Goal: Task Accomplishment & Management: Use online tool/utility

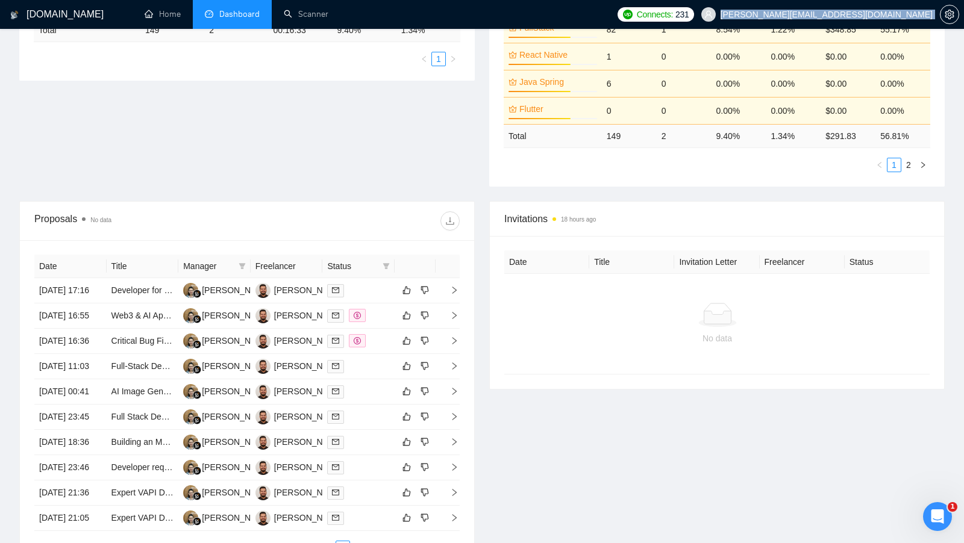
click at [363, 230] on div "Proposals No data" at bounding box center [246, 221] width 425 height 39
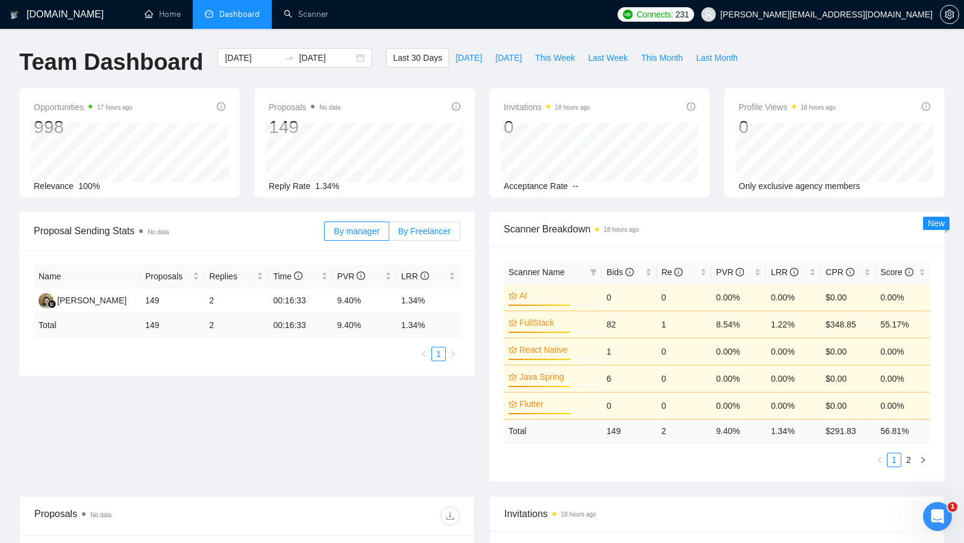
click at [432, 231] on span "By Freelancer" at bounding box center [424, 232] width 52 height 10
click at [389, 234] on input "By Freelancer" at bounding box center [389, 234] width 0 height 0
click at [412, 233] on span "By Freelancer" at bounding box center [424, 232] width 52 height 10
click at [389, 234] on input "By Freelancer" at bounding box center [389, 234] width 0 height 0
click at [357, 236] on label "By manager" at bounding box center [356, 231] width 64 height 19
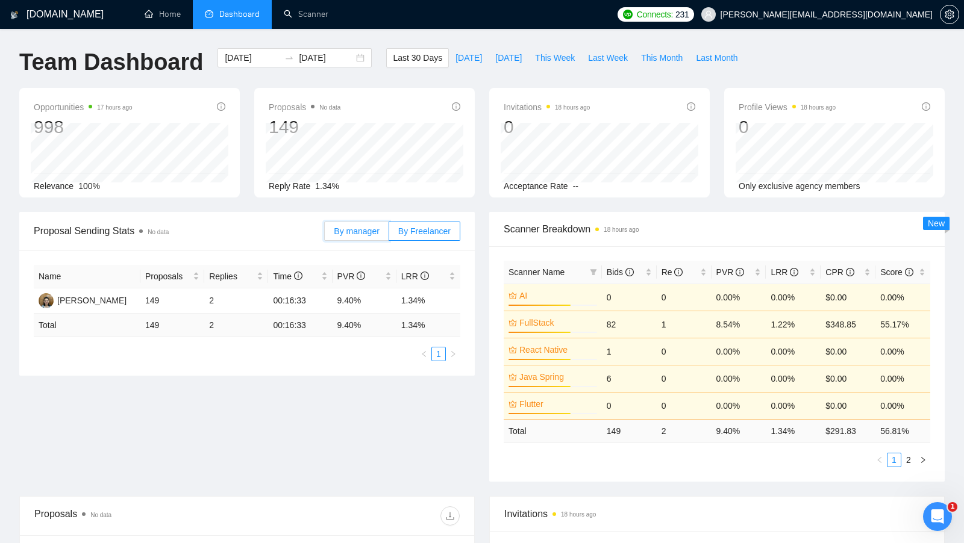
click at [325, 234] on input "By manager" at bounding box center [325, 234] width 0 height 0
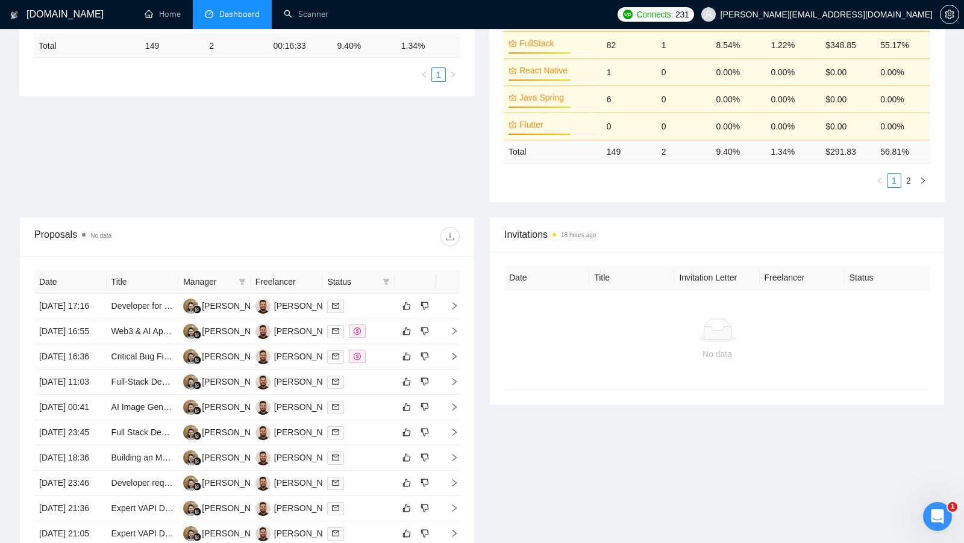
scroll to position [327, 0]
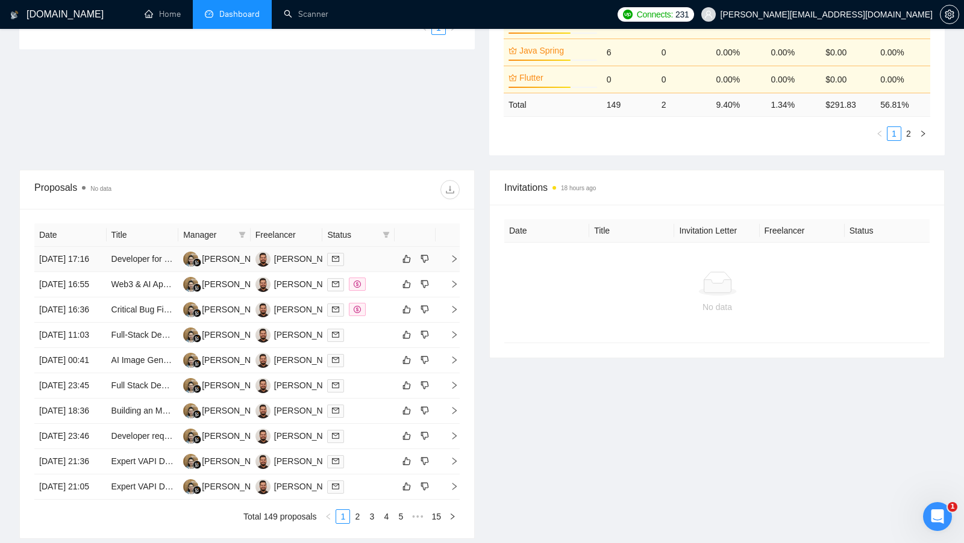
click at [372, 266] on div at bounding box center [358, 259] width 63 height 14
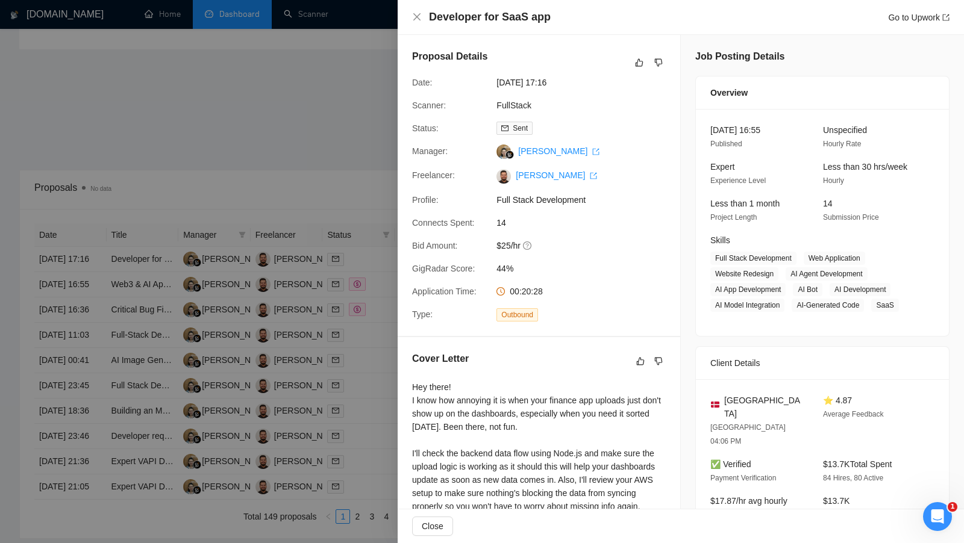
click at [386, 321] on div at bounding box center [482, 271] width 964 height 543
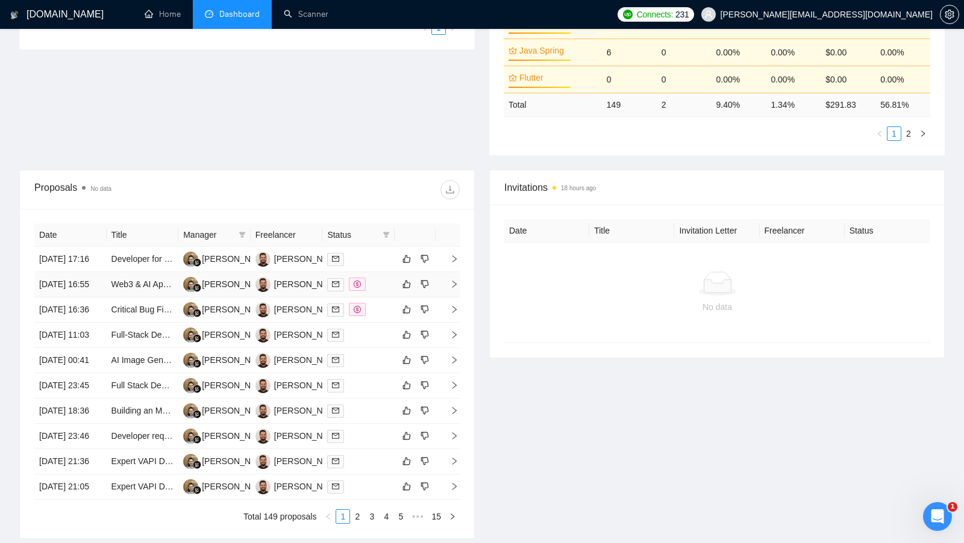
click at [387, 292] on div at bounding box center [358, 285] width 63 height 14
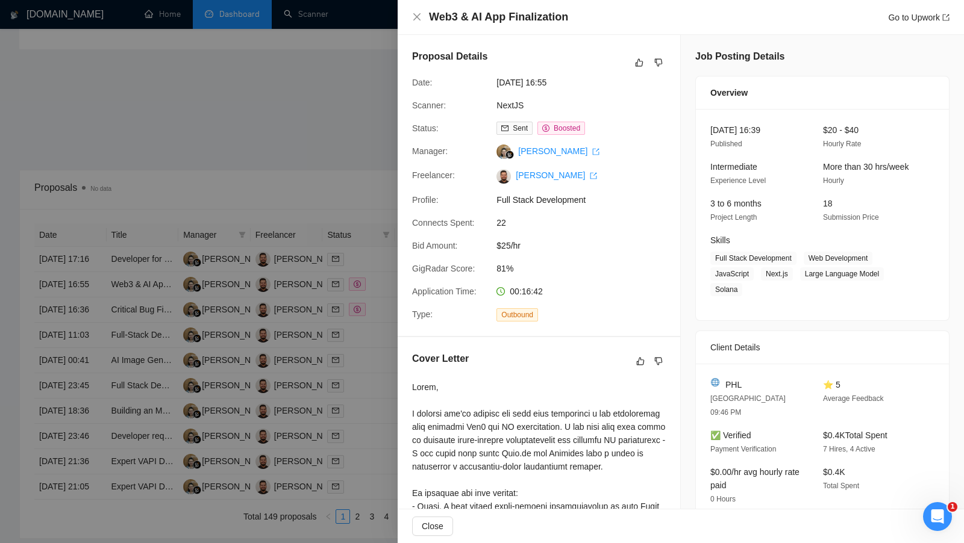
click at [381, 321] on div at bounding box center [482, 271] width 964 height 543
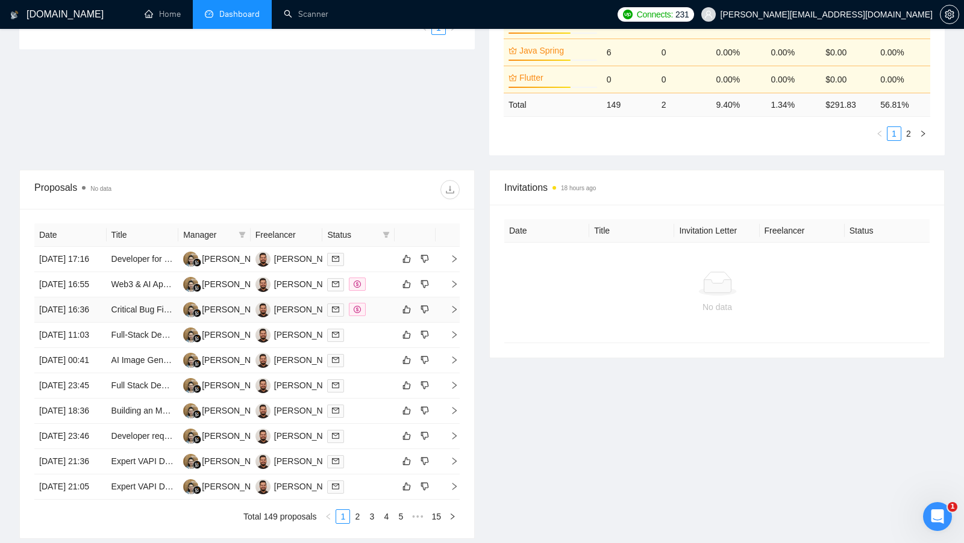
click at [381, 317] on div at bounding box center [358, 310] width 63 height 14
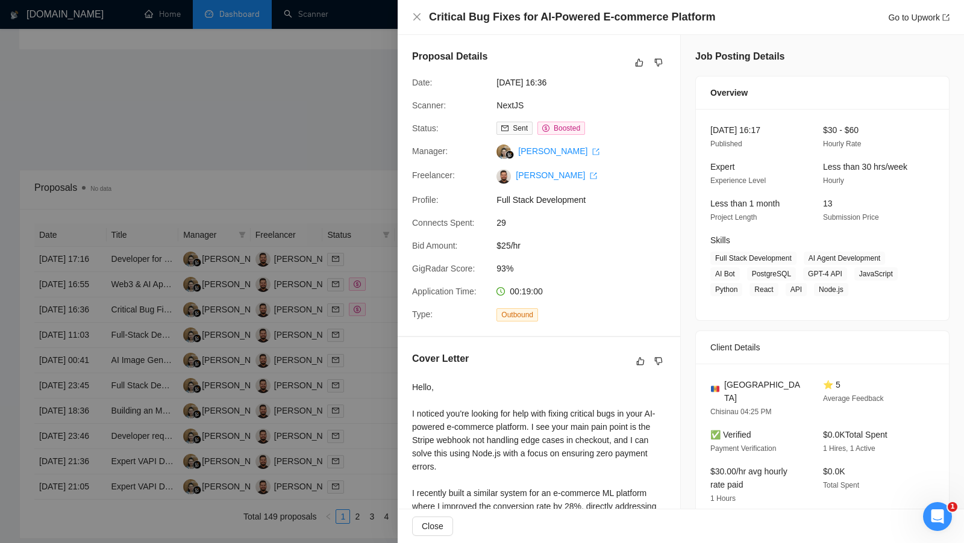
click at [381, 327] on div at bounding box center [482, 271] width 964 height 543
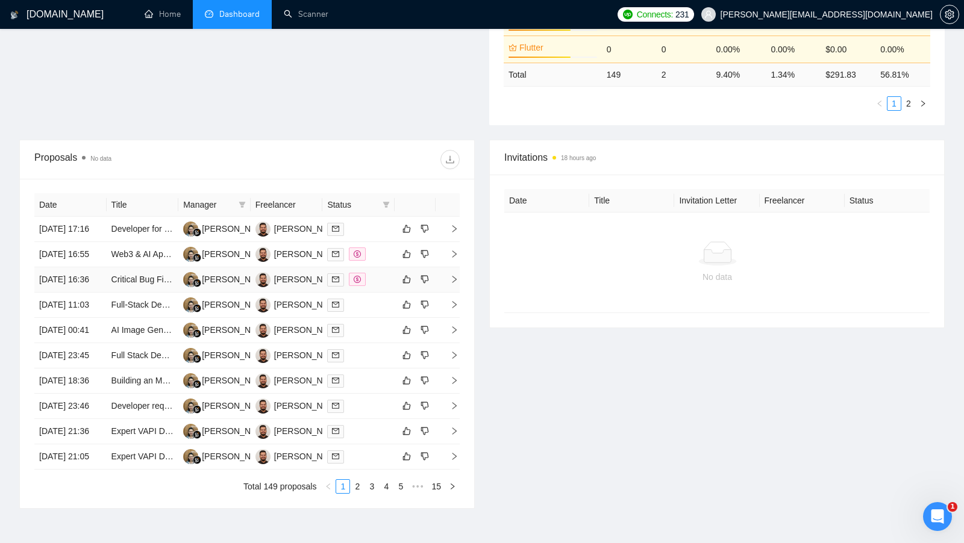
scroll to position [360, 0]
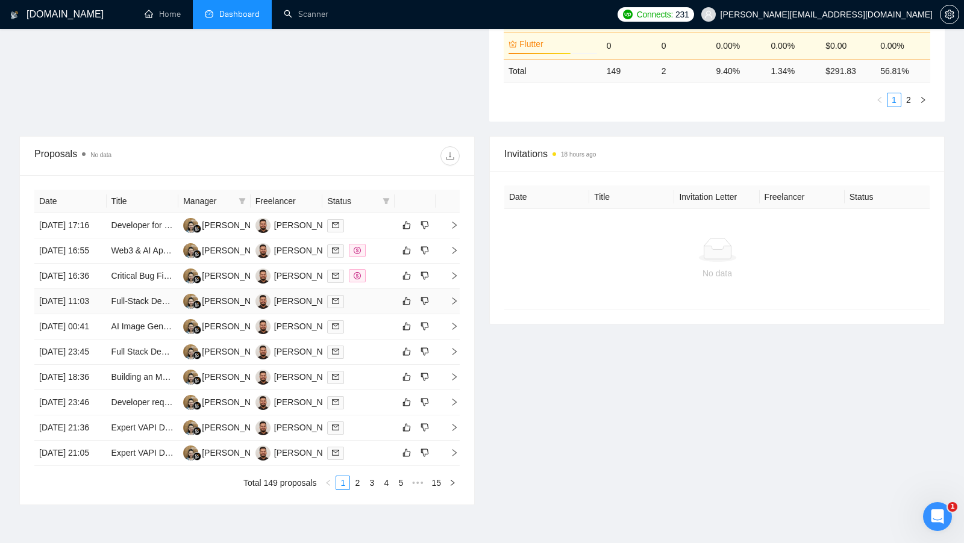
click at [381, 315] on td at bounding box center [358, 301] width 72 height 25
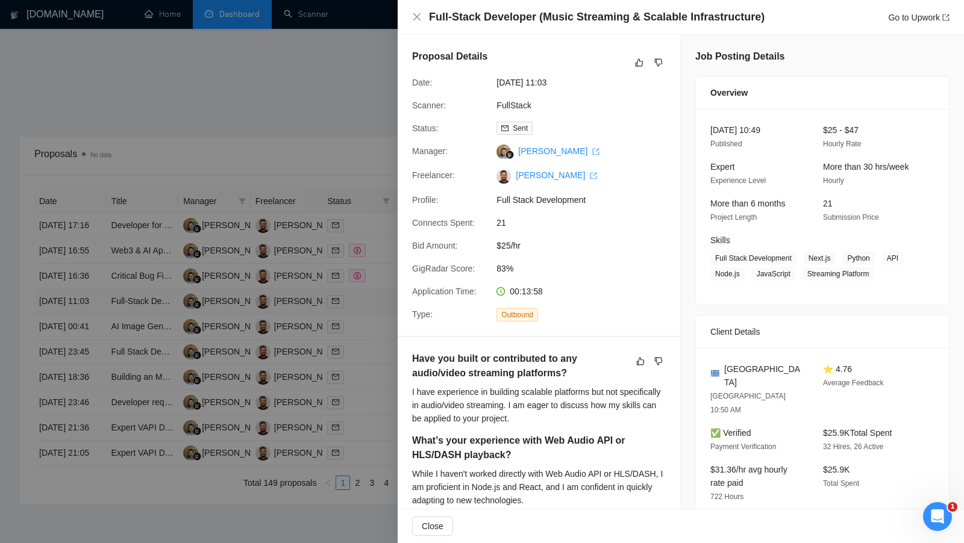
click at [381, 328] on div at bounding box center [482, 271] width 964 height 543
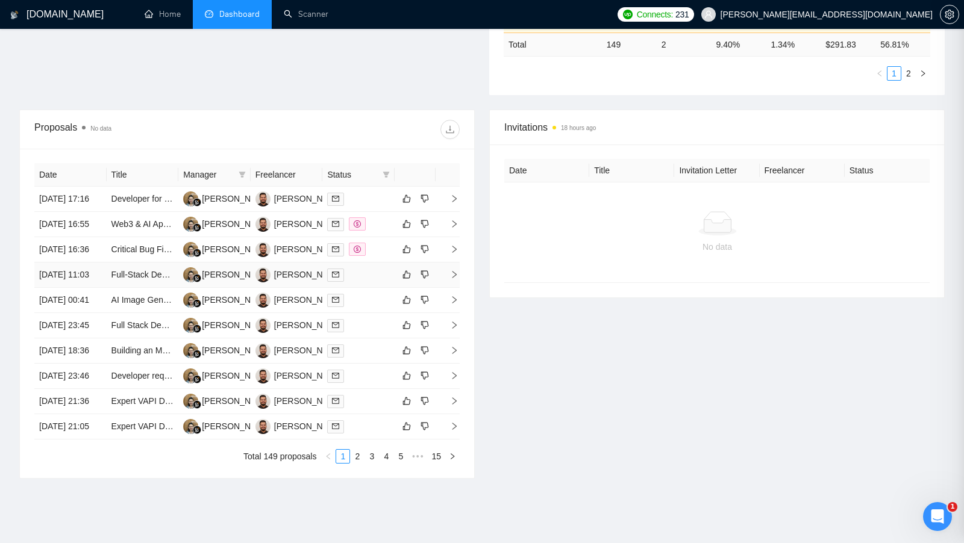
scroll to position [392, 0]
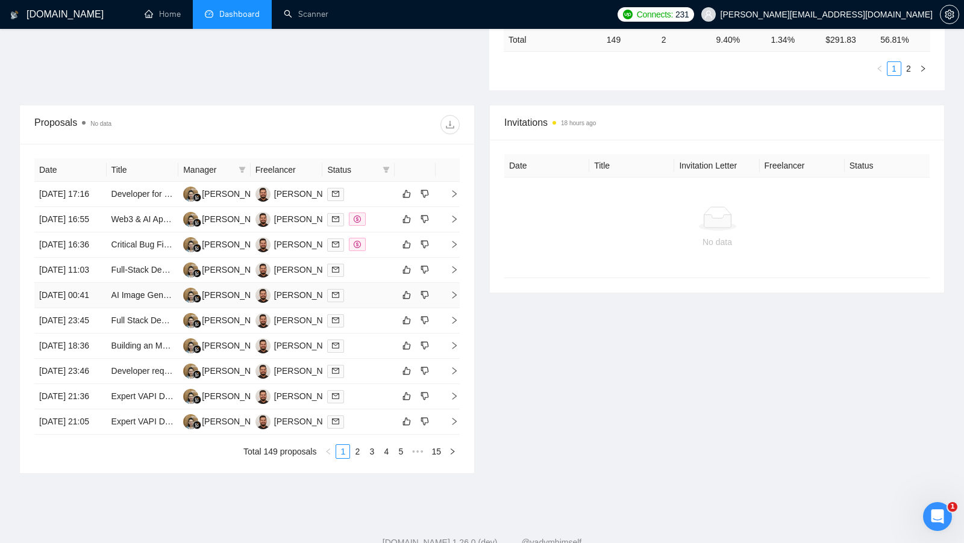
click at [377, 302] on div at bounding box center [358, 296] width 63 height 14
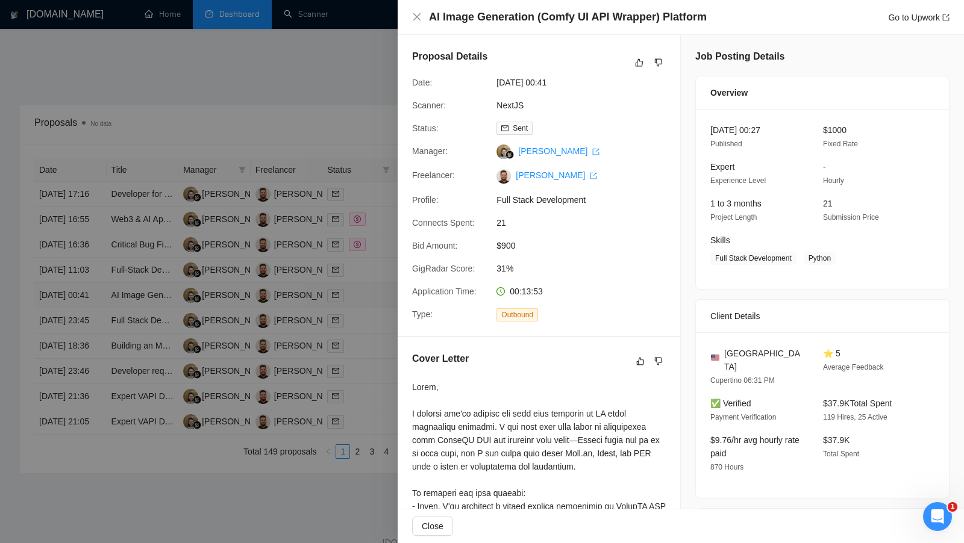
click at [377, 340] on div at bounding box center [482, 271] width 964 height 543
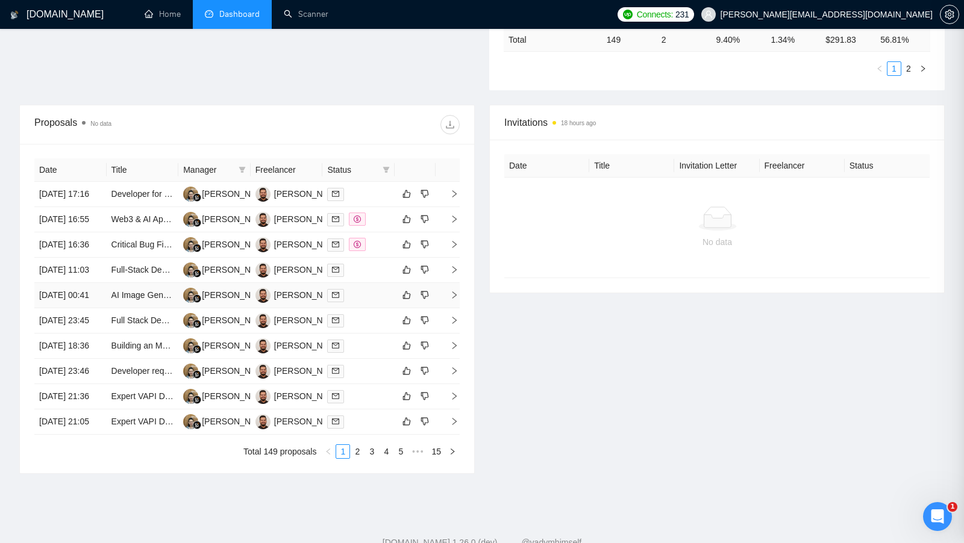
scroll to position [416, 0]
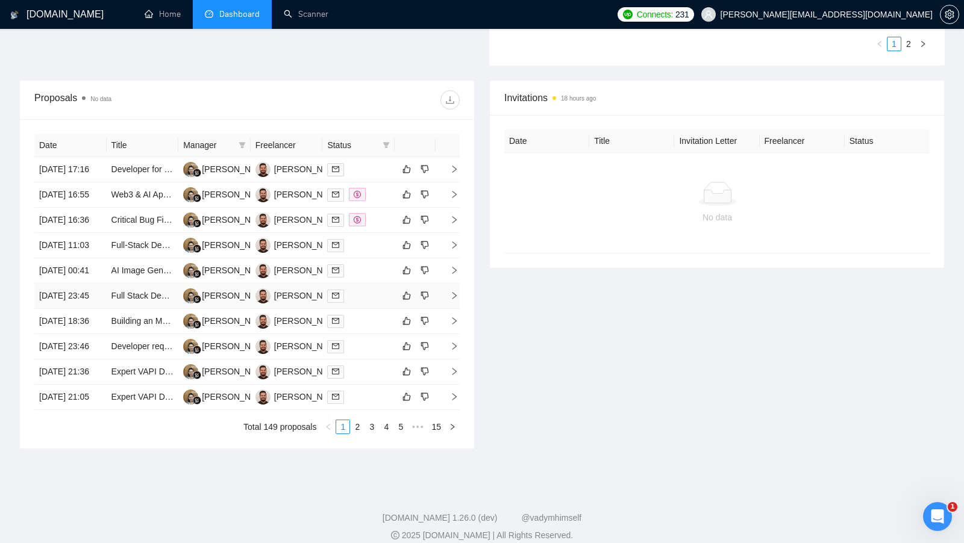
click at [376, 309] on td at bounding box center [358, 296] width 72 height 25
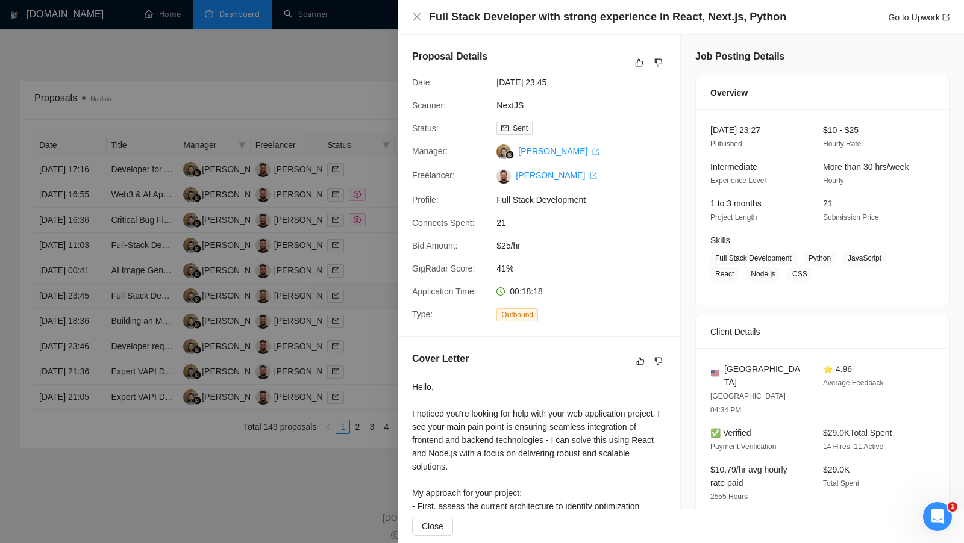
click at [376, 346] on div at bounding box center [482, 271] width 964 height 543
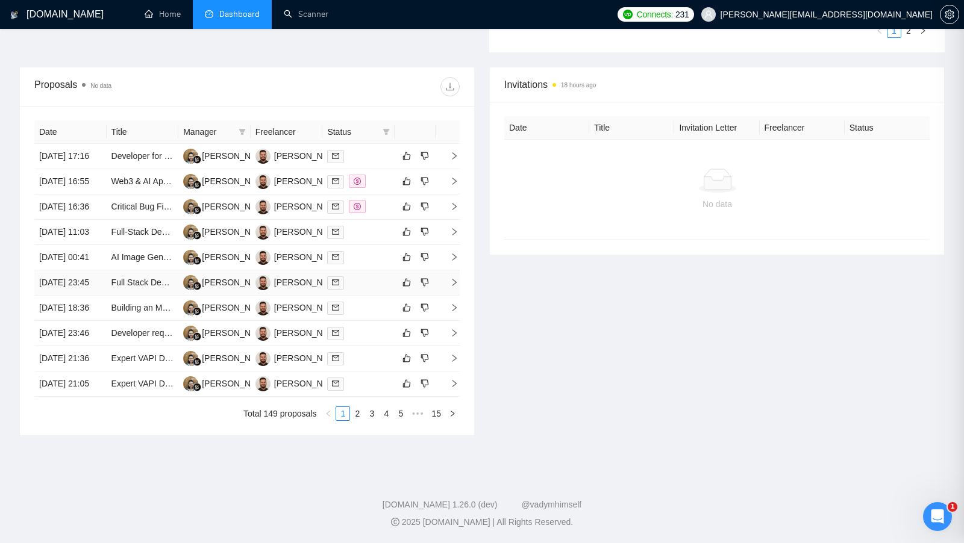
scroll to position [436, 0]
click at [366, 315] on div at bounding box center [358, 308] width 63 height 14
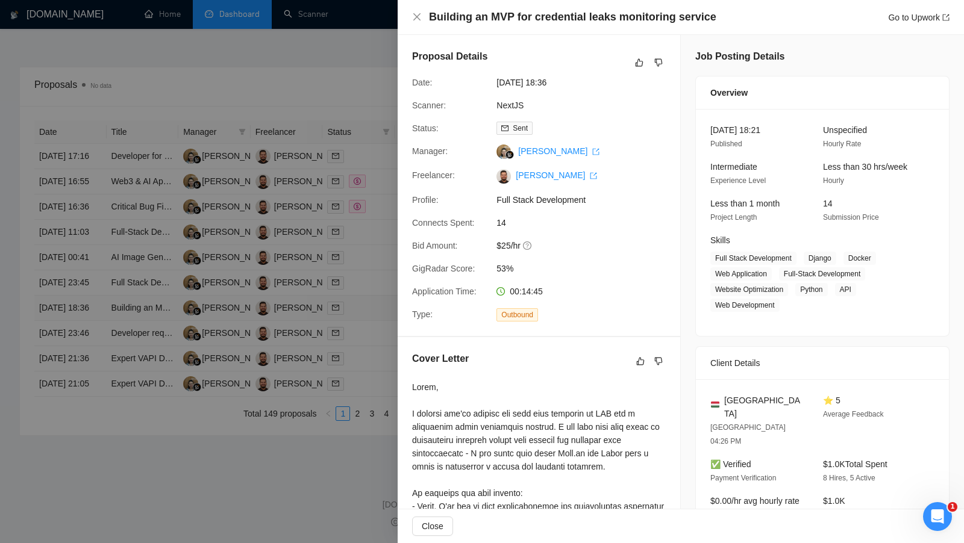
scroll to position [462, 0]
click at [366, 374] on div at bounding box center [482, 271] width 964 height 543
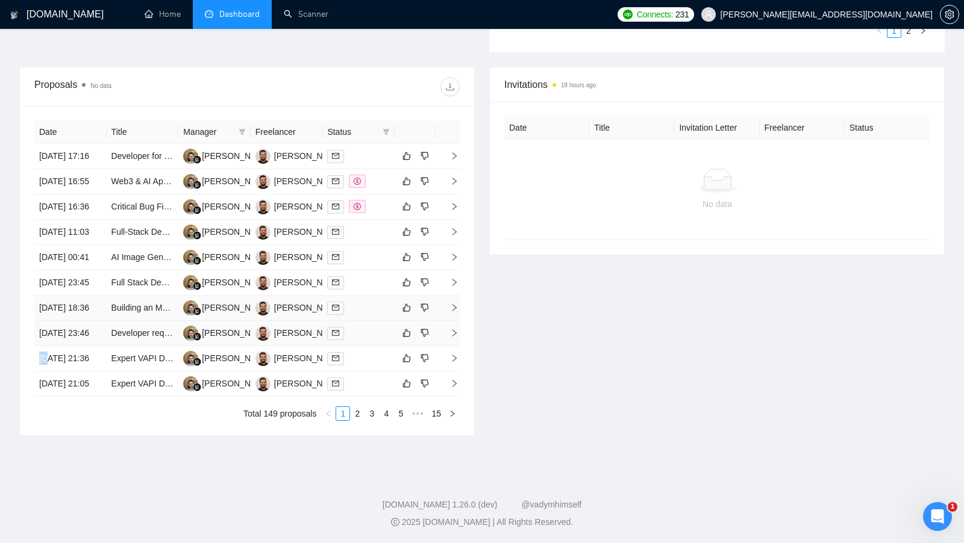
click at [366, 346] on td at bounding box center [358, 333] width 72 height 25
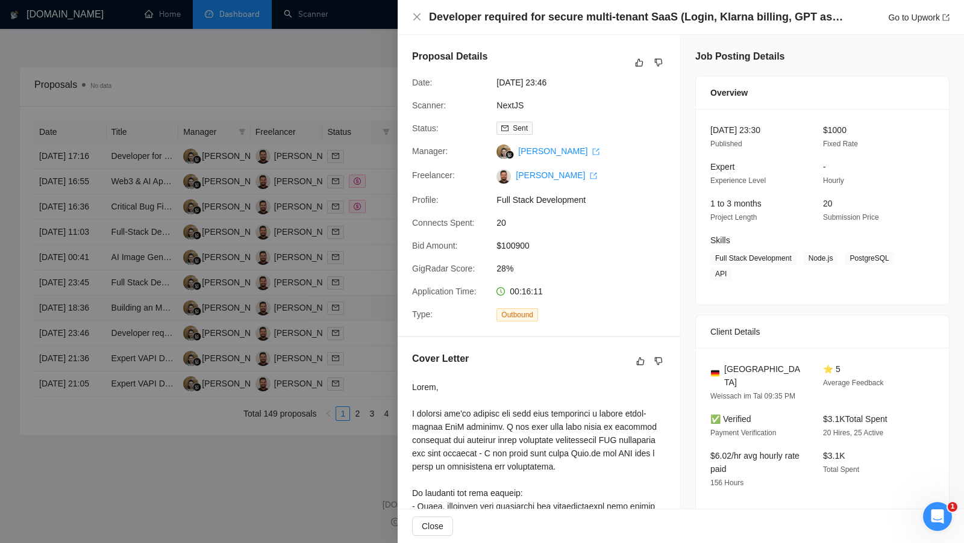
click at [366, 374] on div at bounding box center [482, 271] width 964 height 543
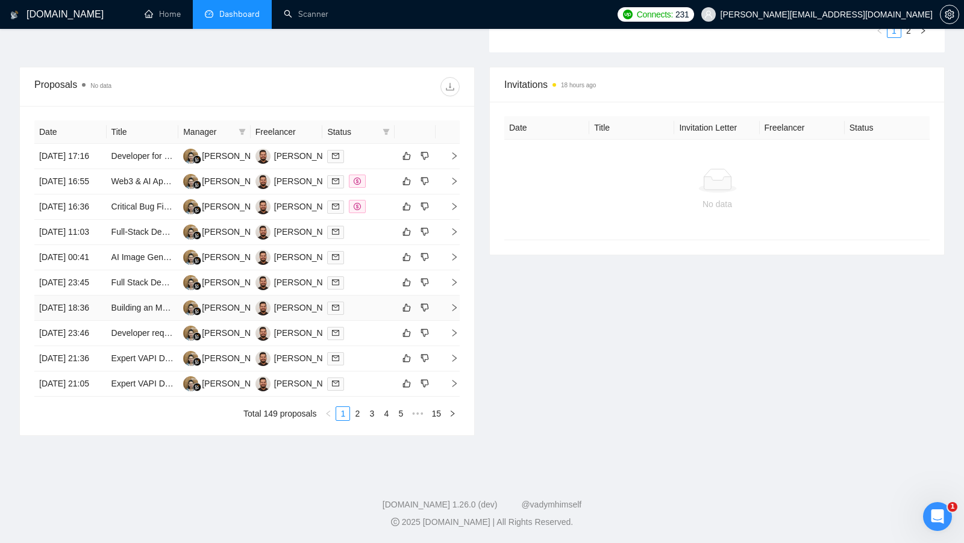
scroll to position [501, 0]
click at [366, 366] on div at bounding box center [358, 359] width 63 height 14
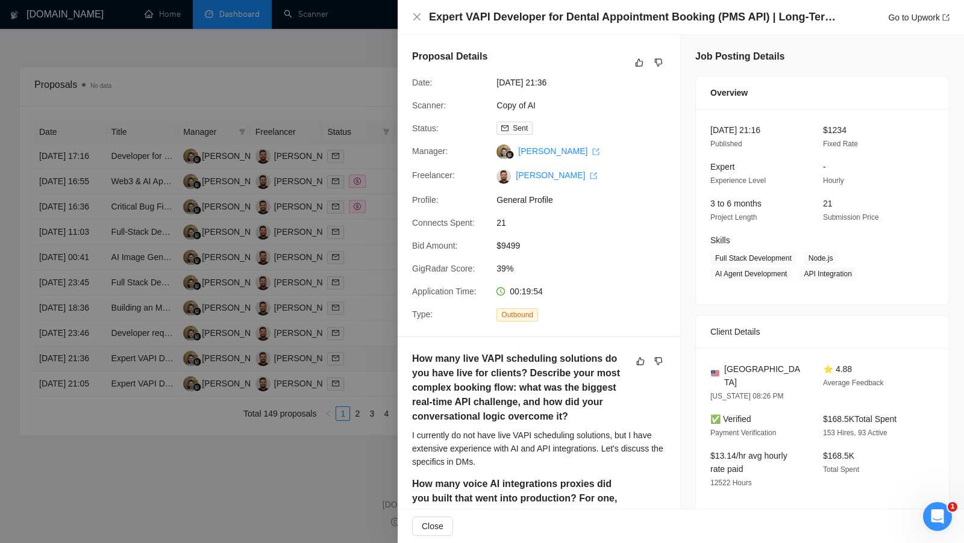
click at [366, 374] on div at bounding box center [482, 271] width 964 height 543
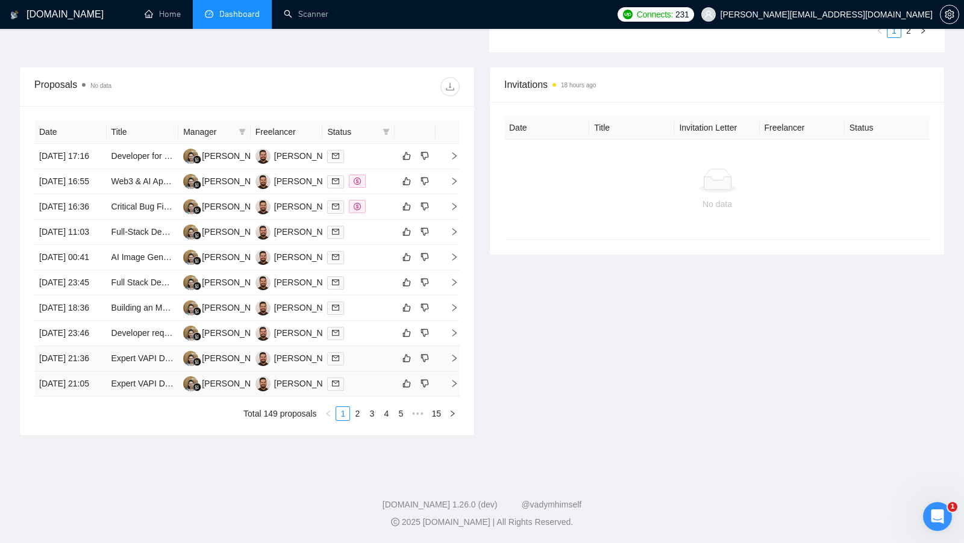
scroll to position [537, 0]
click at [366, 379] on div at bounding box center [358, 384] width 63 height 14
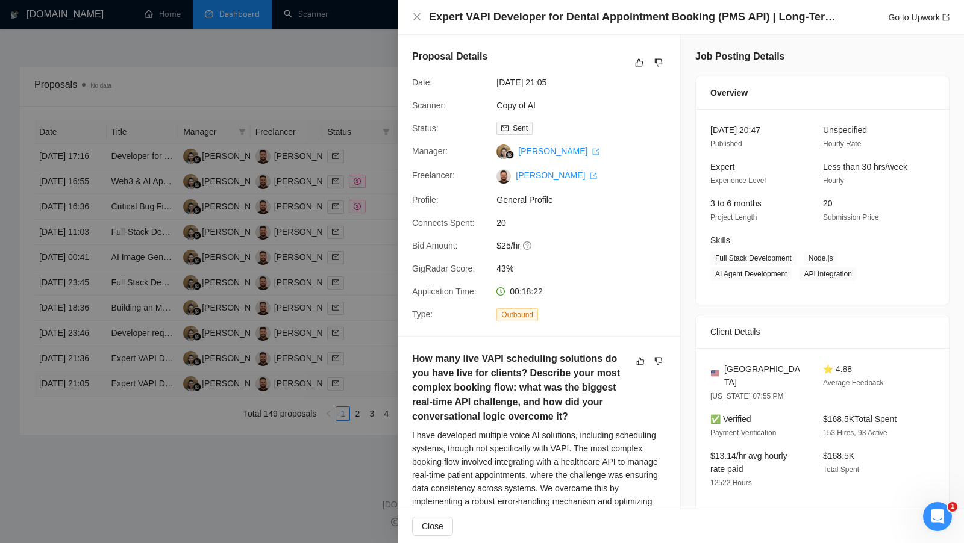
click at [366, 379] on div at bounding box center [482, 271] width 964 height 543
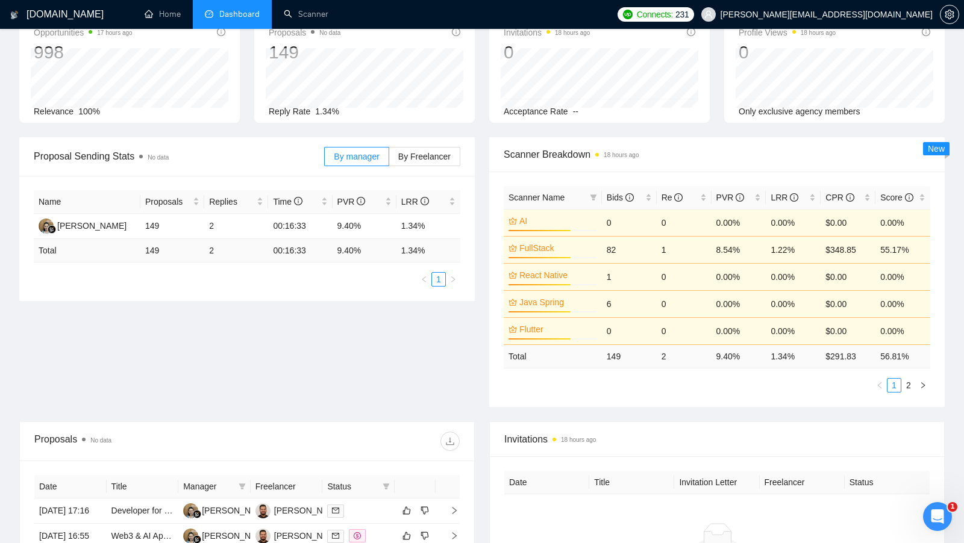
scroll to position [57, 0]
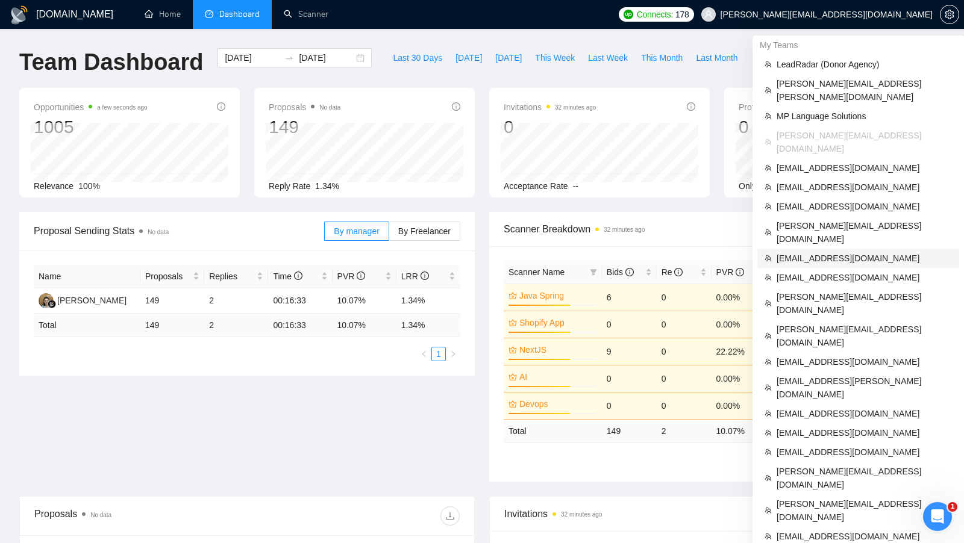
click at [826, 252] on span "[EMAIL_ADDRESS][DOMAIN_NAME]" at bounding box center [864, 258] width 175 height 13
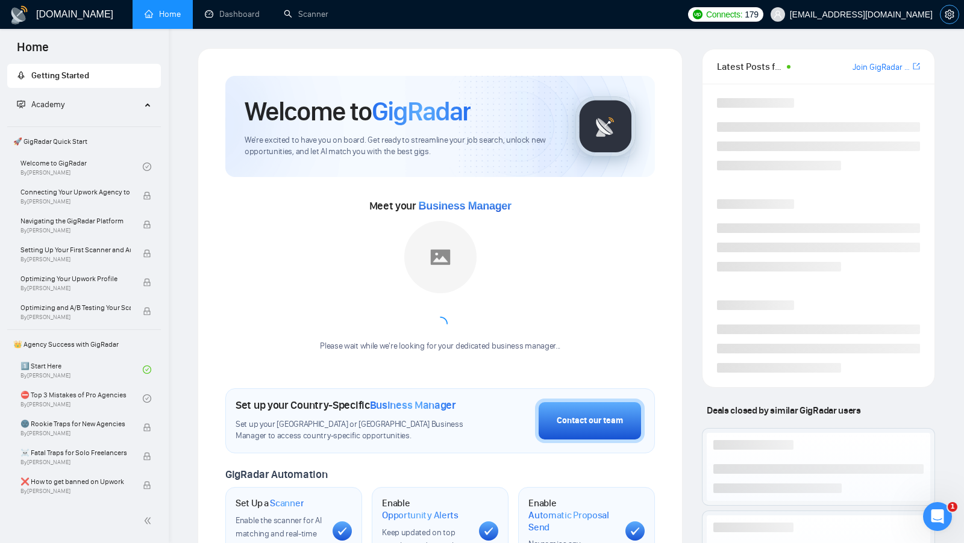
click at [951, 16] on icon "setting" at bounding box center [950, 15] width 10 height 10
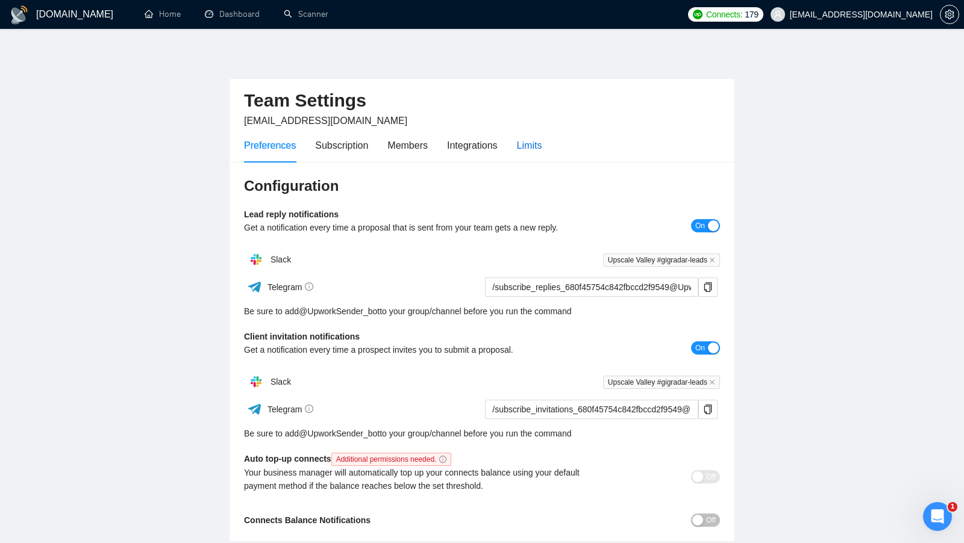
click at [539, 138] on div "Limits" at bounding box center [529, 145] width 25 height 15
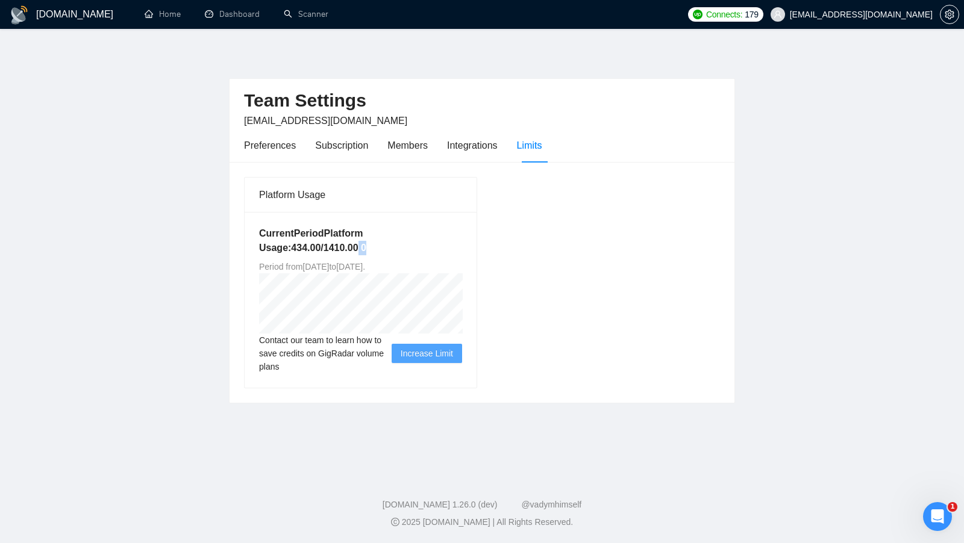
drag, startPoint x: 380, startPoint y: 245, endPoint x: 366, endPoint y: 247, distance: 14.1
click at [366, 246] on h5 "Current Period Platform Usage: 434.00 / 1410.00 0" at bounding box center [360, 241] width 203 height 29
click at [366, 247] on h5 "Current Period Platform Usage: 434.00 / 1410.00 0" at bounding box center [360, 241] width 203 height 29
click at [172, 17] on link "Home" at bounding box center [163, 14] width 36 height 10
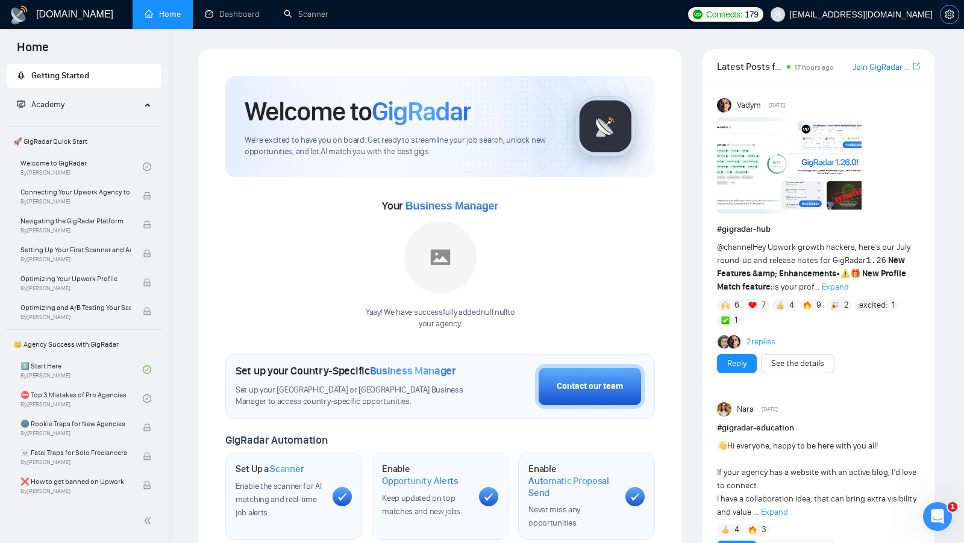
click at [951, 14] on icon "setting" at bounding box center [950, 15] width 10 height 10
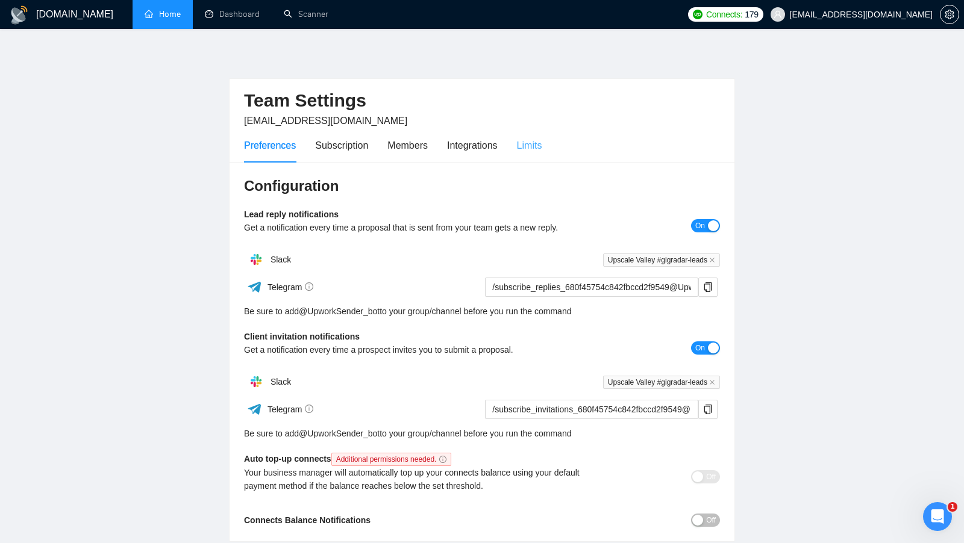
click at [542, 130] on div "Limits" at bounding box center [529, 145] width 25 height 34
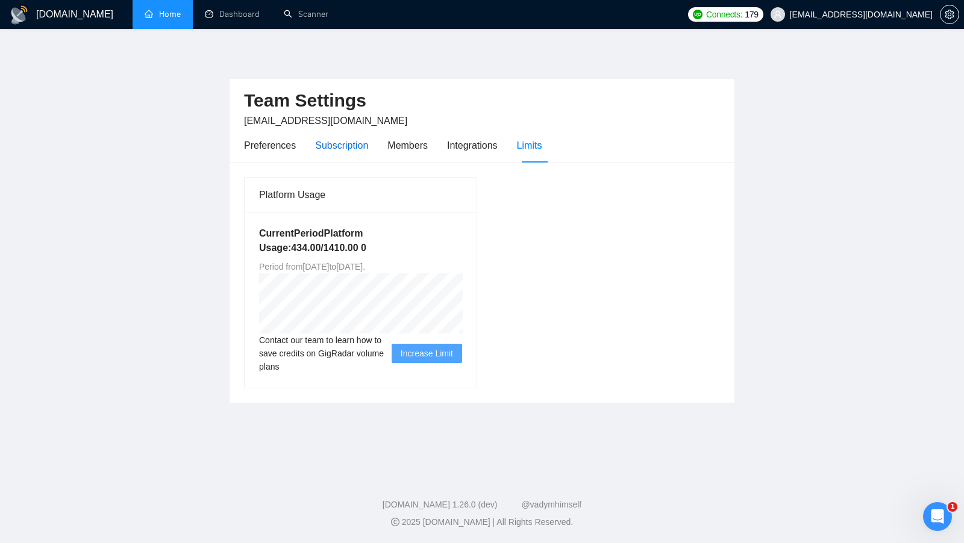
click at [363, 144] on div "Subscription" at bounding box center [341, 145] width 53 height 15
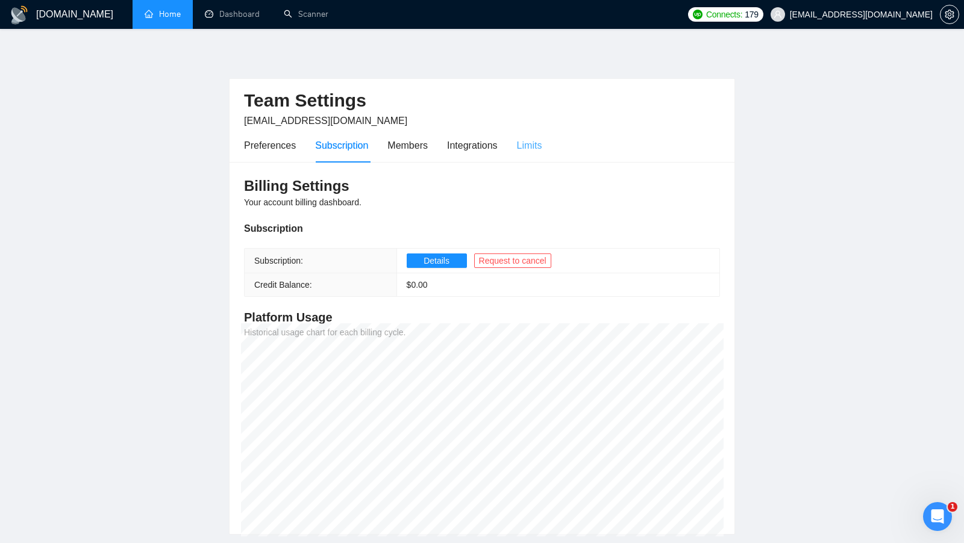
click at [542, 132] on div "Limits" at bounding box center [529, 145] width 25 height 34
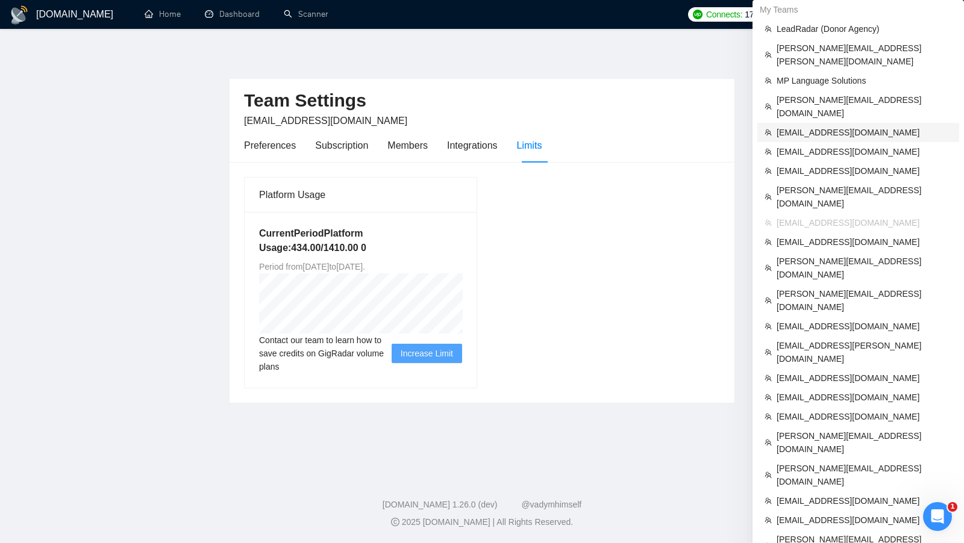
click at [830, 126] on span "[EMAIL_ADDRESS][DOMAIN_NAME]" at bounding box center [864, 132] width 175 height 13
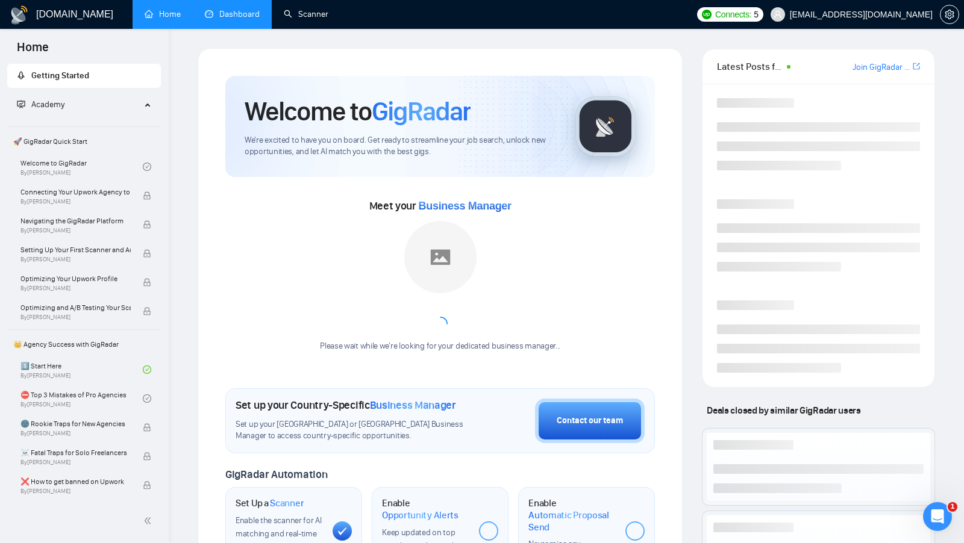
click at [260, 19] on link "Dashboard" at bounding box center [232, 14] width 55 height 10
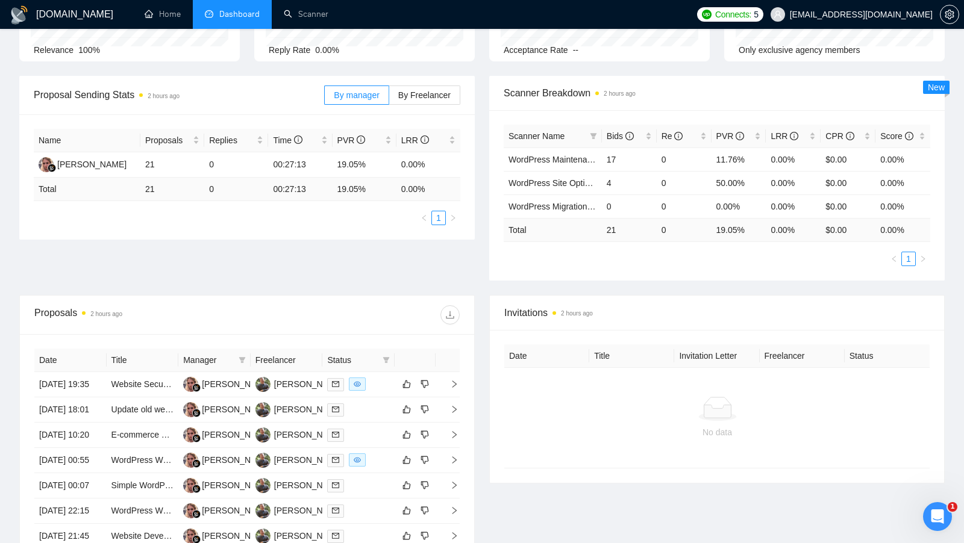
scroll to position [351, 0]
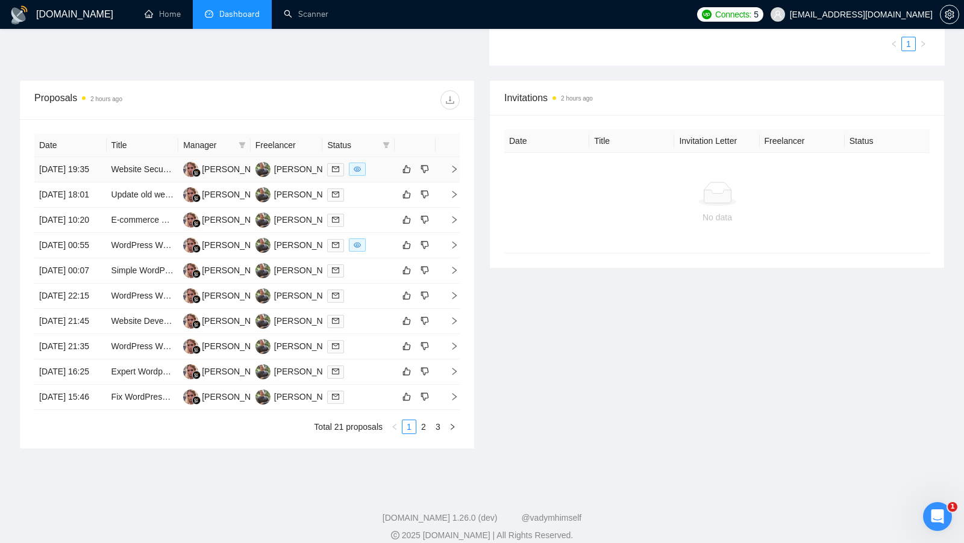
click at [377, 175] on div at bounding box center [358, 170] width 63 height 14
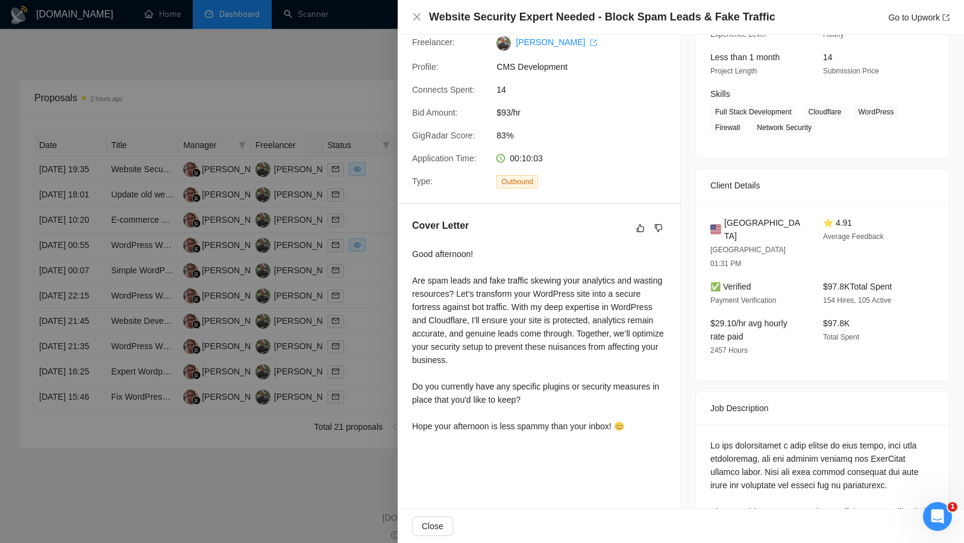
scroll to position [148, 0]
click at [360, 301] on div at bounding box center [482, 271] width 964 height 543
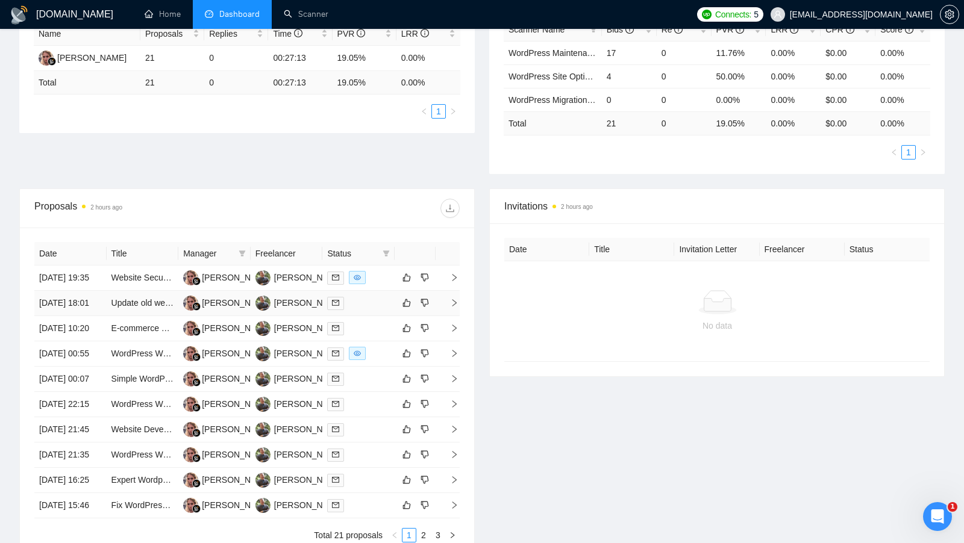
scroll to position [208, 0]
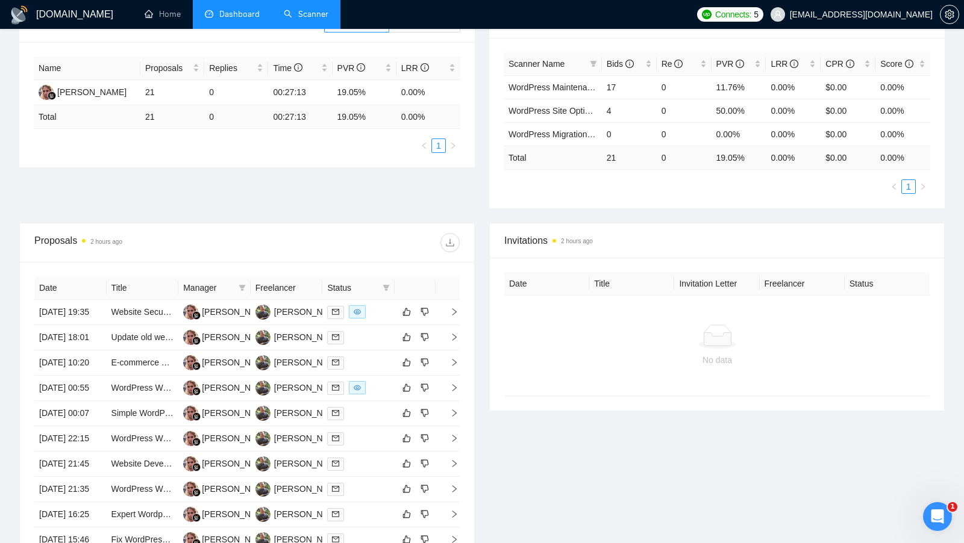
click at [294, 9] on link "Scanner" at bounding box center [306, 14] width 45 height 10
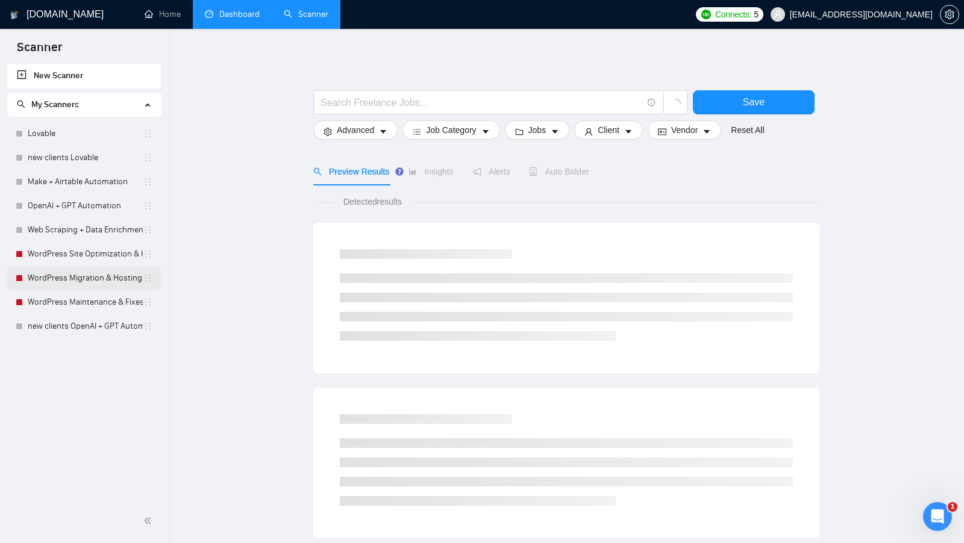
click at [75, 266] on link "WordPress Migration & Hosting Setup" at bounding box center [85, 278] width 115 height 24
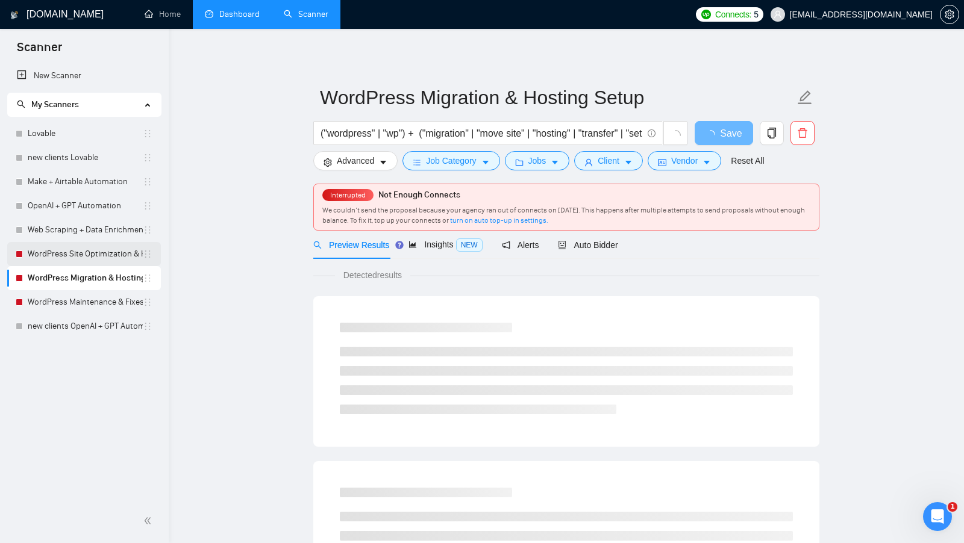
click at [83, 259] on link "WordPress Site Optimization & Hardening" at bounding box center [85, 254] width 115 height 24
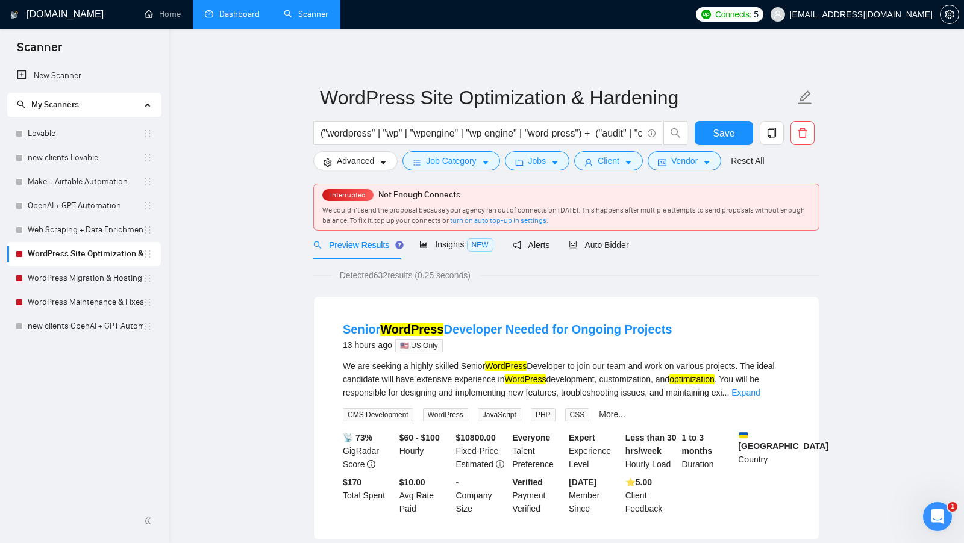
click at [246, 14] on link "Dashboard" at bounding box center [232, 14] width 55 height 10
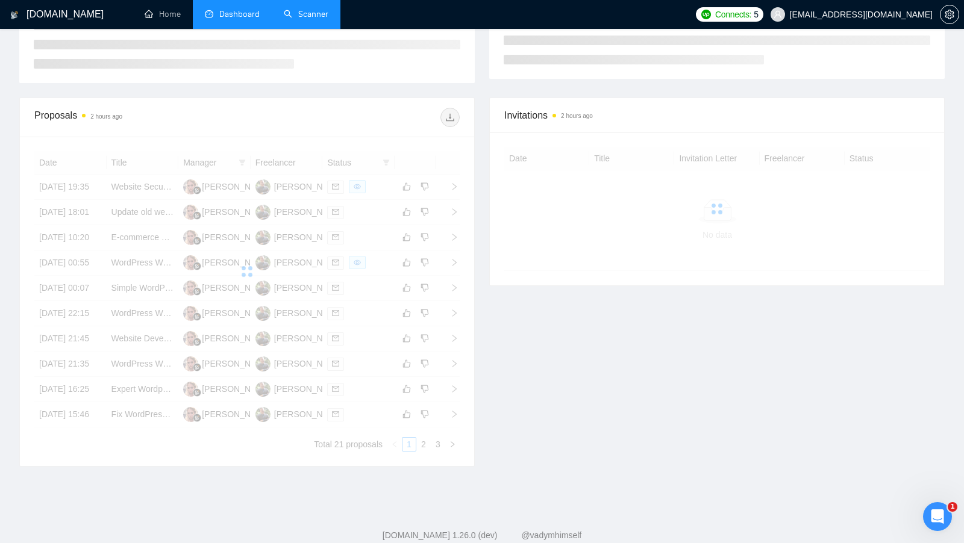
scroll to position [245, 0]
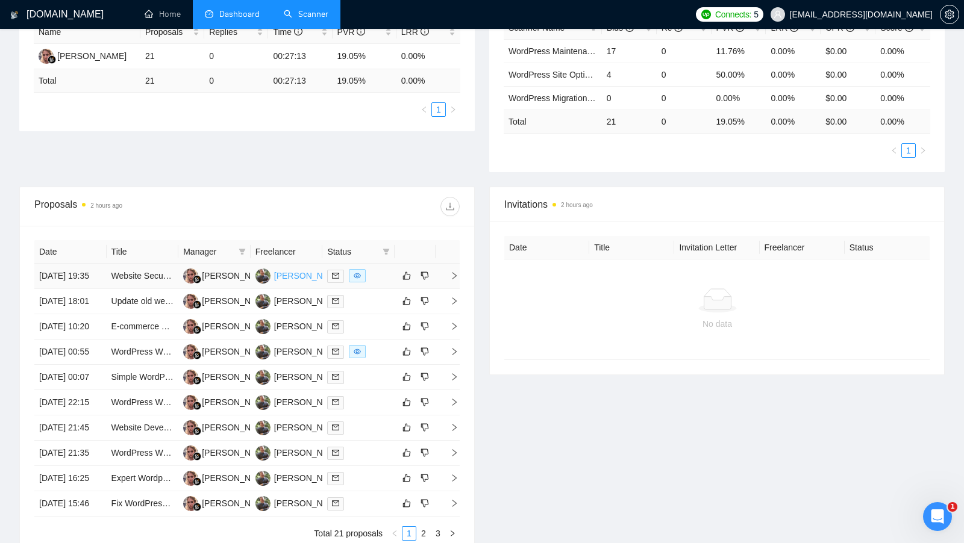
click at [301, 282] on div "[PERSON_NAME]" at bounding box center [308, 275] width 69 height 13
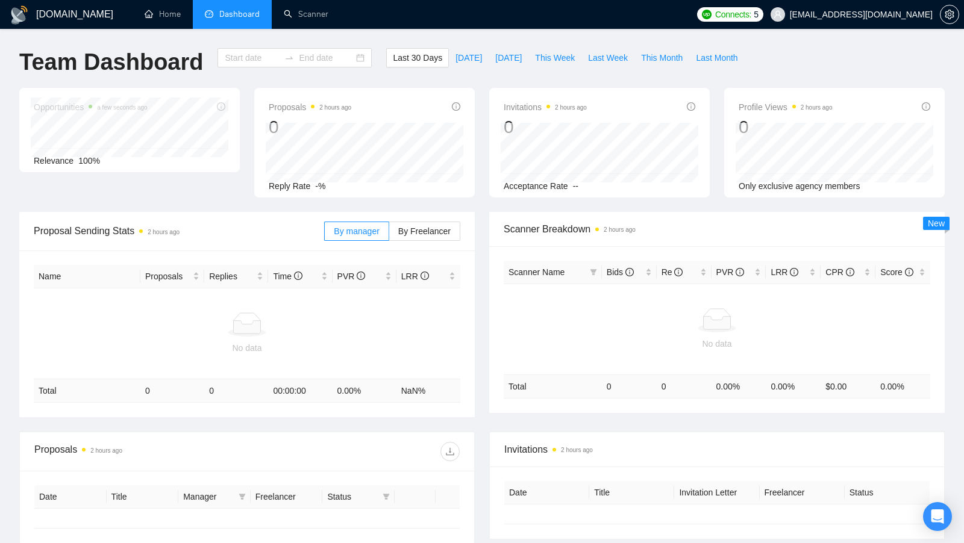
type input "[DATE]"
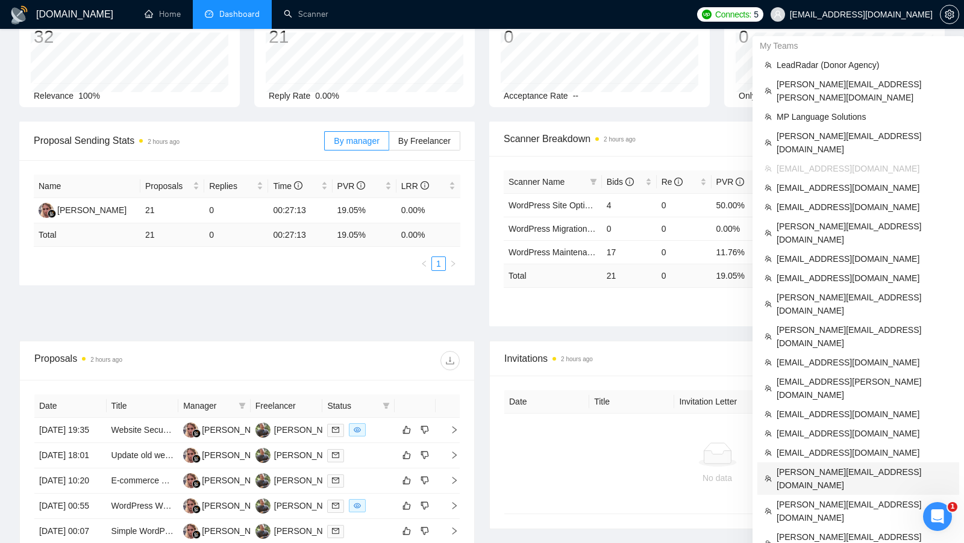
click at [833, 466] on span "[PERSON_NAME][EMAIL_ADDRESS][DOMAIN_NAME]" at bounding box center [864, 479] width 175 height 27
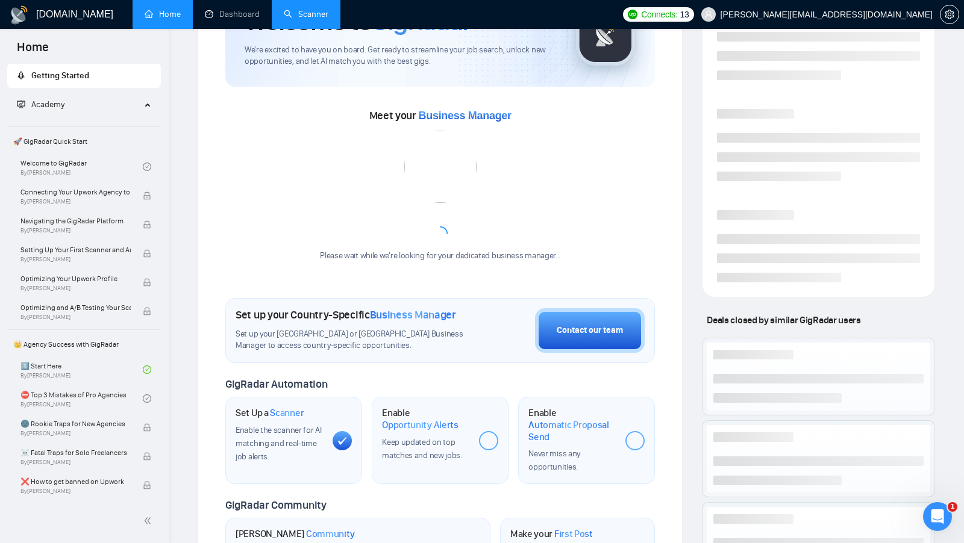
click at [310, 19] on link "Scanner" at bounding box center [306, 14] width 45 height 10
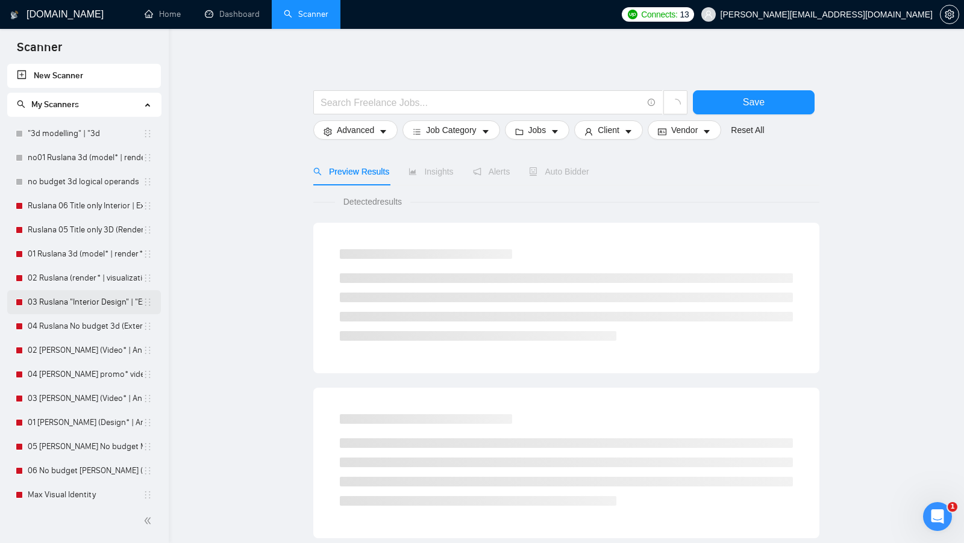
click at [89, 301] on link "03 Ruslana "Interior Design" | "Exterior Design" | "Interior Designer" | "Exter…" at bounding box center [85, 302] width 115 height 24
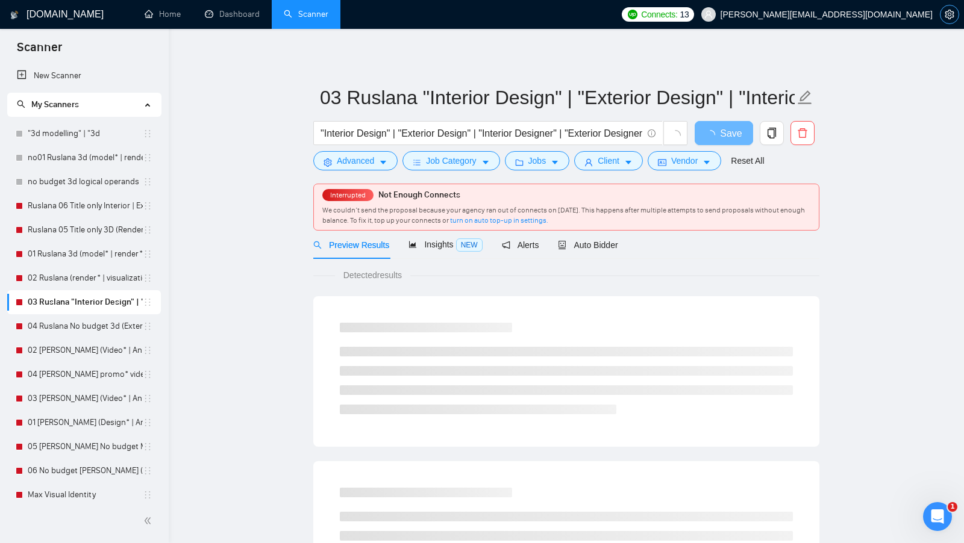
click at [954, 19] on icon "setting" at bounding box center [950, 15] width 10 height 10
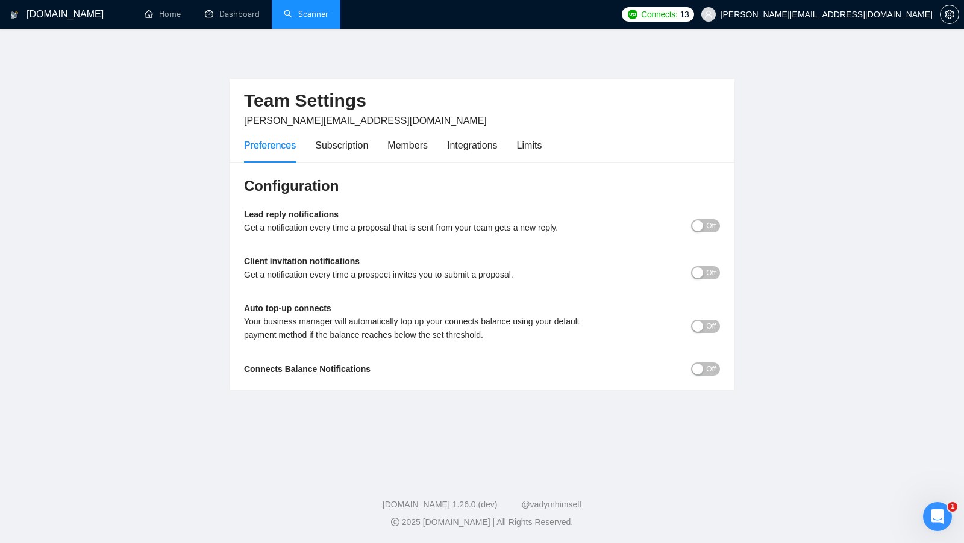
click at [548, 134] on div "Preferences Subscription Members Integrations Limits" at bounding box center [482, 145] width 476 height 34
click at [528, 149] on div "Limits" at bounding box center [529, 145] width 25 height 15
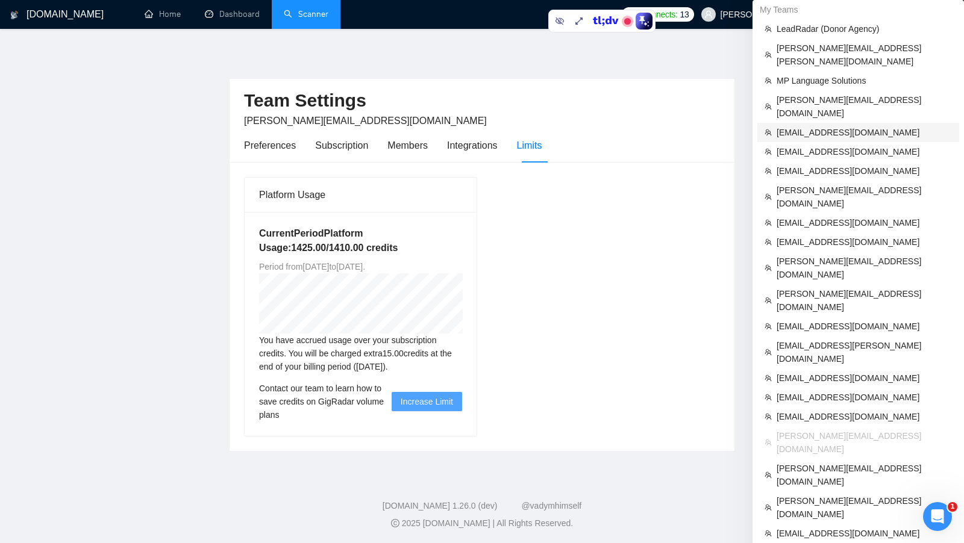
click at [848, 126] on span "[EMAIL_ADDRESS][DOMAIN_NAME]" at bounding box center [864, 132] width 175 height 13
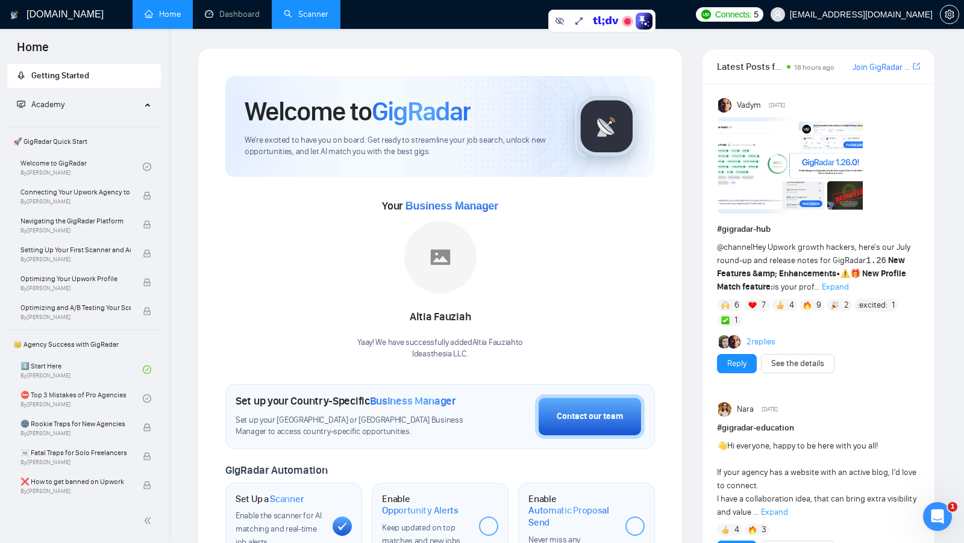
click at [298, 19] on link "Scanner" at bounding box center [306, 14] width 45 height 10
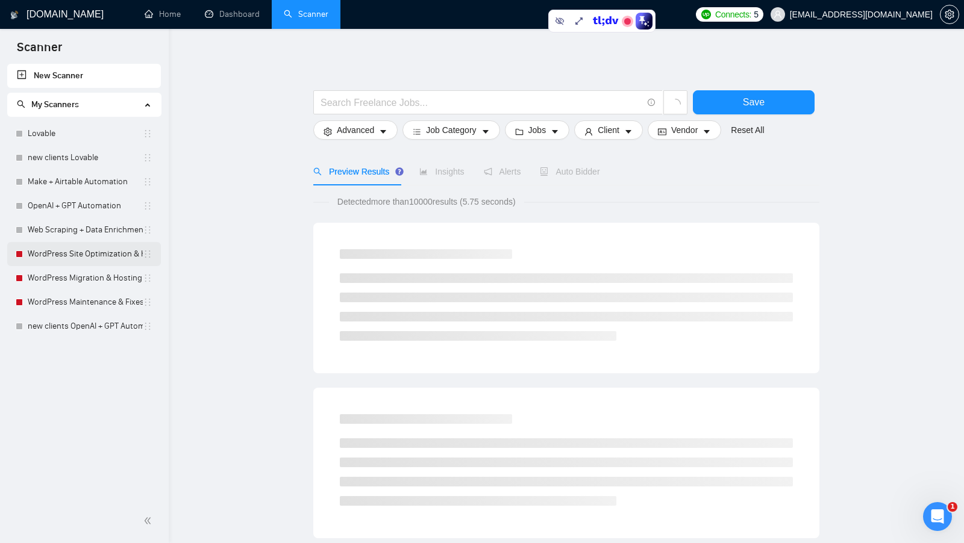
click at [80, 248] on link "WordPress Site Optimization & Hardening" at bounding box center [85, 254] width 115 height 24
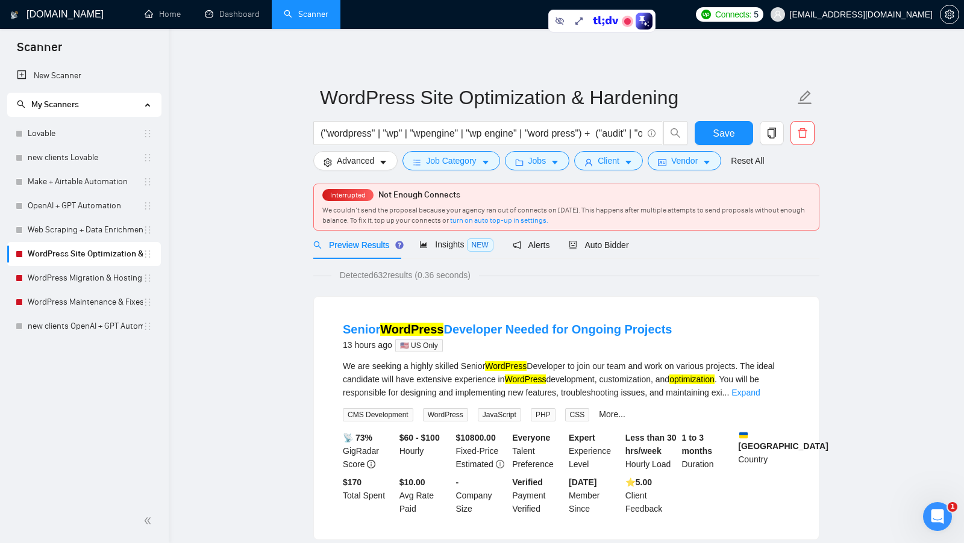
click at [657, 170] on div "Vendor" at bounding box center [684, 160] width 78 height 19
click at [670, 170] on button "Vendor" at bounding box center [685, 160] width 74 height 19
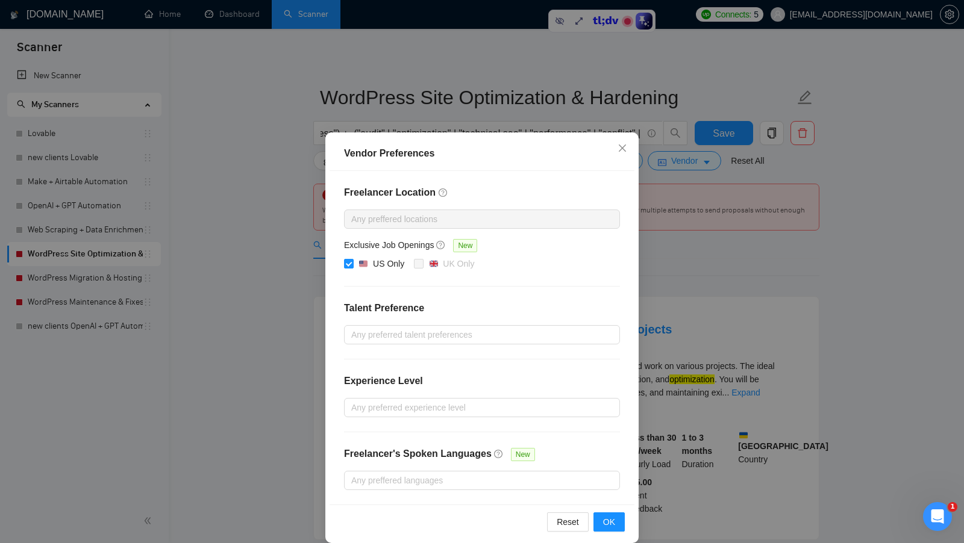
click at [677, 259] on div "Vendor Preferences Freelancer Location Any preffered locations Exclusive Job Op…" at bounding box center [482, 271] width 964 height 543
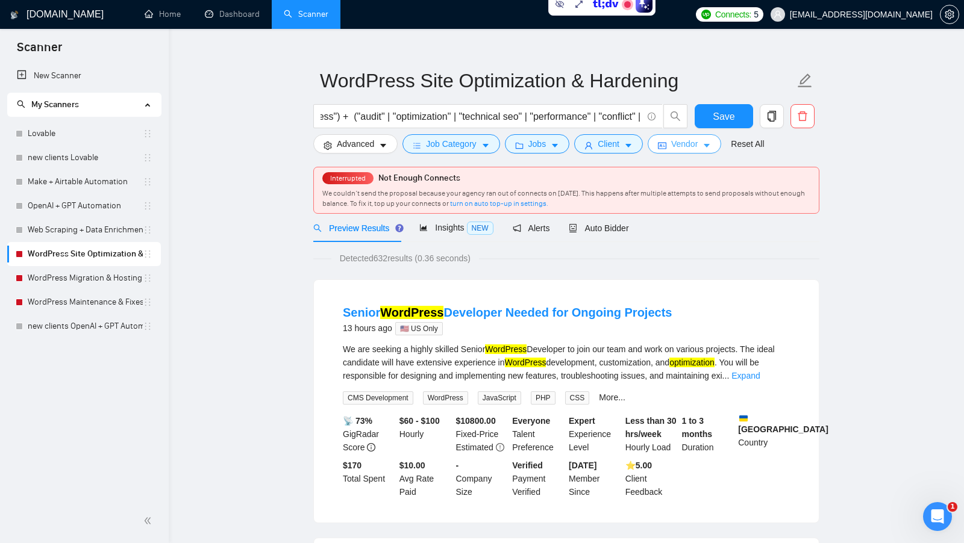
scroll to position [21, 0]
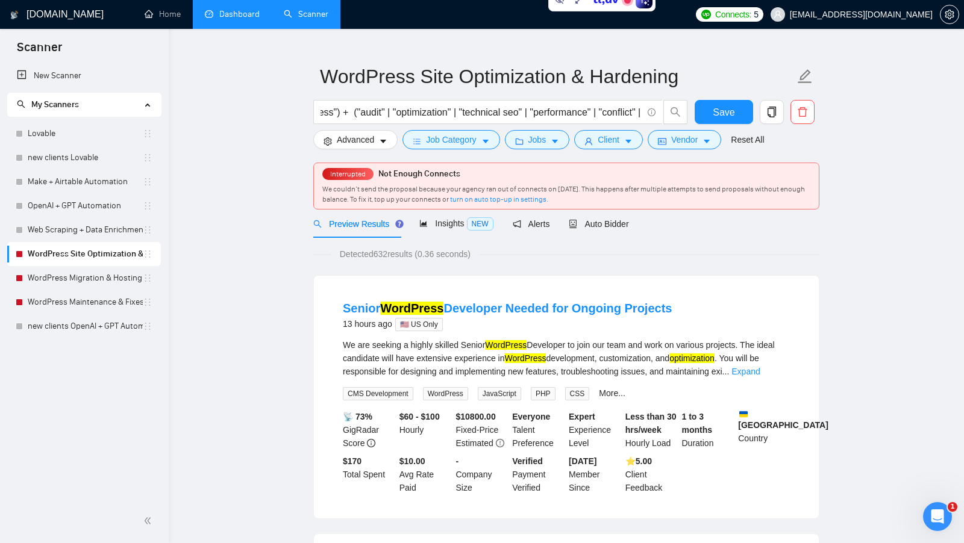
click at [243, 19] on link "Dashboard" at bounding box center [232, 14] width 55 height 10
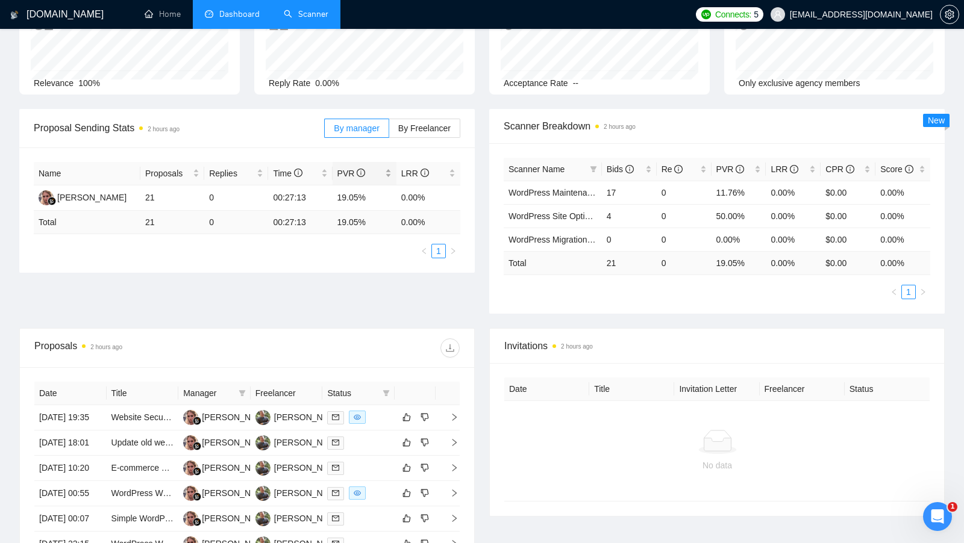
scroll to position [100, 0]
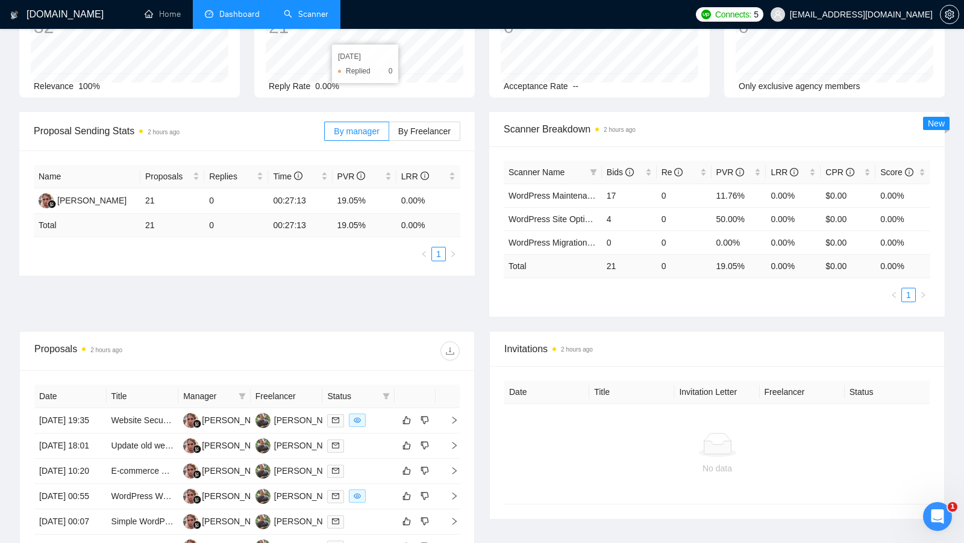
click at [298, 19] on link "Scanner" at bounding box center [306, 14] width 45 height 10
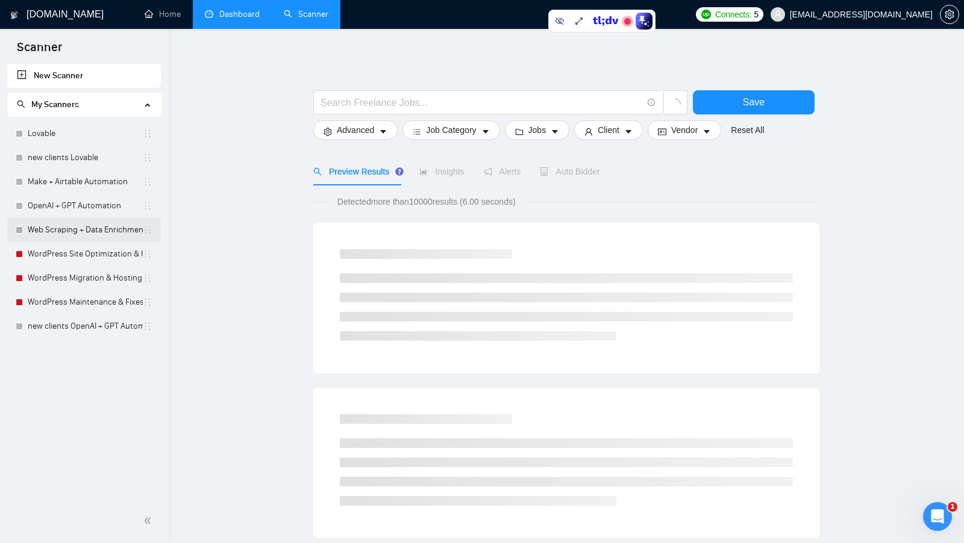
click at [90, 240] on link "Web Scraping + Data Enrichment Automation" at bounding box center [85, 230] width 115 height 24
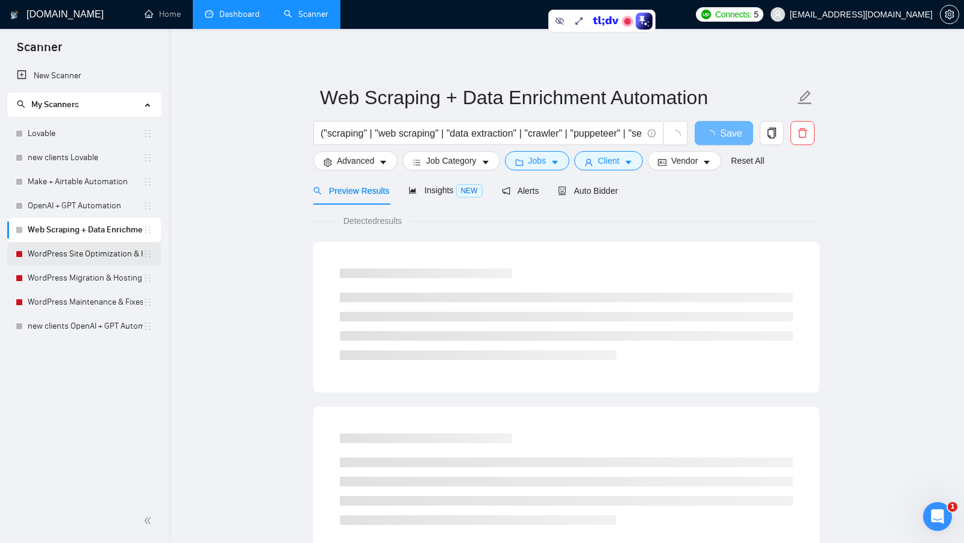
click at [67, 260] on link "WordPress Site Optimization & Hardening" at bounding box center [85, 254] width 115 height 24
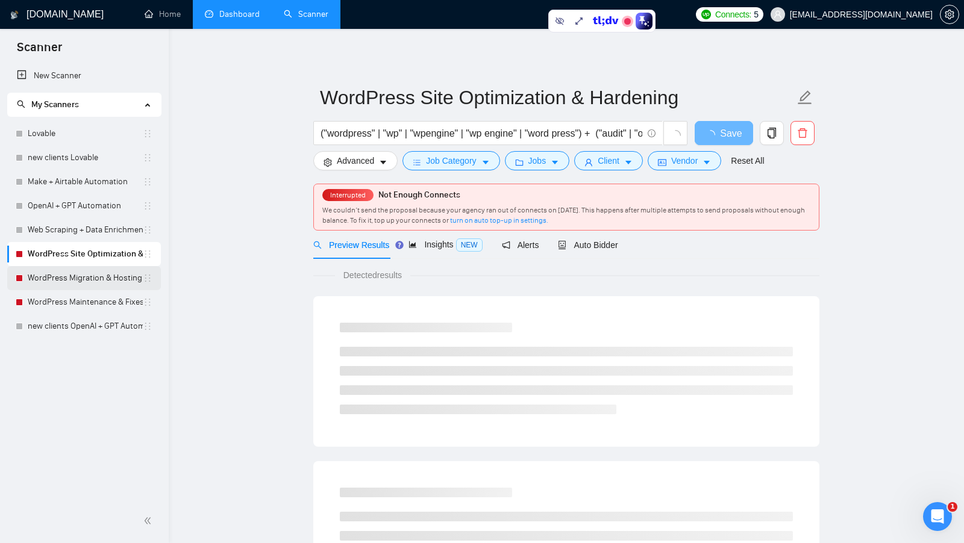
click at [85, 284] on link "WordPress Migration & Hosting Setup" at bounding box center [85, 278] width 115 height 24
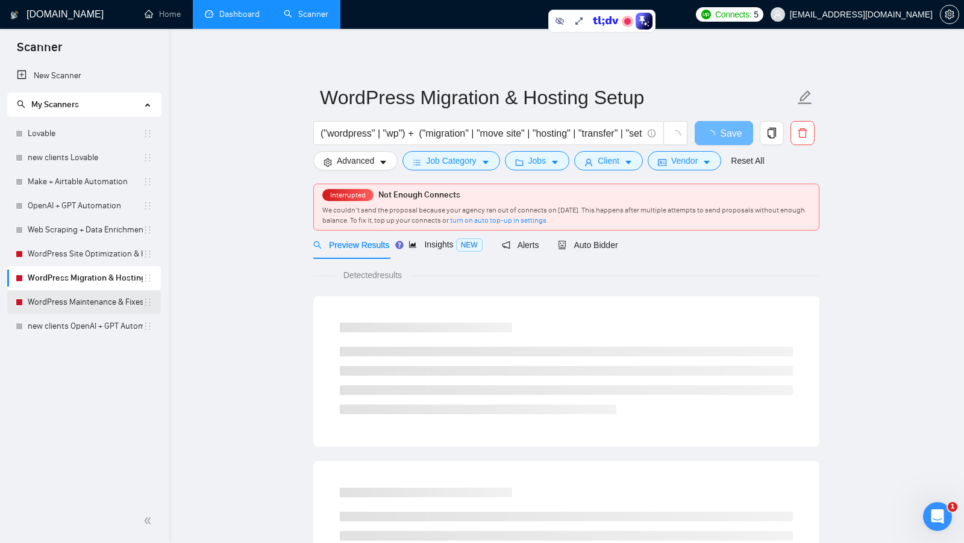
click at [87, 301] on link "WordPress Maintenance & Fixes" at bounding box center [85, 302] width 115 height 24
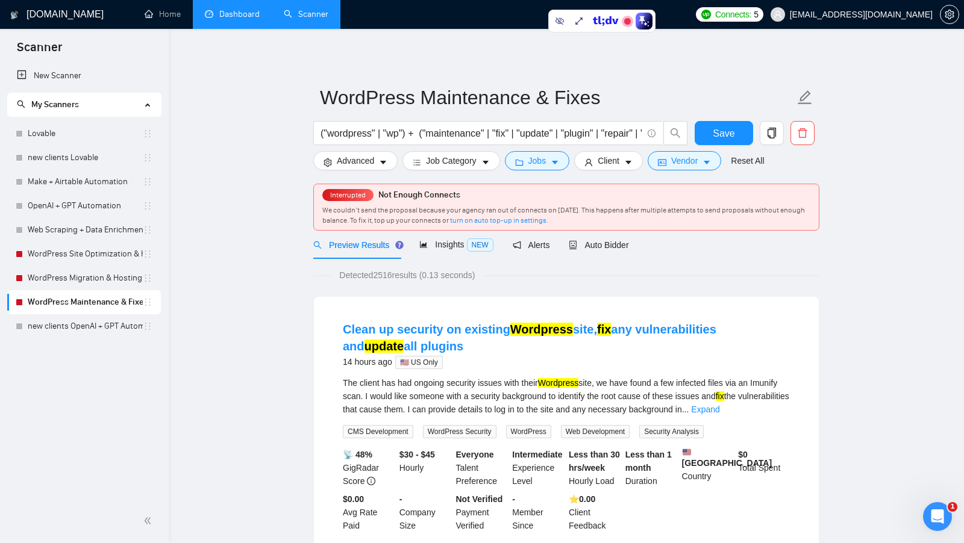
click at [223, 11] on link "Dashboard" at bounding box center [232, 14] width 55 height 10
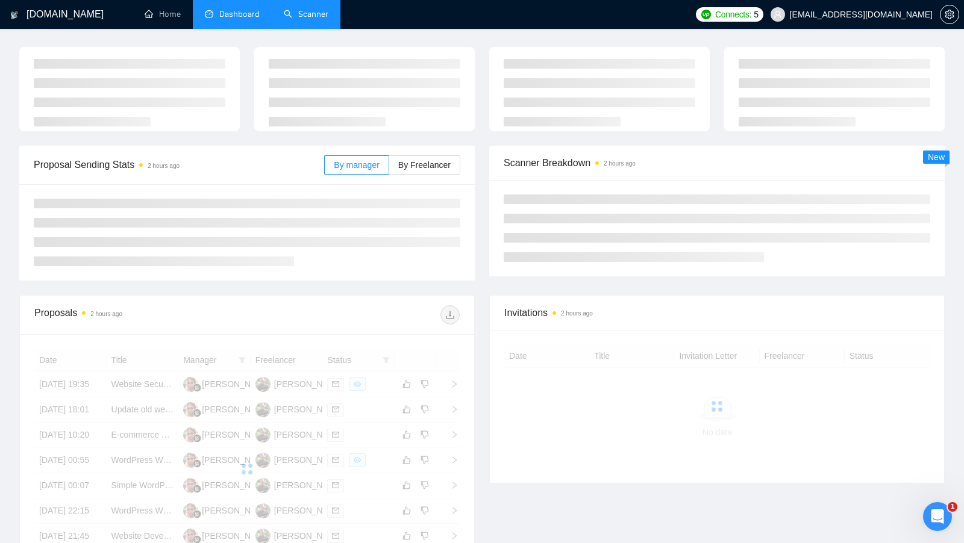
scroll to position [39, 0]
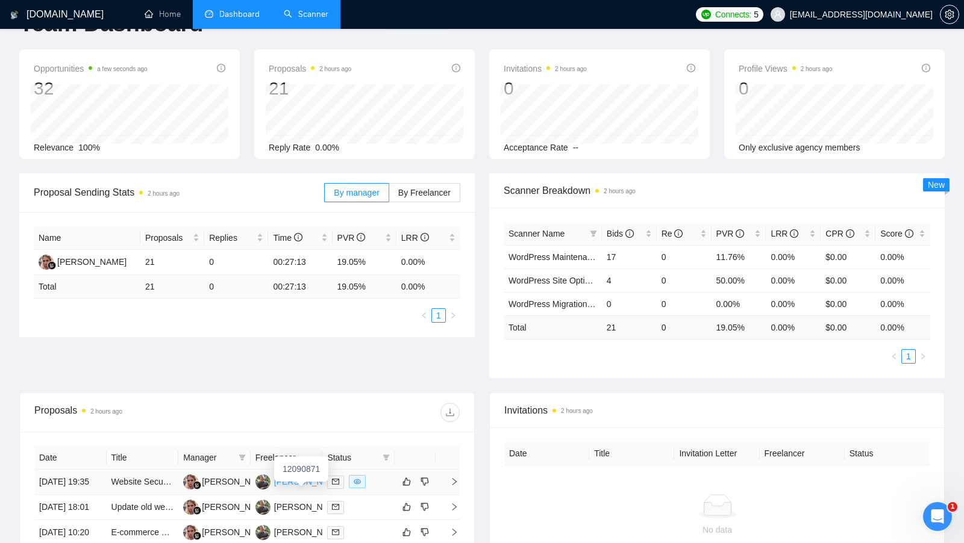
click at [285, 483] on div "[PERSON_NAME]" at bounding box center [308, 481] width 69 height 13
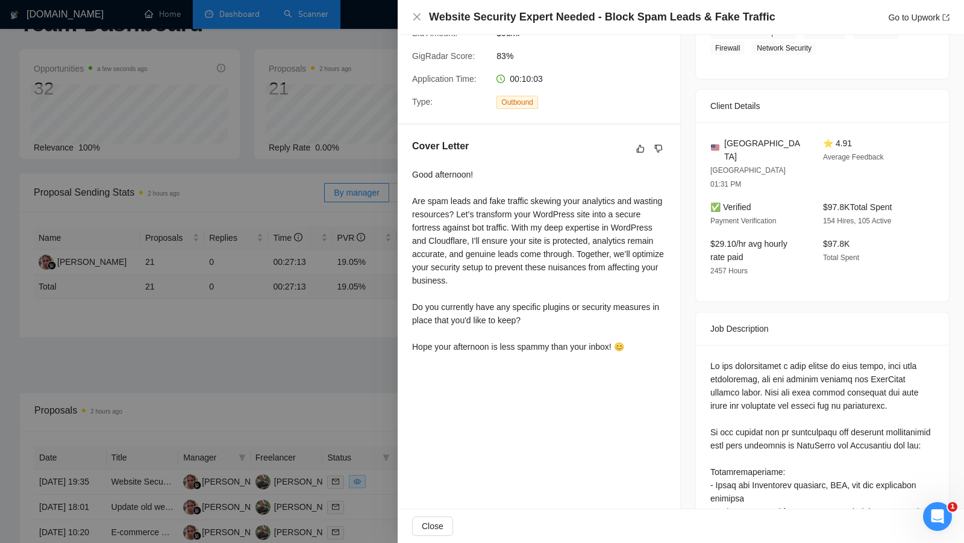
scroll to position [225, 0]
click at [362, 379] on div at bounding box center [482, 271] width 964 height 543
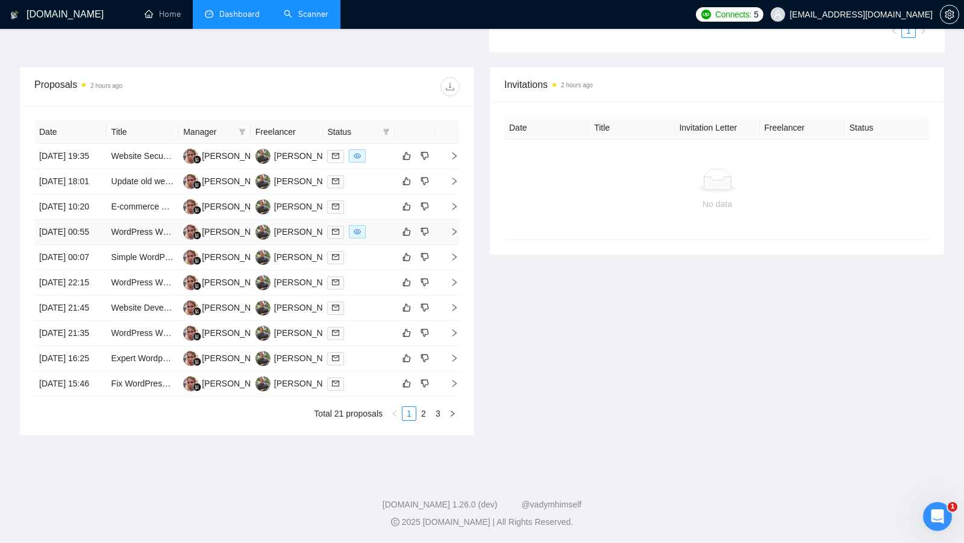
scroll to position [473, 0]
click at [426, 418] on link "2" at bounding box center [423, 413] width 13 height 13
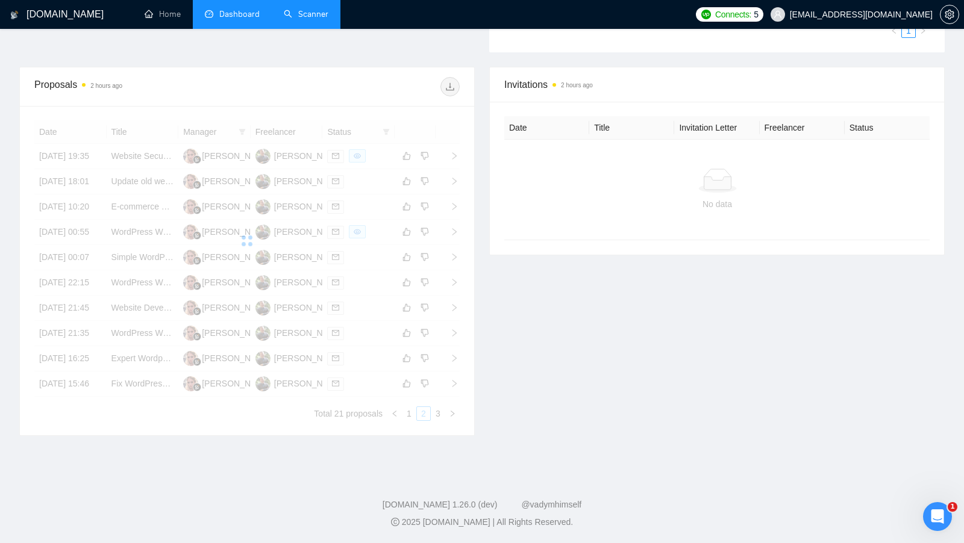
scroll to position [439, 0]
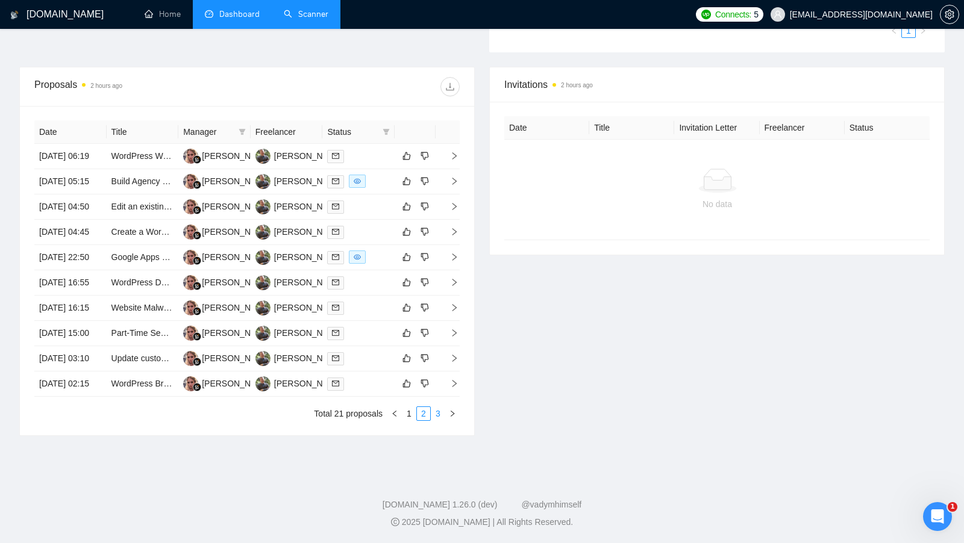
click at [436, 421] on link "3" at bounding box center [437, 413] width 13 height 13
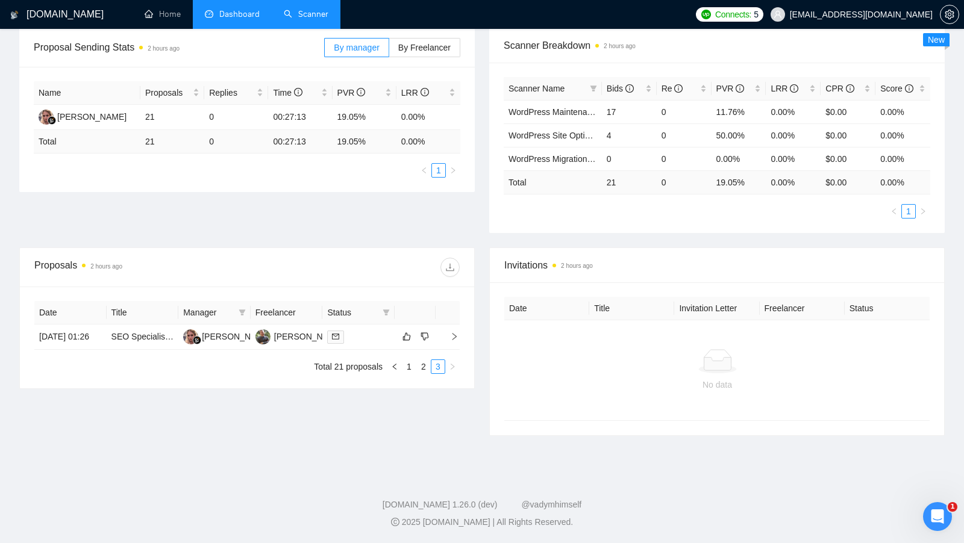
scroll to position [180, 0]
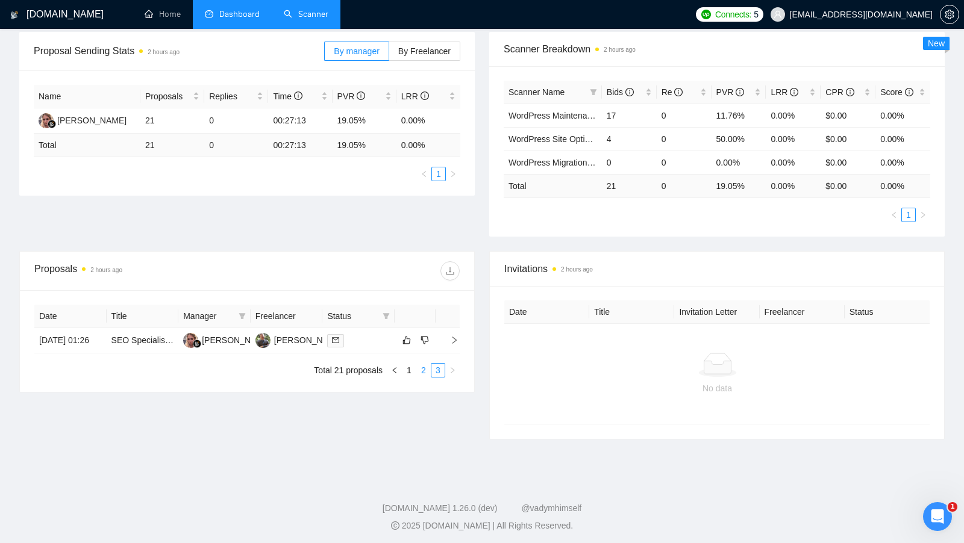
click at [420, 375] on link "2" at bounding box center [423, 370] width 13 height 13
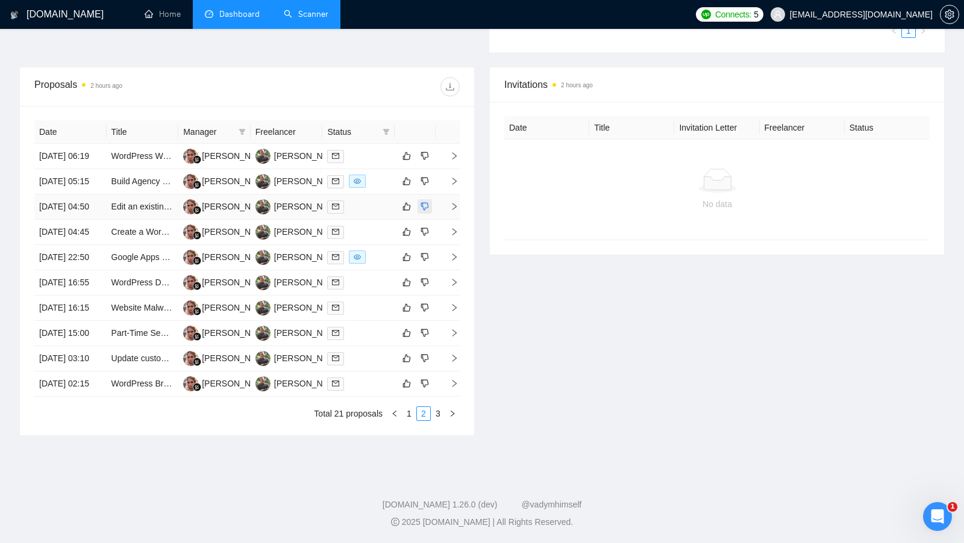
scroll to position [457, 0]
click at [411, 436] on div "Date Title Manager Freelancer Status 18 Aug, 2025 06:19 WordPress Website Updat…" at bounding box center [247, 271] width 454 height 330
click at [410, 436] on div "Date Title Manager Freelancer Status 18 Aug, 2025 06:19 WordPress Website Updat…" at bounding box center [247, 271] width 454 height 330
click at [410, 421] on link "1" at bounding box center [408, 413] width 13 height 13
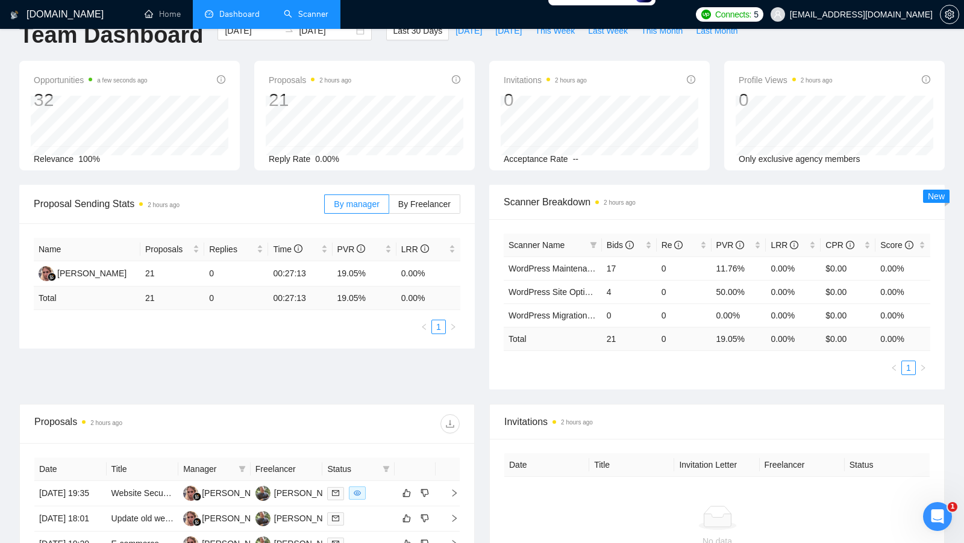
scroll to position [25, 0]
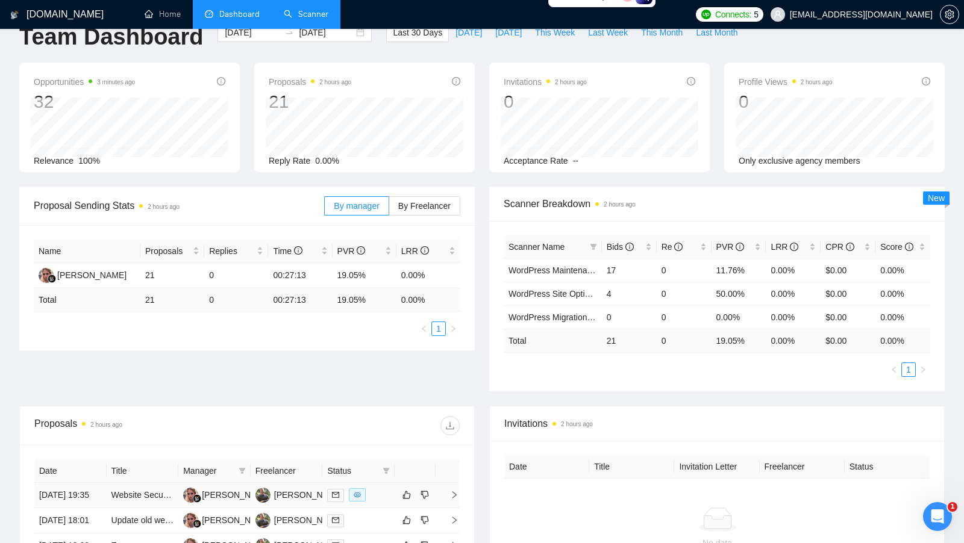
click at [380, 509] on td at bounding box center [358, 495] width 72 height 25
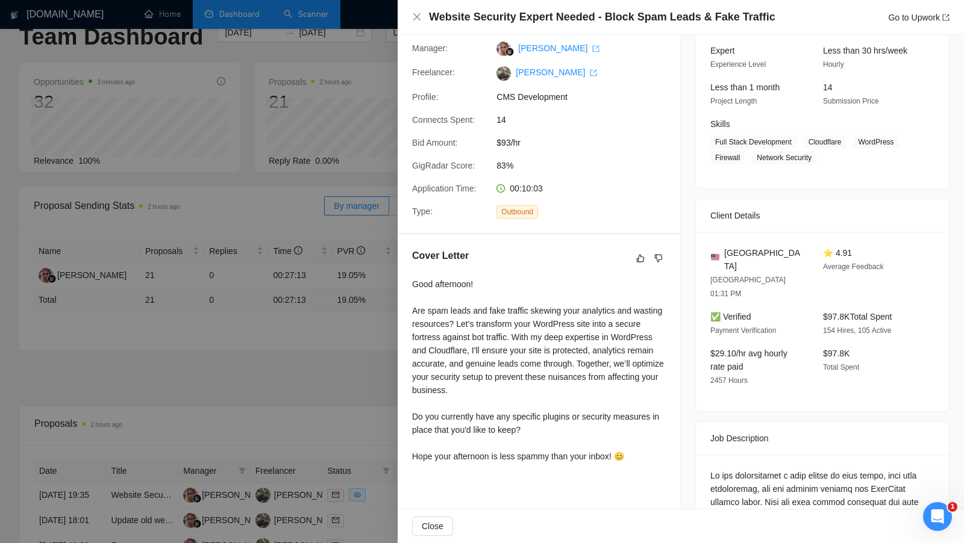
scroll to position [57, 0]
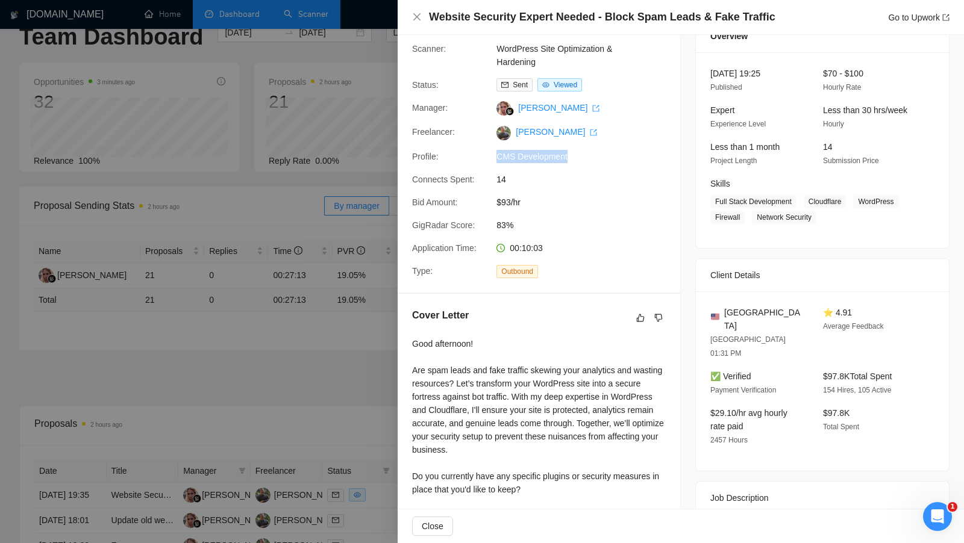
drag, startPoint x: 580, startPoint y: 160, endPoint x: 490, endPoint y: 159, distance: 89.8
click at [490, 159] on div "Profile: CMS Development" at bounding box center [534, 156] width 254 height 13
click at [490, 159] on div "Profile:" at bounding box center [449, 156] width 84 height 13
click at [337, 269] on div at bounding box center [482, 271] width 964 height 543
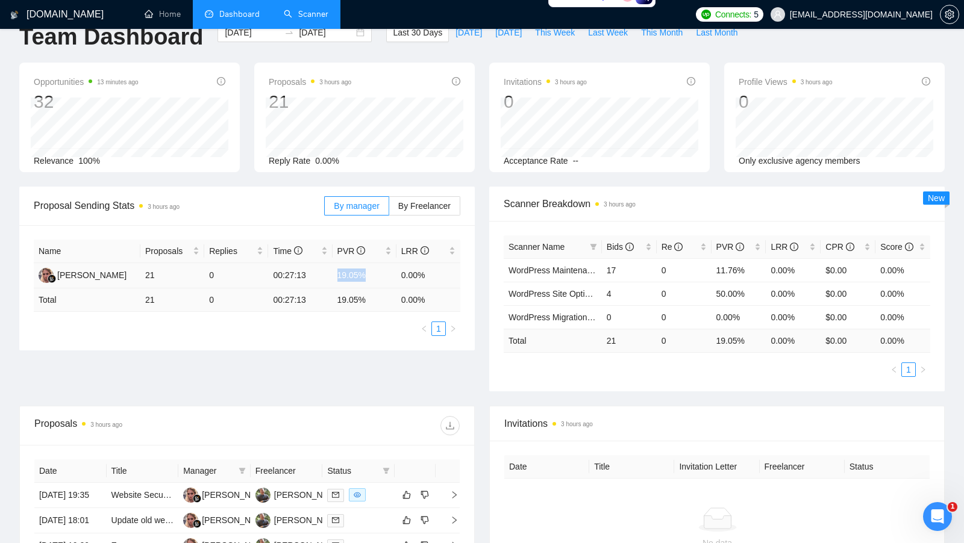
drag, startPoint x: 337, startPoint y: 277, endPoint x: 375, endPoint y: 277, distance: 38.0
click at [375, 277] on td "19.05%" at bounding box center [365, 275] width 64 height 25
click at [300, 19] on link "Scanner" at bounding box center [306, 14] width 45 height 10
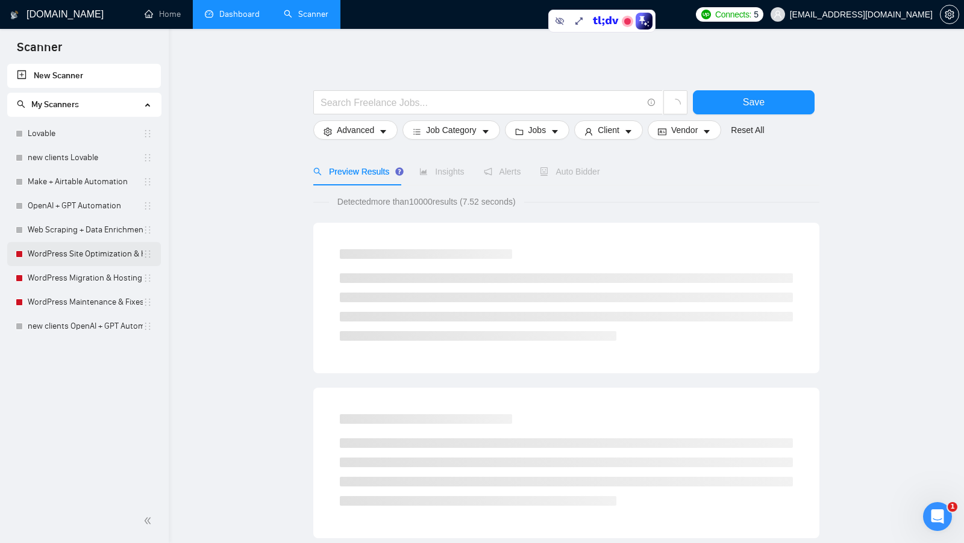
click at [77, 250] on link "WordPress Site Optimization & Hardening" at bounding box center [85, 254] width 115 height 24
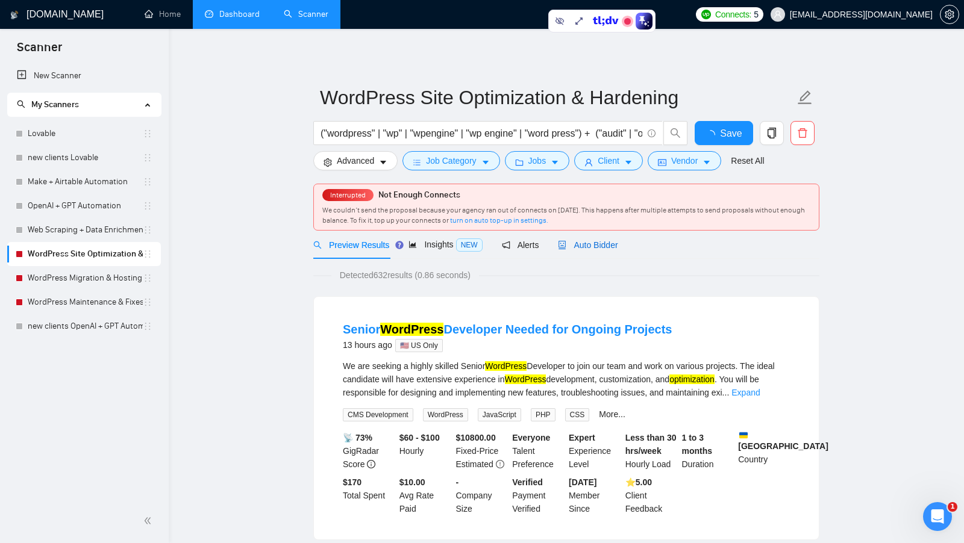
click at [592, 243] on span "Auto Bidder" at bounding box center [588, 245] width 60 height 10
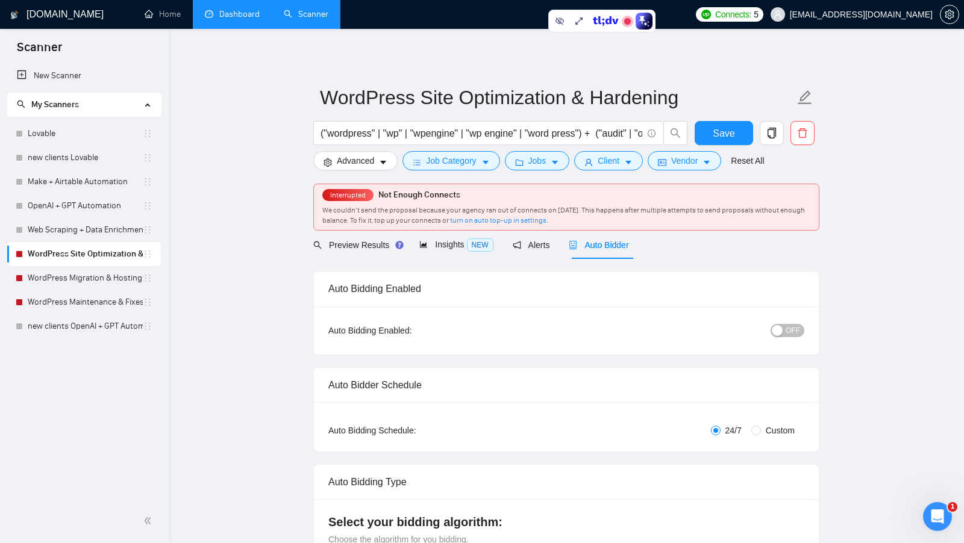
click at [643, 243] on div "Preview Results Insights NEW Alerts Auto Bidder" at bounding box center [566, 245] width 506 height 28
drag, startPoint x: 639, startPoint y: 245, endPoint x: 566, endPoint y: 245, distance: 72.3
click at [566, 245] on div "Preview Results Insights NEW Alerts Auto Bidder" at bounding box center [566, 245] width 506 height 28
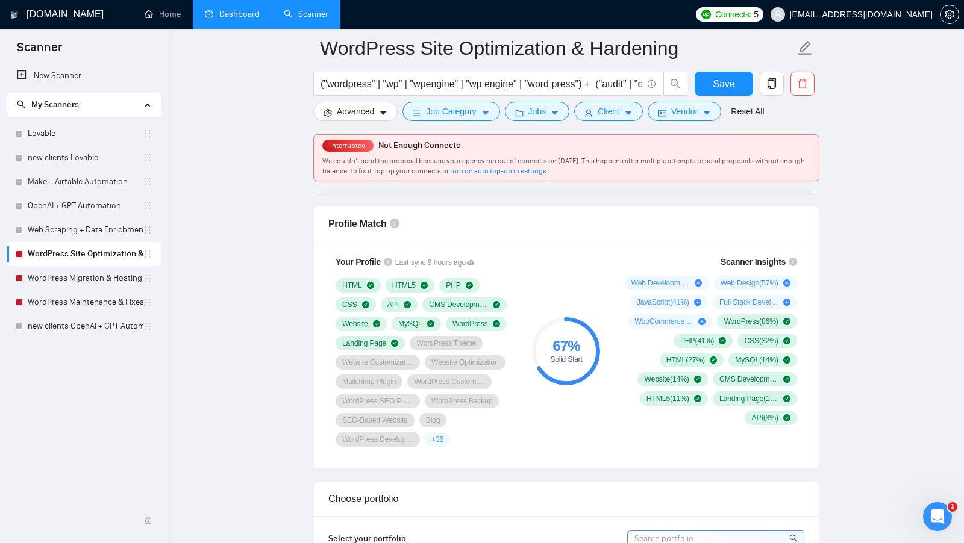
scroll to position [768, 0]
drag, startPoint x: 326, startPoint y: 221, endPoint x: 384, endPoint y: 221, distance: 58.4
click at [384, 221] on div "Profile Match" at bounding box center [566, 224] width 505 height 35
click at [487, 216] on div "Profile Match" at bounding box center [566, 224] width 476 height 34
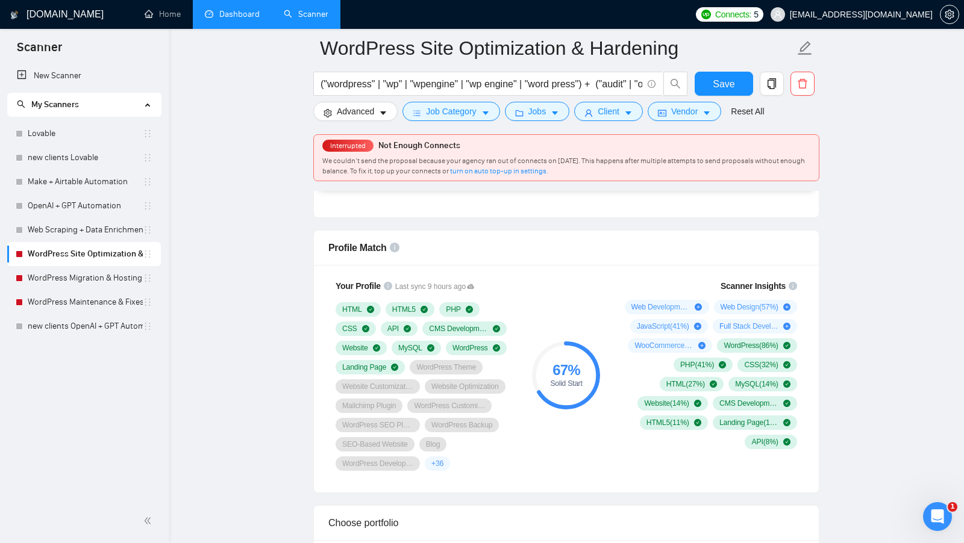
scroll to position [751, 0]
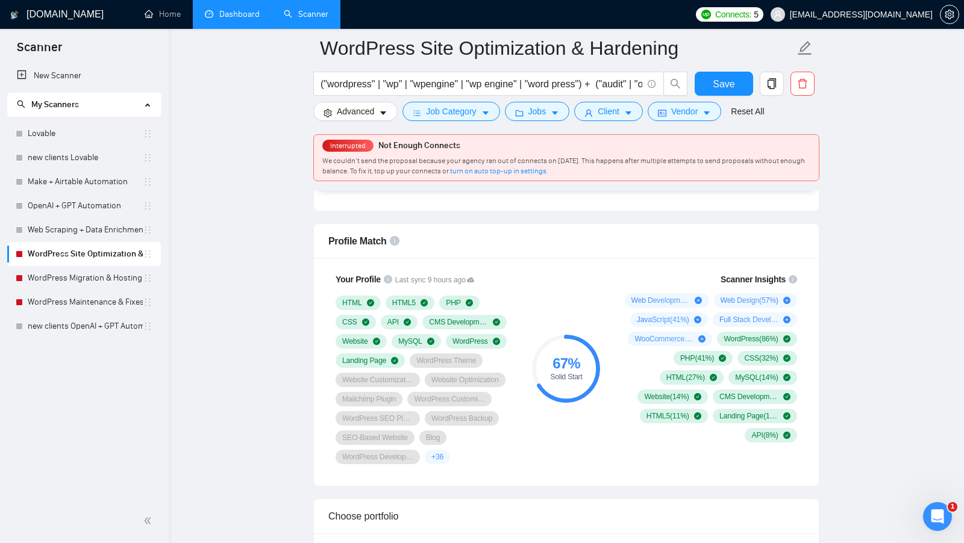
click at [807, 330] on div "Scanner Insights Web Development ( 84 %) Web Design ( 57 %) JavaScript ( 41 %) …" at bounding box center [708, 369] width 202 height 206
click at [512, 447] on div "HTML HTML5 PHP CSS API CMS Development Website MySQL WordPress Landing Page Wor…" at bounding box center [425, 380] width 178 height 169
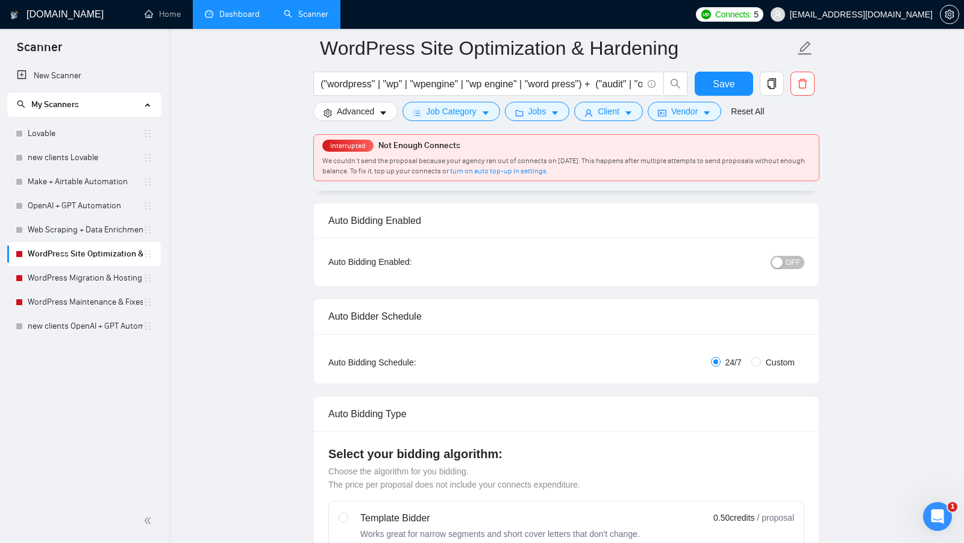
scroll to position [0, 0]
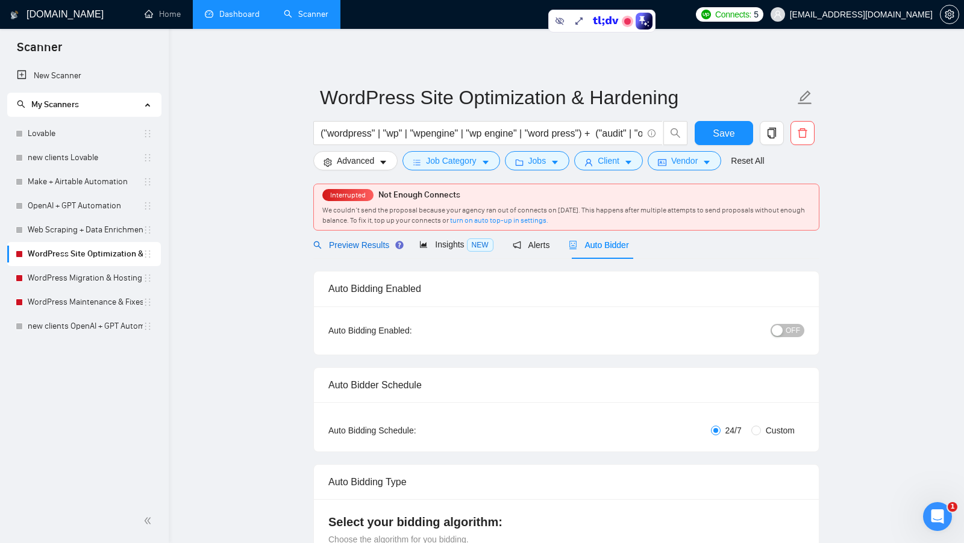
click at [363, 249] on div "Preview Results" at bounding box center [356, 245] width 87 height 13
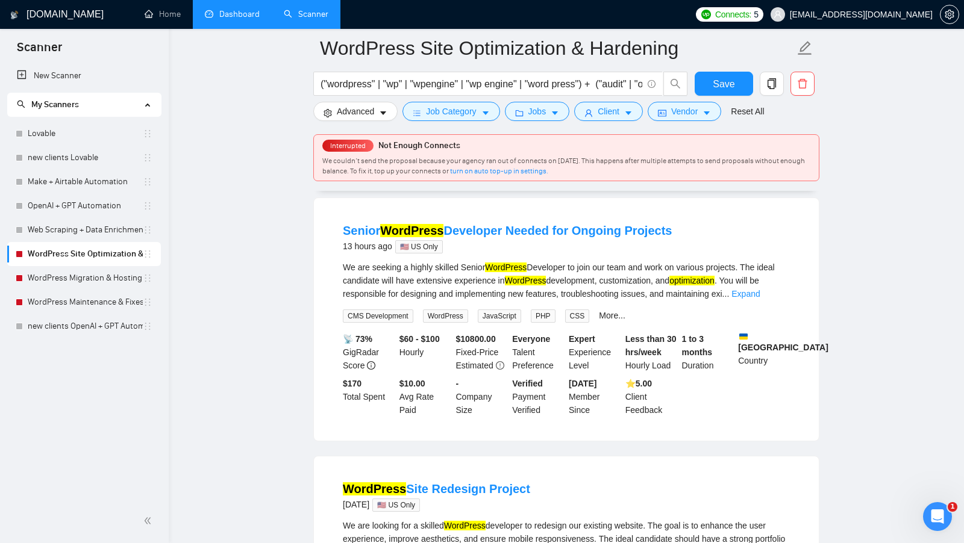
scroll to position [106, 0]
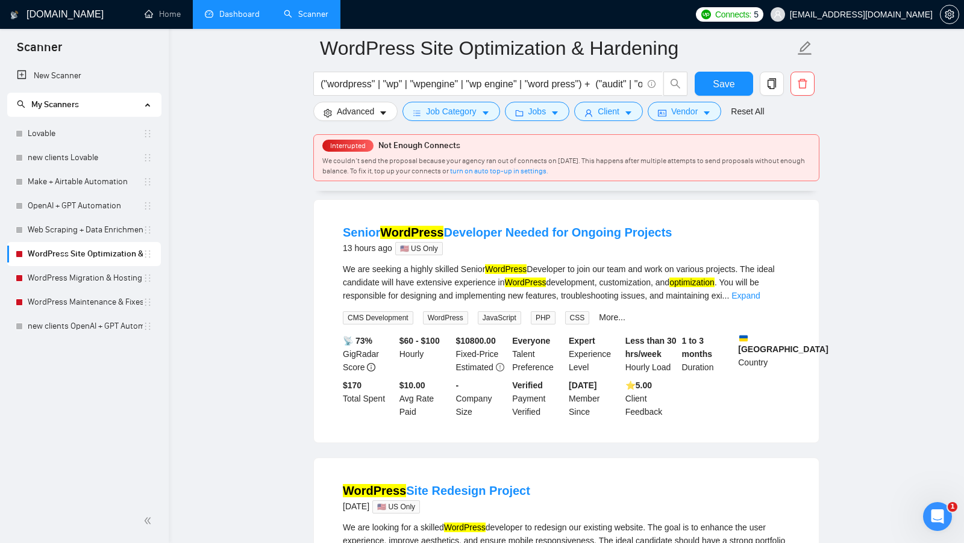
click at [615, 322] on div "More..." at bounding box center [611, 318] width 31 height 14
click at [615, 316] on link "More..." at bounding box center [612, 318] width 27 height 10
click at [549, 319] on span "PHP" at bounding box center [543, 318] width 25 height 13
click at [510, 319] on span "JavaScript" at bounding box center [499, 318] width 43 height 13
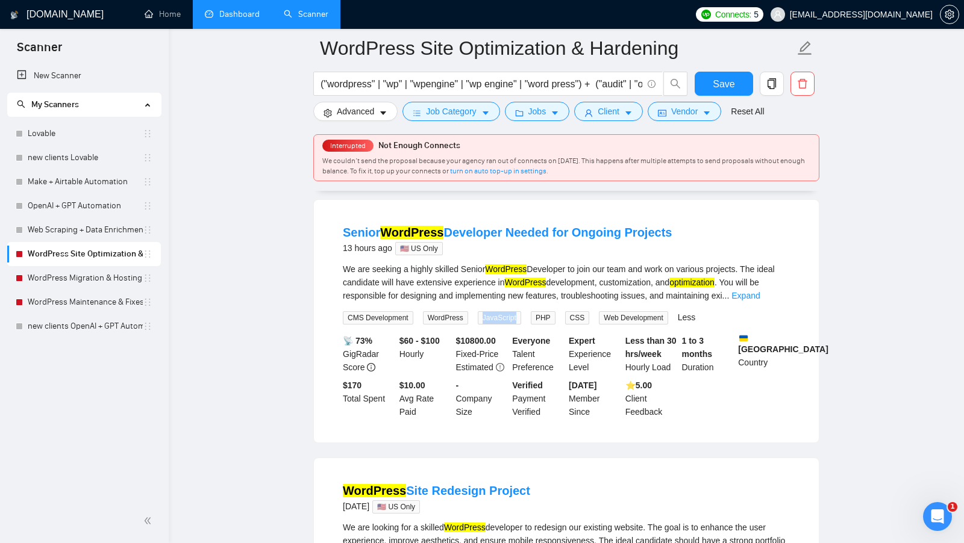
click at [510, 319] on span "JavaScript" at bounding box center [499, 318] width 43 height 13
click at [760, 295] on link "Expand" at bounding box center [745, 296] width 28 height 10
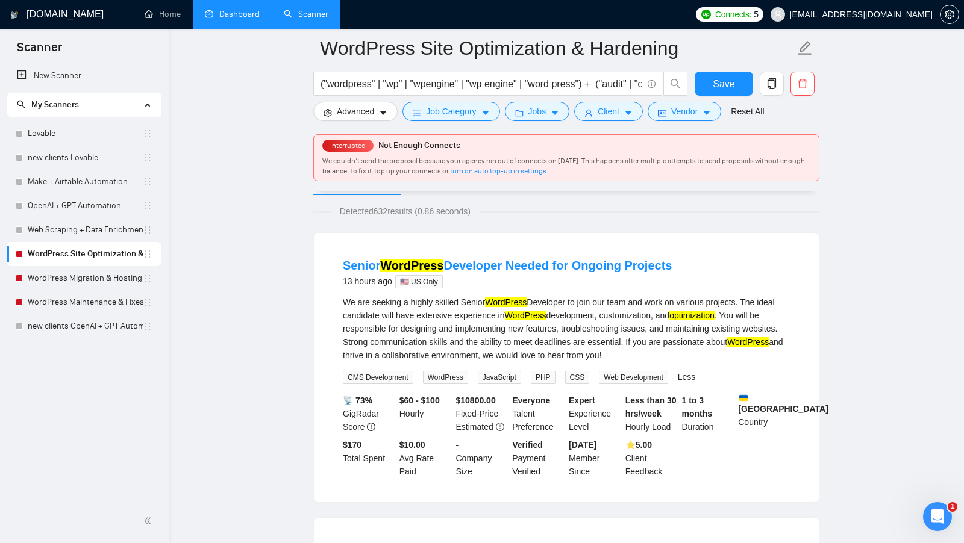
scroll to position [64, 0]
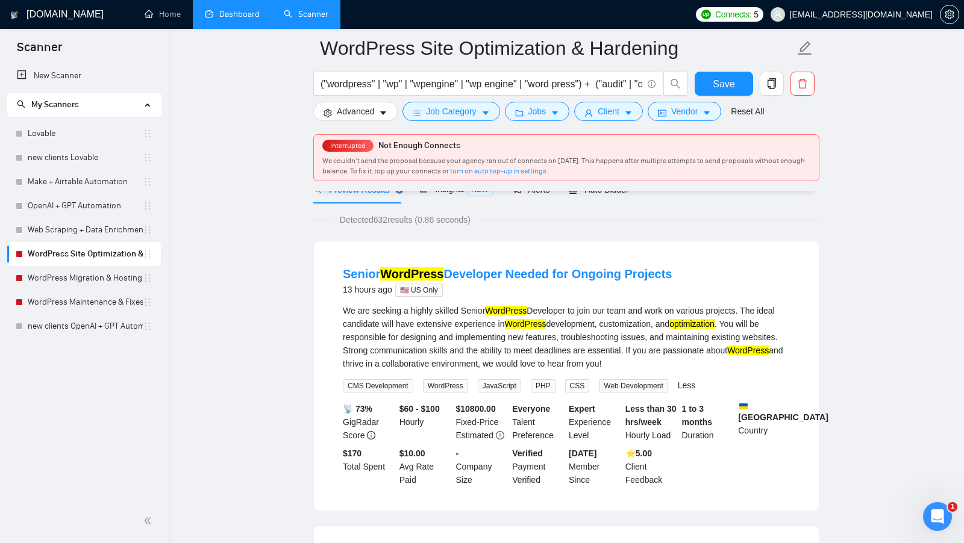
click at [506, 383] on span "JavaScript" at bounding box center [499, 386] width 43 height 13
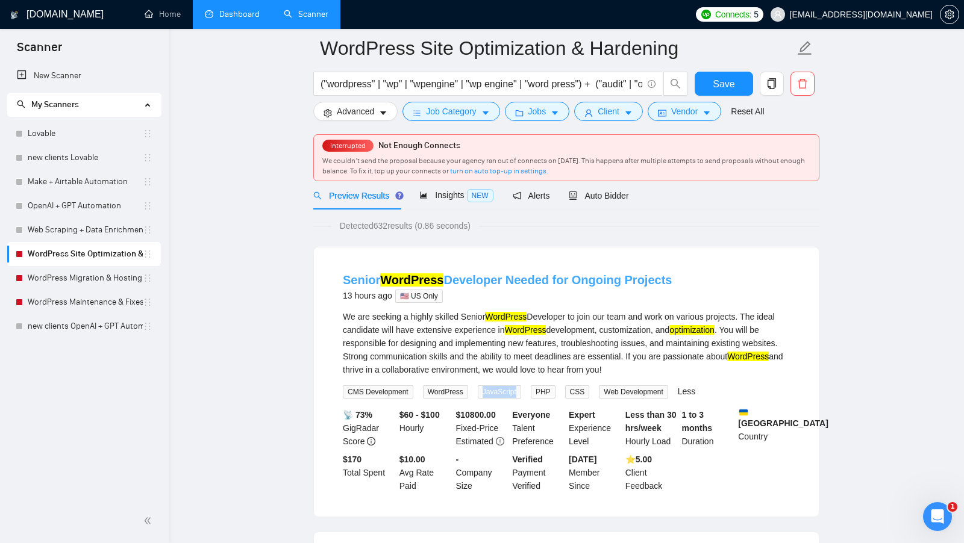
scroll to position [7, 0]
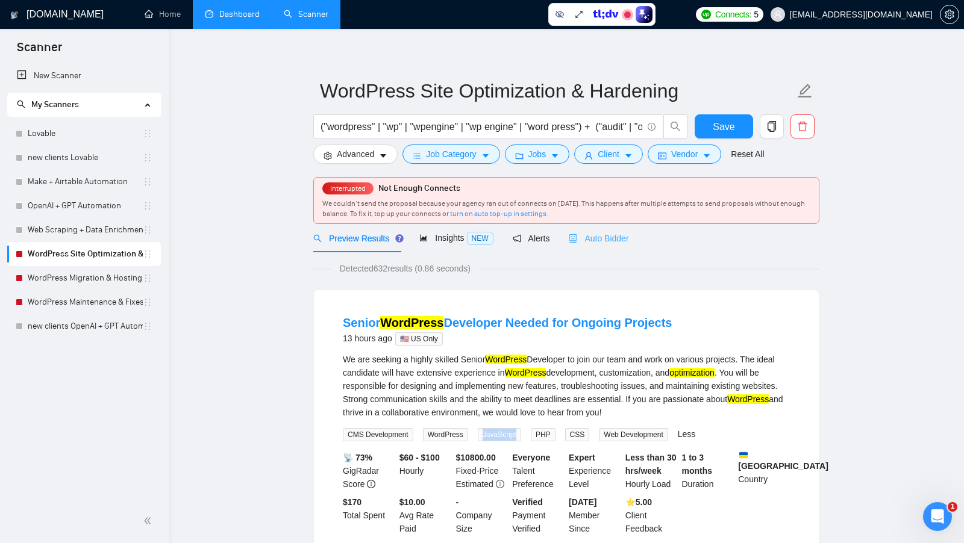
click at [615, 244] on div "Auto Bidder" at bounding box center [599, 238] width 60 height 28
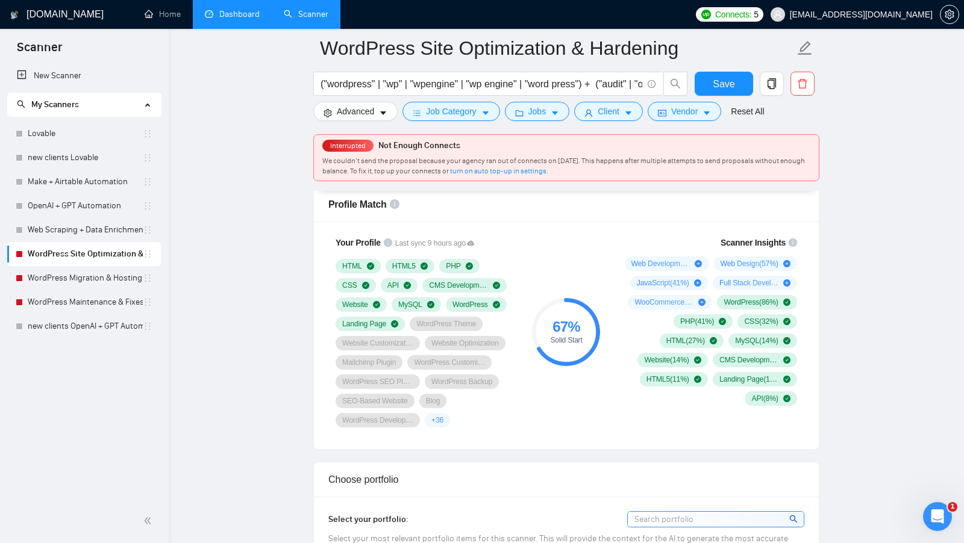
scroll to position [817, 0]
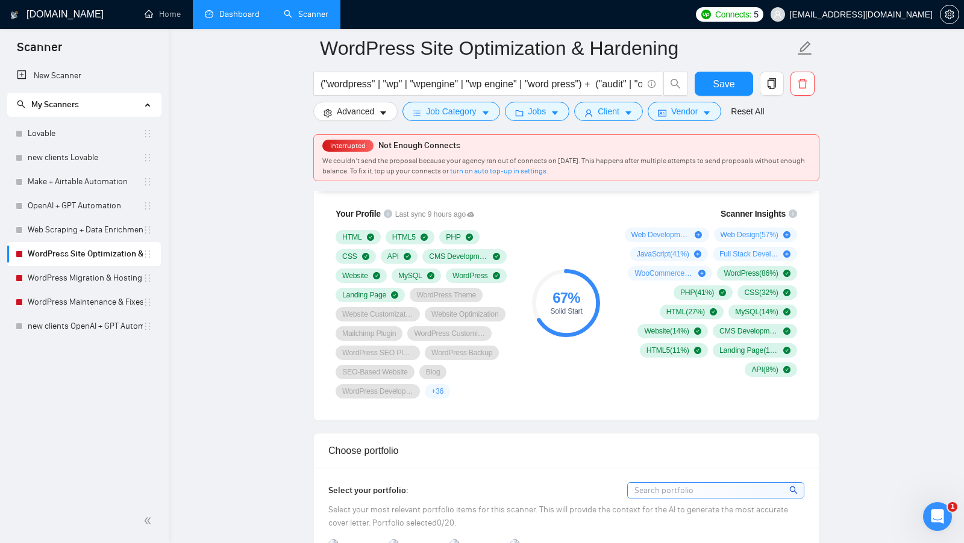
click at [603, 280] on div "67 % Solid Start" at bounding box center [566, 303] width 81 height 206
click at [622, 284] on div "Web Development ( 84 %) Web Design ( 57 %) JavaScript ( 41 %) Full Stack Develo…" at bounding box center [708, 302] width 178 height 149
click at [598, 317] on div "67 % Solid Start" at bounding box center [566, 303] width 68 height 68
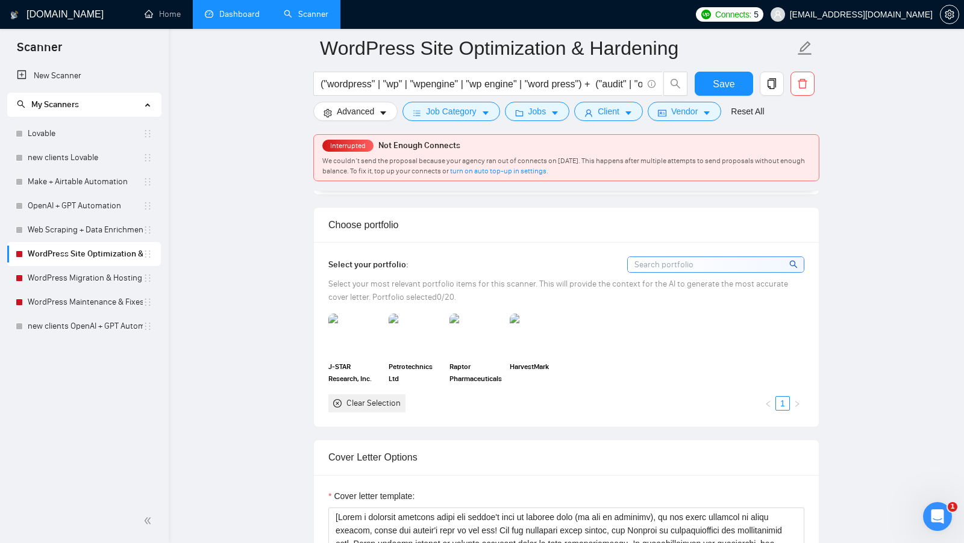
scroll to position [1045, 0]
click at [352, 342] on img at bounding box center [355, 333] width 51 height 40
click at [405, 342] on img at bounding box center [415, 333] width 51 height 40
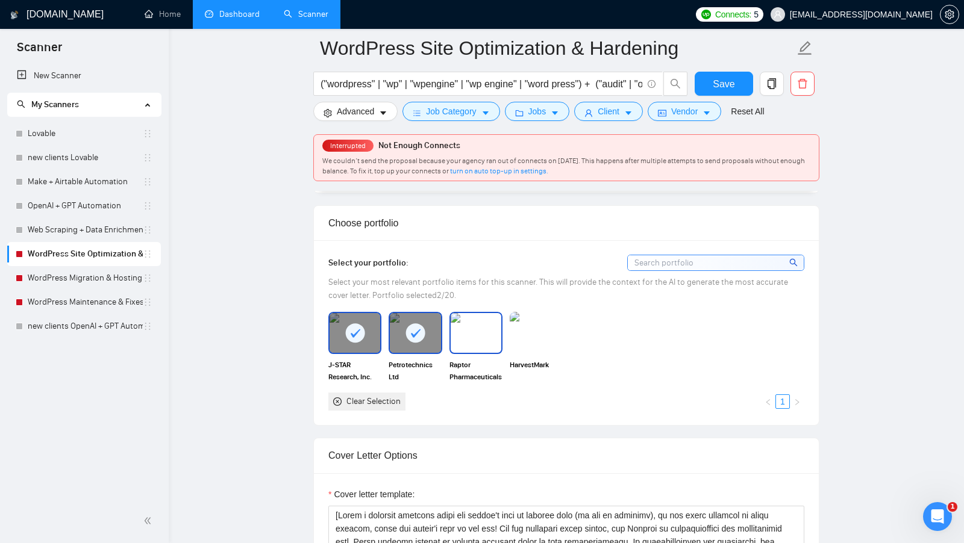
click at [471, 342] on img at bounding box center [476, 333] width 51 height 40
click at [565, 342] on div "HarvestMark" at bounding box center [536, 347] width 60 height 71
click at [527, 334] on img at bounding box center [536, 333] width 51 height 40
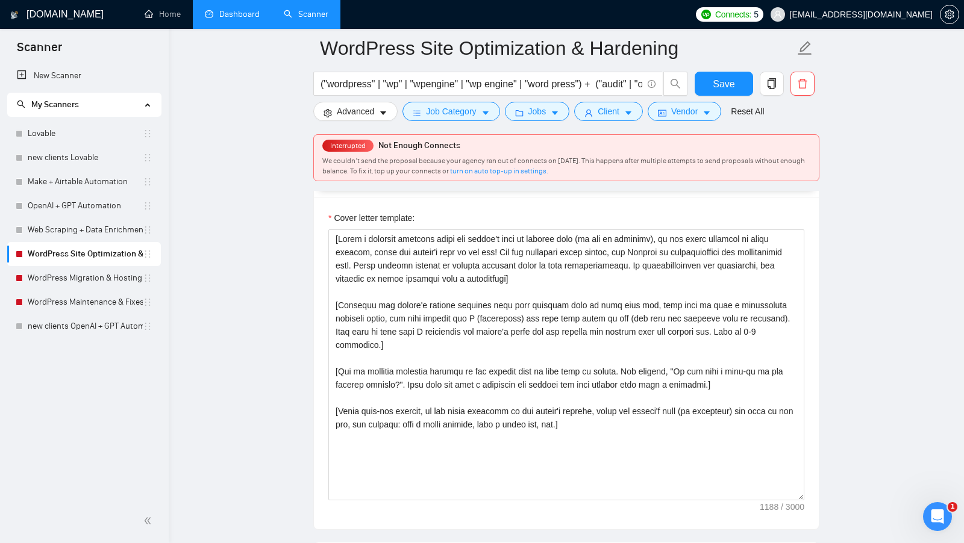
scroll to position [1327, 0]
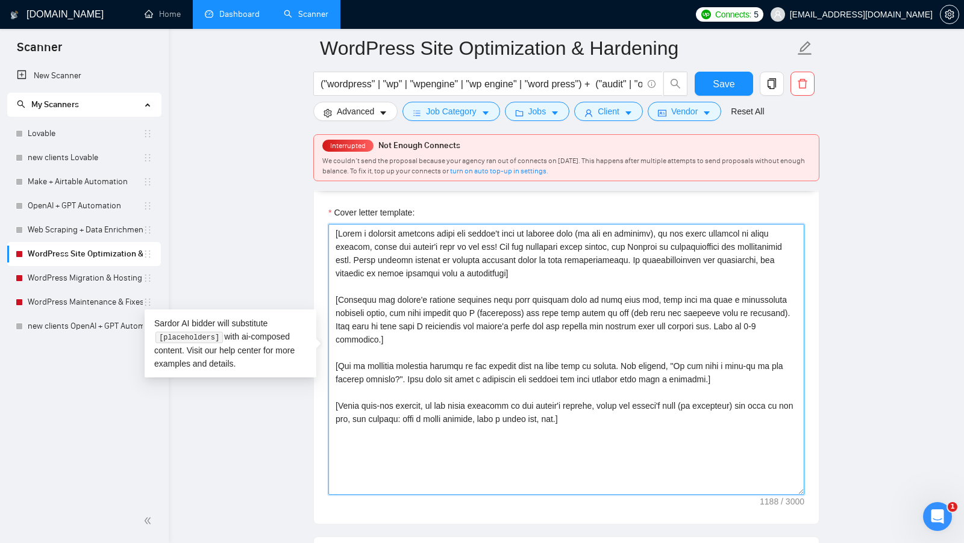
click at [606, 401] on textarea "Cover letter template:" at bounding box center [566, 359] width 476 height 271
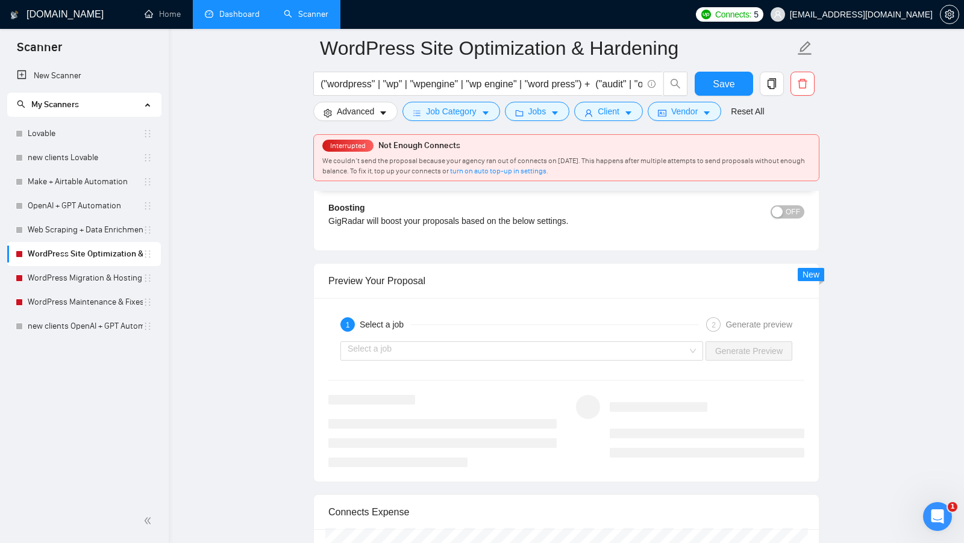
scroll to position [2234, 0]
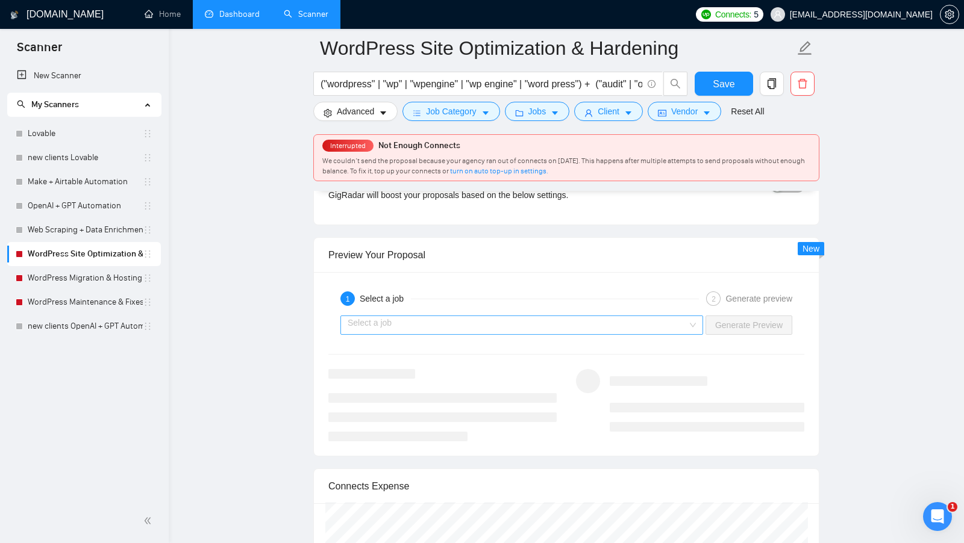
click at [662, 319] on input "search" at bounding box center [518, 325] width 340 height 18
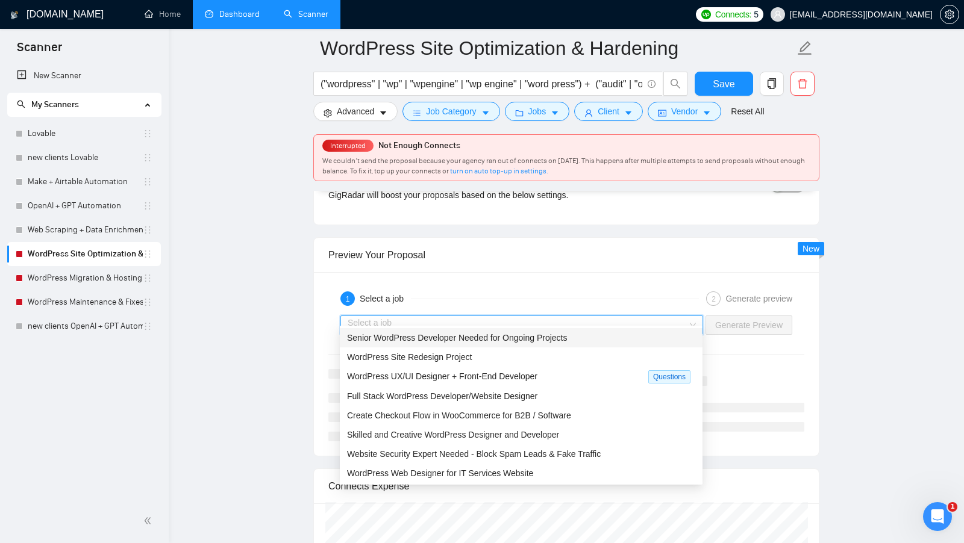
click at [583, 324] on div "Select a job Generate Preview" at bounding box center [566, 325] width 478 height 29
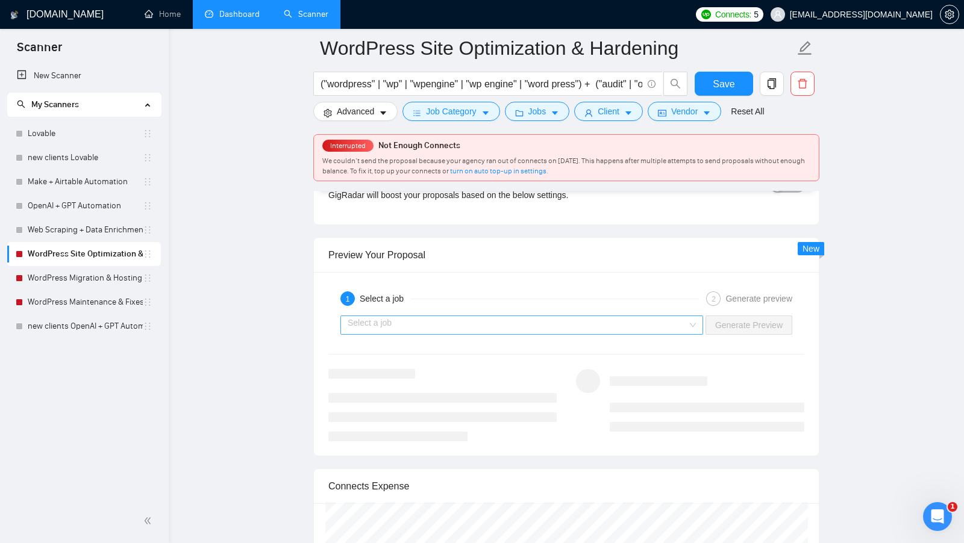
click at [667, 319] on input "search" at bounding box center [518, 325] width 340 height 18
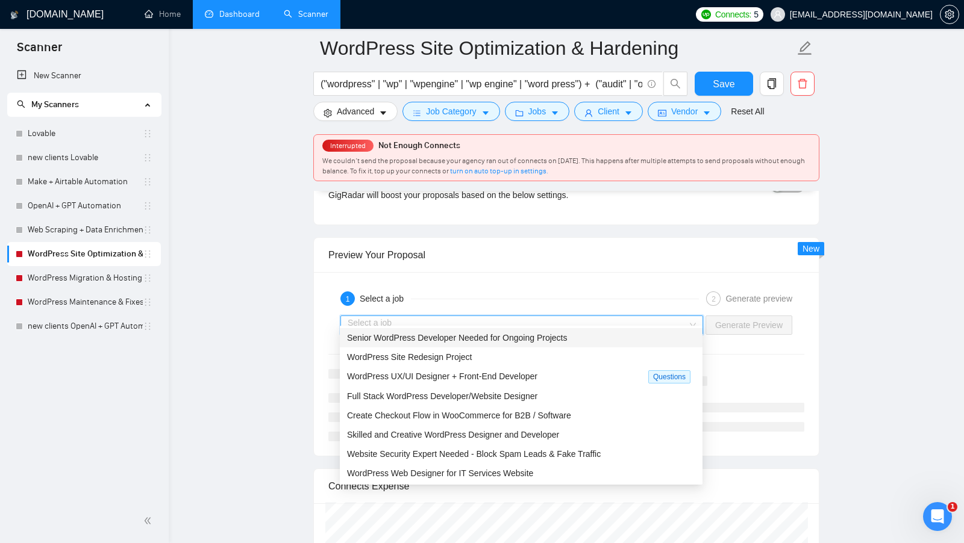
click at [603, 340] on div "Senior WordPress Developer Needed for Ongoing Projects" at bounding box center [521, 337] width 348 height 13
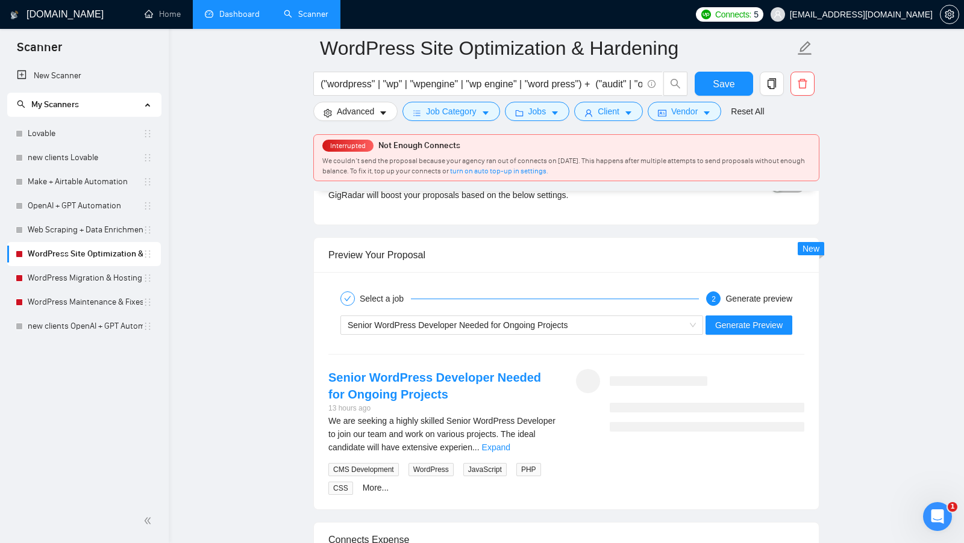
click at [756, 330] on div "Select a job 2 Generate preview Senior WordPress Developer Needed for Ongoing P…" at bounding box center [566, 390] width 505 height 237
click at [760, 319] on span "Generate Preview" at bounding box center [748, 325] width 67 height 13
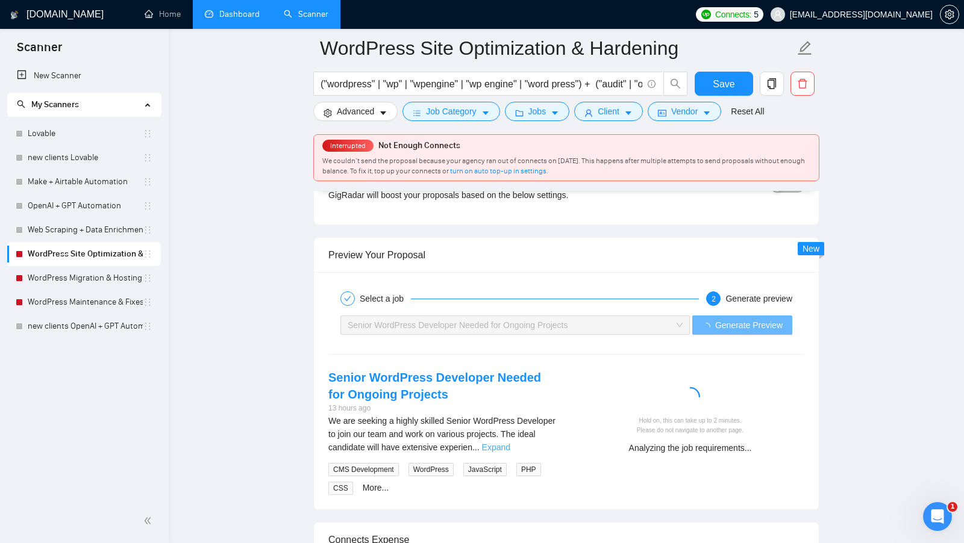
click at [510, 443] on link "Expand" at bounding box center [496, 448] width 28 height 10
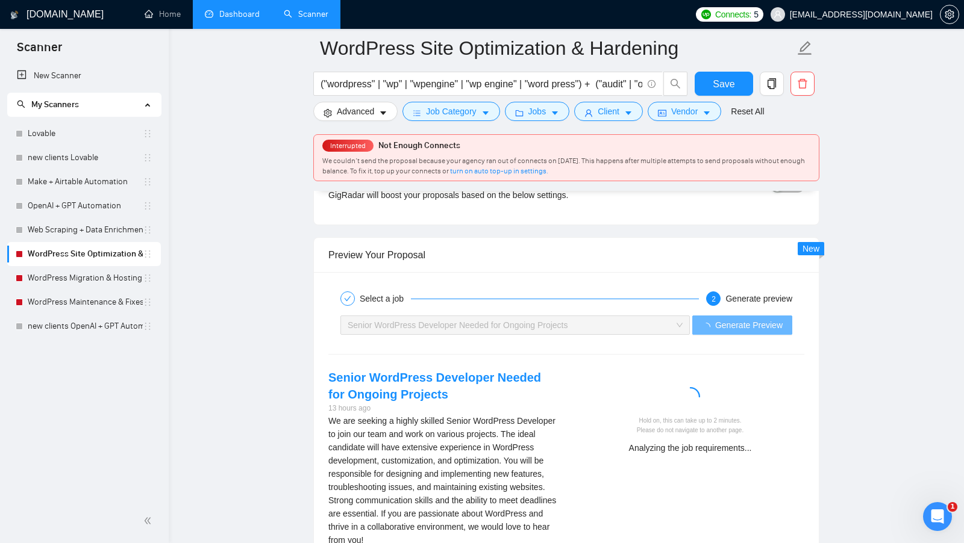
scroll to position [2309, 0]
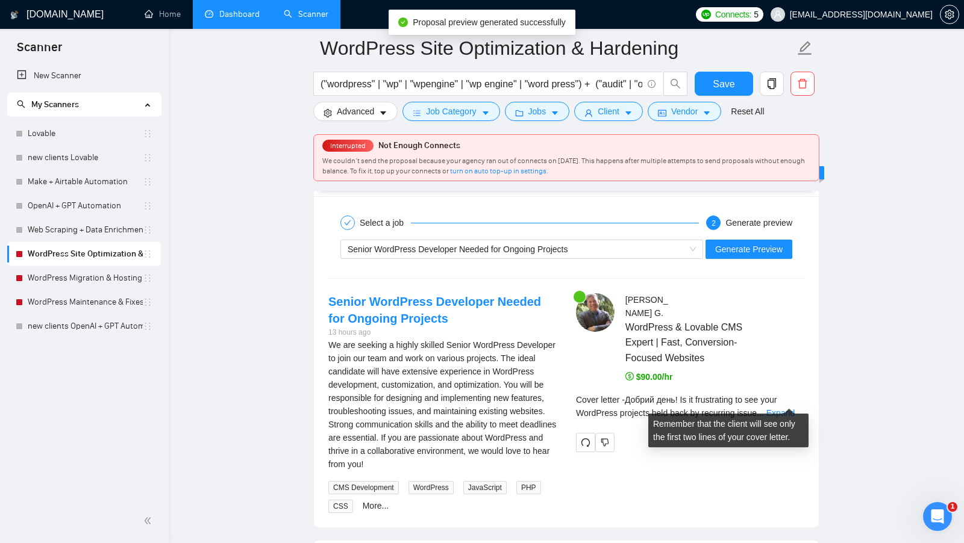
click at [781, 395] on div "Cover letter - Добрий день! Is it frustrating to see your WordPress projects he…" at bounding box center [690, 406] width 228 height 27
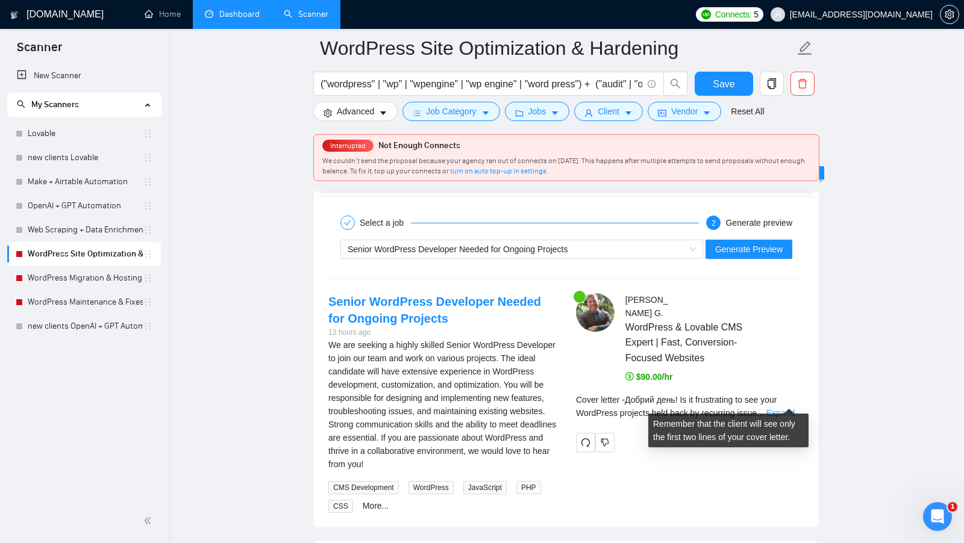
click at [781, 409] on link "Expand" at bounding box center [780, 414] width 28 height 10
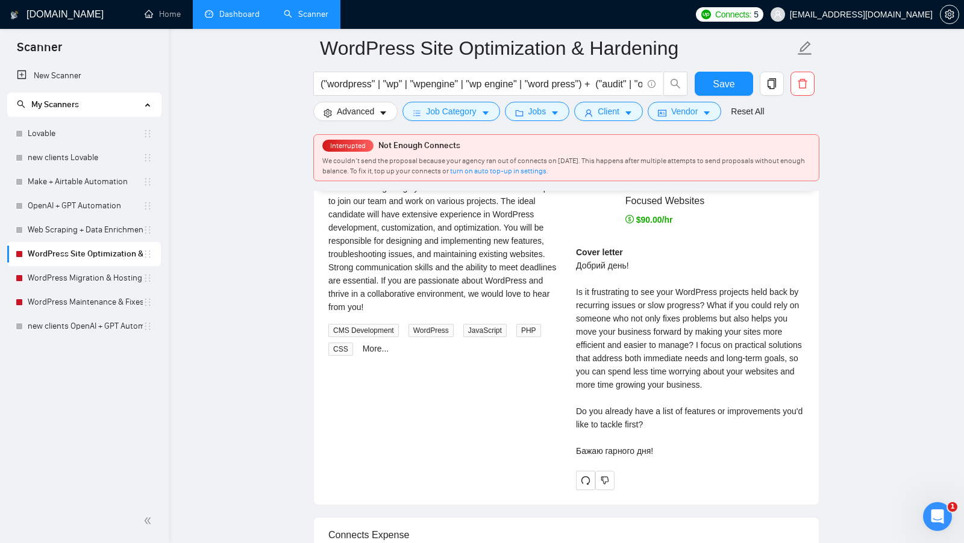
scroll to position [2465, 0]
drag, startPoint x: 634, startPoint y: 254, endPoint x: 579, endPoint y: 254, distance: 55.4
click at [579, 254] on div "Cover letter Добрий день! Is it frustrating to see your WordPress projects held…" at bounding box center [690, 354] width 228 height 212
click at [574, 256] on div "Alexander G . WordPress & Lovable CMS Expert | Fast, Conversion-Focused Website…" at bounding box center [690, 315] width 248 height 354
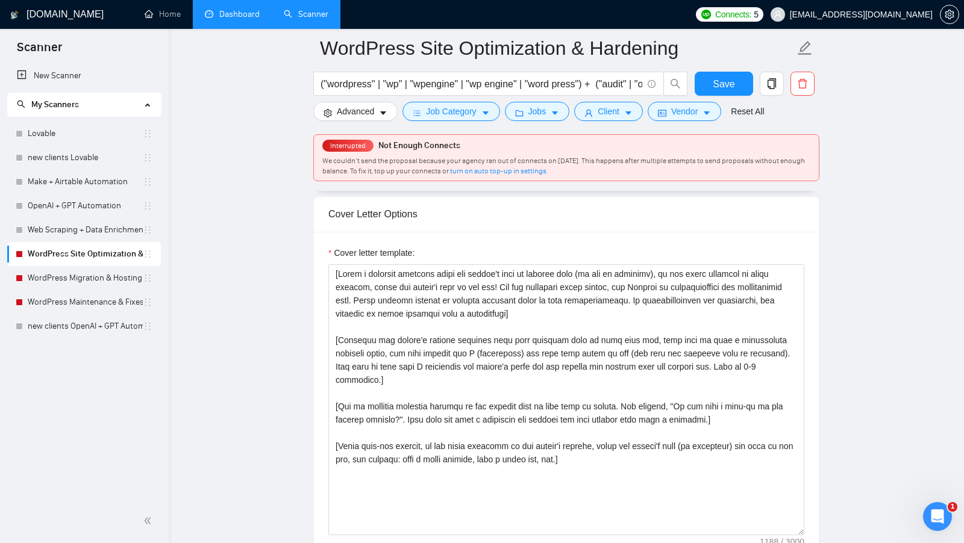
scroll to position [1283, 0]
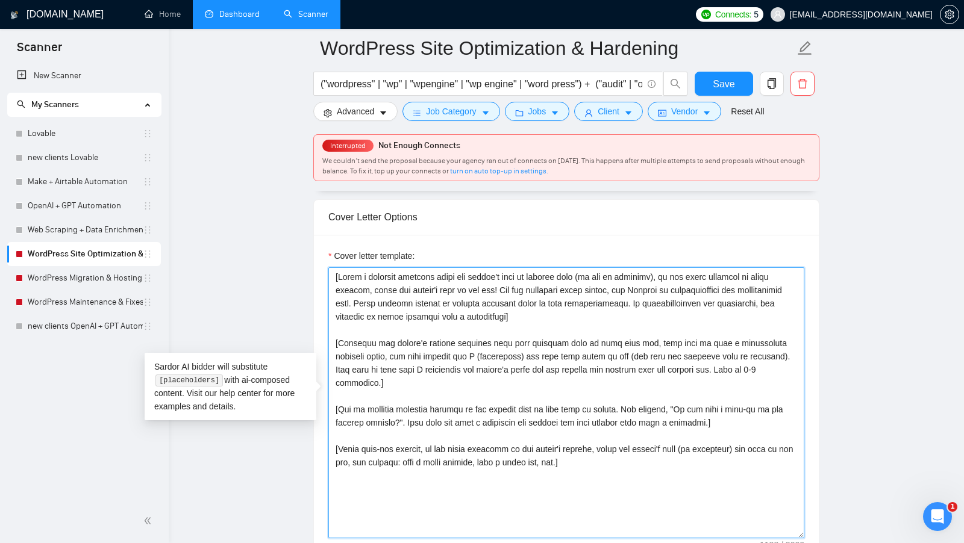
drag, startPoint x: 690, startPoint y: 271, endPoint x: 751, endPoint y: 273, distance: 60.9
click at [751, 272] on textarea "Cover letter template:" at bounding box center [566, 403] width 476 height 271
click at [751, 273] on textarea "Cover letter template:" at bounding box center [566, 403] width 476 height 271
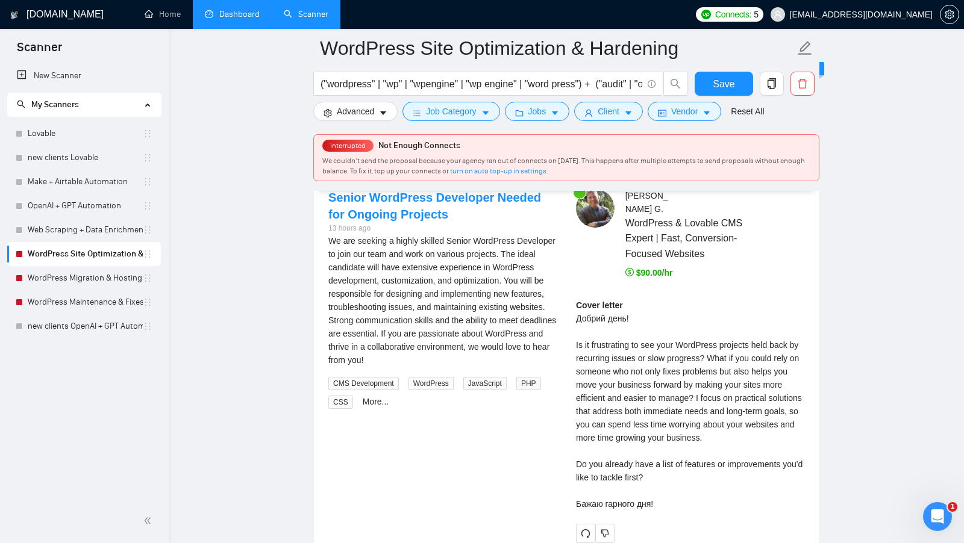
scroll to position [2417, 0]
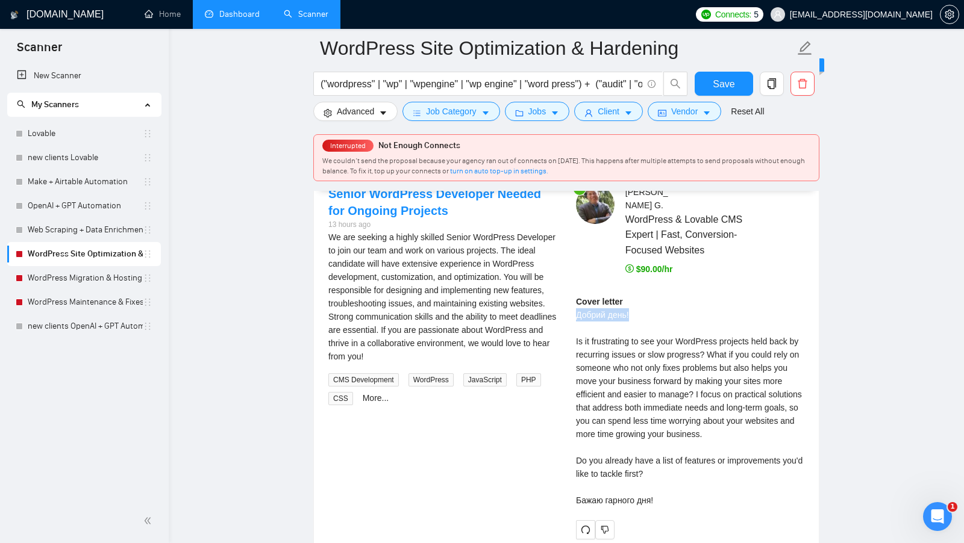
drag, startPoint x: 638, startPoint y: 302, endPoint x: 574, endPoint y: 302, distance: 64.5
click at [574, 302] on div "Alexander G . WordPress & Lovable CMS Expert | Fast, Conversion-Focused Website…" at bounding box center [690, 363] width 248 height 354
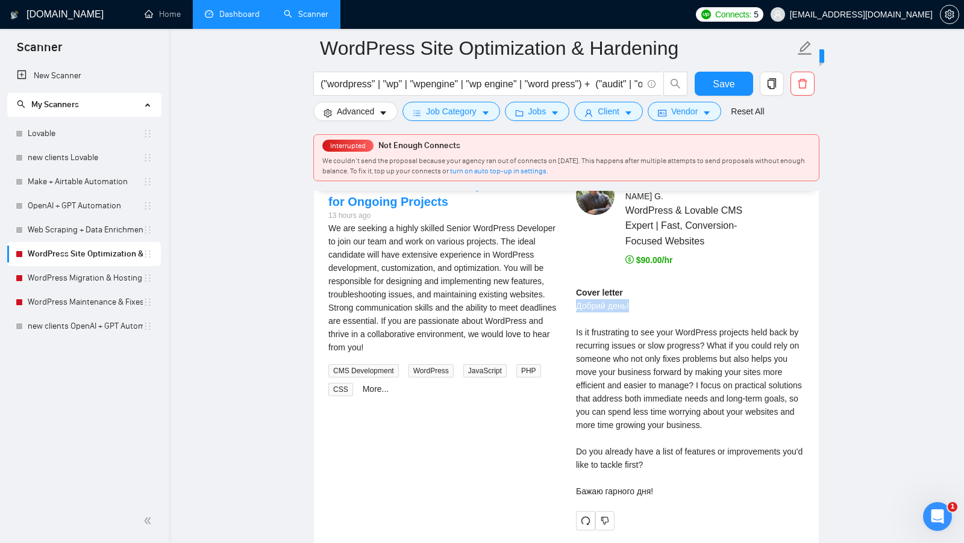
scroll to position [2428, 0]
click at [614, 320] on div "Cover letter Добрий день! Is it frustrating to see your WordPress projects held…" at bounding box center [690, 390] width 228 height 212
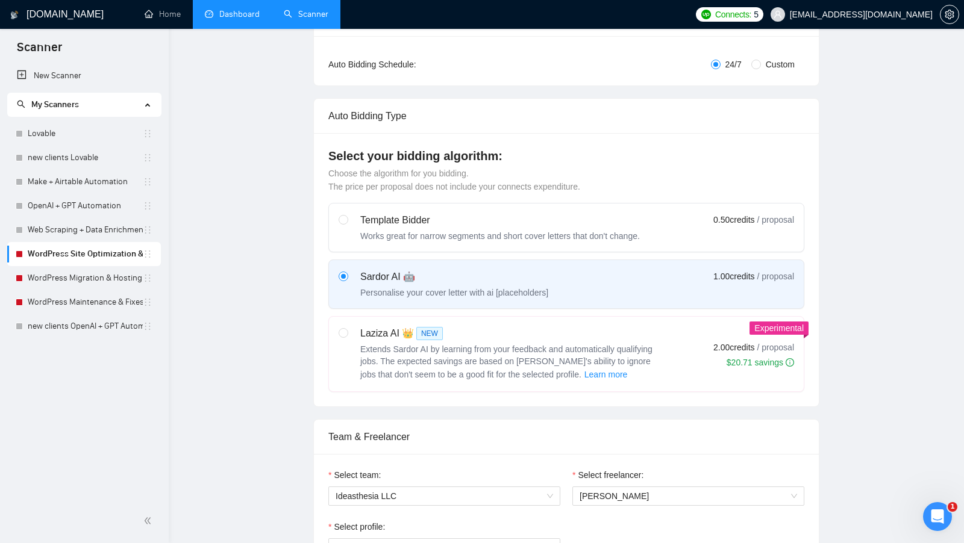
scroll to position [0, 0]
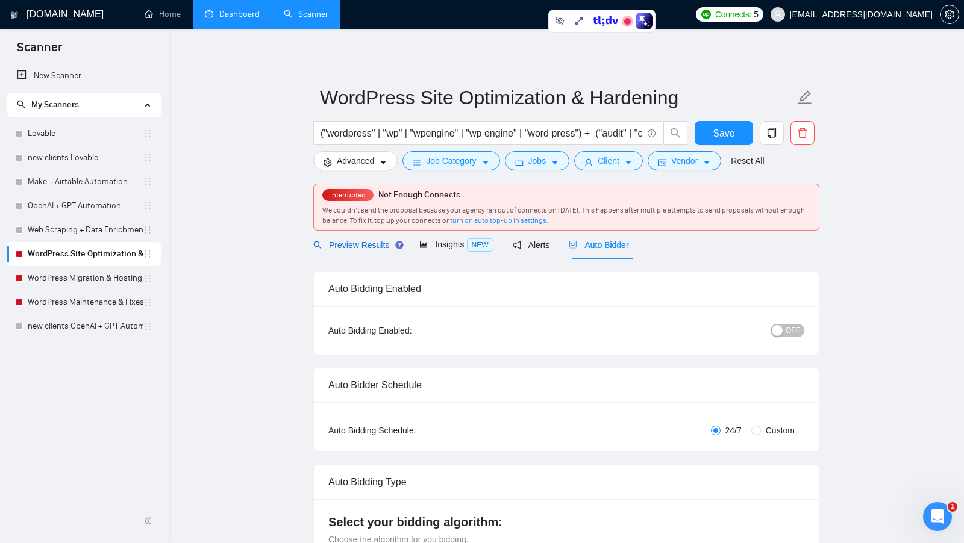
click at [367, 245] on span "Preview Results" at bounding box center [356, 245] width 87 height 10
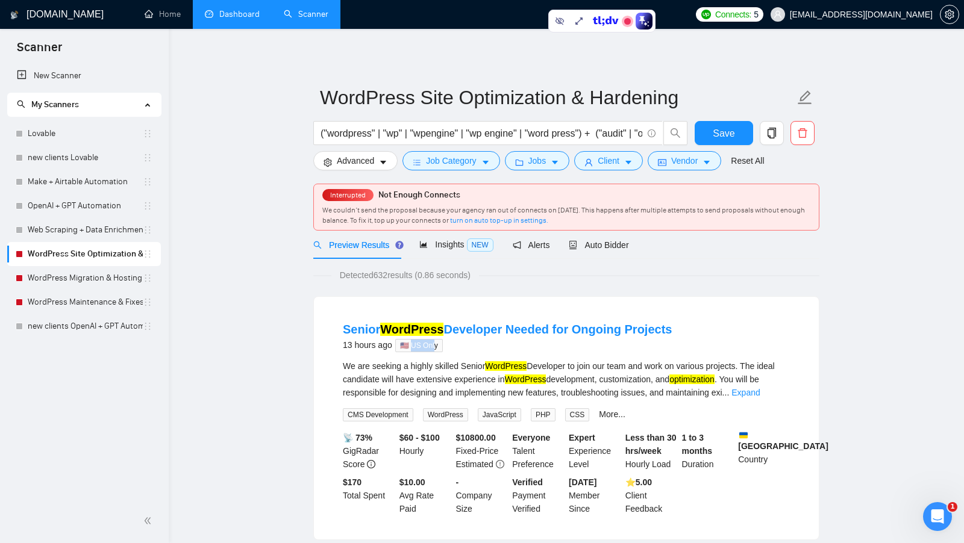
drag, startPoint x: 436, startPoint y: 348, endPoint x: 412, endPoint y: 345, distance: 24.8
click at [412, 345] on span "🇺🇸 US Only" at bounding box center [419, 345] width 48 height 13
click at [464, 345] on div "13 hours ago 🇺🇸 US Only" at bounding box center [507, 345] width 329 height 14
click at [595, 237] on div "Auto Bidder" at bounding box center [599, 245] width 60 height 28
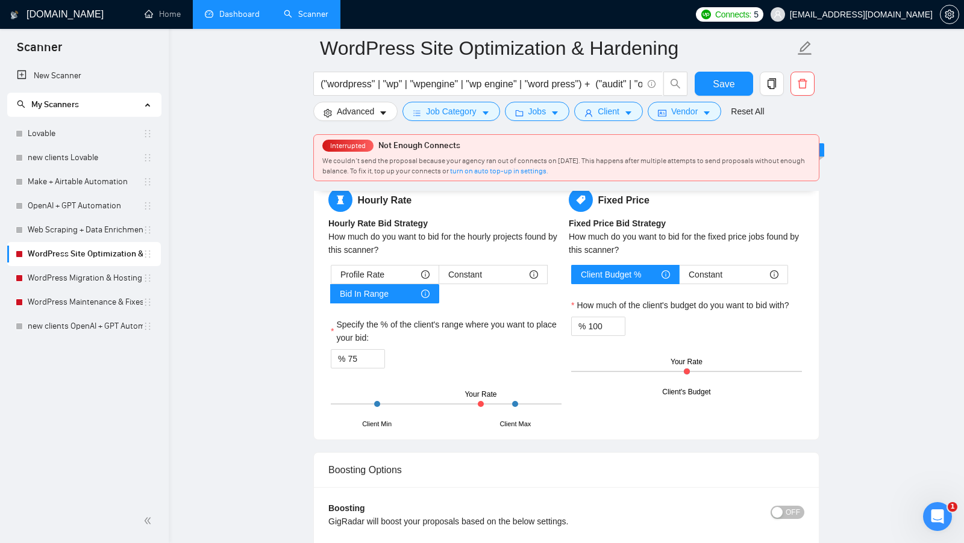
scroll to position [2124, 0]
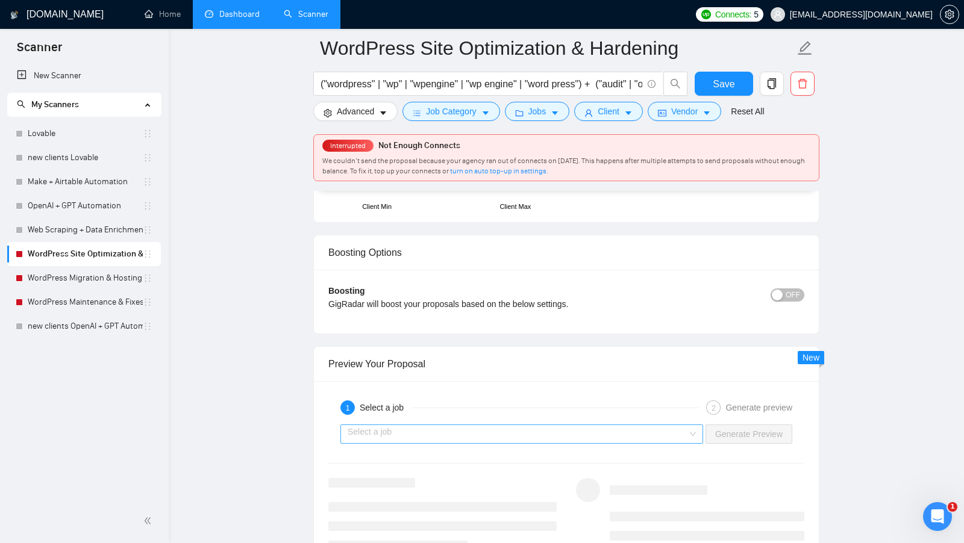
click at [565, 425] on input "search" at bounding box center [518, 434] width 340 height 18
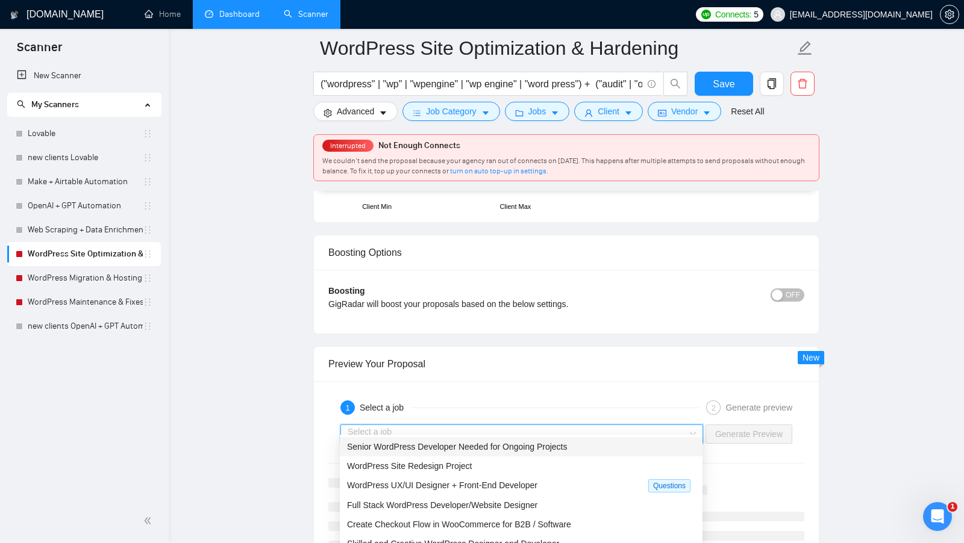
click at [527, 446] on span "Senior WordPress Developer Needed for Ongoing Projects" at bounding box center [457, 447] width 220 height 10
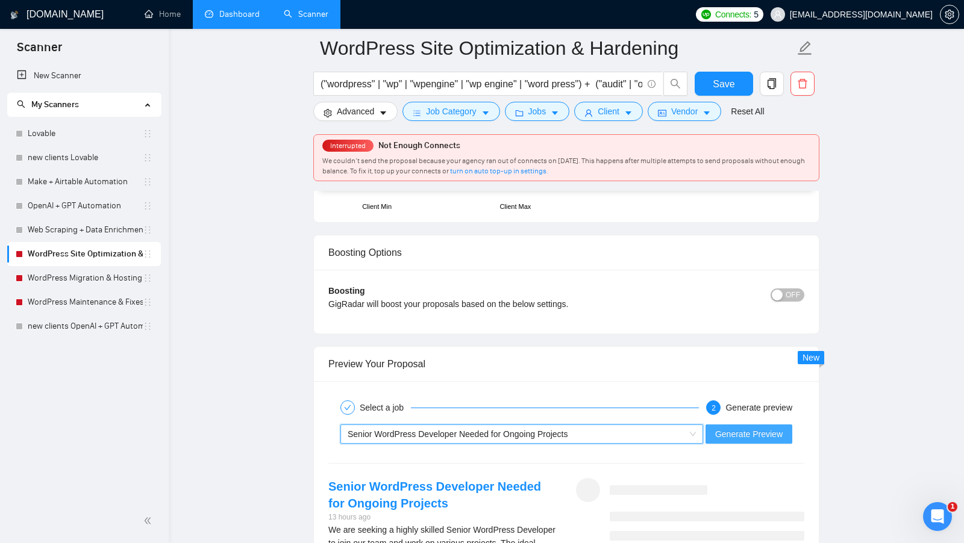
click at [739, 425] on button "Generate Preview" at bounding box center [749, 434] width 87 height 19
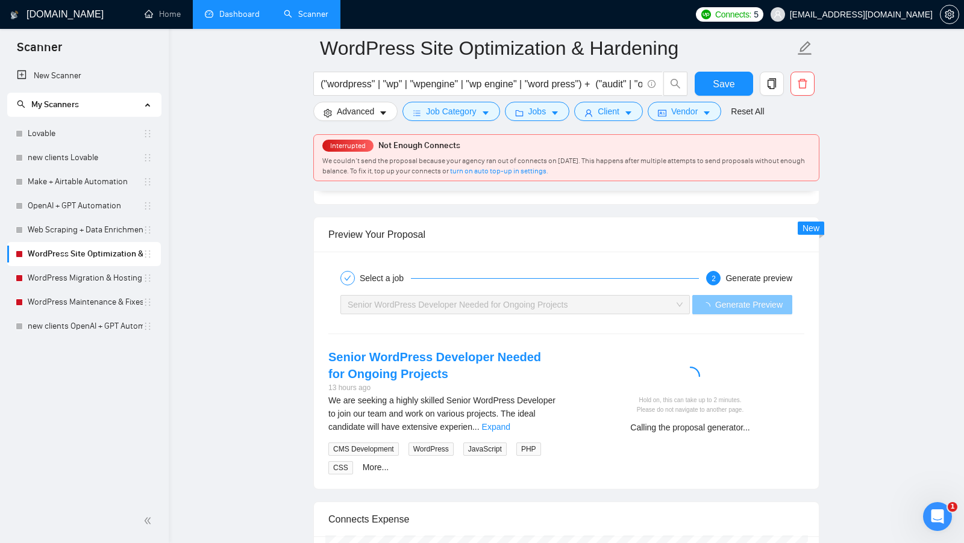
scroll to position [2255, 0]
click at [510, 422] on link "Expand" at bounding box center [496, 427] width 28 height 10
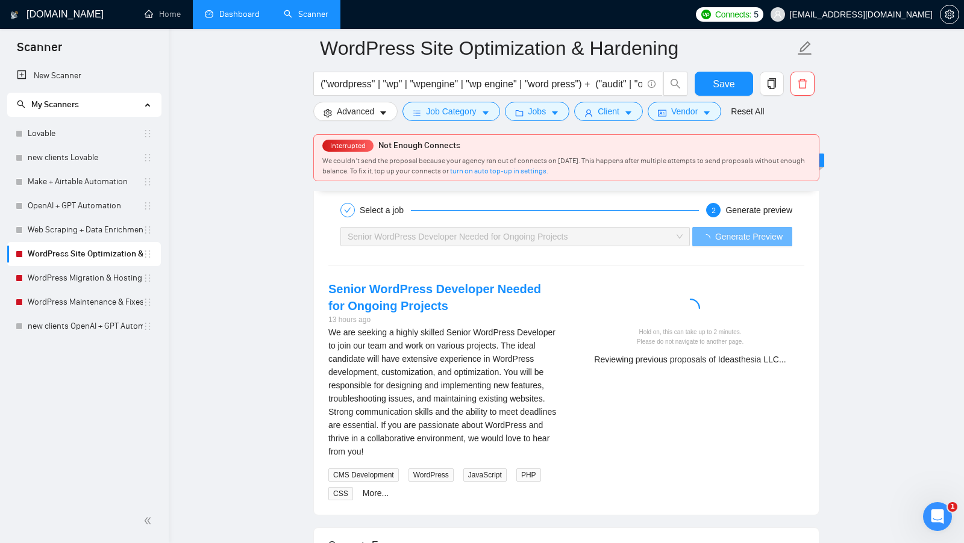
scroll to position [2332, 0]
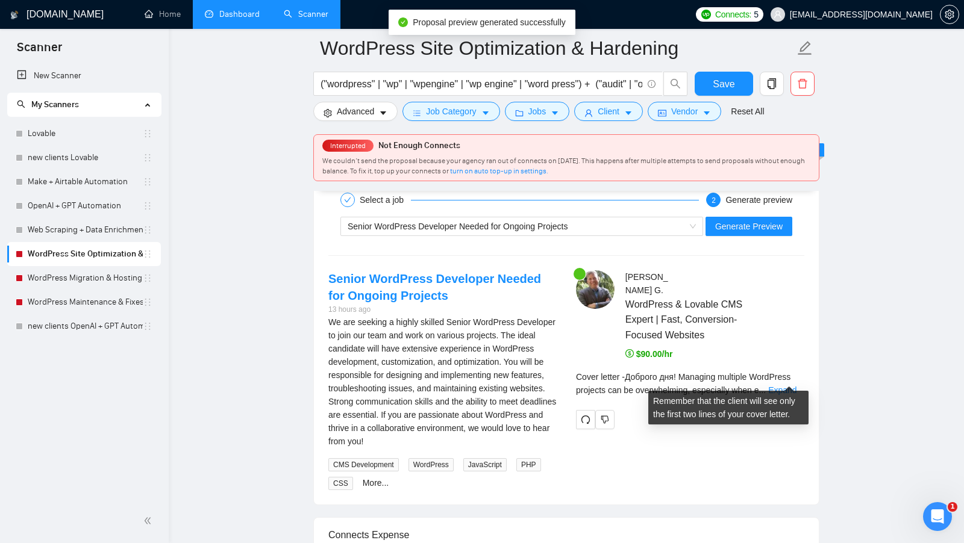
click at [797, 386] on link "Expand" at bounding box center [782, 391] width 28 height 10
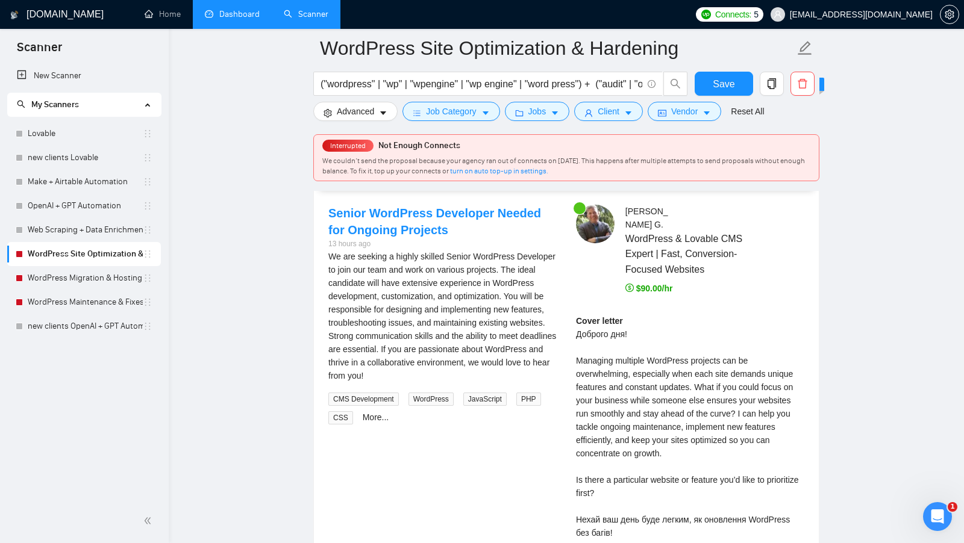
scroll to position [2429, 0]
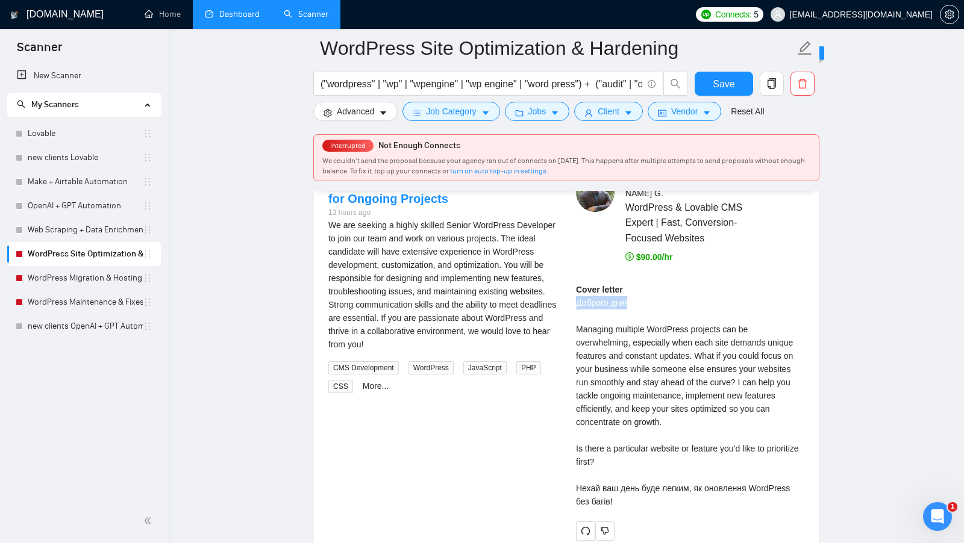
drag, startPoint x: 573, startPoint y: 292, endPoint x: 640, endPoint y: 291, distance: 66.9
click at [639, 291] on div "Alexander G . WordPress & Lovable CMS Expert | Fast, Conversion-Focused Website…" at bounding box center [690, 357] width 248 height 367
click at [640, 291] on div "Cover letter Доброго дня! Managing multiple WordPress projects can be overwhelm…" at bounding box center [690, 395] width 228 height 225
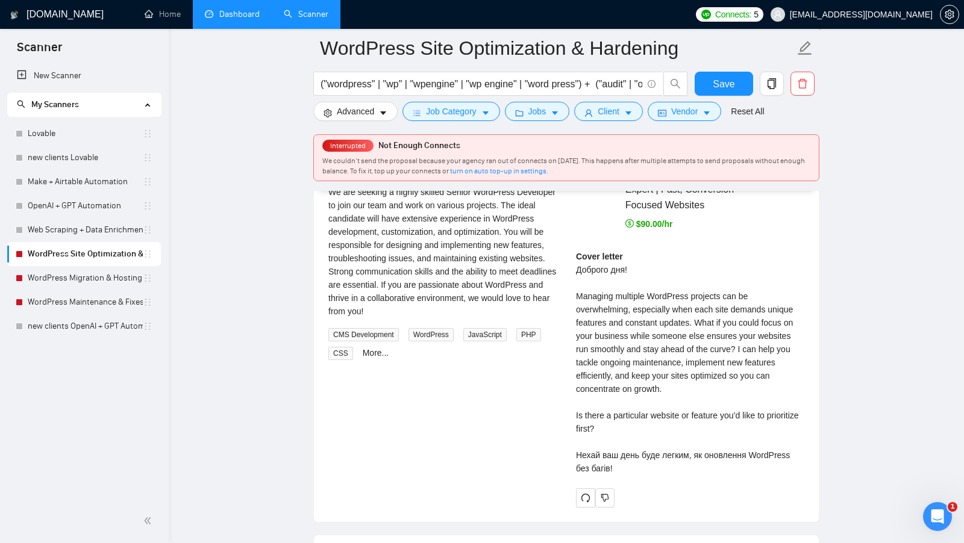
scroll to position [2466, 0]
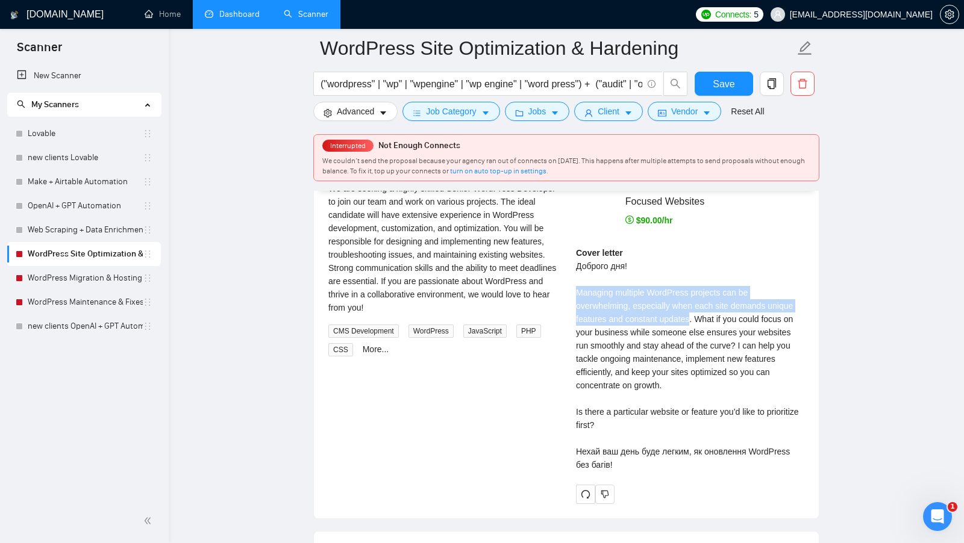
drag, startPoint x: 569, startPoint y: 280, endPoint x: 693, endPoint y: 308, distance: 127.3
click at [693, 308] on div "Alexander G . WordPress & Lovable CMS Expert | Fast, Conversion-Focused Website…" at bounding box center [690, 320] width 248 height 367
click at [693, 308] on div "Cover letter Доброго дня! Managing multiple WordPress projects can be overwhelm…" at bounding box center [690, 358] width 228 height 225
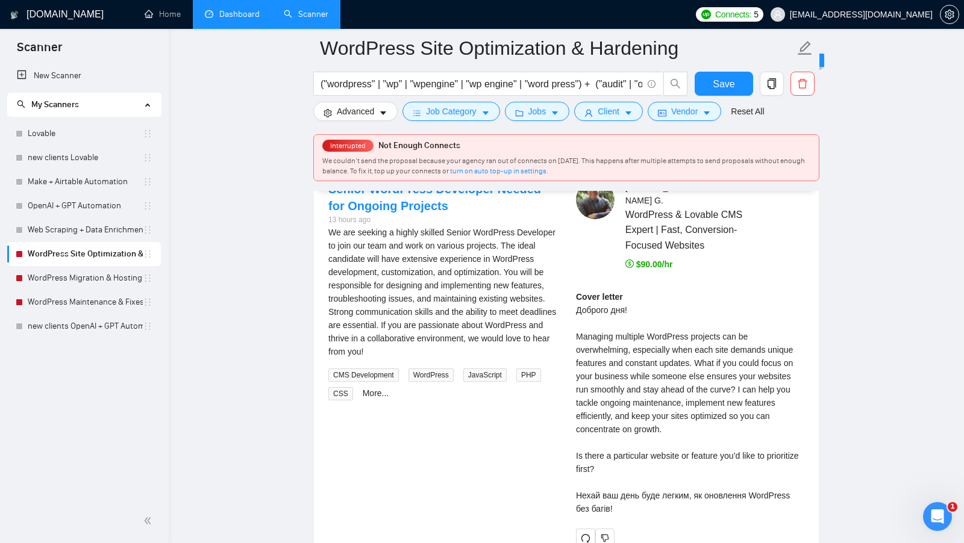
scroll to position [2417, 0]
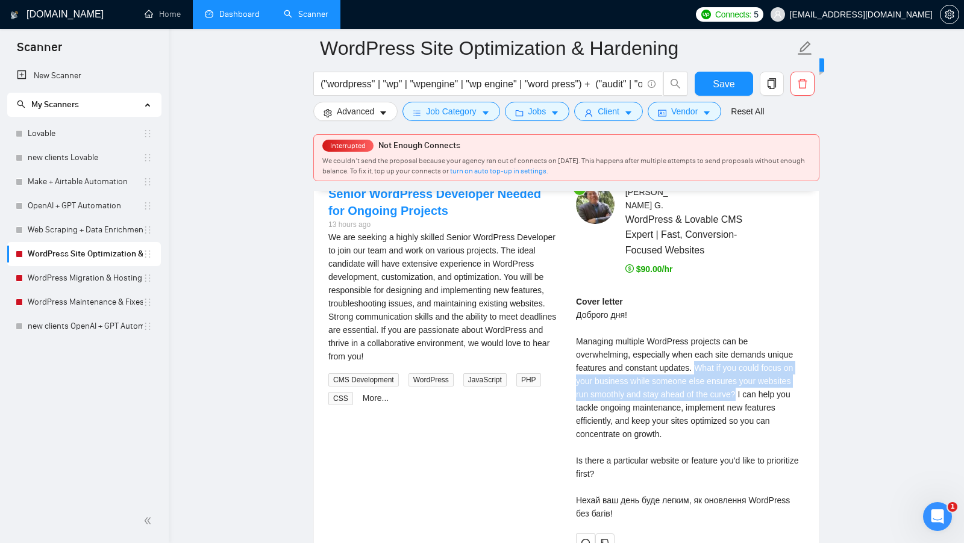
drag, startPoint x: 742, startPoint y: 384, endPoint x: 699, endPoint y: 359, distance: 49.9
click at [699, 359] on div "Cover letter Доброго дня! Managing multiple WordPress projects can be overwhelm…" at bounding box center [690, 407] width 228 height 225
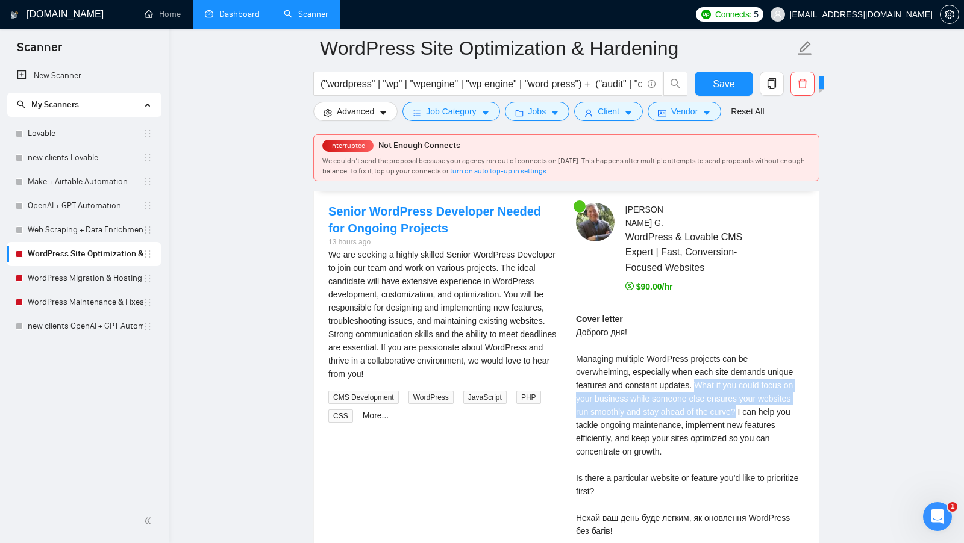
scroll to position [2420, 0]
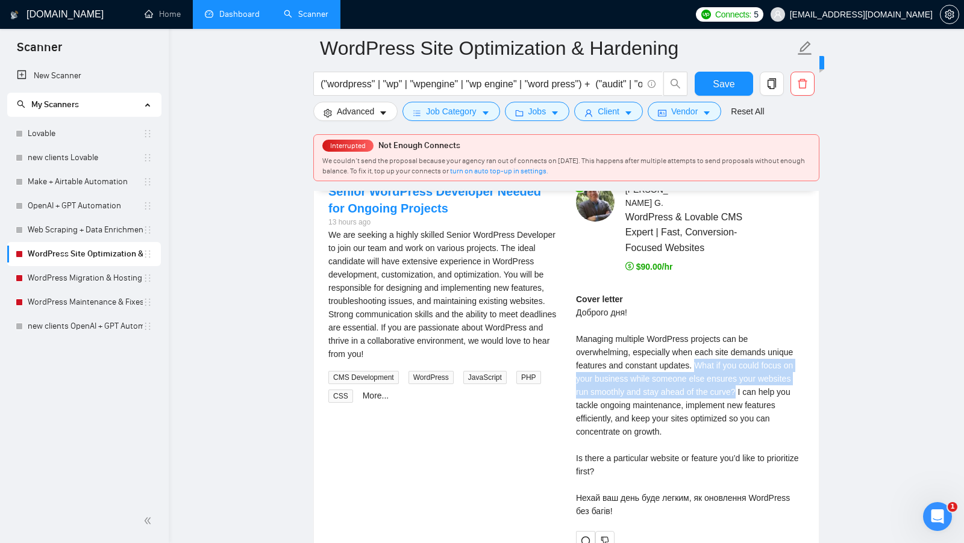
click at [701, 354] on div "Cover letter Доброго дня! Managing multiple WordPress projects can be overwhelm…" at bounding box center [690, 405] width 228 height 225
drag, startPoint x: 701, startPoint y: 354, endPoint x: 737, endPoint y: 387, distance: 49.9
click at [737, 387] on div "Cover letter Доброго дня! Managing multiple WordPress projects can be overwhelm…" at bounding box center [690, 405] width 228 height 225
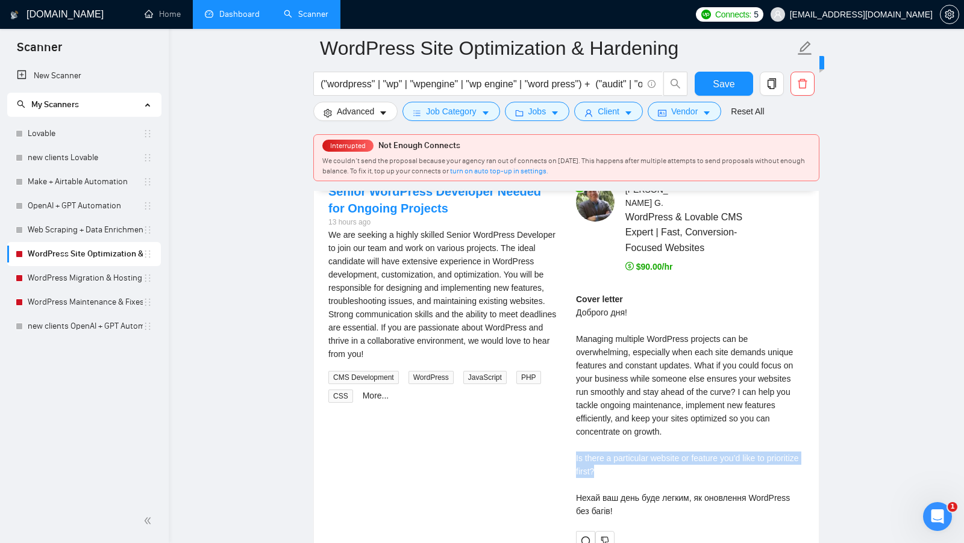
drag, startPoint x: 642, startPoint y: 462, endPoint x: 562, endPoint y: 449, distance: 81.2
click at [562, 449] on div "Senior WordPress Developer Needed for Ongoing Projects 13 hours ago We are seek…" at bounding box center [566, 366] width 495 height 367
click at [634, 463] on div "Cover letter Доброго дня! Managing multiple WordPress projects can be overwhelm…" at bounding box center [690, 405] width 228 height 225
drag, startPoint x: 633, startPoint y: 461, endPoint x: 573, endPoint y: 452, distance: 60.9
click at [574, 451] on div "Alexander G . WordPress & Lovable CMS Expert | Fast, Conversion-Focused Website…" at bounding box center [690, 366] width 248 height 367
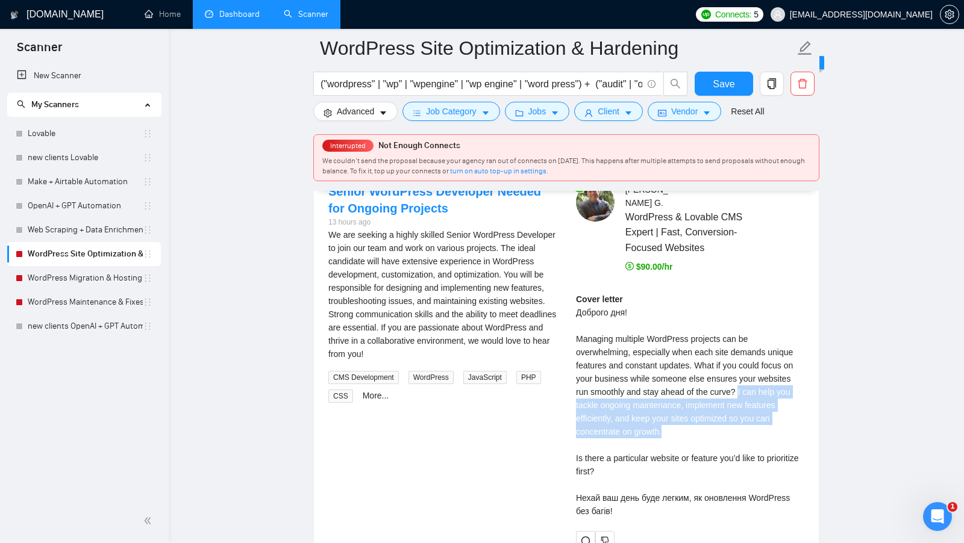
drag, startPoint x: 744, startPoint y: 381, endPoint x: 766, endPoint y: 417, distance: 42.2
click at [766, 417] on div "Cover letter Доброго дня! Managing multiple WordPress projects can be overwhelm…" at bounding box center [690, 405] width 228 height 225
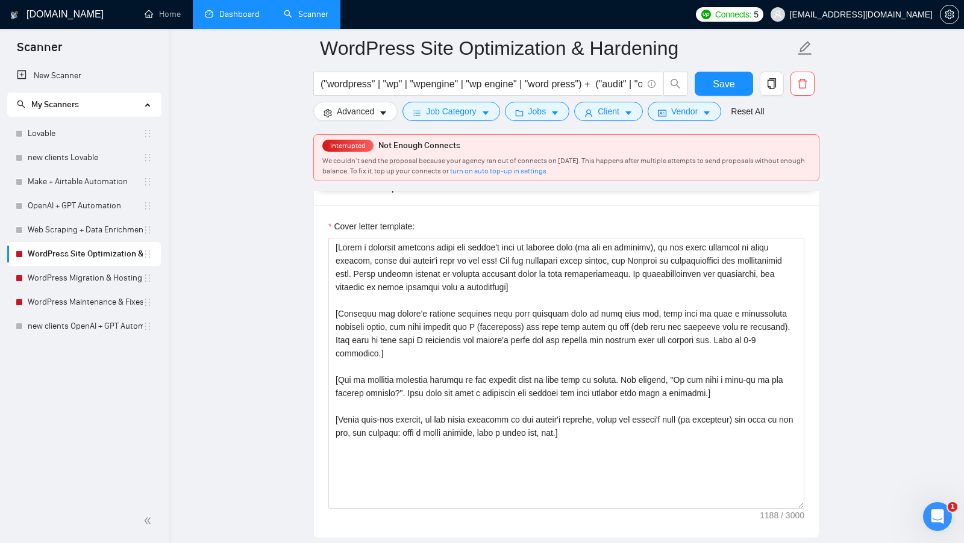
scroll to position [1309, 0]
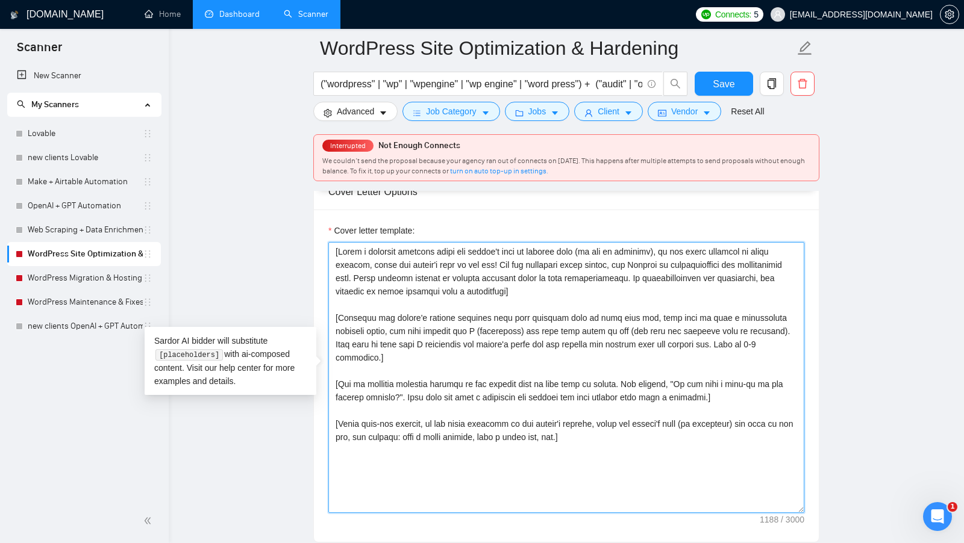
drag, startPoint x: 783, startPoint y: 336, endPoint x: 289, endPoint y: 320, distance: 494.3
click at [448, 325] on textarea "Cover letter template:" at bounding box center [566, 377] width 476 height 271
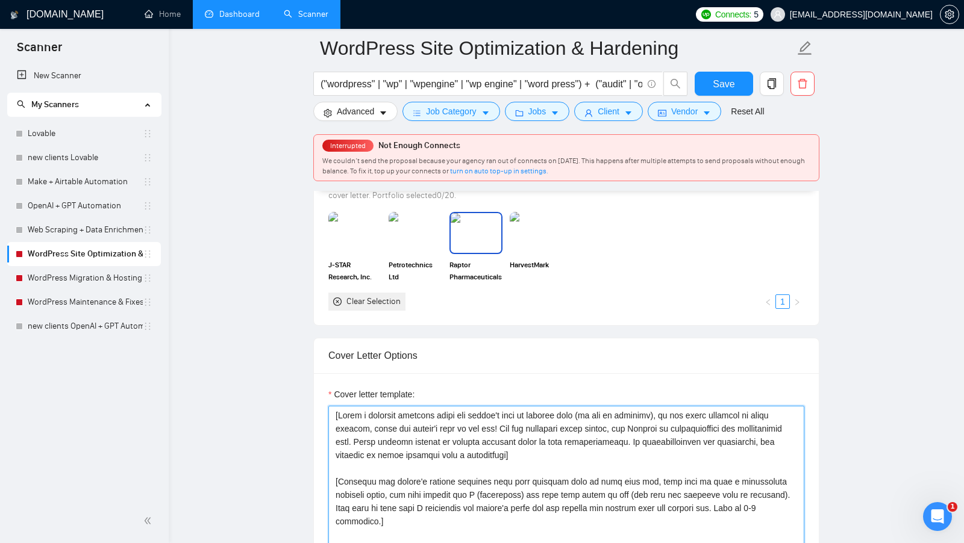
scroll to position [1135, 0]
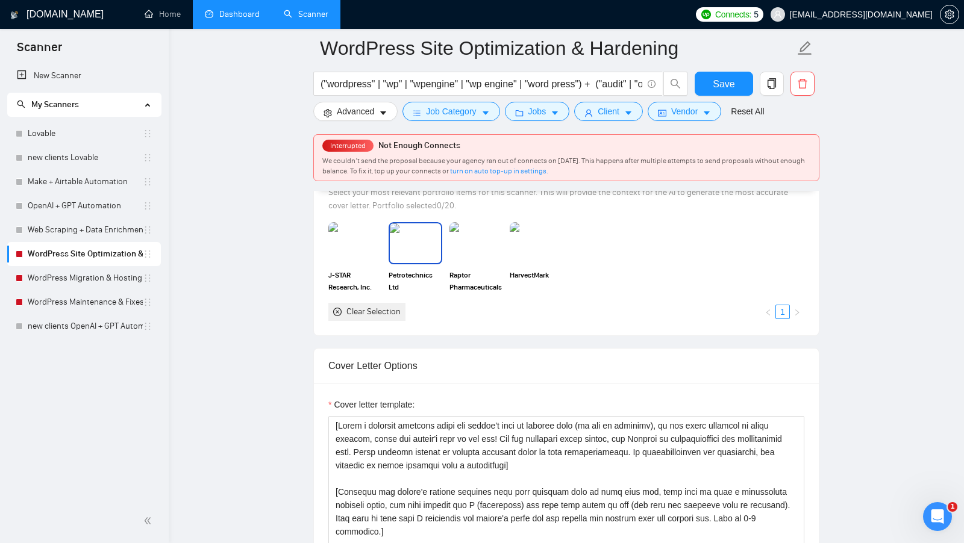
click at [352, 247] on img at bounding box center [354, 243] width 53 height 42
click at [391, 247] on img at bounding box center [415, 243] width 53 height 42
click at [457, 243] on img at bounding box center [475, 243] width 53 height 42
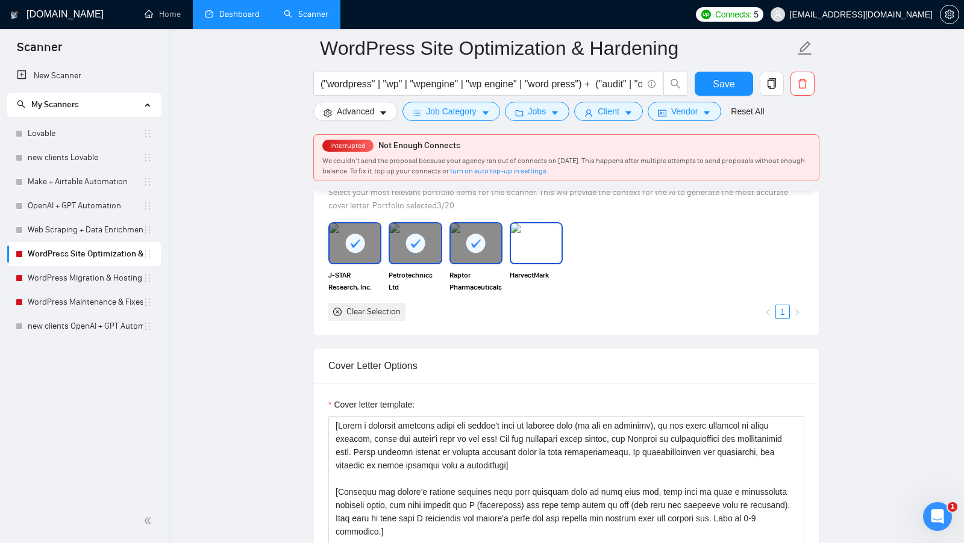
click at [518, 243] on img at bounding box center [536, 244] width 51 height 40
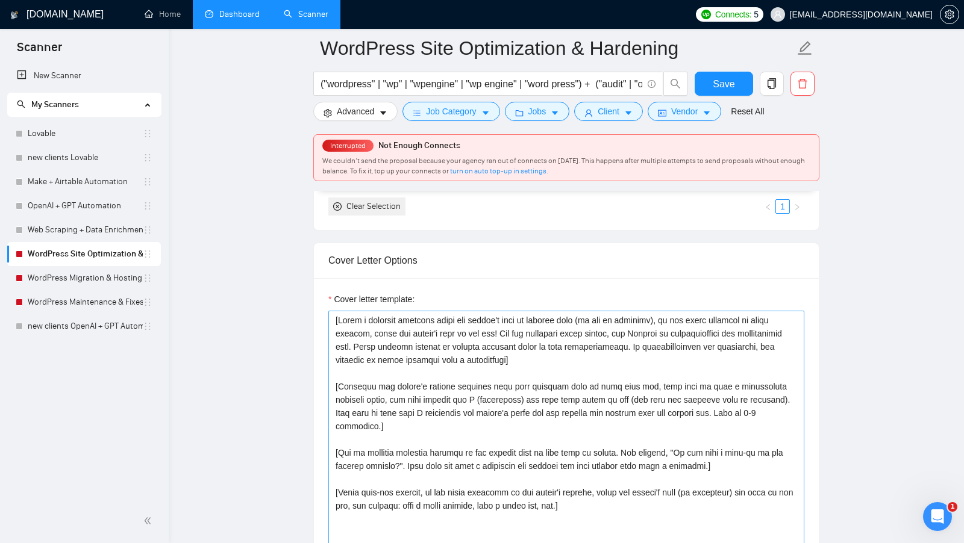
scroll to position [1309, 0]
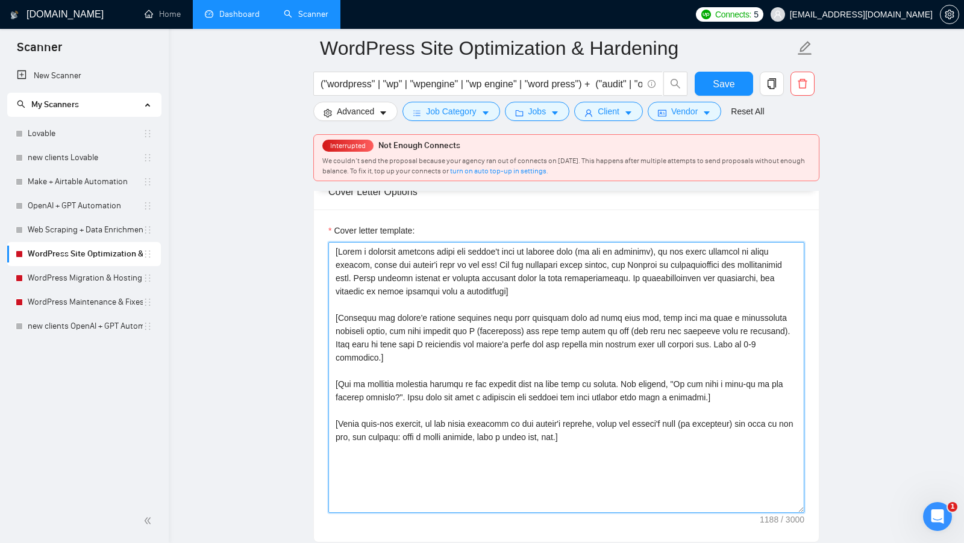
click at [745, 374] on textarea "Cover letter template:" at bounding box center [566, 377] width 476 height 271
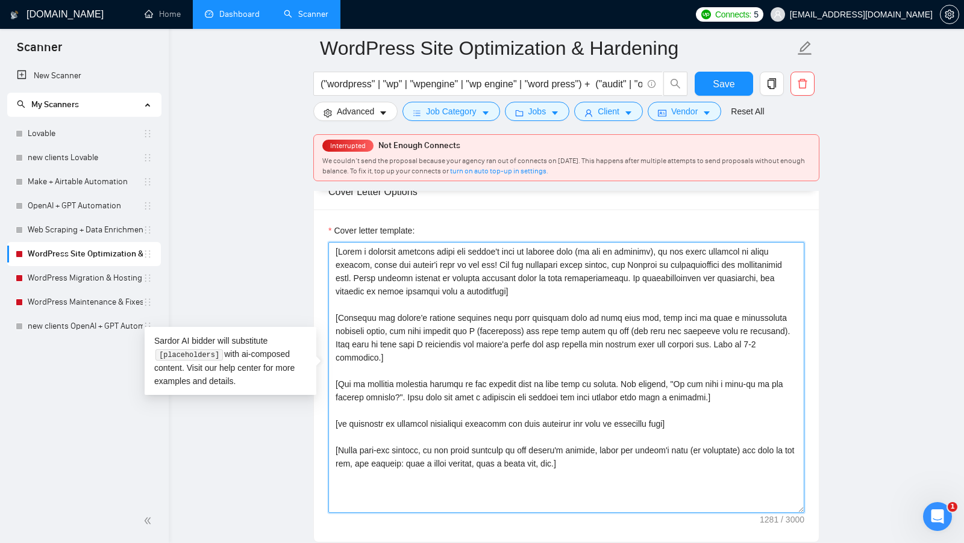
click at [749, 407] on textarea "Cover letter template:" at bounding box center [566, 377] width 476 height 271
drag, startPoint x: 744, startPoint y: 407, endPoint x: 323, endPoint y: 407, distance: 421.2
click at [323, 407] on div "Cover letter template:" at bounding box center [566, 376] width 505 height 333
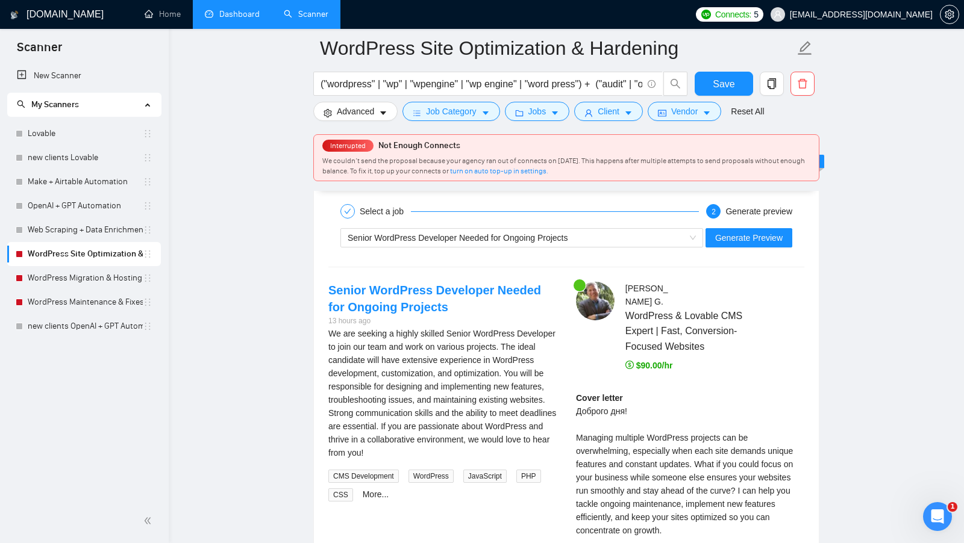
scroll to position [2266, 0]
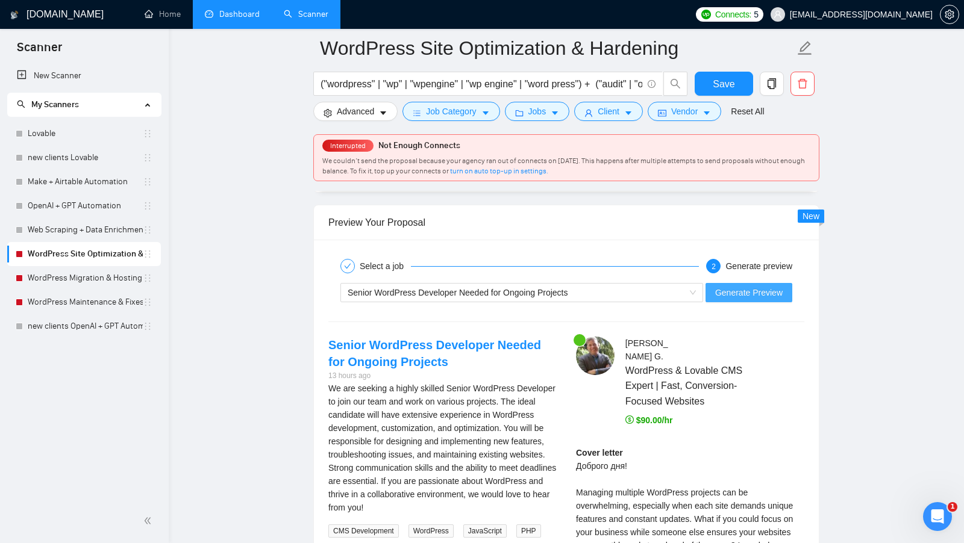
click at [715, 289] on button "Generate Preview" at bounding box center [749, 292] width 87 height 19
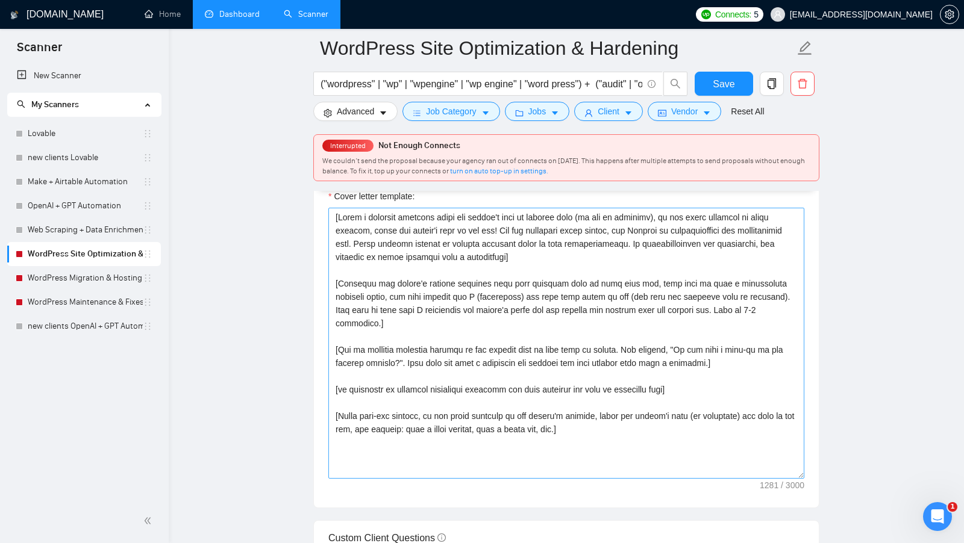
scroll to position [1344, 0]
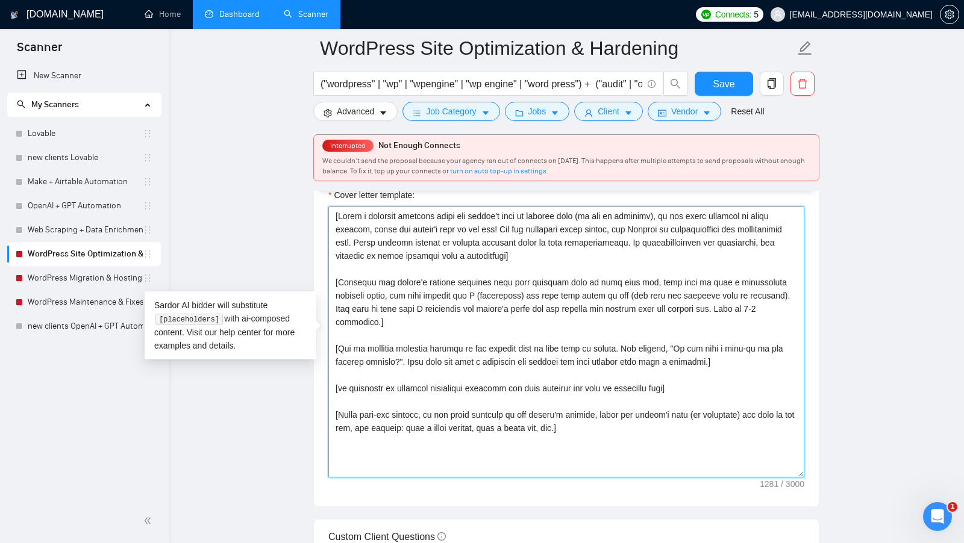
drag, startPoint x: 709, startPoint y: 371, endPoint x: 330, endPoint y: 362, distance: 379.7
click at [330, 363] on textarea "Cover letter template:" at bounding box center [566, 342] width 476 height 271
drag, startPoint x: 596, startPoint y: 410, endPoint x: 331, endPoint y: 207, distance: 333.9
click at [331, 207] on textarea "Cover letter template:" at bounding box center [566, 342] width 476 height 271
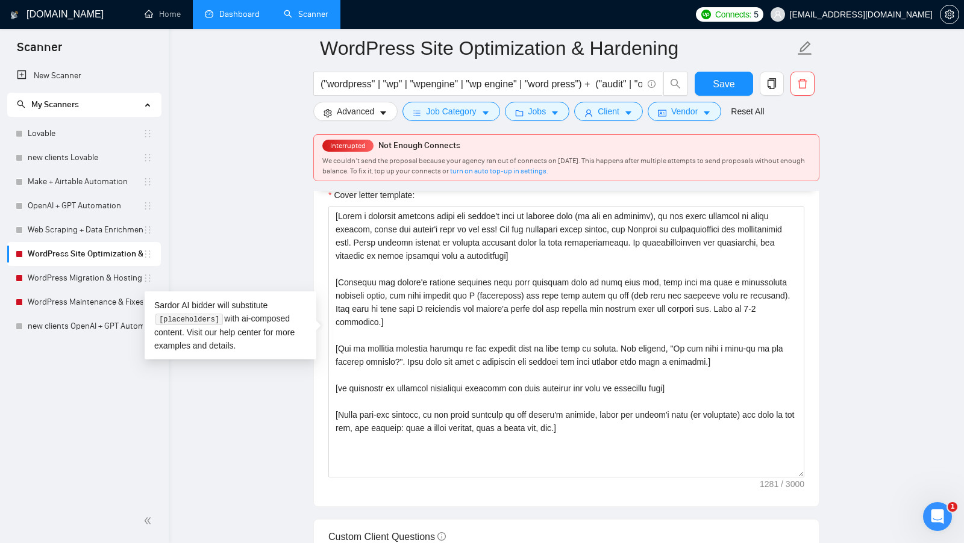
click at [828, 284] on main "WordPress Site Optimization & Hardening ("wordpress" | "wp" | "wpengine" | "wp …" at bounding box center [566, 481] width 757 height 3555
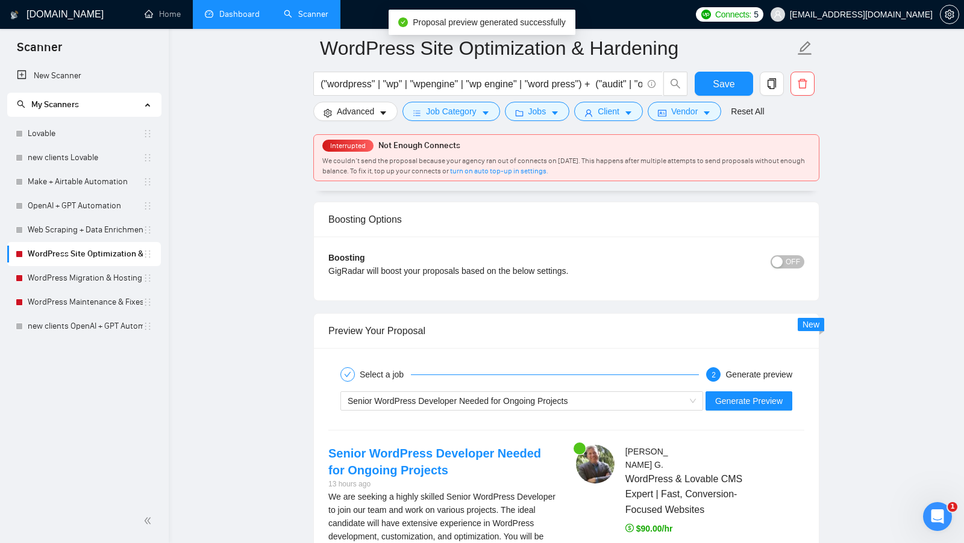
scroll to position [2305, 0]
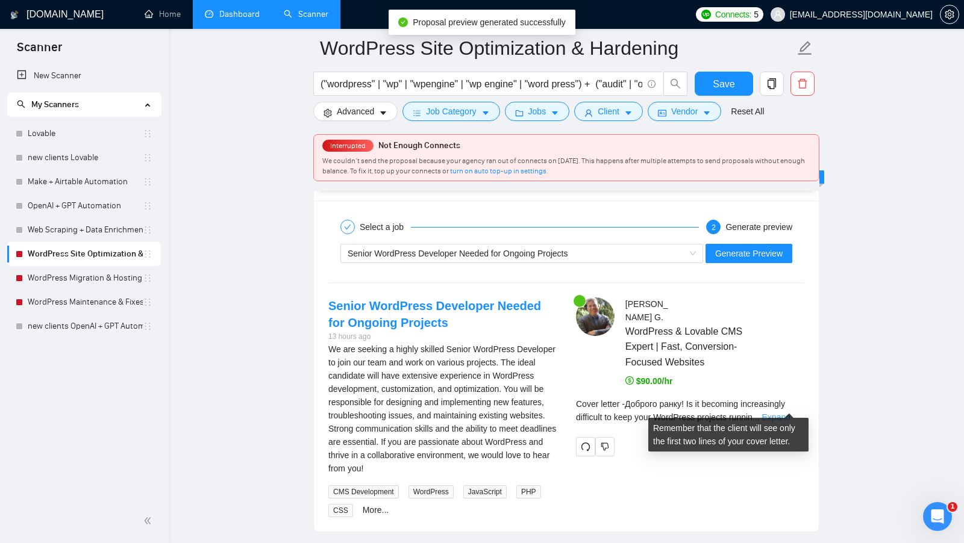
click at [782, 413] on link "Expand" at bounding box center [776, 418] width 28 height 10
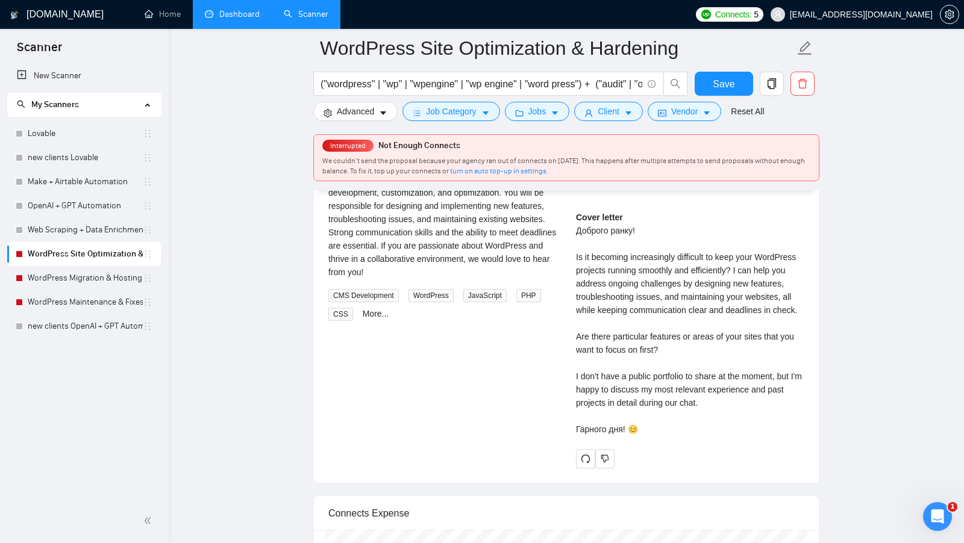
scroll to position [2505, 0]
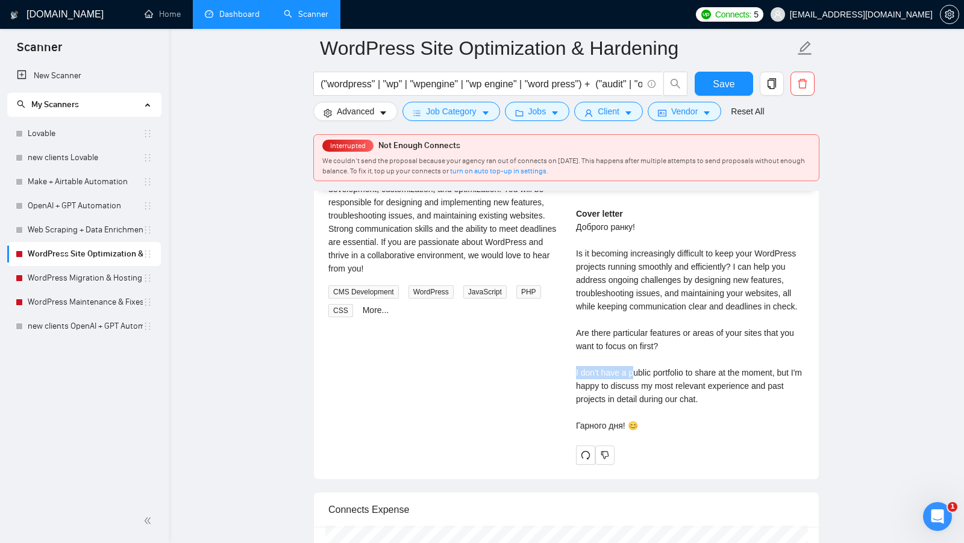
drag, startPoint x: 569, startPoint y: 380, endPoint x: 642, endPoint y: 380, distance: 72.3
click at [637, 380] on div "Alexander G . WordPress & Lovable CMS Expert | Fast, Conversion-Focused Website…" at bounding box center [690, 281] width 248 height 367
click at [642, 380] on div "Cover letter Доброго ранку! Is it becoming increasingly difficult to keep your …" at bounding box center [690, 319] width 228 height 225
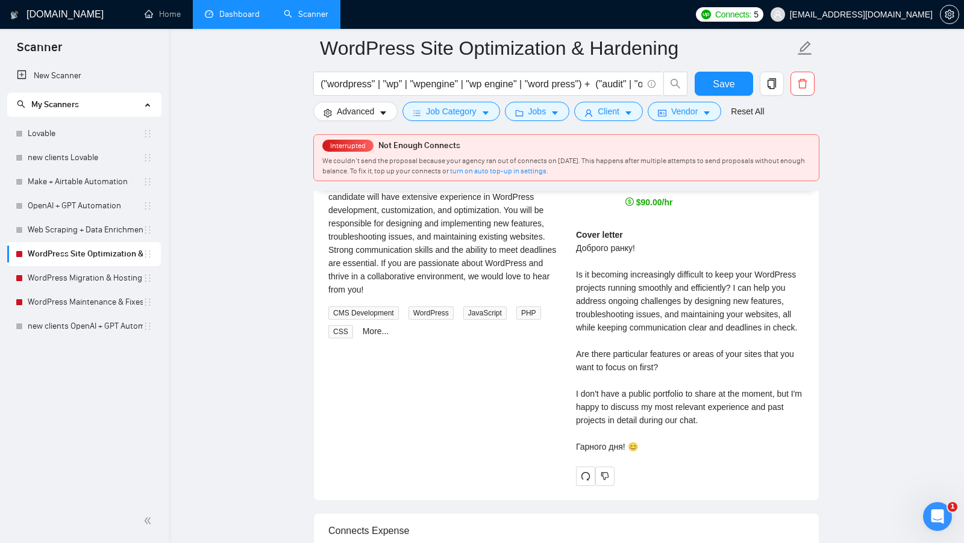
scroll to position [2487, 0]
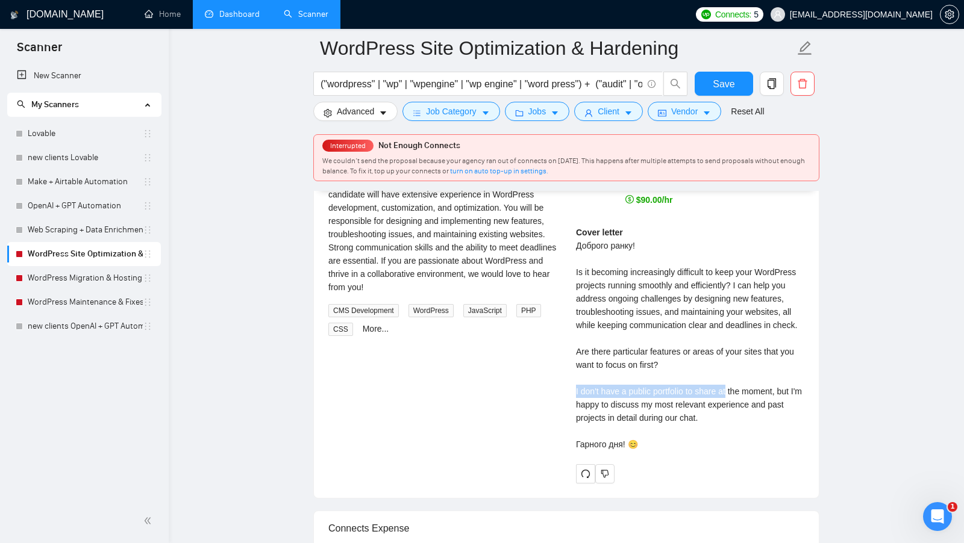
drag, startPoint x: 572, startPoint y: 392, endPoint x: 734, endPoint y: 387, distance: 161.5
click at [734, 387] on div "Alexander G . WordPress & Lovable CMS Expert | Fast, Conversion-Focused Website…" at bounding box center [690, 299] width 248 height 367
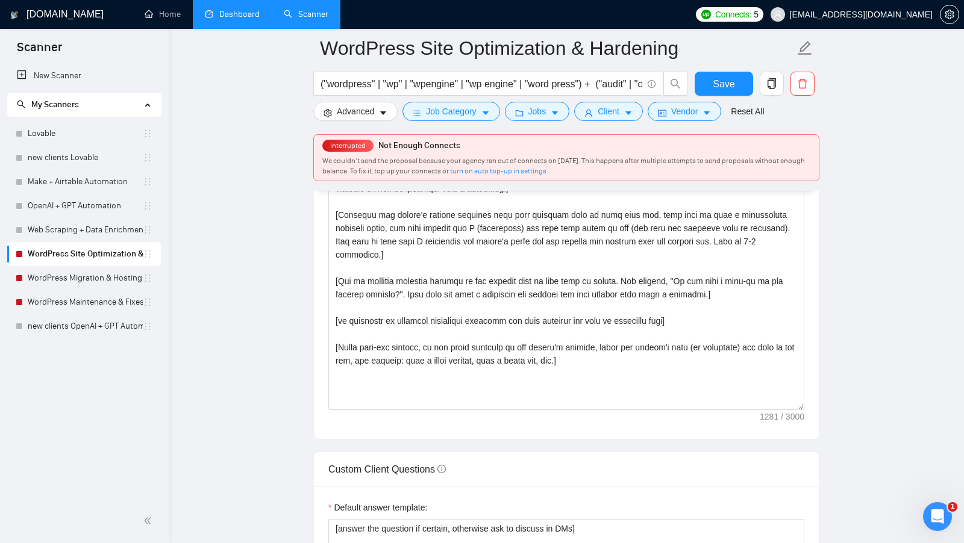
scroll to position [1395, 0]
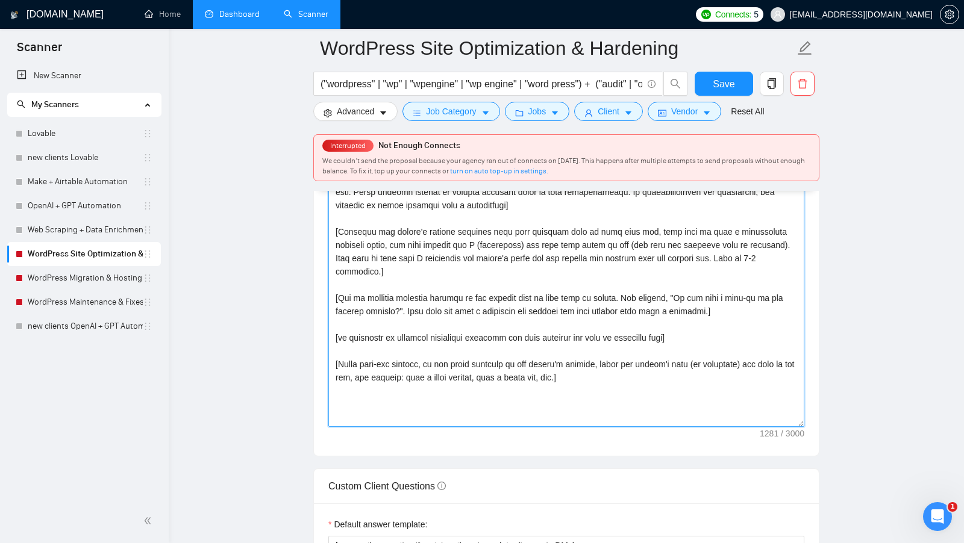
click at [671, 318] on textarea "Cover letter template:" at bounding box center [566, 291] width 476 height 271
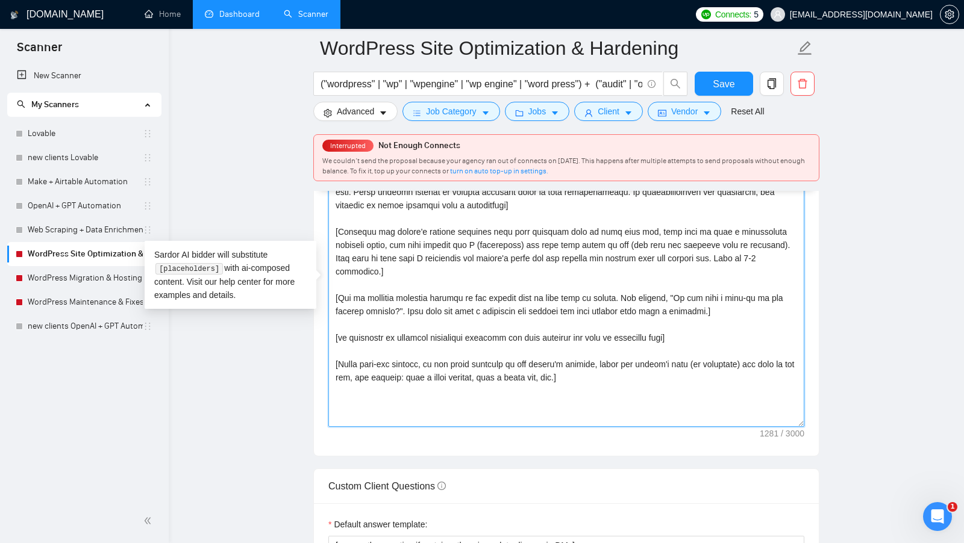
click at [679, 318] on textarea "Cover letter template:" at bounding box center [566, 291] width 476 height 271
click at [680, 318] on textarea "Cover letter template:" at bounding box center [566, 291] width 476 height 271
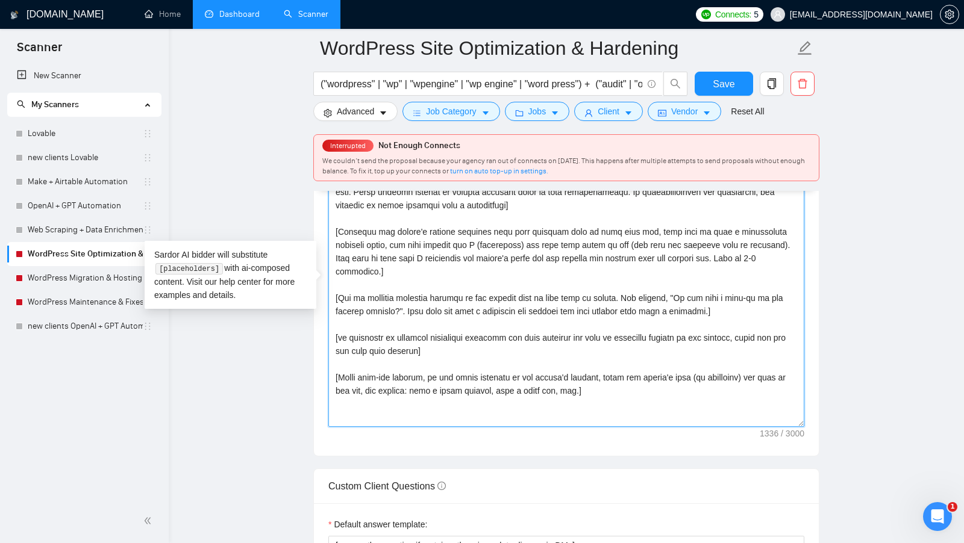
type textarea "[Write a personal greeting using the client's name or company name (if any is p…"
click at [892, 307] on main "WordPress Site Optimization & Hardening ("wordpress" | "wp" | "wpengine" | "wp …" at bounding box center [566, 504] width 757 height 3702
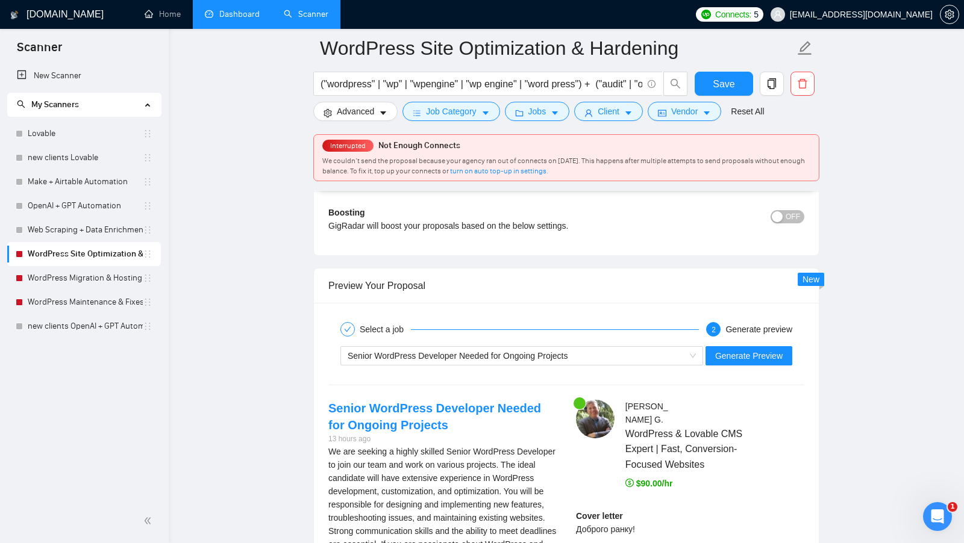
scroll to position [2259, 0]
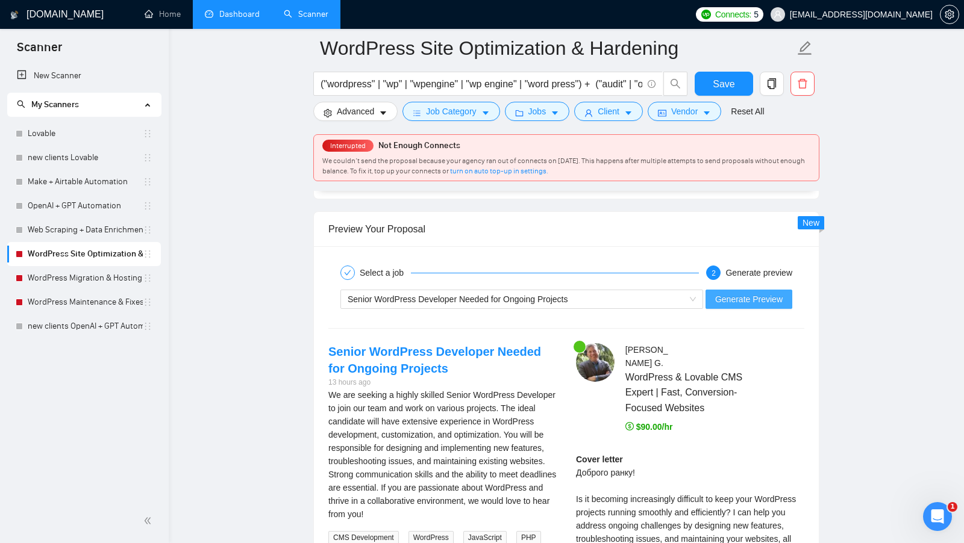
click at [760, 293] on span "Generate Preview" at bounding box center [748, 299] width 67 height 13
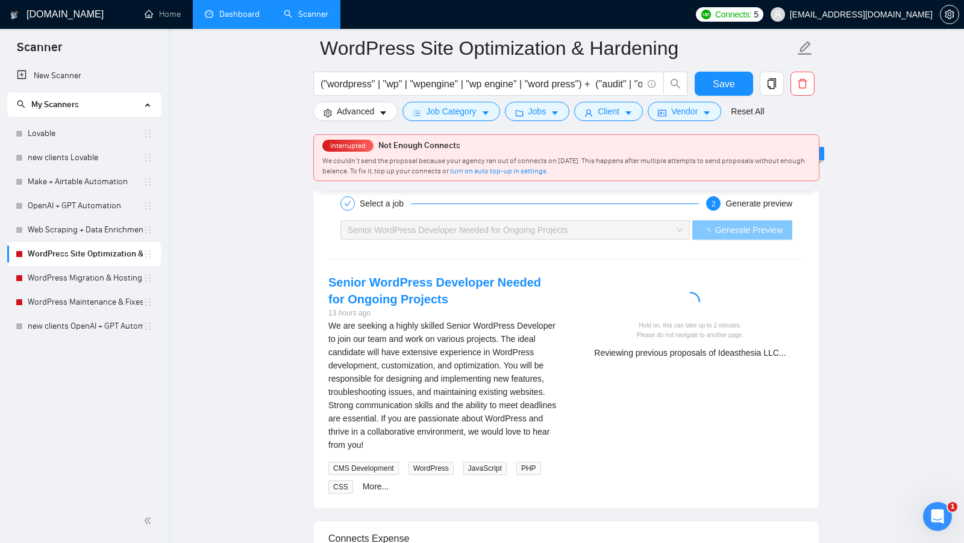
scroll to position [2350, 0]
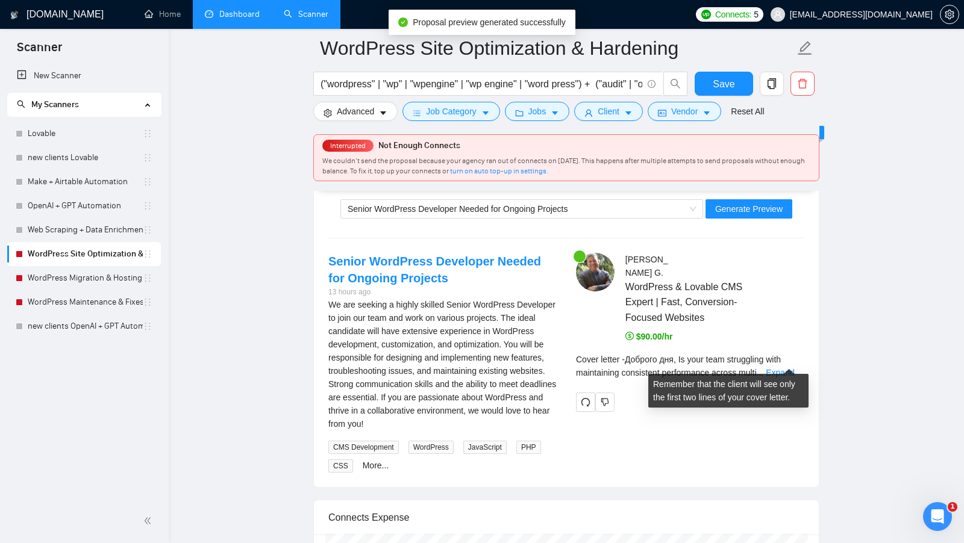
click at [746, 353] on div "Cover letter - Доброго дня, Is your team struggling with maintaining consistent…" at bounding box center [690, 366] width 228 height 27
click at [787, 368] on link "Expand" at bounding box center [780, 373] width 28 height 10
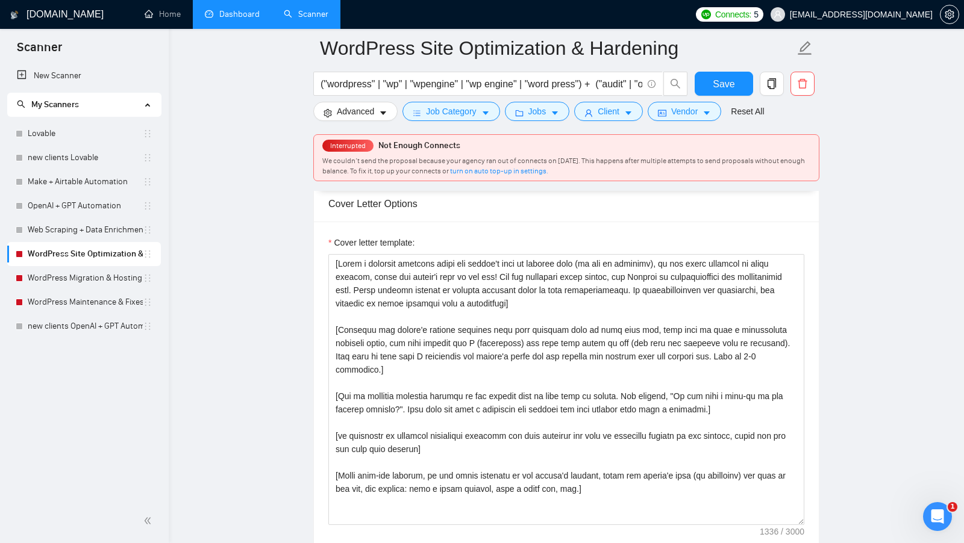
scroll to position [1310, 0]
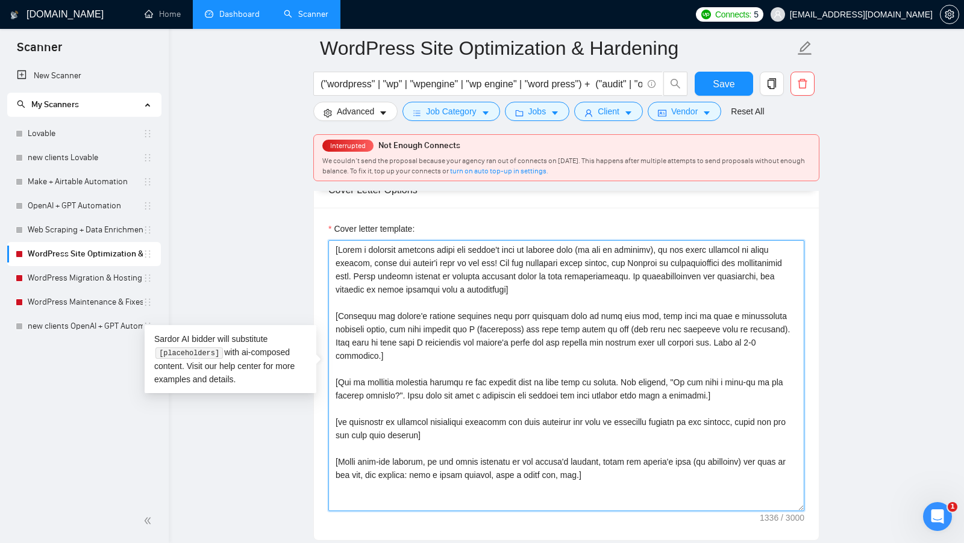
drag, startPoint x: 631, startPoint y: 468, endPoint x: 316, endPoint y: 205, distance: 409.9
click at [316, 208] on div "Cover letter template:" at bounding box center [566, 374] width 505 height 333
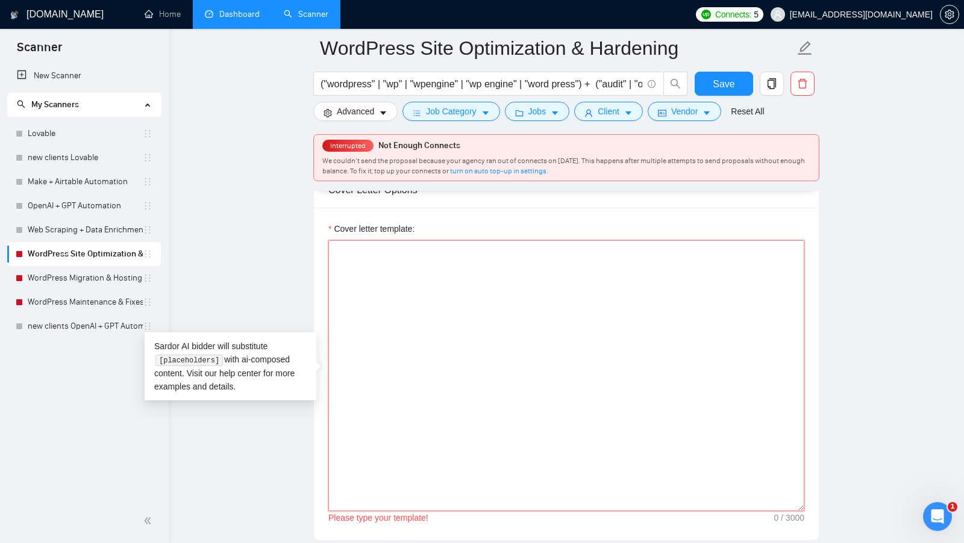
paste textarea "[Write a cover letter in a natural, human-like manner, avoiding bullet points.]…"
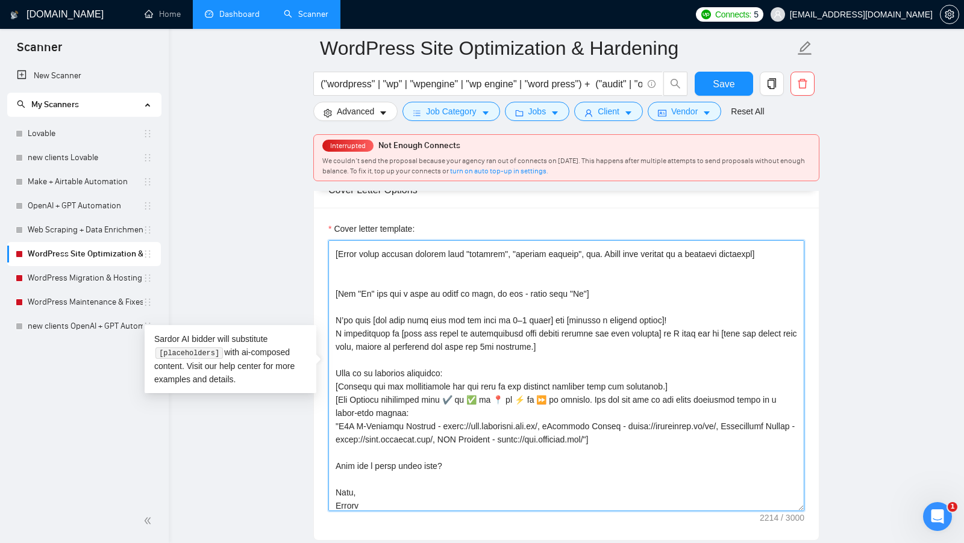
scroll to position [357, 0]
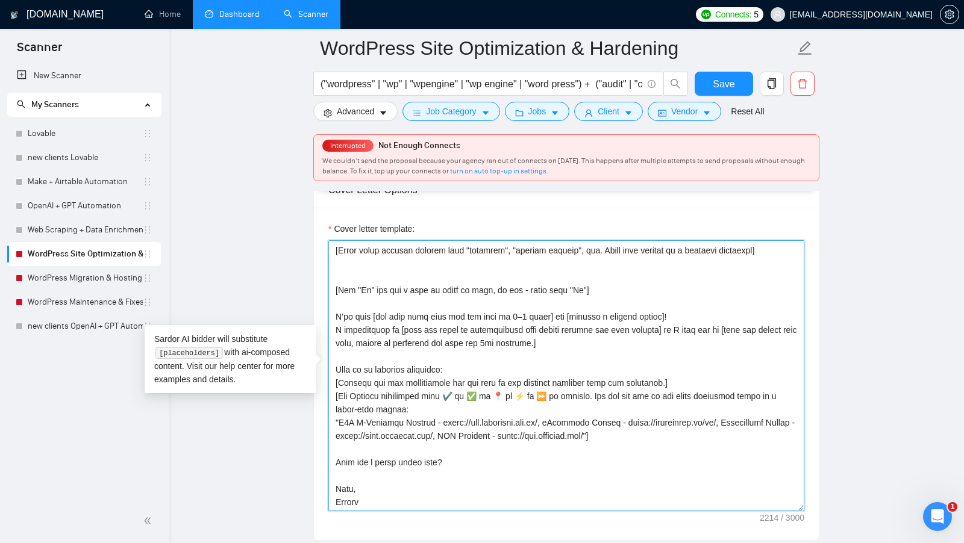
click at [357, 492] on textarea "Cover letter template:" at bounding box center [566, 375] width 476 height 271
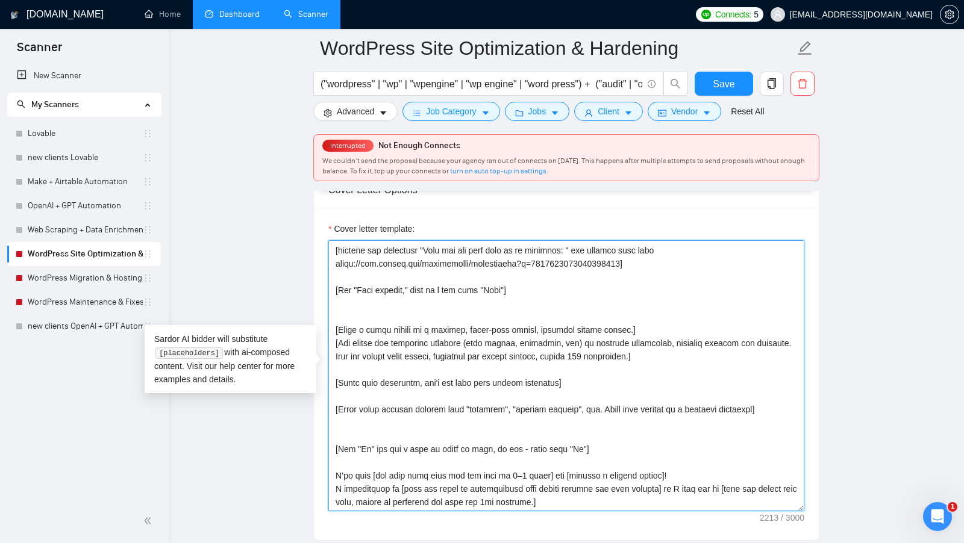
scroll to position [55, 0]
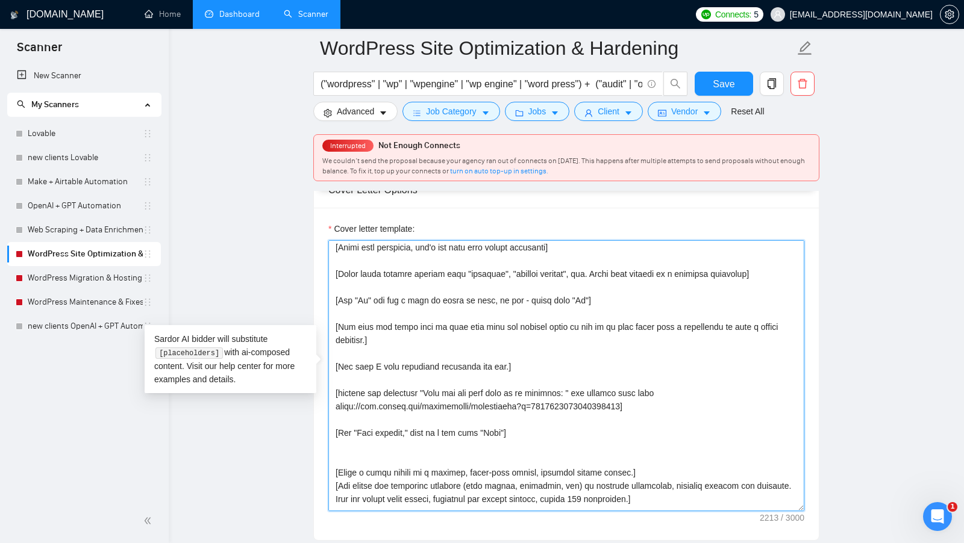
click at [352, 258] on textarea "Cover letter template:" at bounding box center [566, 375] width 476 height 271
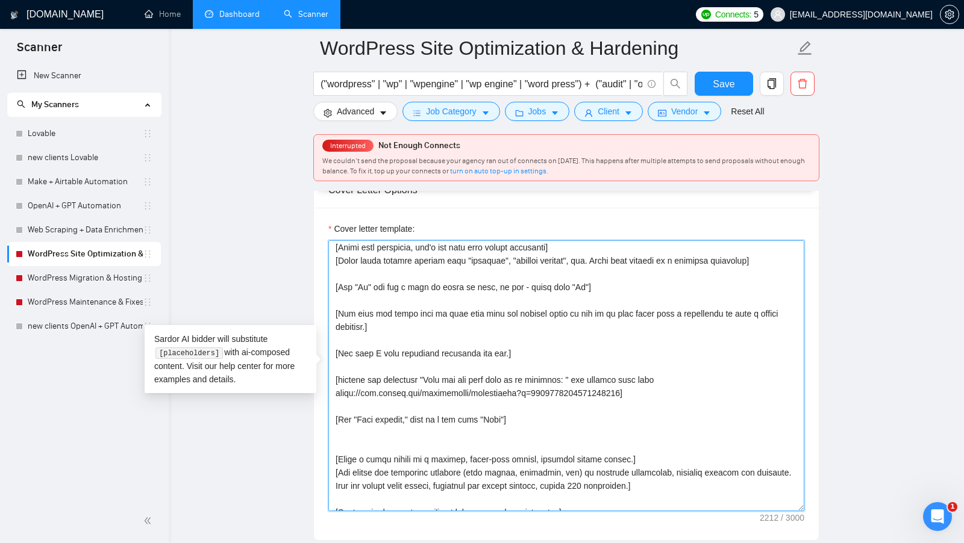
scroll to position [42, 0]
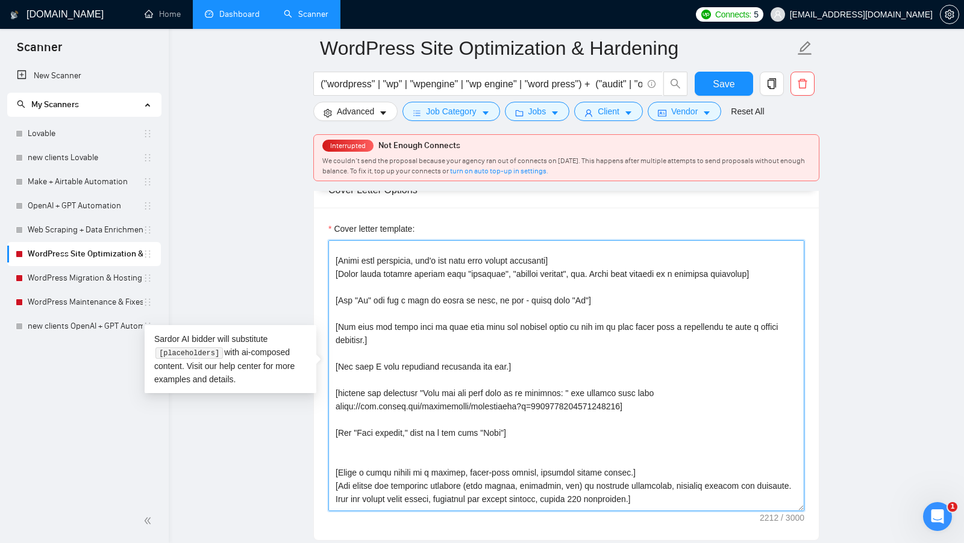
click at [342, 278] on textarea "Cover letter template:" at bounding box center [566, 375] width 476 height 271
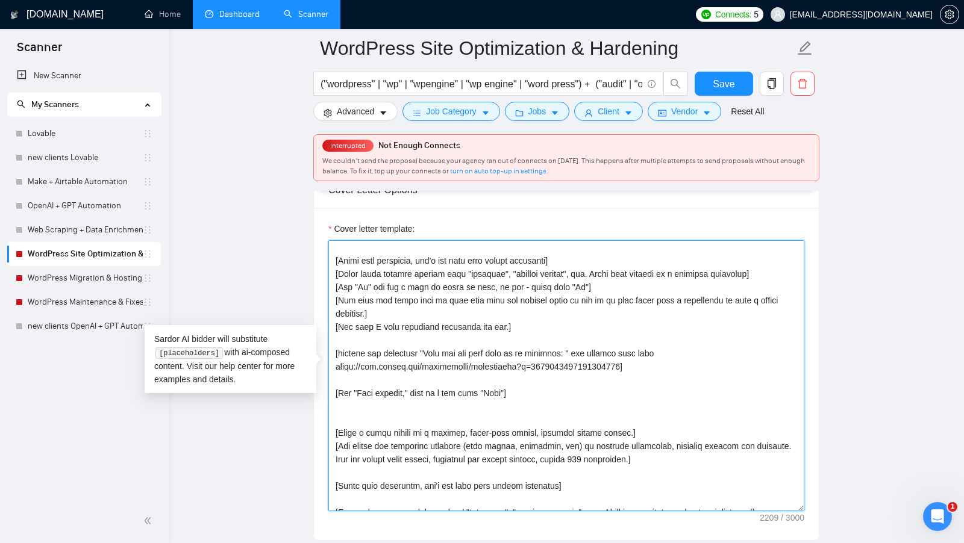
click at [349, 332] on textarea "Cover letter template:" at bounding box center [566, 375] width 476 height 271
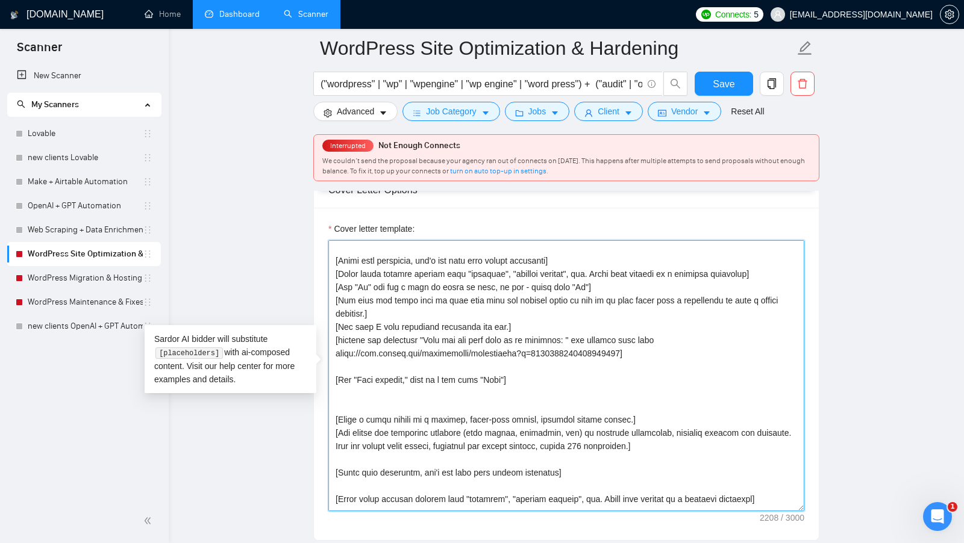
click at [337, 243] on textarea "Cover letter template:" at bounding box center [566, 375] width 476 height 271
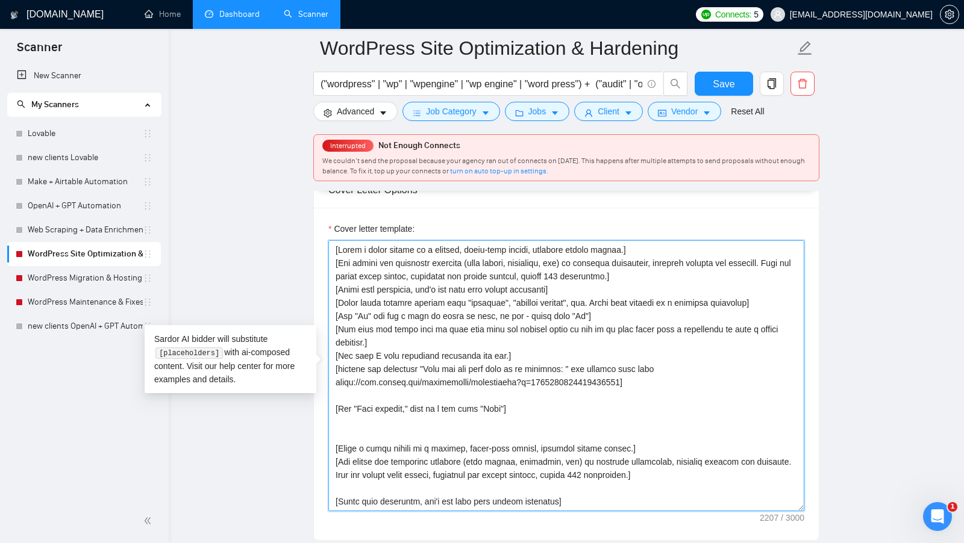
drag, startPoint x: 651, startPoint y: 374, endPoint x: 331, endPoint y: 365, distance: 320.7
click at [331, 365] on textarea "Cover letter template:" at bounding box center [566, 375] width 476 height 271
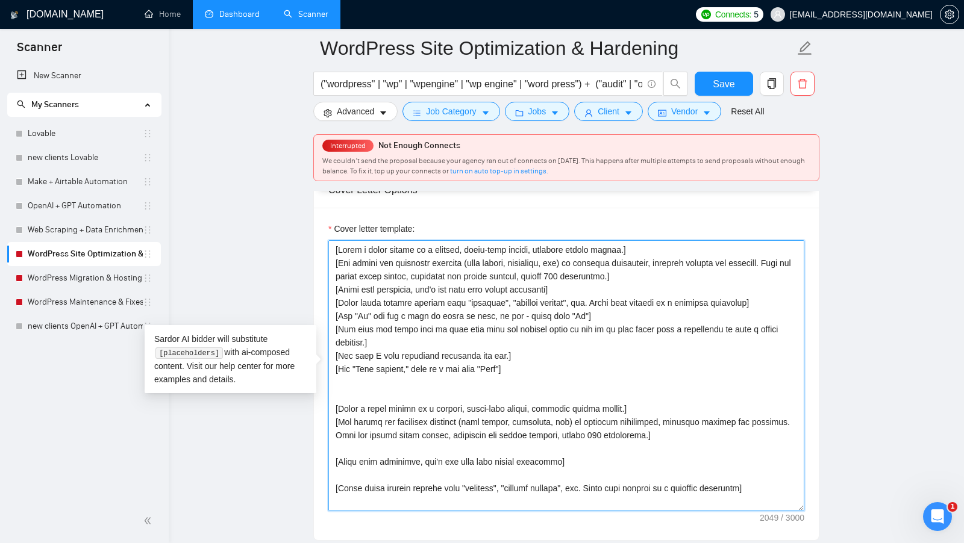
drag, startPoint x: 534, startPoint y: 365, endPoint x: 333, endPoint y: 365, distance: 201.8
click at [333, 365] on textarea "Cover letter template:" at bounding box center [566, 375] width 476 height 271
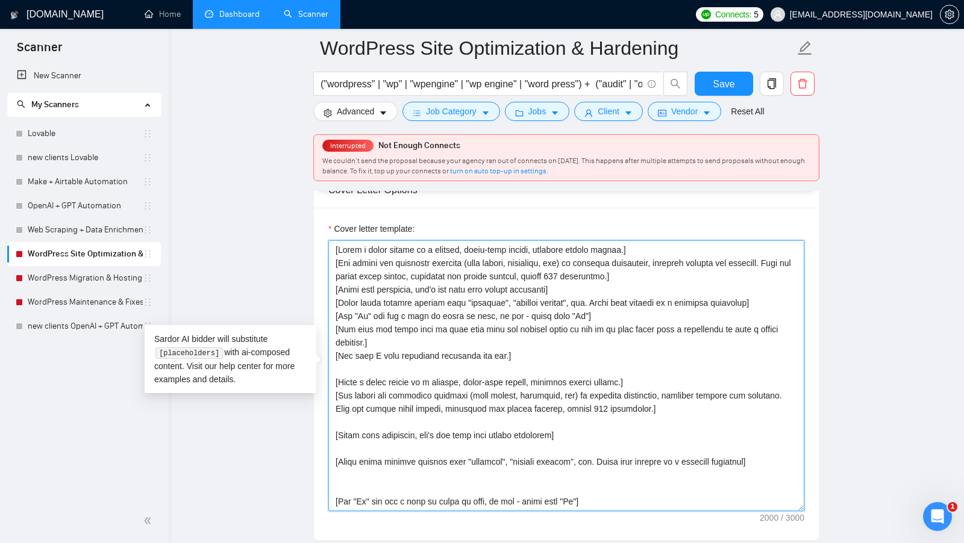
drag, startPoint x: 659, startPoint y: 246, endPoint x: 335, endPoint y: 242, distance: 323.6
click at [335, 242] on textarea "Cover letter template:" at bounding box center [566, 375] width 476 height 271
drag, startPoint x: 348, startPoint y: 261, endPoint x: 558, endPoint y: 256, distance: 210.3
click at [557, 256] on textarea "Cover letter template:" at bounding box center [566, 375] width 476 height 271
drag, startPoint x: 347, startPoint y: 285, endPoint x: 499, endPoint y: 285, distance: 151.8
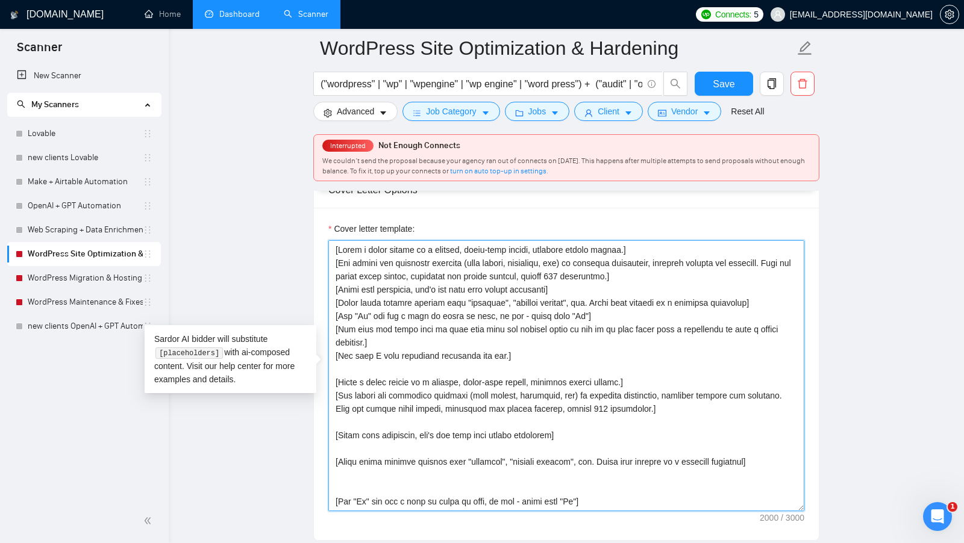
click at [499, 285] on textarea "Cover letter template:" at bounding box center [566, 375] width 476 height 271
drag, startPoint x: 416, startPoint y: 299, endPoint x: 499, endPoint y: 298, distance: 83.1
click at [498, 298] on textarea "Cover letter template:" at bounding box center [566, 375] width 476 height 271
click at [499, 298] on textarea "Cover letter template:" at bounding box center [566, 375] width 476 height 271
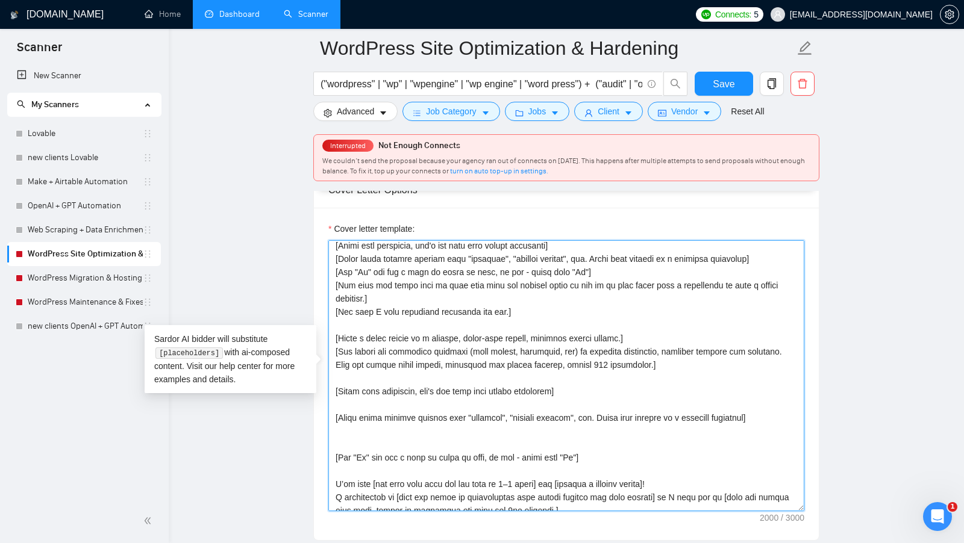
scroll to position [46, 0]
click at [590, 266] on textarea "Cover letter template:" at bounding box center [566, 375] width 476 height 271
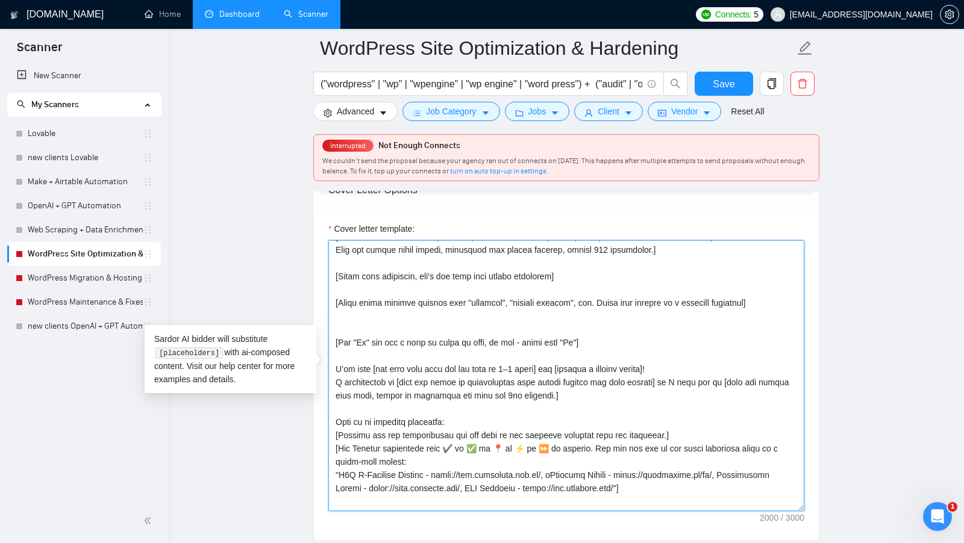
scroll to position [212, 0]
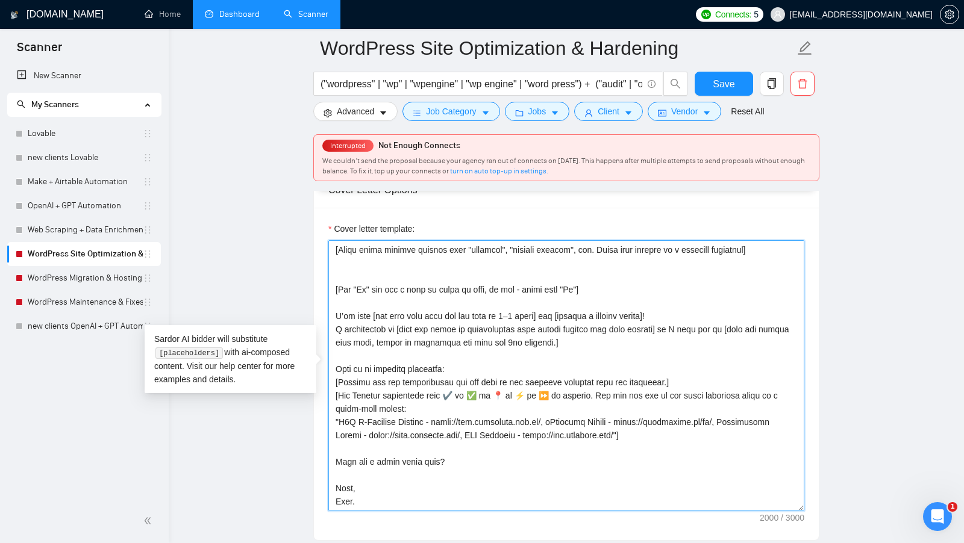
click at [478, 496] on textarea "Cover letter template:" at bounding box center [566, 375] width 476 height 271
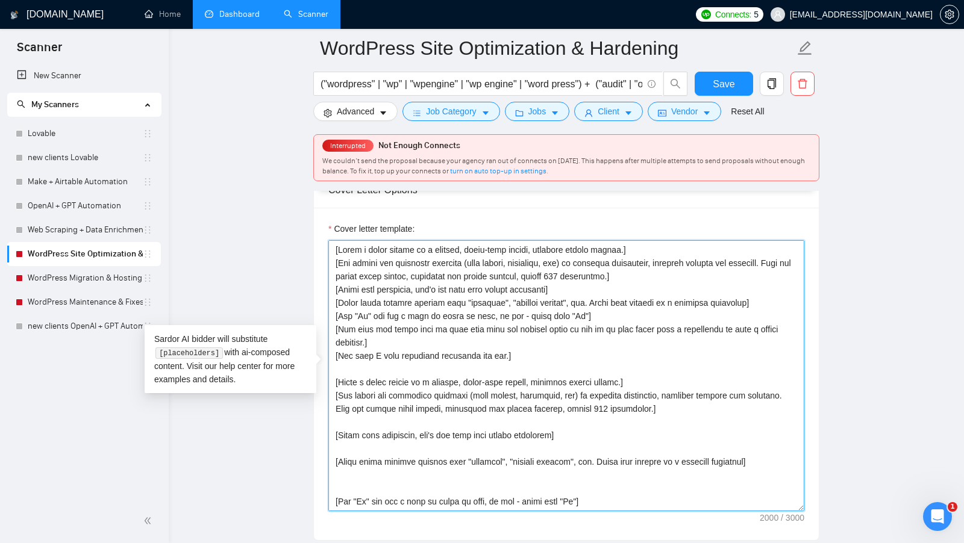
drag, startPoint x: 512, startPoint y: 468, endPoint x: 338, endPoint y: 169, distance: 345.6
paste textarea
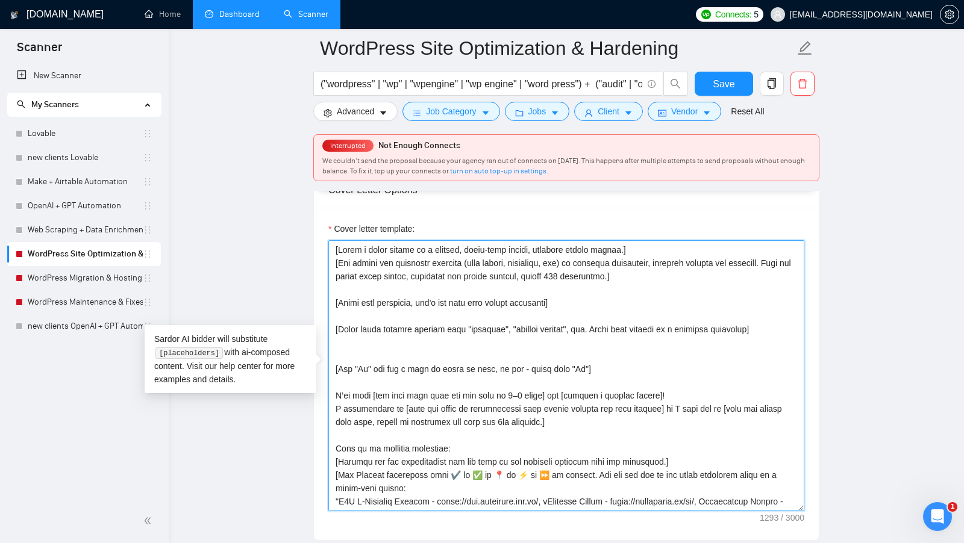
scroll to position [49, 0]
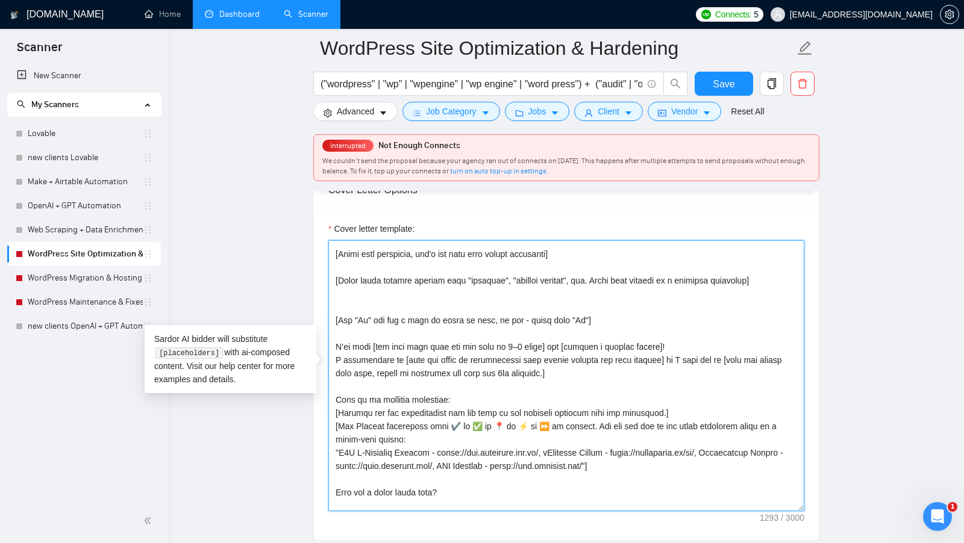
click at [462, 255] on textarea "Cover letter template:" at bounding box center [566, 375] width 476 height 271
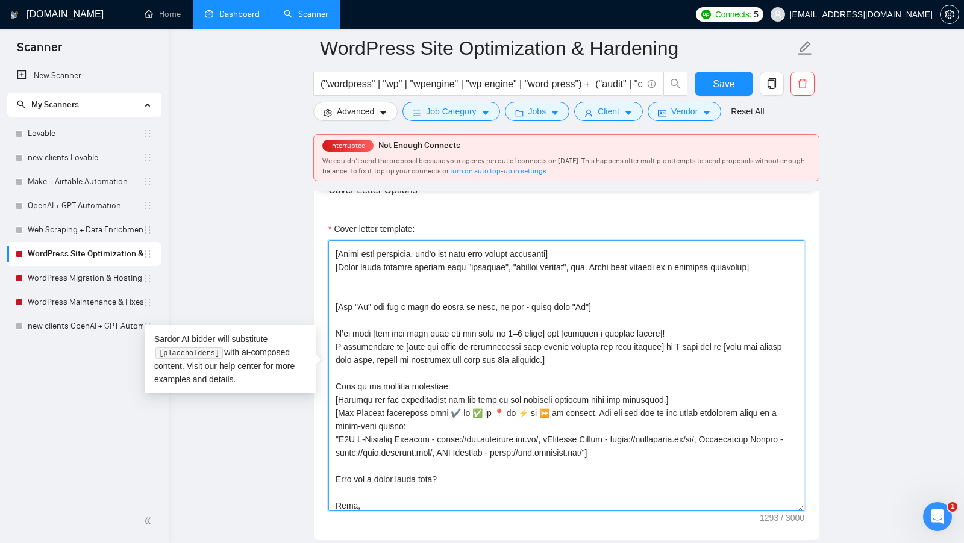
scroll to position [35, 0]
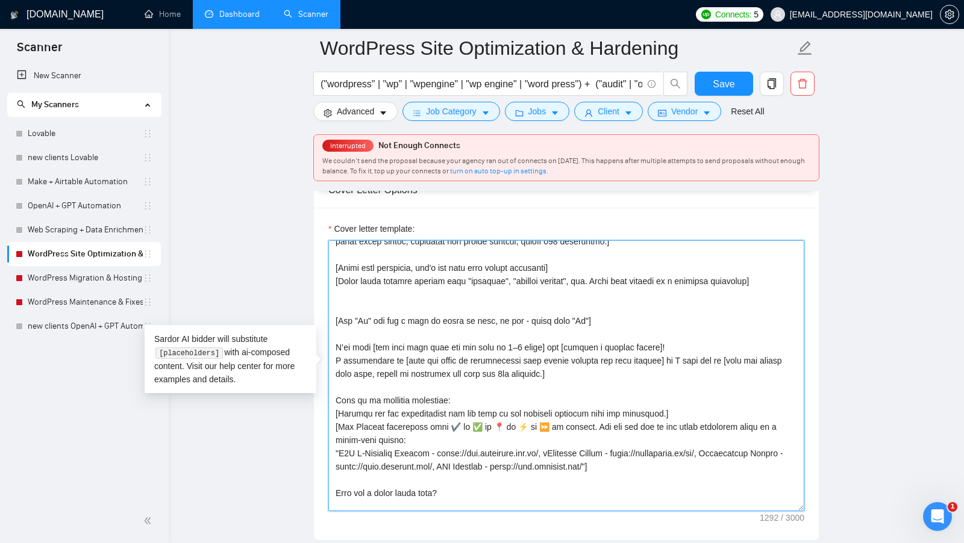
click at [431, 300] on textarea "Cover letter template:" at bounding box center [566, 375] width 476 height 271
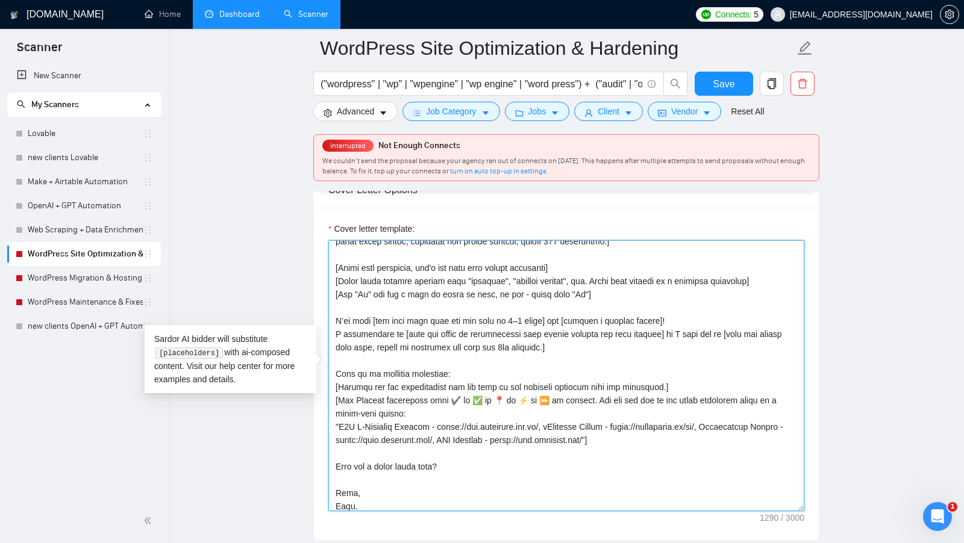
scroll to position [0, 0]
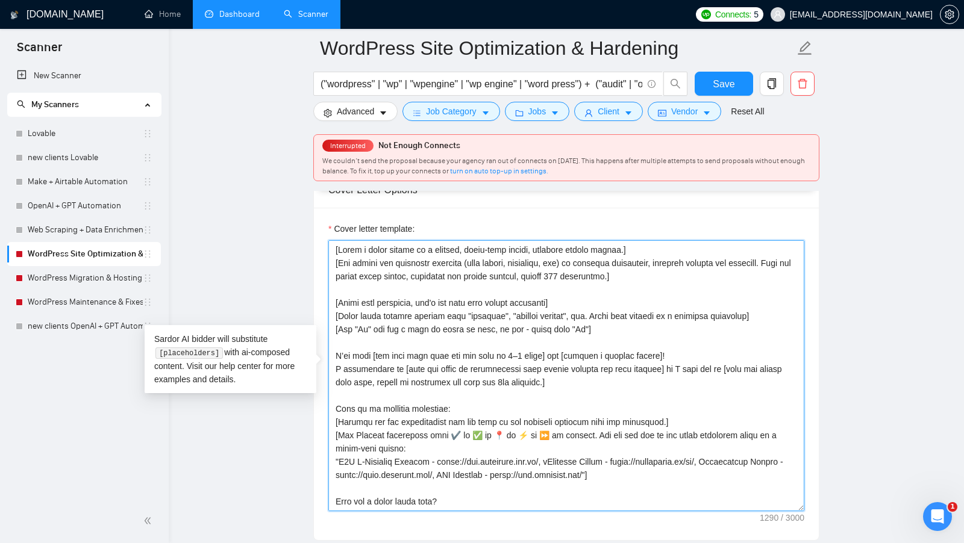
drag, startPoint x: 707, startPoint y: 275, endPoint x: 242, endPoint y: 236, distance: 467.3
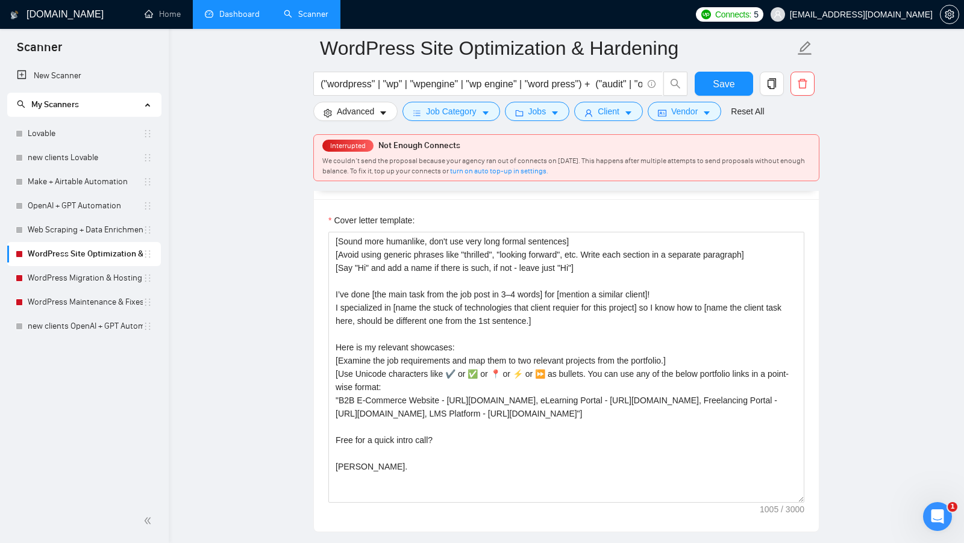
scroll to position [1320, 0]
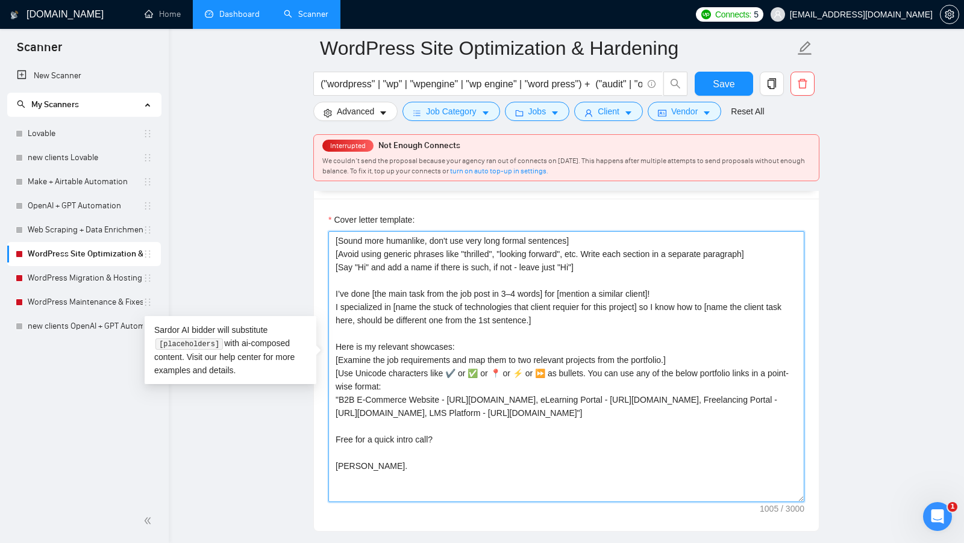
click at [765, 249] on textarea "[Sound more humanlike, don't use very long formal sentences] [Avoid using gener…" at bounding box center [566, 366] width 476 height 271
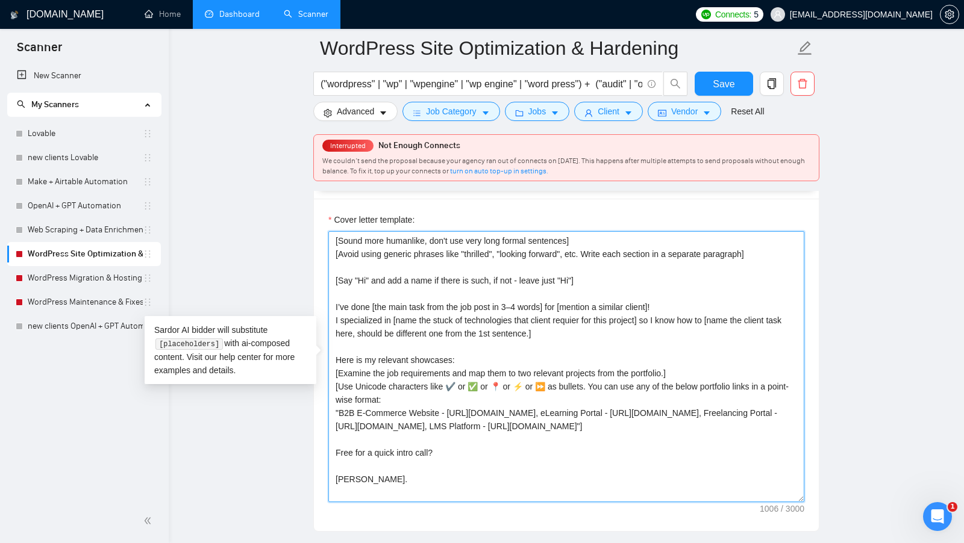
click at [443, 271] on textarea "[Sound more humanlike, don't use very long formal sentences] [Avoid using gener…" at bounding box center [566, 366] width 476 height 271
click at [598, 281] on textarea "[Sound more humanlike, don't use very long formal sentences] [Avoid using gener…" at bounding box center [566, 366] width 476 height 271
drag, startPoint x: 336, startPoint y: 298, endPoint x: 369, endPoint y: 299, distance: 32.5
click at [369, 299] on textarea "[Sound more humanlike, don't use very long formal sentences] [Avoid using gener…" at bounding box center [566, 366] width 476 height 271
click at [387, 299] on textarea "[Sound more humanlike, don't use very long formal sentences] [Avoid using gener…" at bounding box center [566, 366] width 476 height 271
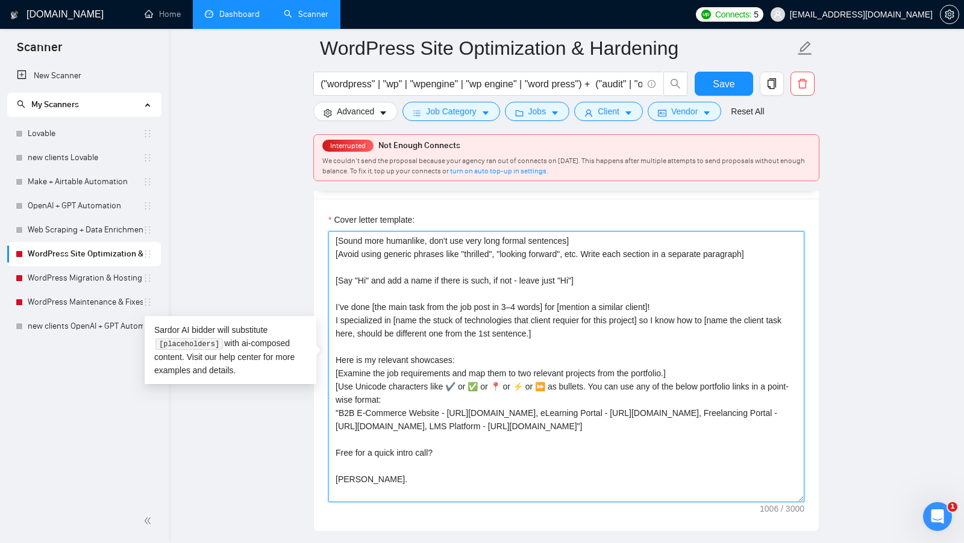
drag, startPoint x: 387, startPoint y: 299, endPoint x: 538, endPoint y: 303, distance: 150.7
click at [538, 303] on textarea "[Sound more humanlike, don't use very long formal sentences] [Avoid using gener…" at bounding box center [566, 366] width 476 height 271
drag, startPoint x: 553, startPoint y: 298, endPoint x: 663, endPoint y: 302, distance: 110.3
click at [663, 302] on textarea "[Sound more humanlike, don't use very long formal sentences] [Avoid using gener…" at bounding box center [566, 366] width 476 height 271
click at [681, 298] on textarea "[Sound more humanlike, don't use very long formal sentences] [Avoid using gener…" at bounding box center [566, 366] width 476 height 271
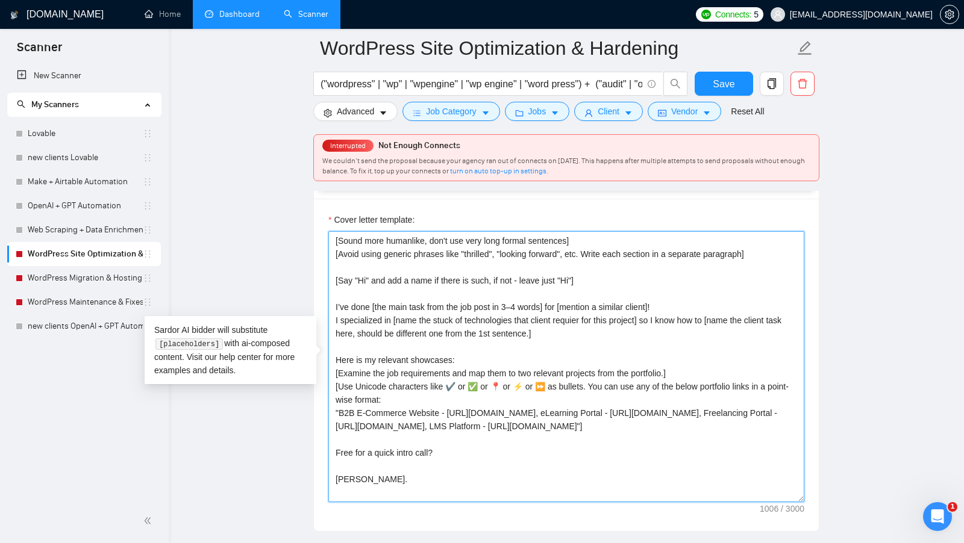
drag, startPoint x: 331, startPoint y: 315, endPoint x: 724, endPoint y: 323, distance: 392.3
click at [724, 323] on textarea "[Sound more humanlike, don't use very long formal sentences] [Avoid using gener…" at bounding box center [566, 366] width 476 height 271
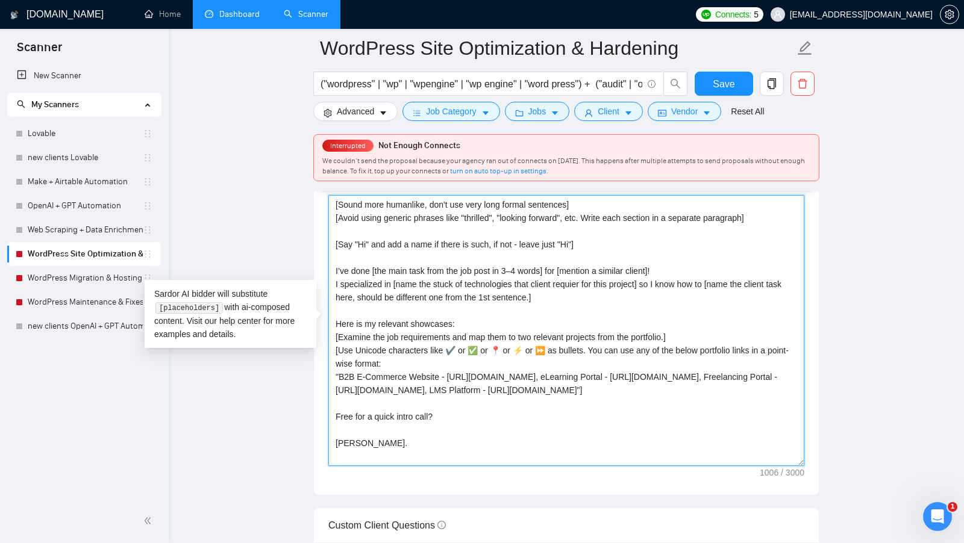
scroll to position [1359, 0]
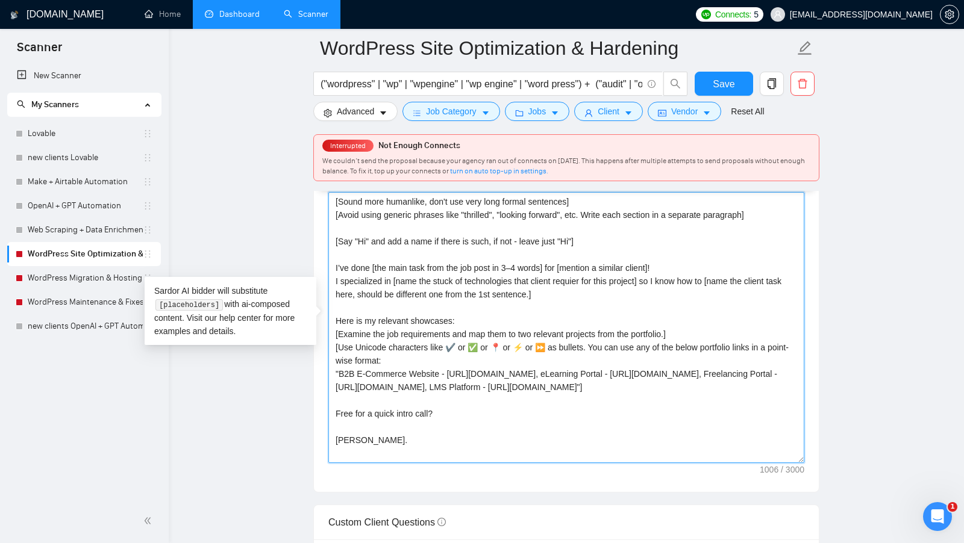
drag, startPoint x: 460, startPoint y: 312, endPoint x: 330, endPoint y: 312, distance: 130.1
click at [330, 312] on textarea "[Sound more humanlike, don't use very long formal sentences] [Avoid using gener…" at bounding box center [566, 327] width 476 height 271
click at [405, 342] on textarea "[Sound more humanlike, don't use very long formal sentences] [Avoid using gener…" at bounding box center [566, 327] width 476 height 271
drag, startPoint x: 451, startPoint y: 368, endPoint x: 573, endPoint y: 372, distance: 122.4
click at [573, 371] on textarea "[Sound more humanlike, don't use very long formal sentences] [Avoid using gener…" at bounding box center [566, 327] width 476 height 271
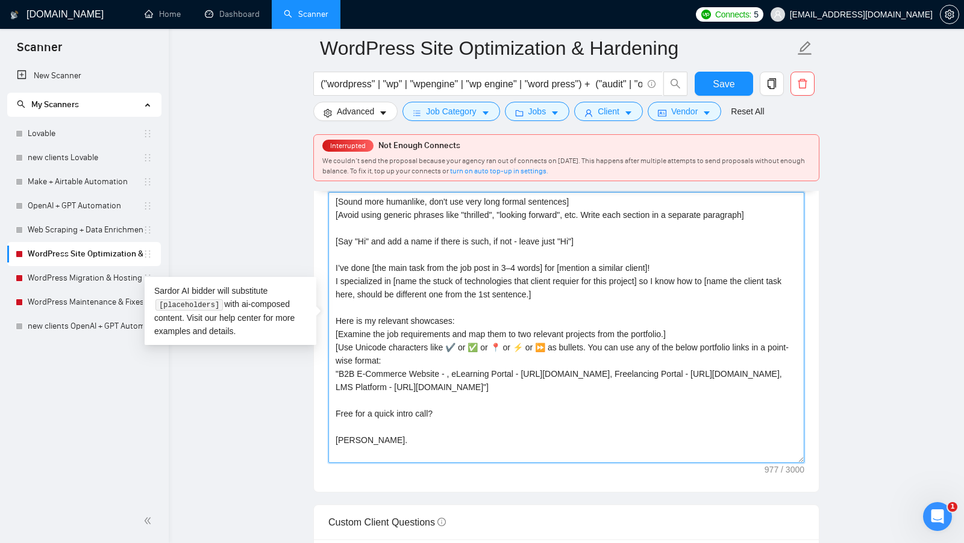
paste textarea "https://www.upwork.com/freelancers/~013caf43acd7aedfea?s=1110580750267699200&p=…"
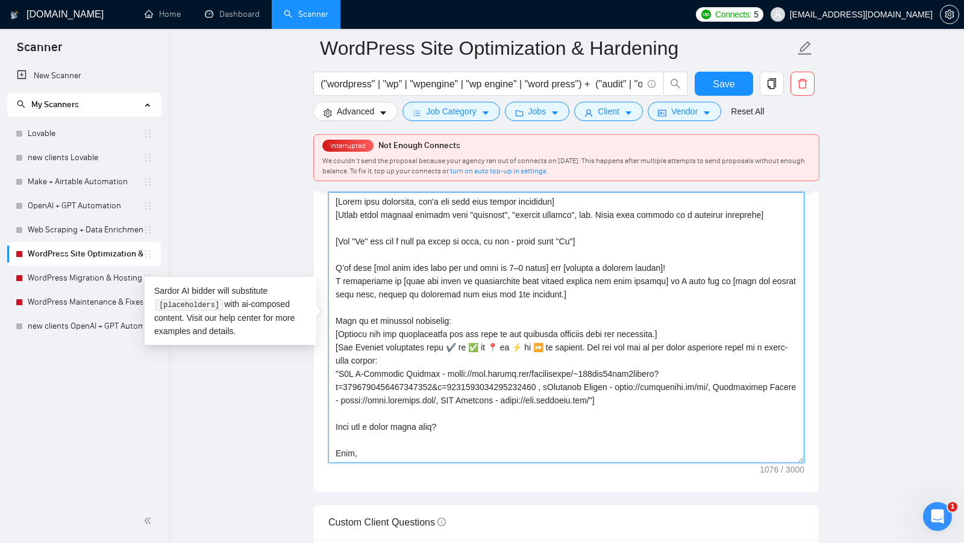
drag, startPoint x: 639, startPoint y: 376, endPoint x: 730, endPoint y: 378, distance: 91.0
click at [730, 378] on textarea "Cover letter template:" at bounding box center [566, 327] width 476 height 271
paste textarea "www.upwork.com/freelancers/~013caf43acd7aedfea?s=1110580750267699200&p=75155403…"
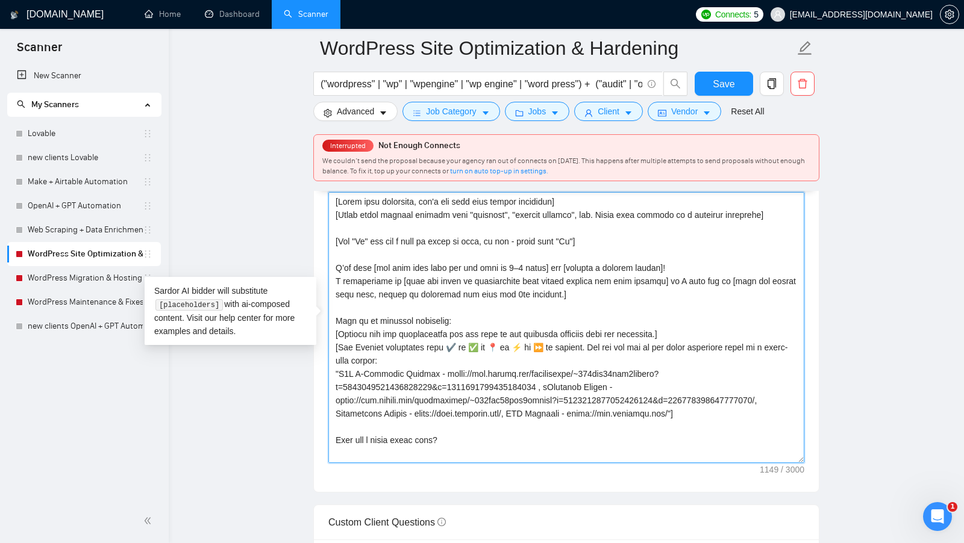
click at [707, 411] on textarea "Cover letter template:" at bounding box center [566, 327] width 476 height 271
drag, startPoint x: 687, startPoint y: 409, endPoint x: 330, endPoint y: 410, distance: 357.3
click at [330, 410] on textarea "Cover letter template:" at bounding box center [566, 327] width 476 height 271
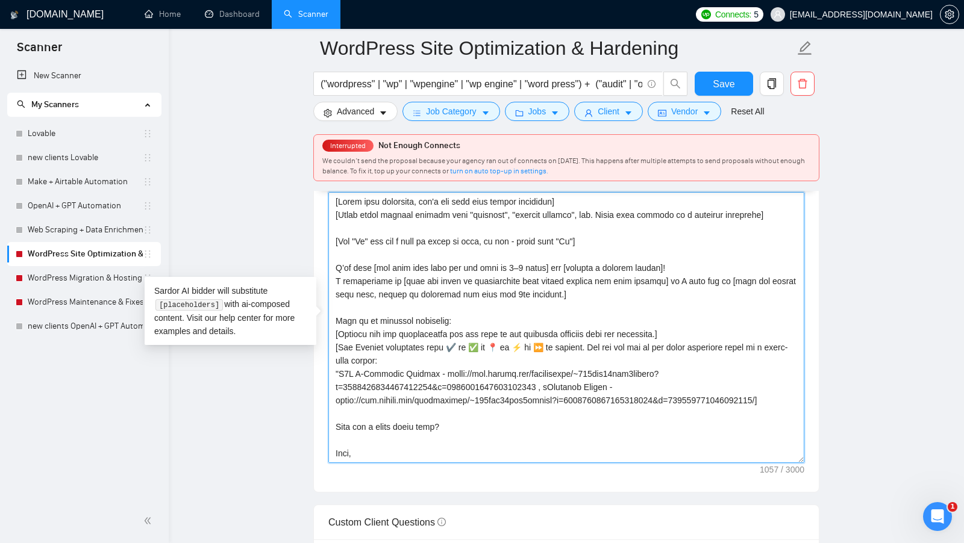
drag, startPoint x: 442, startPoint y: 367, endPoint x: 337, endPoint y: 368, distance: 104.8
click at [337, 368] on textarea "Cover letter template:" at bounding box center [566, 327] width 476 height 271
click at [568, 381] on textarea "Cover letter template:" at bounding box center [566, 327] width 476 height 271
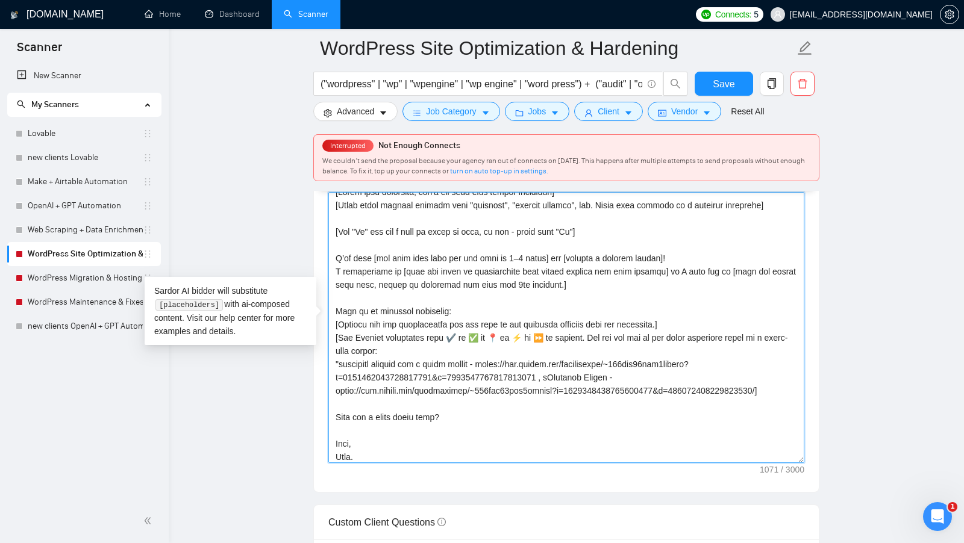
drag, startPoint x: 566, startPoint y: 371, endPoint x: 629, endPoint y: 372, distance: 63.3
click at [629, 372] on textarea "Cover letter template:" at bounding box center [566, 327] width 476 height 271
paste textarea "Website Redesign & Marketing Automation for PetroTechnics"
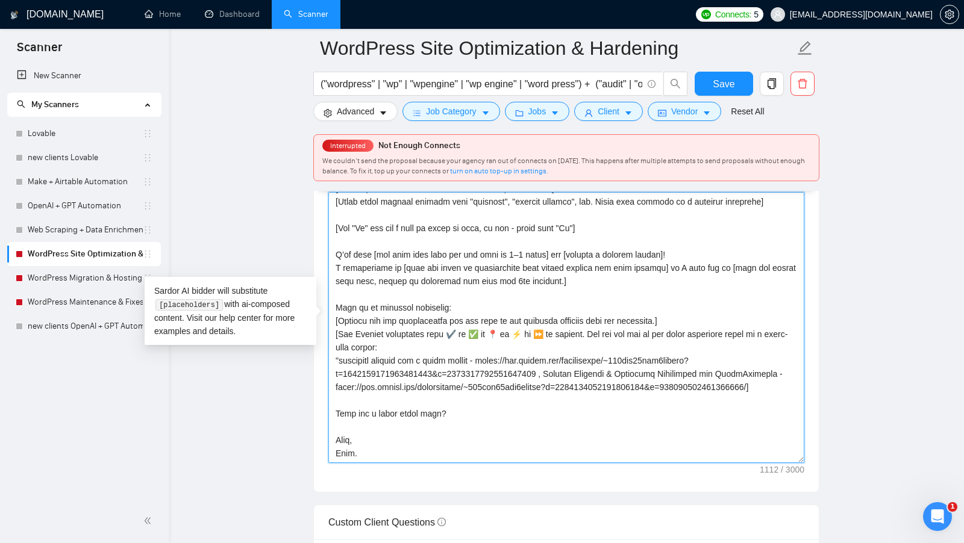
click at [449, 395] on textarea "Cover letter template:" at bounding box center [566, 327] width 476 height 271
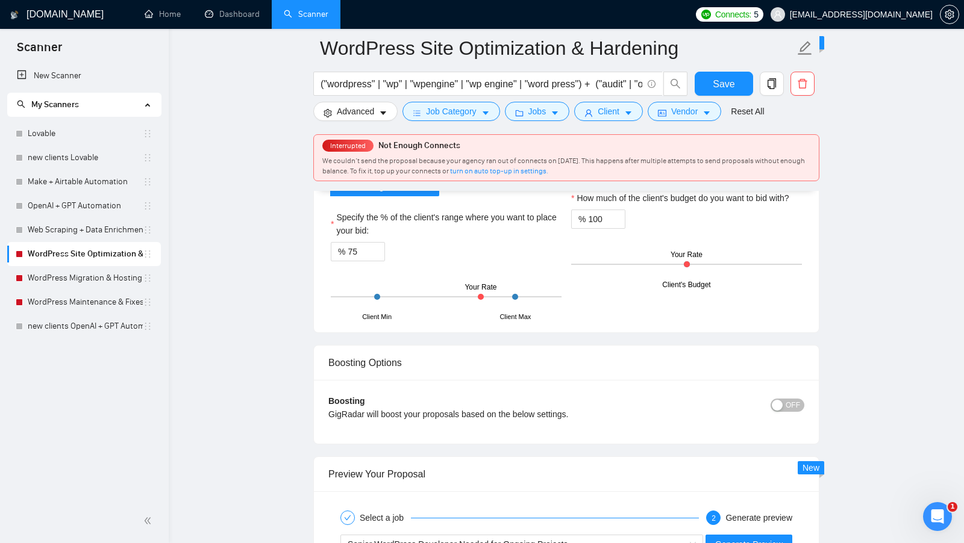
scroll to position [2170, 0]
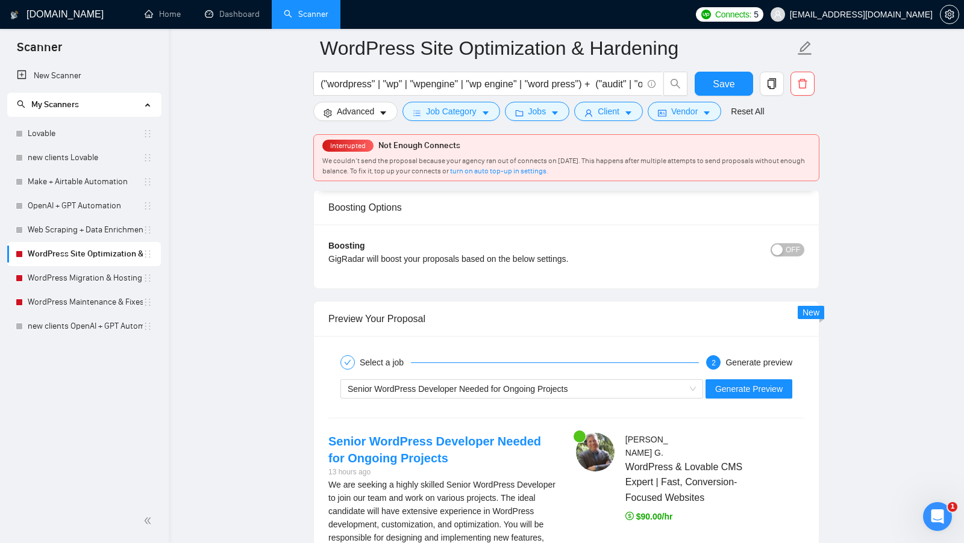
type textarea "[Sound more humanlike, don't use very long formal sentences] [Avoid using gener…"
click at [795, 382] on div "Senior WordPress Developer Needed for Ongoing Projects Generate Preview" at bounding box center [566, 389] width 478 height 29
click at [792, 382] on div "Generate Preview" at bounding box center [748, 389] width 89 height 19
click at [769, 383] on span "Generate Preview" at bounding box center [748, 389] width 67 height 13
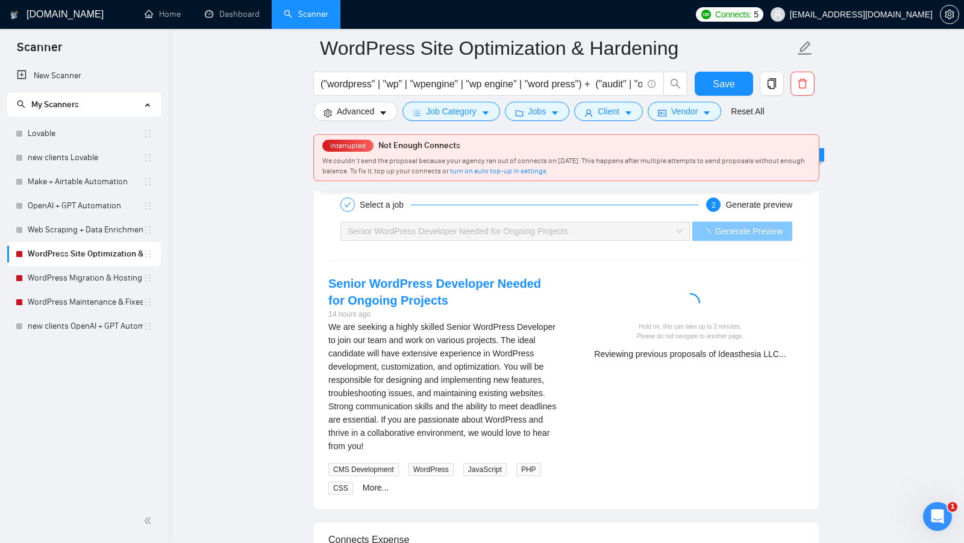
scroll to position [2329, 0]
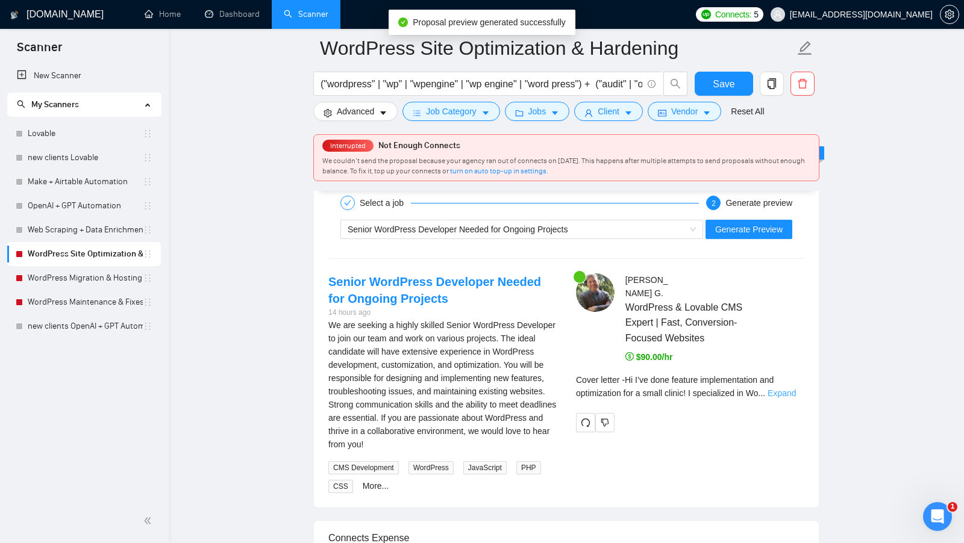
click at [786, 389] on link "Expand" at bounding box center [782, 394] width 28 height 10
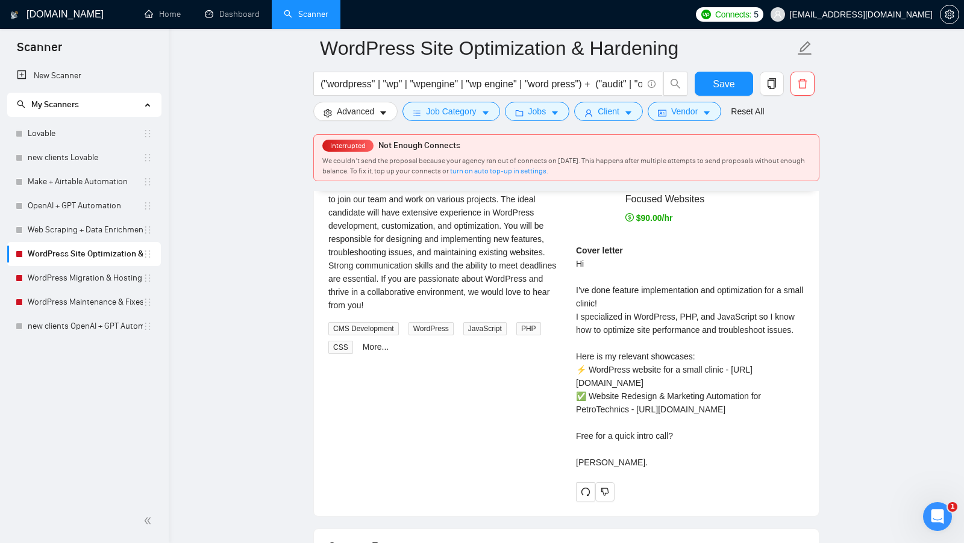
scroll to position [2472, 0]
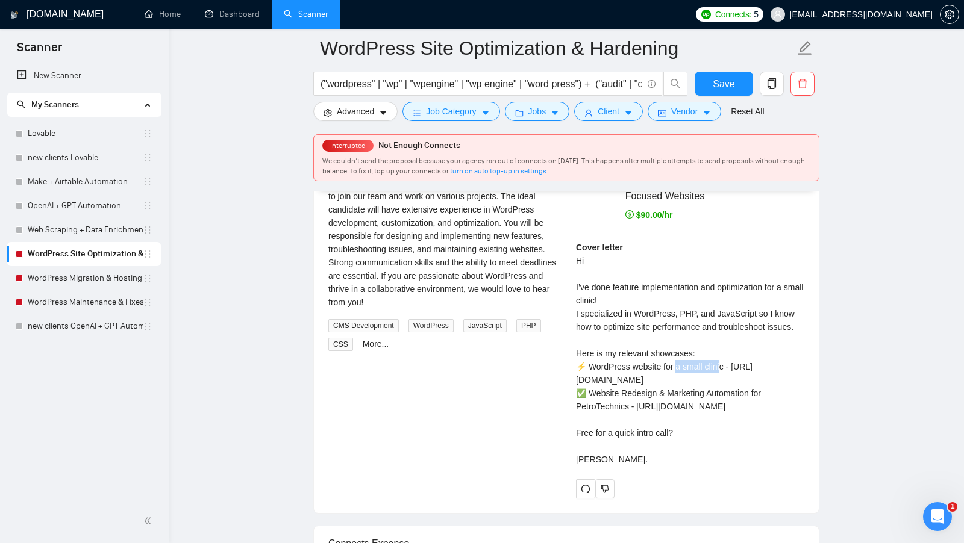
drag, startPoint x: 678, startPoint y: 358, endPoint x: 722, endPoint y: 351, distance: 44.6
click at [722, 351] on div "Cover letter Hi I’ve done feature implementation and optimization for a small c…" at bounding box center [690, 353] width 228 height 225
click at [730, 351] on div "Cover letter Hi I’ve done feature implementation and optimization for a small c…" at bounding box center [690, 353] width 228 height 225
click at [495, 319] on span "JavaScript" at bounding box center [484, 325] width 43 height 13
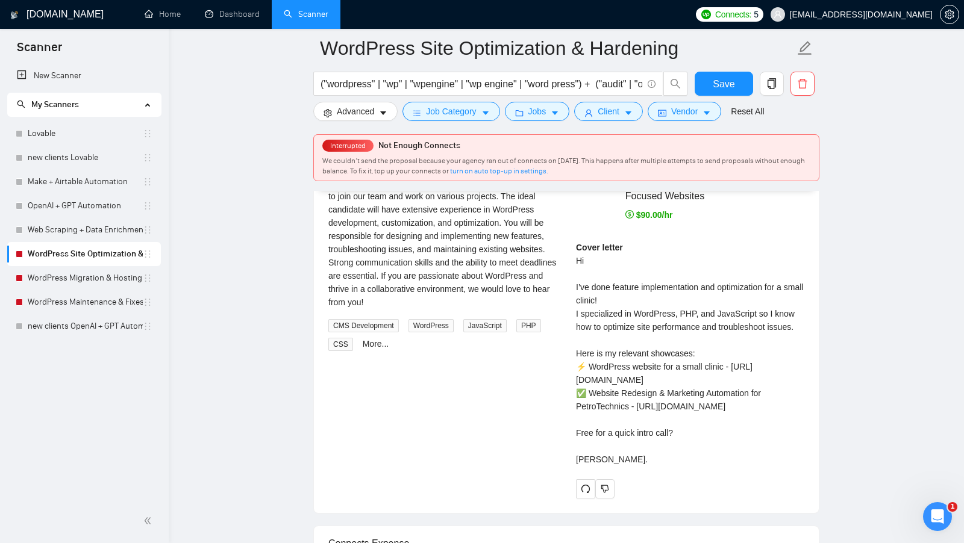
click at [531, 319] on span "PHP" at bounding box center [528, 325] width 25 height 13
click at [532, 319] on span "PHP" at bounding box center [528, 325] width 25 height 13
click at [428, 319] on span "WordPress" at bounding box center [431, 325] width 45 height 13
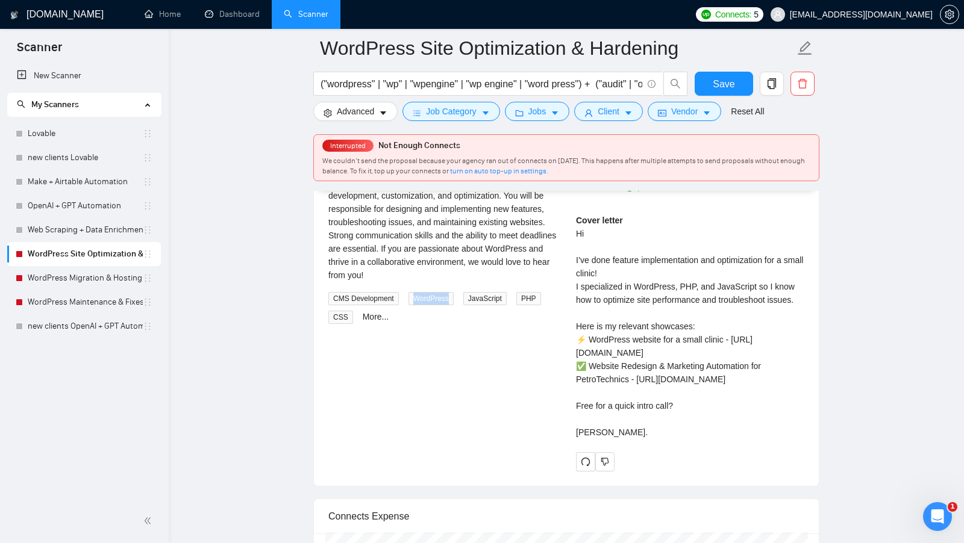
scroll to position [2501, 0]
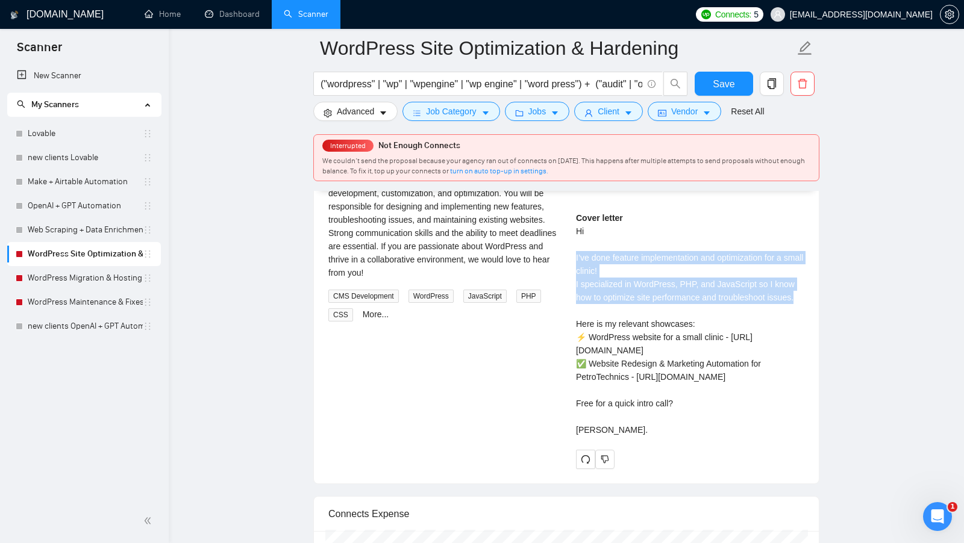
drag, startPoint x: 804, startPoint y: 287, endPoint x: 575, endPoint y: 242, distance: 233.5
click at [575, 242] on div "Alexander G . WordPress & Lovable CMS Expert | Fast, Conversion-Focused Website…" at bounding box center [690, 285] width 248 height 367
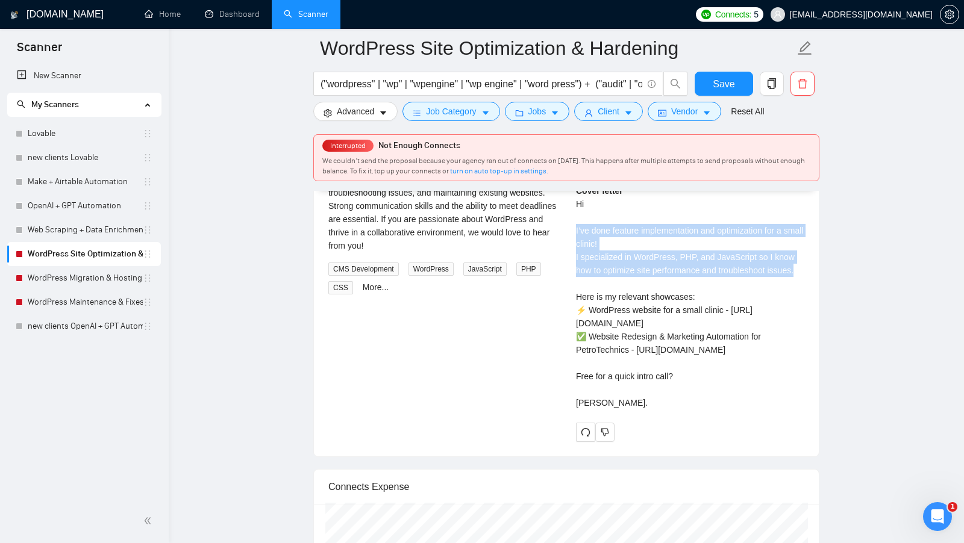
scroll to position [2532, 0]
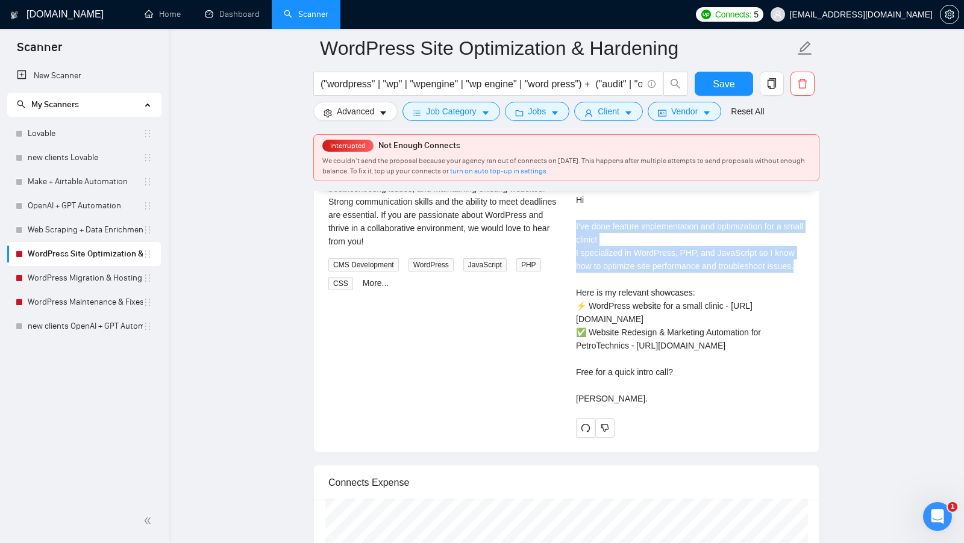
click at [658, 314] on div "Cover letter Hi I’ve done feature implementation and optimization for a small c…" at bounding box center [690, 292] width 228 height 225
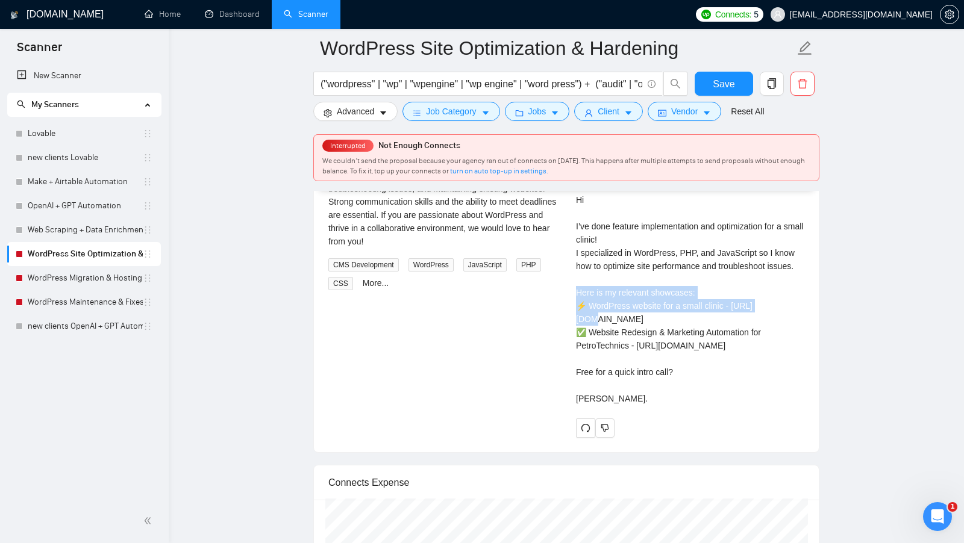
drag, startPoint x: 576, startPoint y: 282, endPoint x: 614, endPoint y: 308, distance: 46.0
click at [614, 308] on div "Cover letter Hi I’ve done feature implementation and optimization for a small c…" at bounding box center [690, 292] width 228 height 225
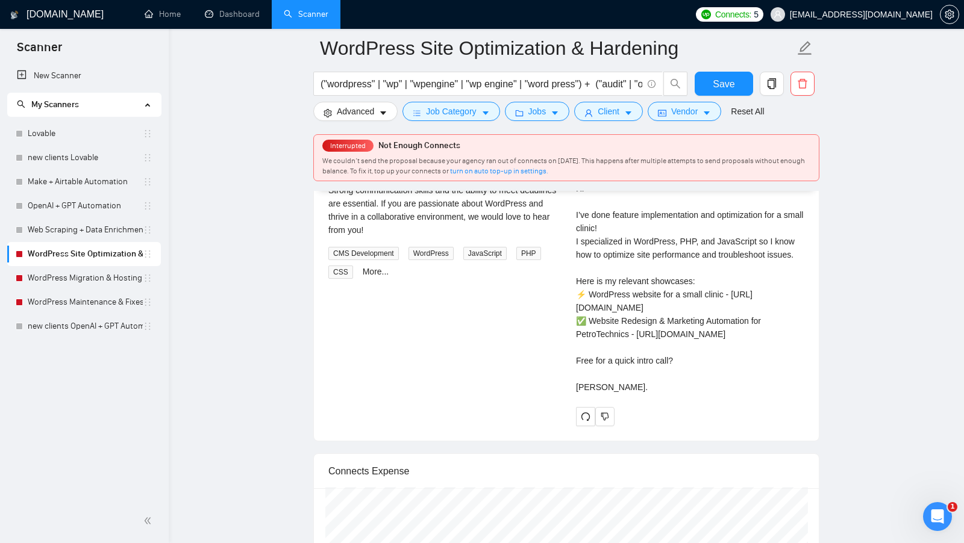
scroll to position [2543, 0]
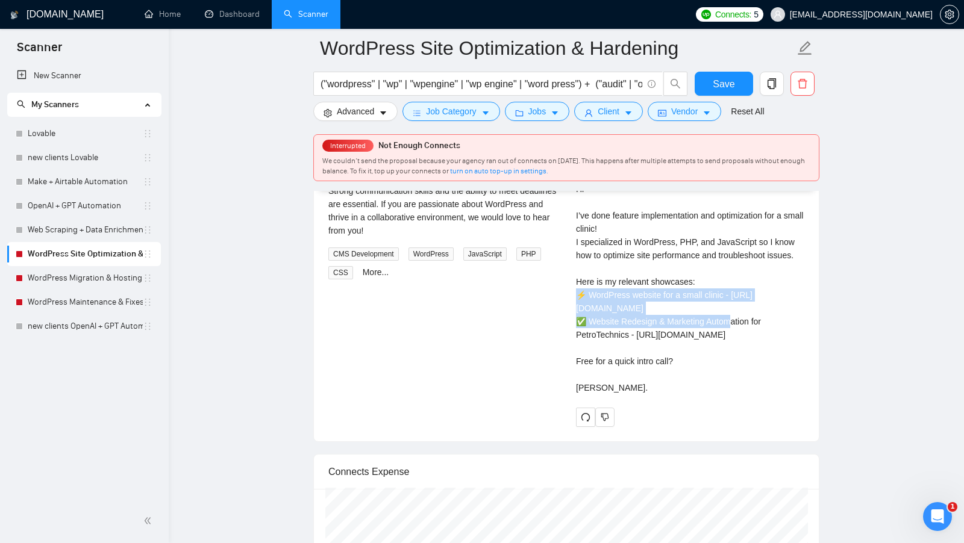
drag, startPoint x: 577, startPoint y: 277, endPoint x: 611, endPoint y: 304, distance: 44.1
click at [611, 304] on div "Cover letter Hi I’ve done feature implementation and optimization for a small c…" at bounding box center [690, 281] width 228 height 225
drag, startPoint x: 574, startPoint y: 272, endPoint x: 798, endPoint y: 394, distance: 254.8
click at [798, 394] on div "Alexander G . WordPress & Lovable CMS Expert | Fast, Conversion-Focused Website…" at bounding box center [690, 243] width 248 height 367
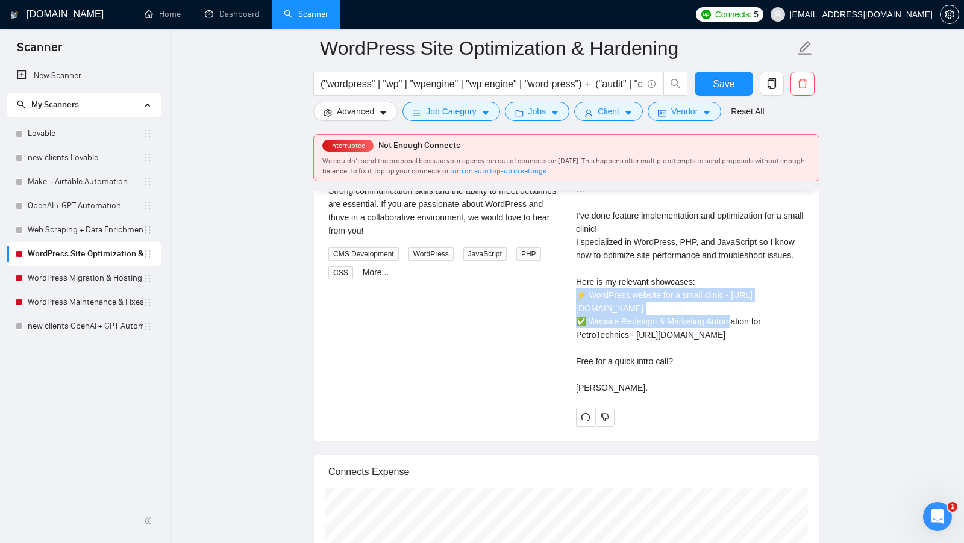
drag, startPoint x: 686, startPoint y: 412, endPoint x: 528, endPoint y: 418, distance: 158.0
click at [528, 418] on div "Senior WordPress Developer Needed for Ongoing Projects 14 hours ago We are seek…" at bounding box center [566, 243] width 495 height 367
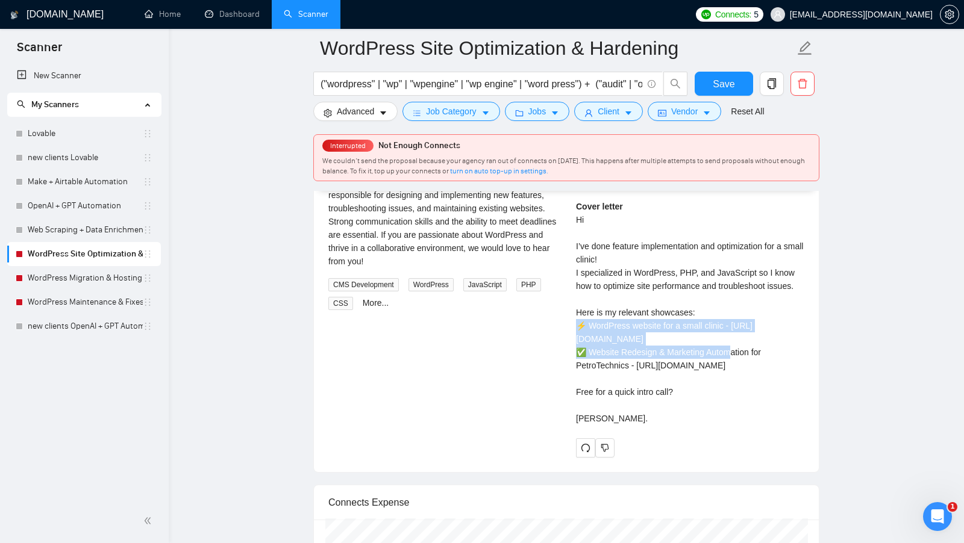
scroll to position [2507, 0]
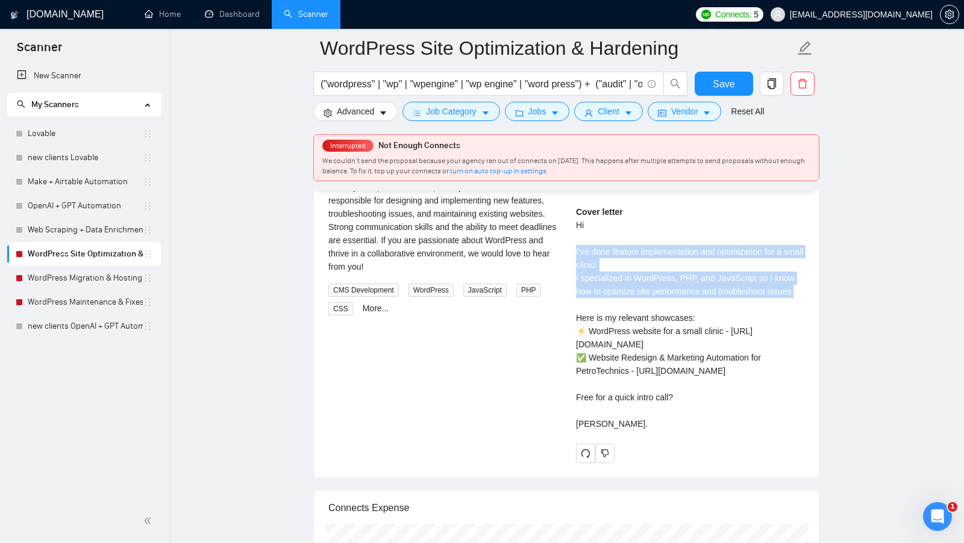
drag, startPoint x: 573, startPoint y: 239, endPoint x: 813, endPoint y: 282, distance: 243.7
click at [813, 282] on div "Alexander G . WordPress & Lovable CMS Expert | Fast, Conversion-Focused Website…" at bounding box center [690, 279] width 248 height 367
drag, startPoint x: 578, startPoint y: 309, endPoint x: 780, endPoint y: 413, distance: 226.9
click at [780, 413] on div "Cover letter Hi I’ve done feature implementation and optimization for a small c…" at bounding box center [690, 317] width 228 height 225
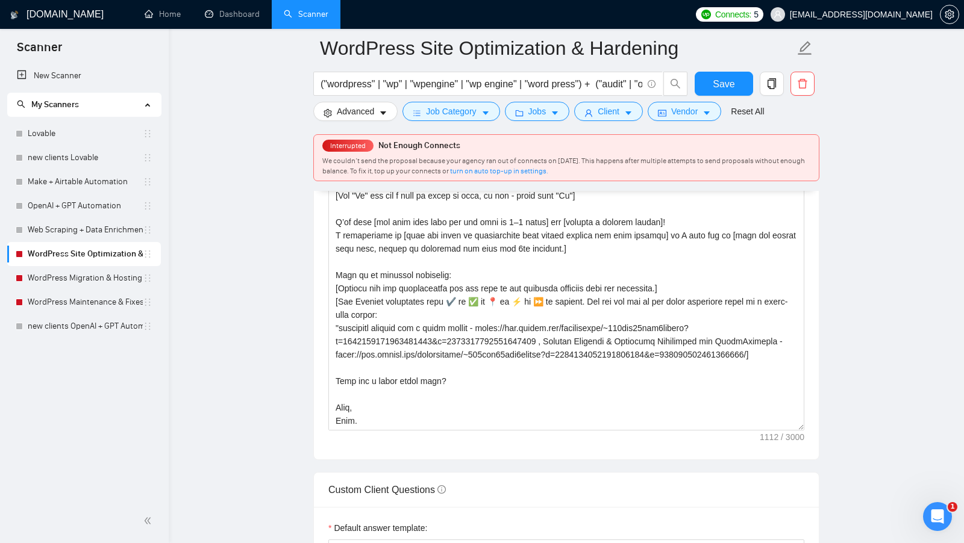
scroll to position [1314, 0]
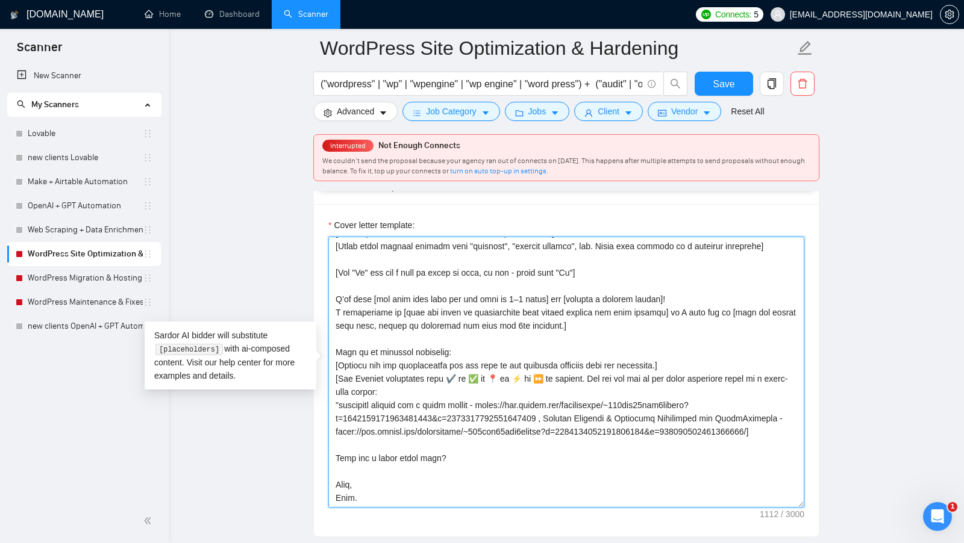
drag, startPoint x: 395, startPoint y: 489, endPoint x: 325, endPoint y: 477, distance: 70.4
click at [325, 477] on div "Cover letter template:" at bounding box center [566, 370] width 505 height 333
drag, startPoint x: 598, startPoint y: 423, endPoint x: 326, endPoint y: 331, distance: 286.8
click at [326, 331] on div "Cover letter template:" at bounding box center [566, 370] width 505 height 333
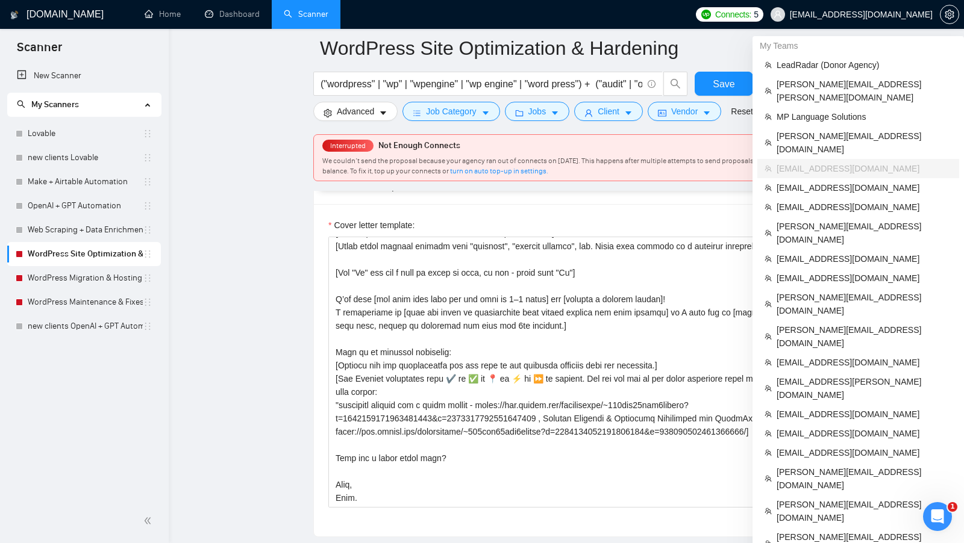
scroll to position [1763, 0]
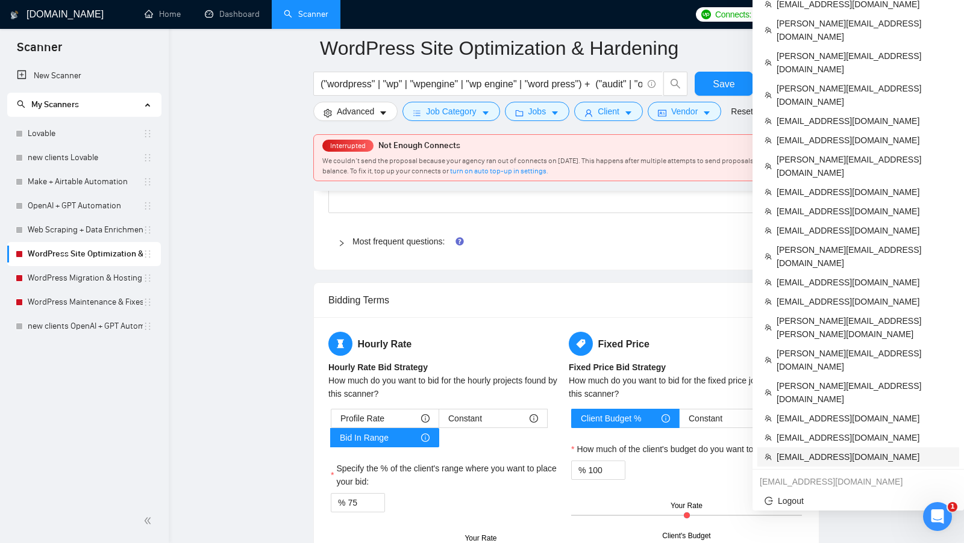
click at [815, 451] on span "webbsenterprisesllc@gmail.com" at bounding box center [864, 457] width 175 height 13
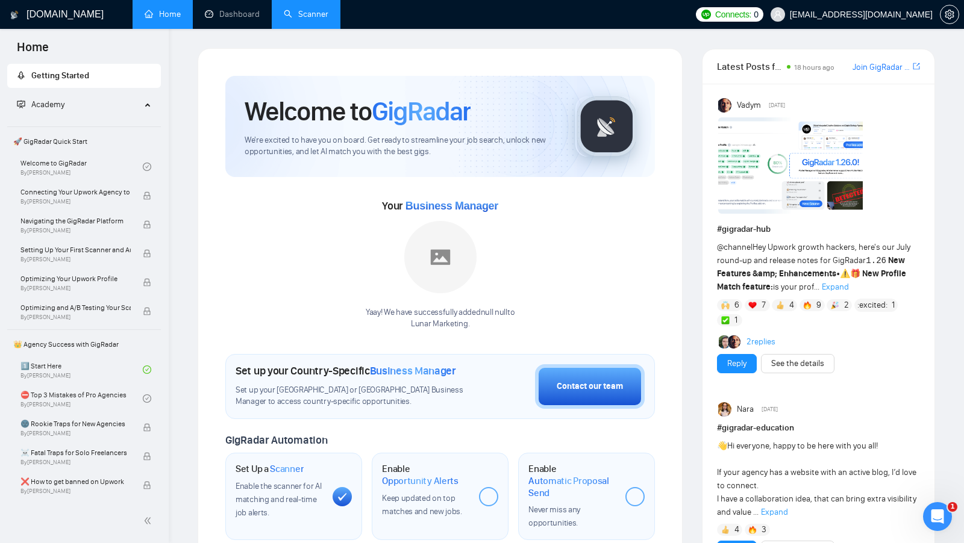
click at [302, 19] on link "Scanner" at bounding box center [306, 14] width 45 height 10
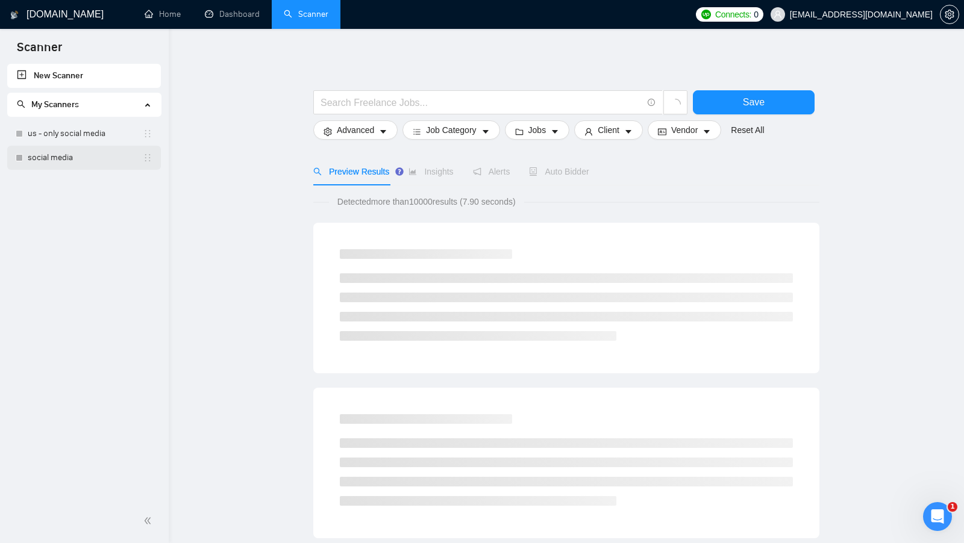
click at [87, 152] on link "social media" at bounding box center [85, 158] width 115 height 24
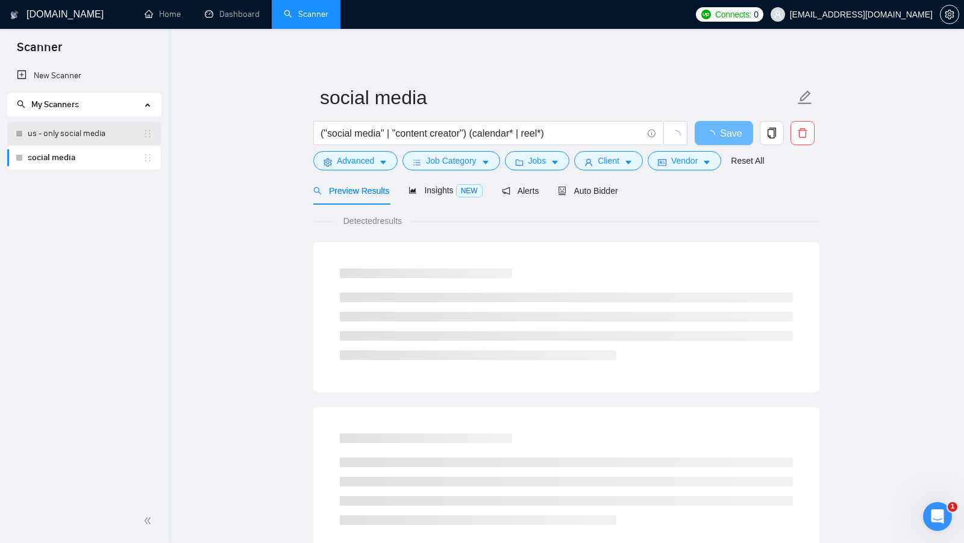
click at [99, 138] on link "us - only social media" at bounding box center [85, 134] width 115 height 24
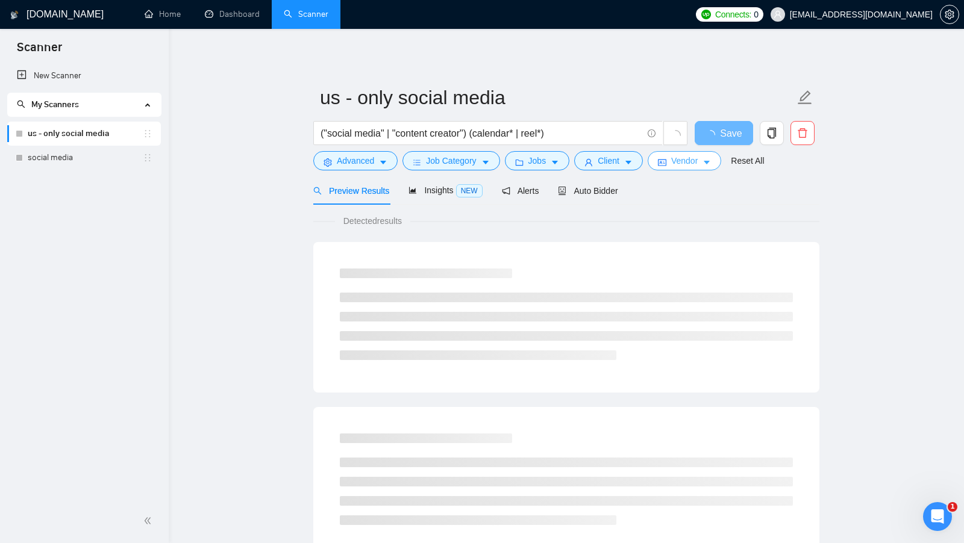
click at [670, 160] on button "Vendor" at bounding box center [685, 160] width 74 height 19
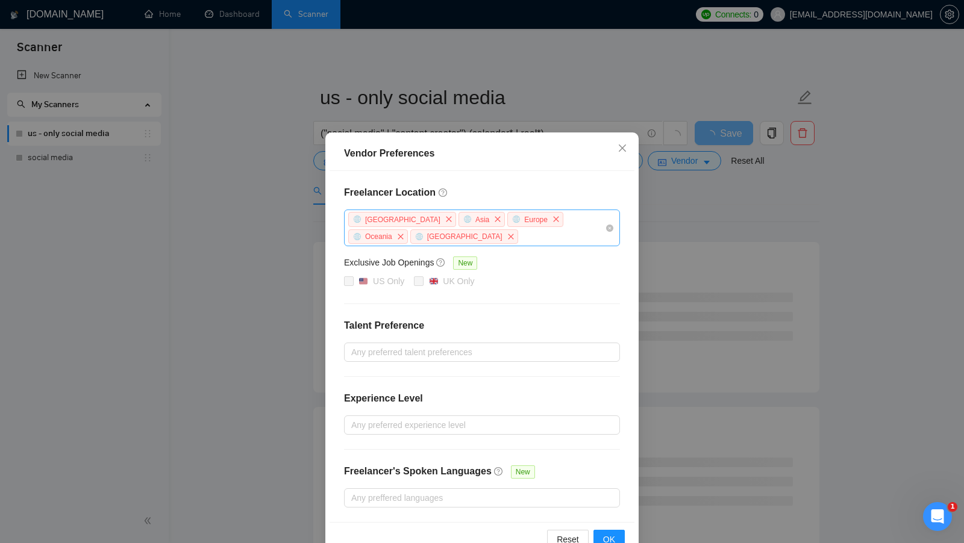
click at [603, 225] on div "Africa Asia Europe Oceania Antarctica" at bounding box center [476, 228] width 258 height 34
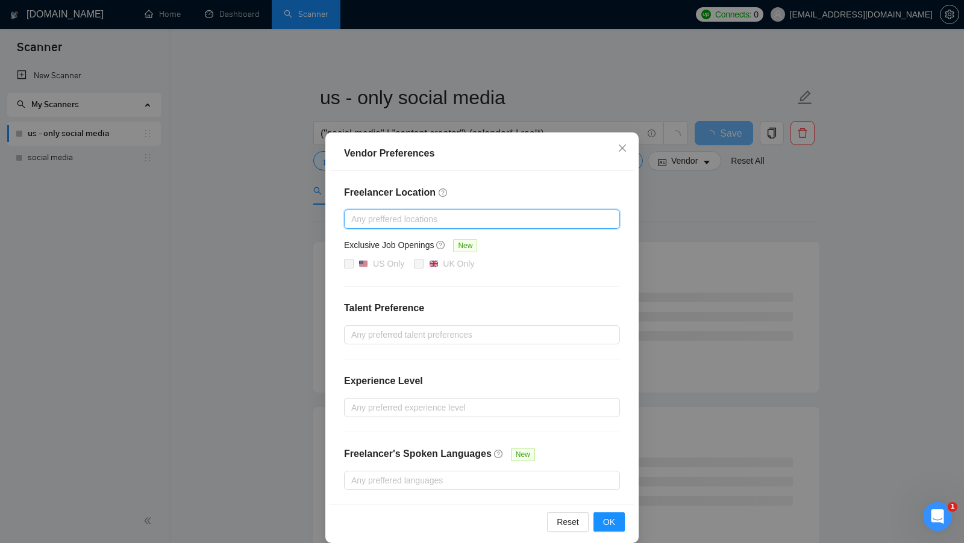
click at [513, 266] on div "US Only UK Only" at bounding box center [482, 264] width 276 height 14
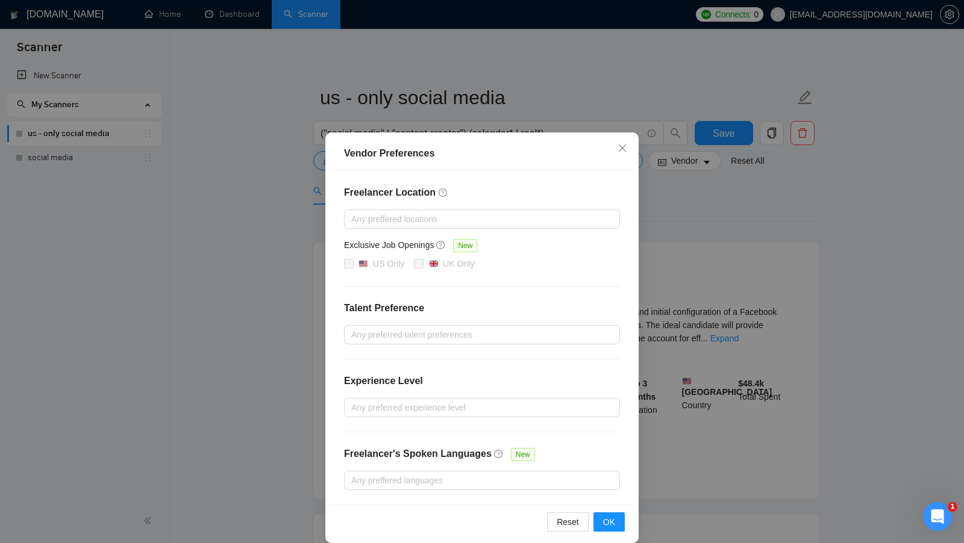
click at [771, 217] on div "Vendor Preferences Freelancer Location Any preffered locations Exclusive Job Op…" at bounding box center [482, 271] width 964 height 543
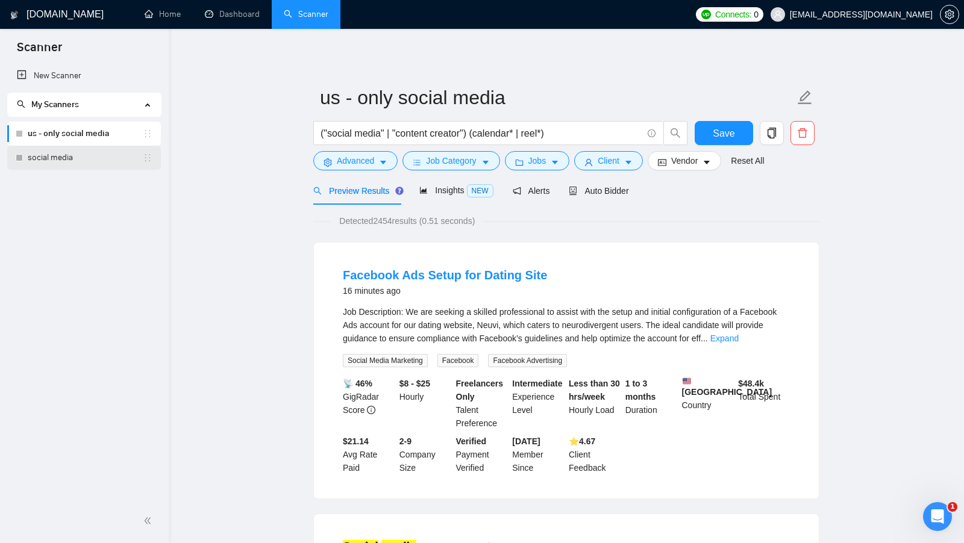
click at [96, 151] on link "social media" at bounding box center [85, 158] width 115 height 24
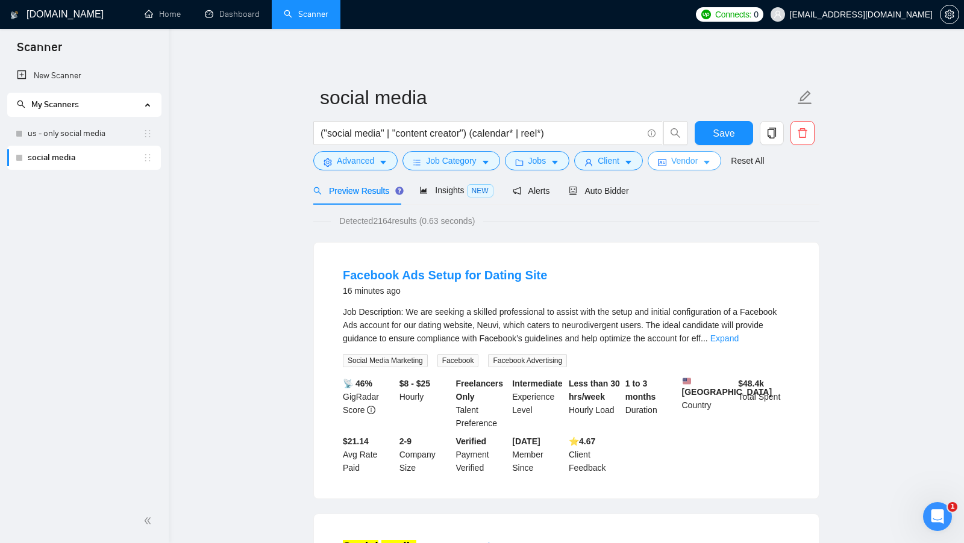
click at [702, 161] on button "Vendor" at bounding box center [685, 160] width 74 height 19
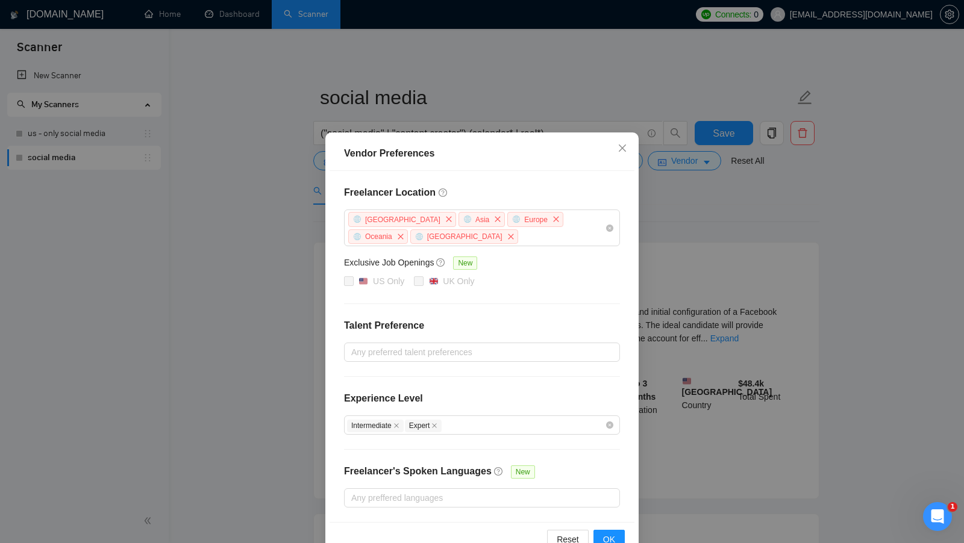
click at [695, 197] on div "Vendor Preferences Freelancer Location Africa Asia Europe Oceania Antarctica Ex…" at bounding box center [482, 271] width 964 height 543
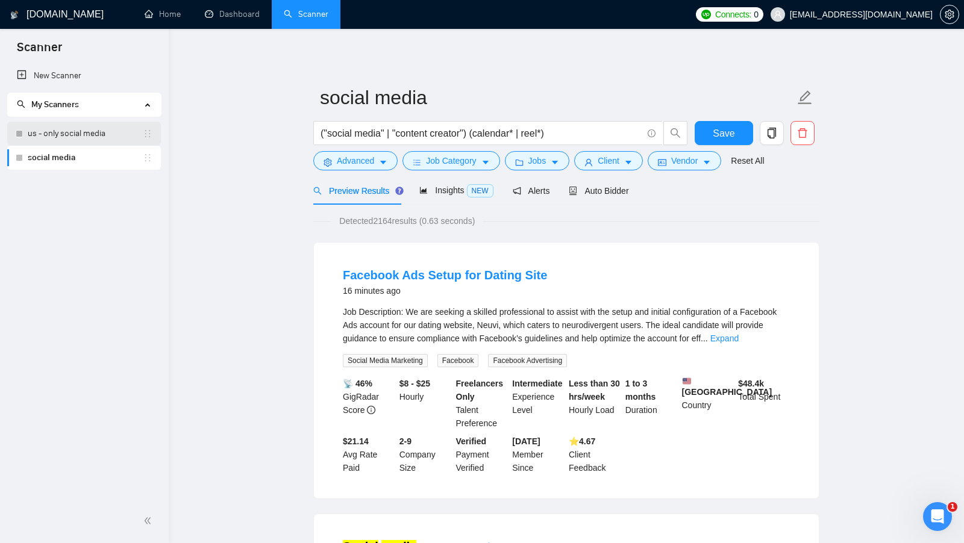
click at [51, 127] on link "us - only social media" at bounding box center [85, 134] width 115 height 24
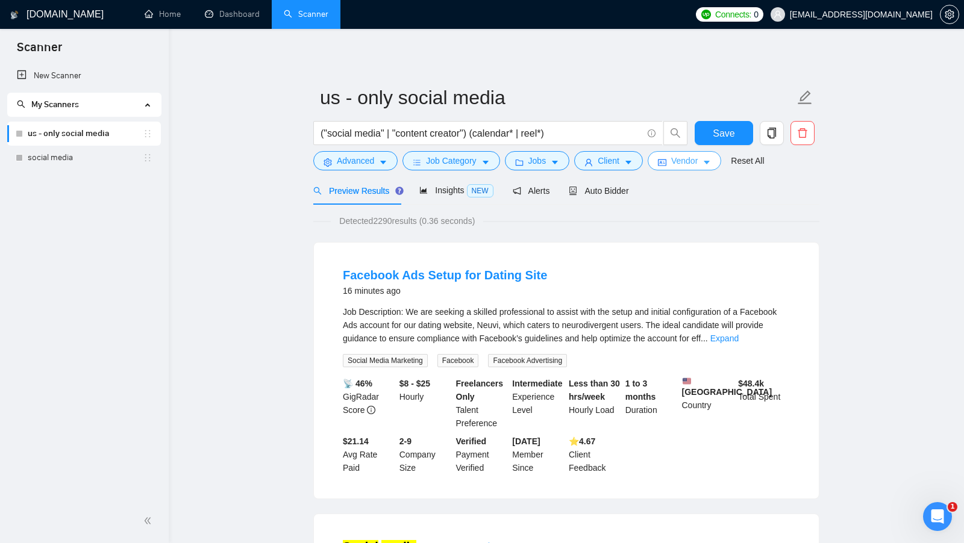
click at [711, 164] on icon "caret-down" at bounding box center [707, 162] width 8 height 8
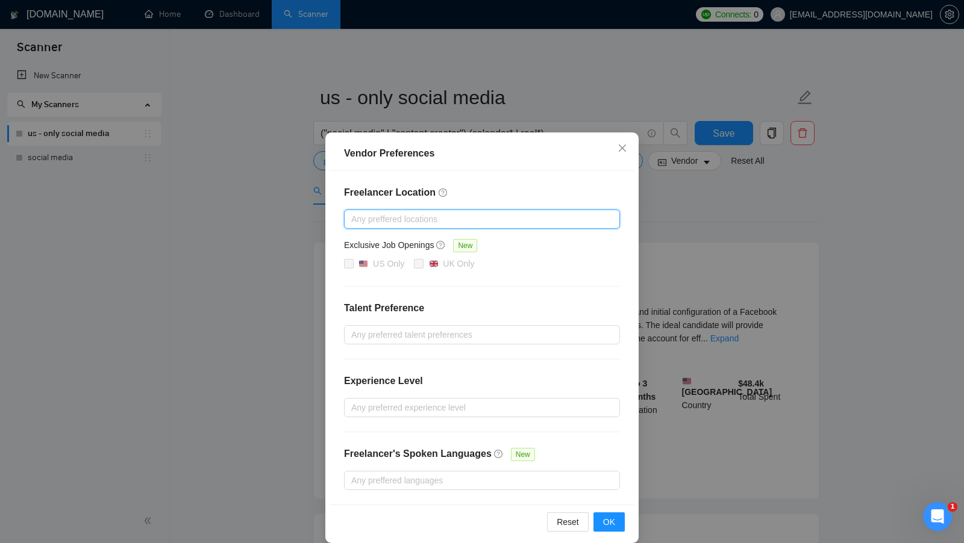
click at [770, 268] on div "Vendor Preferences Freelancer Location Any preffered locations Exclusive Job Op…" at bounding box center [482, 271] width 964 height 543
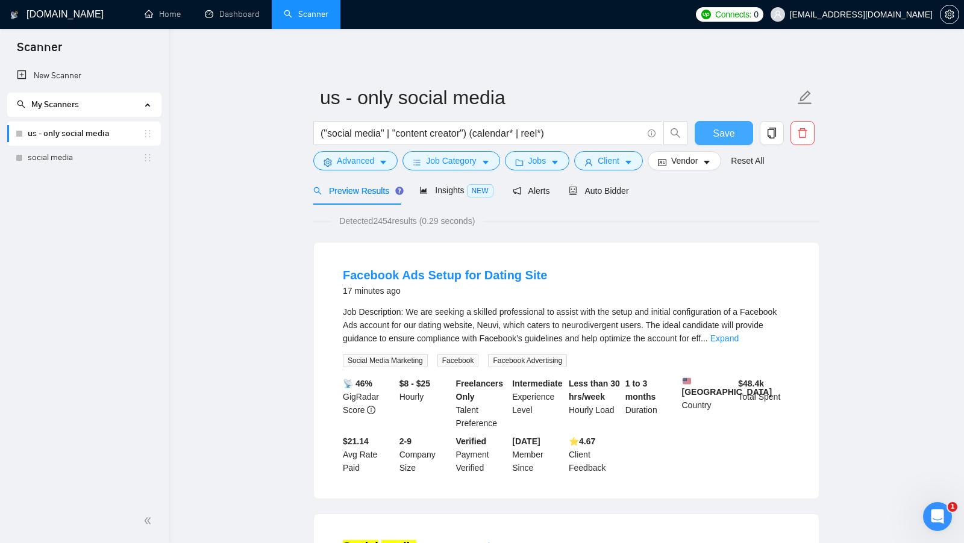
click at [715, 138] on span "Save" at bounding box center [724, 133] width 22 height 15
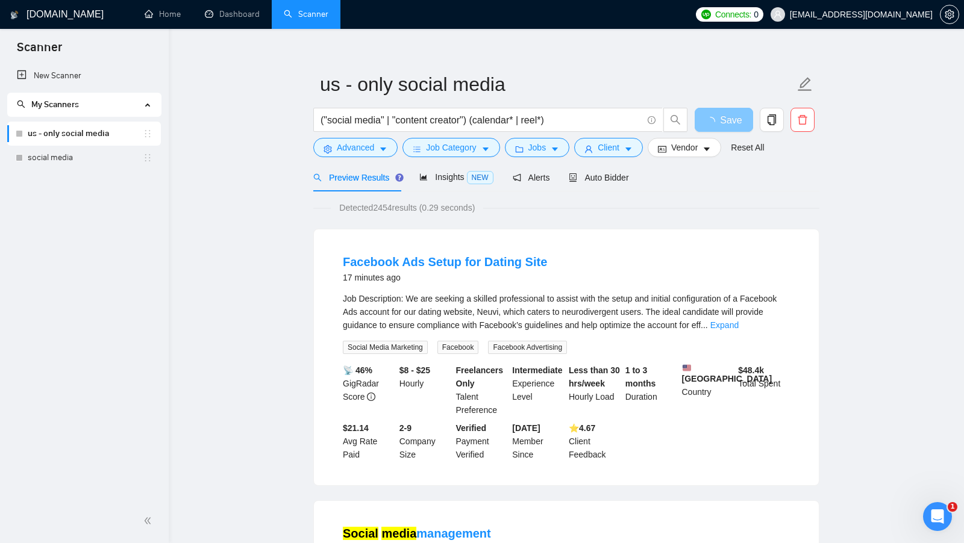
scroll to position [12, 0]
click at [698, 151] on span "Vendor" at bounding box center [684, 148] width 27 height 13
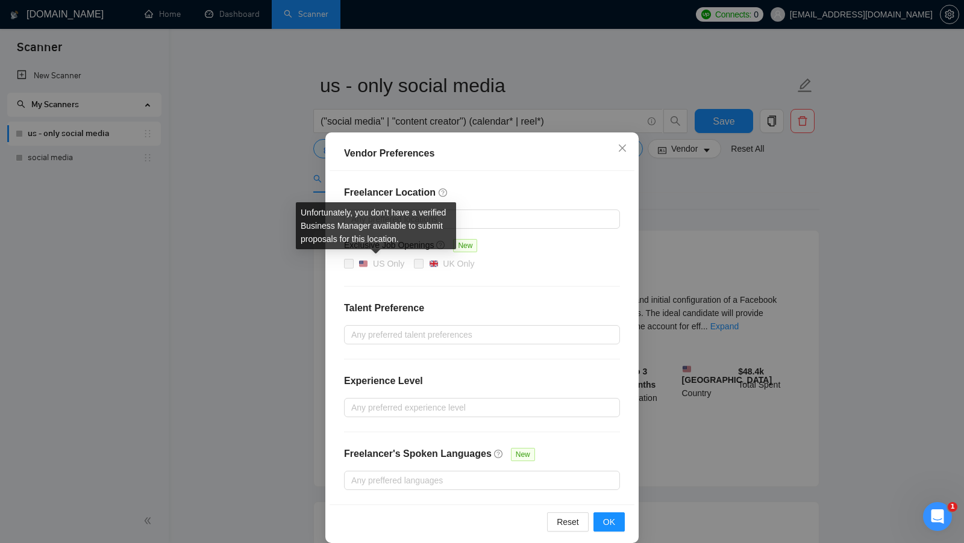
click at [352, 267] on span at bounding box center [349, 264] width 10 height 10
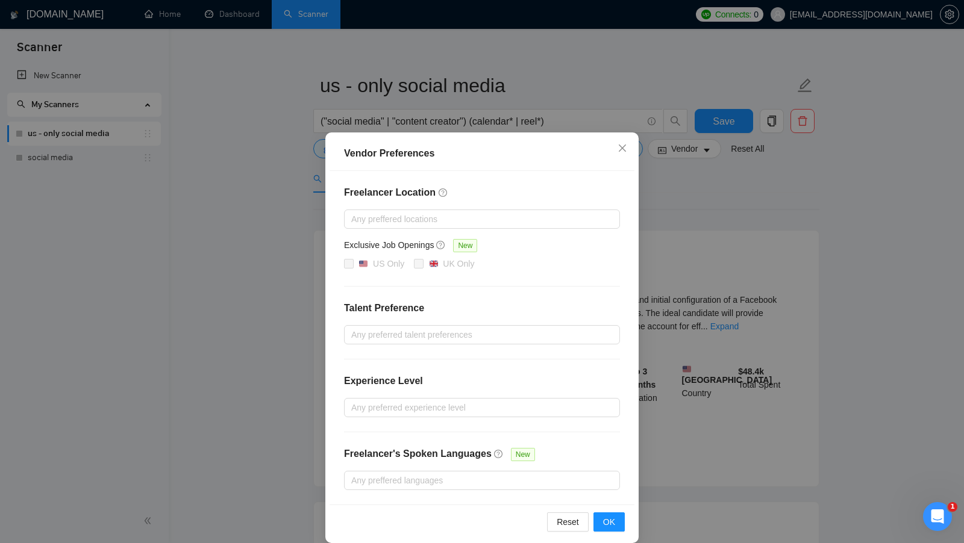
click at [792, 239] on div "Vendor Preferences Freelancer Location Any preffered locations Exclusive Job Op…" at bounding box center [482, 271] width 964 height 543
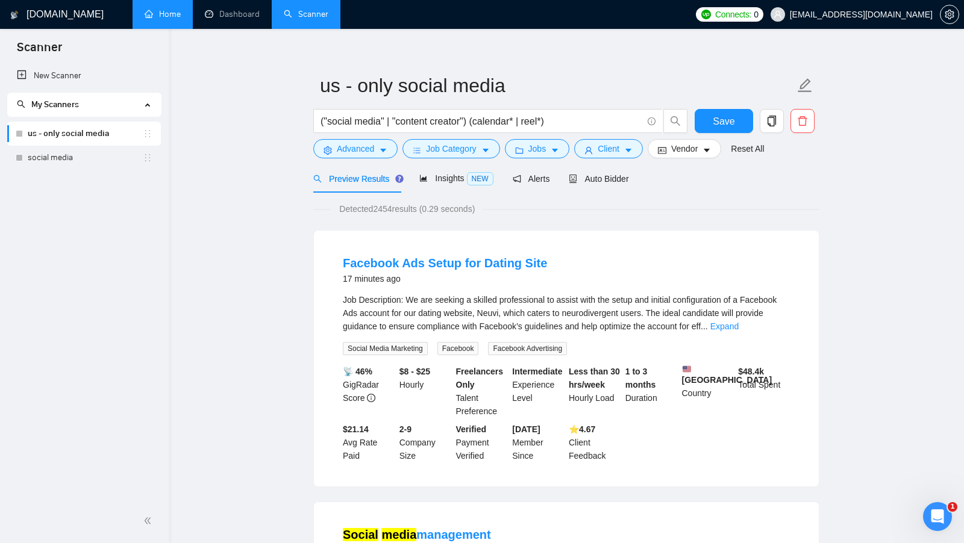
click at [163, 19] on link "Home" at bounding box center [163, 14] width 36 height 10
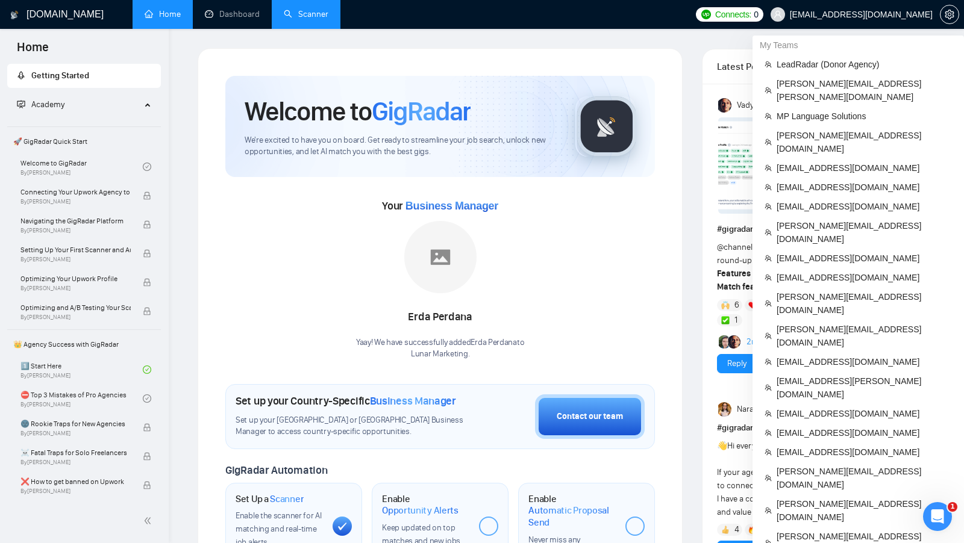
click at [886, 14] on span "webbsenterprisesllc@gmail.com" at bounding box center [861, 14] width 143 height 0
copy div "webbsenterprisesllc@gmail.com"
click at [868, 14] on span "webbsenterprisesllc@gmail.com" at bounding box center [861, 14] width 143 height 0
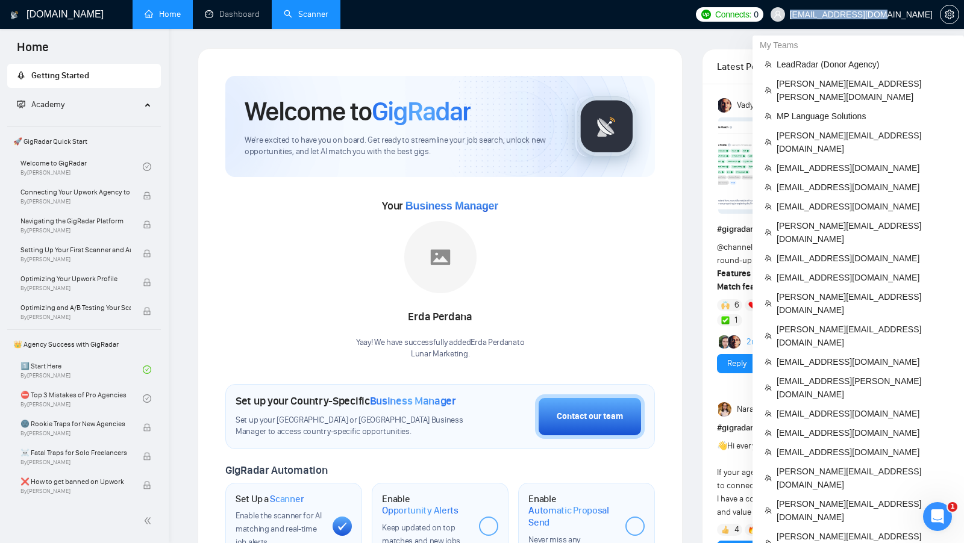
click at [868, 14] on span "webbsenterprisesllc@gmail.com" at bounding box center [861, 14] width 143 height 0
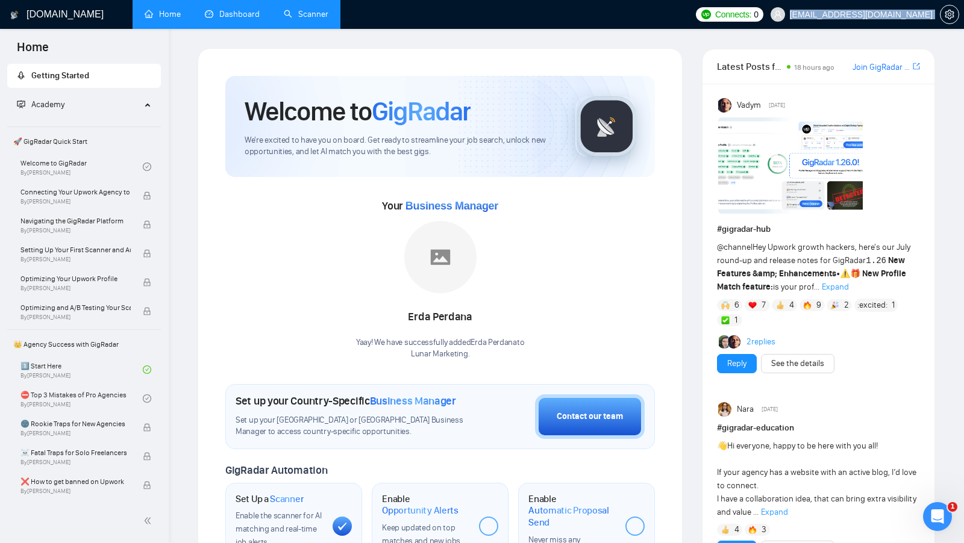
click at [211, 9] on link "Dashboard" at bounding box center [232, 14] width 55 height 10
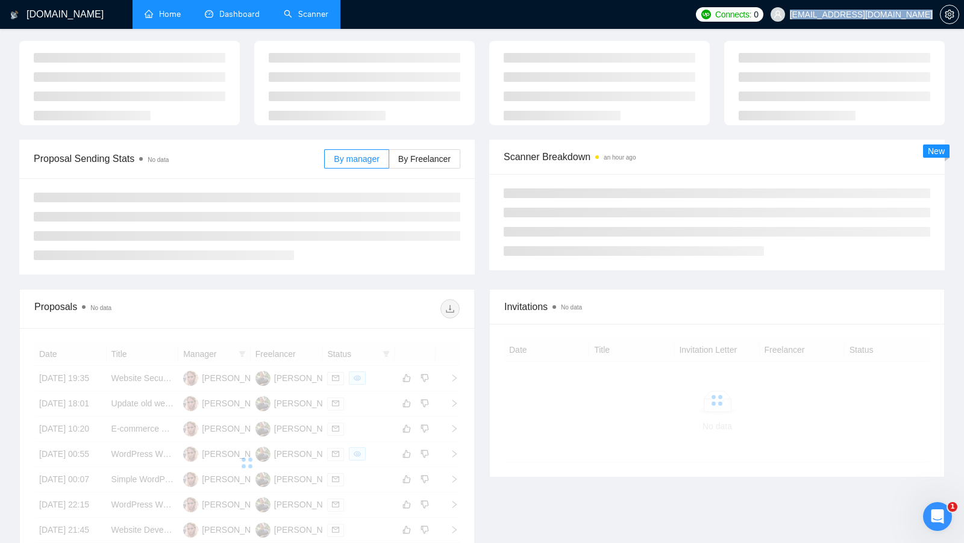
scroll to position [48, 0]
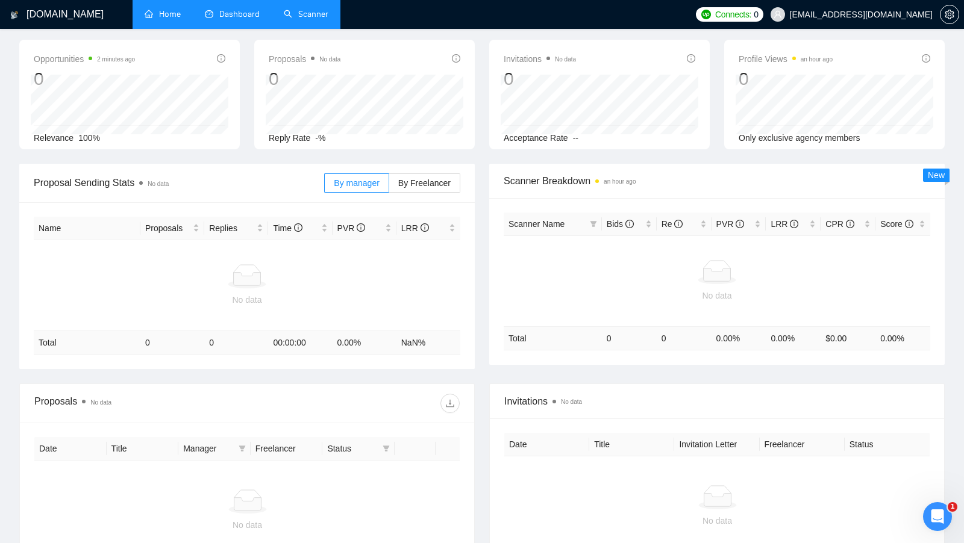
click at [160, 28] on li "Home" at bounding box center [163, 14] width 60 height 29
click at [167, 28] on li "Home" at bounding box center [163, 14] width 60 height 29
click at [131, 4] on ul "Home Dashboard Scanner" at bounding box center [407, 14] width 565 height 29
click at [145, 9] on link "Home" at bounding box center [163, 14] width 36 height 10
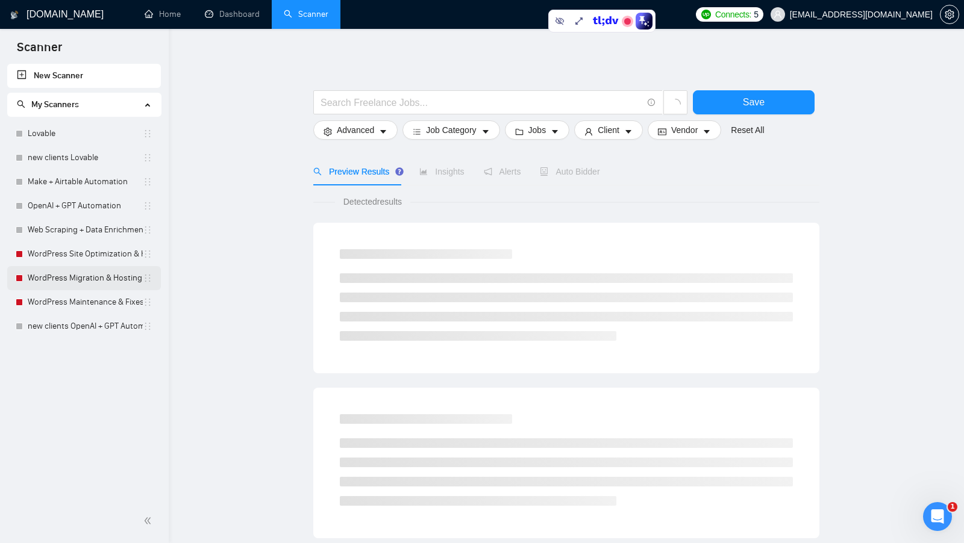
click at [76, 271] on link "WordPress Migration & Hosting Setup" at bounding box center [85, 278] width 115 height 24
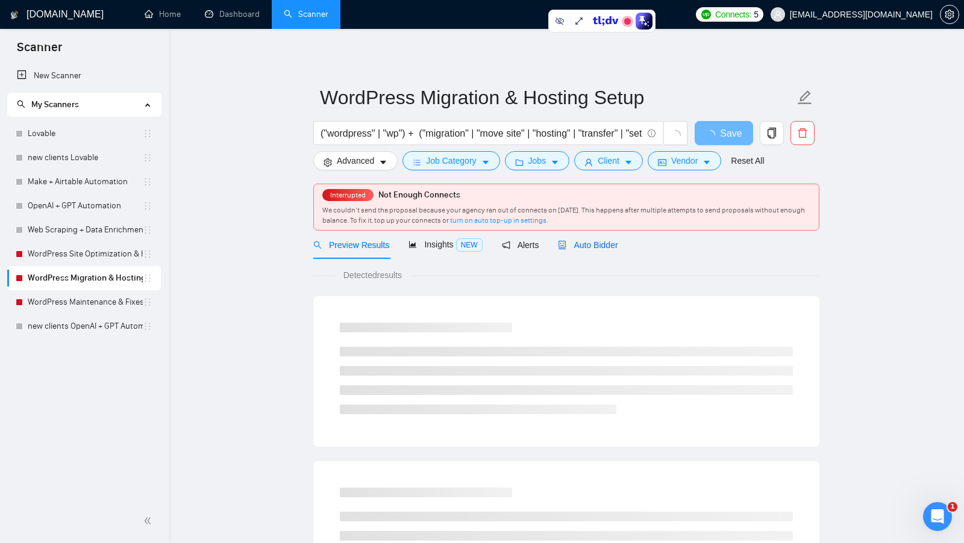
click at [589, 240] on span "Auto Bidder" at bounding box center [588, 245] width 60 height 10
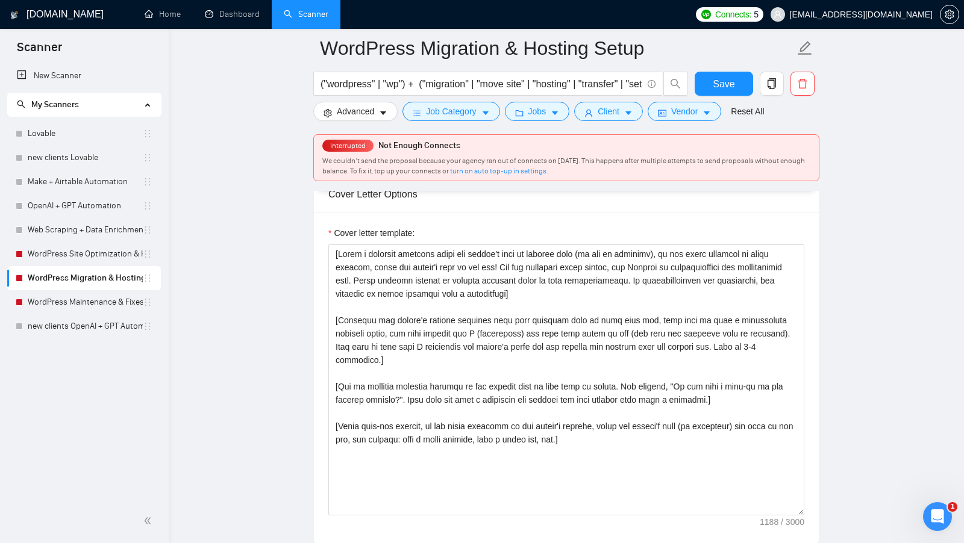
scroll to position [1332, 0]
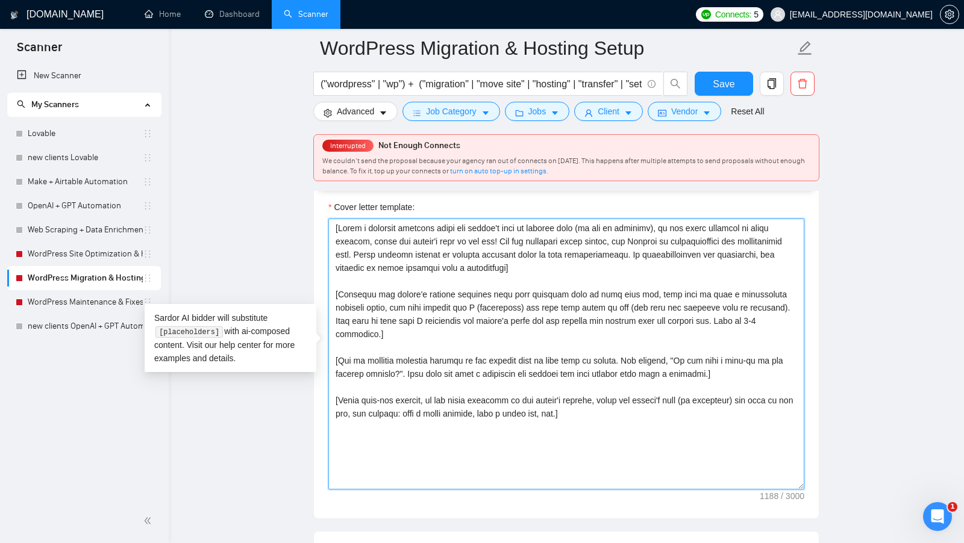
drag, startPoint x: 616, startPoint y: 396, endPoint x: 268, endPoint y: 158, distance: 421.8
click at [268, 158] on main "WordPress Migration & Hosting Setup ("wordpress" | "wp") + ("migration" | "move…" at bounding box center [566, 451] width 757 height 3471
paste textarea "lorem ipsumd si a conse adipis, elitsedd eiusmo tempo, inc utl'e dol magnaaliq …"
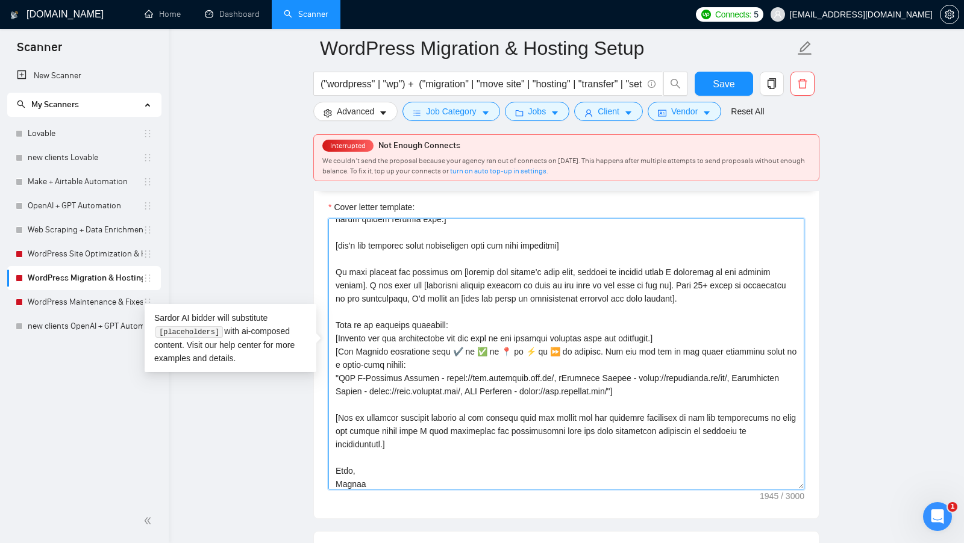
scroll to position [0, 0]
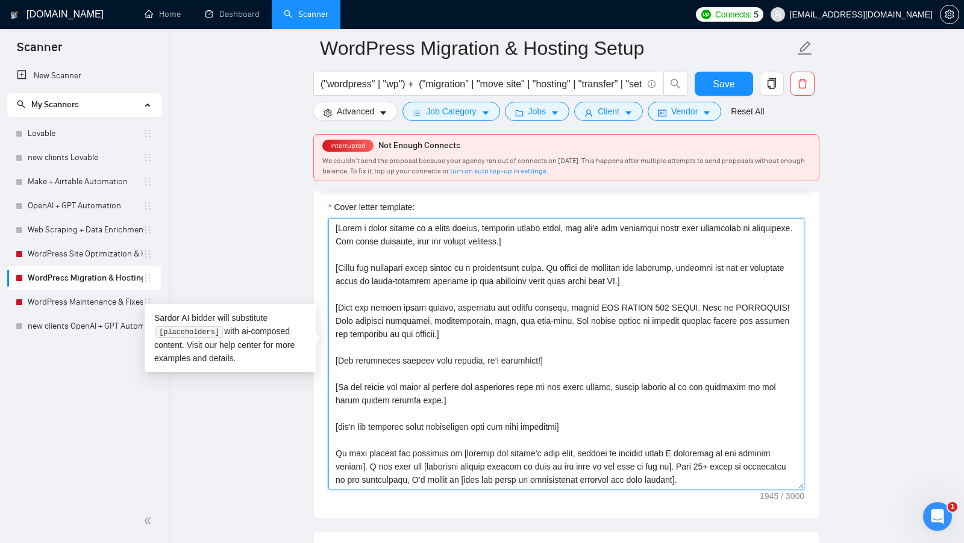
click at [396, 248] on textarea "Cover letter template:" at bounding box center [566, 354] width 476 height 271
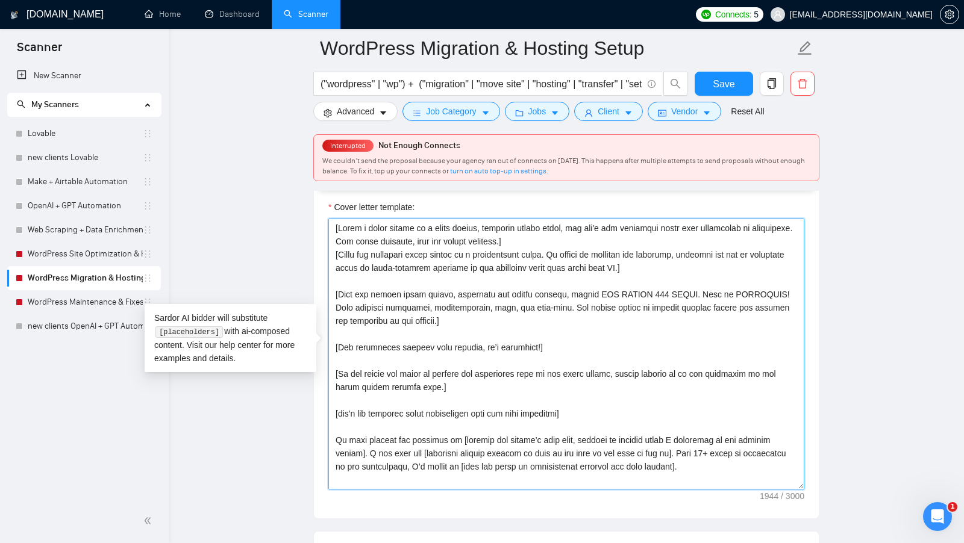
click at [390, 268] on textarea "Cover letter template:" at bounding box center [566, 354] width 476 height 271
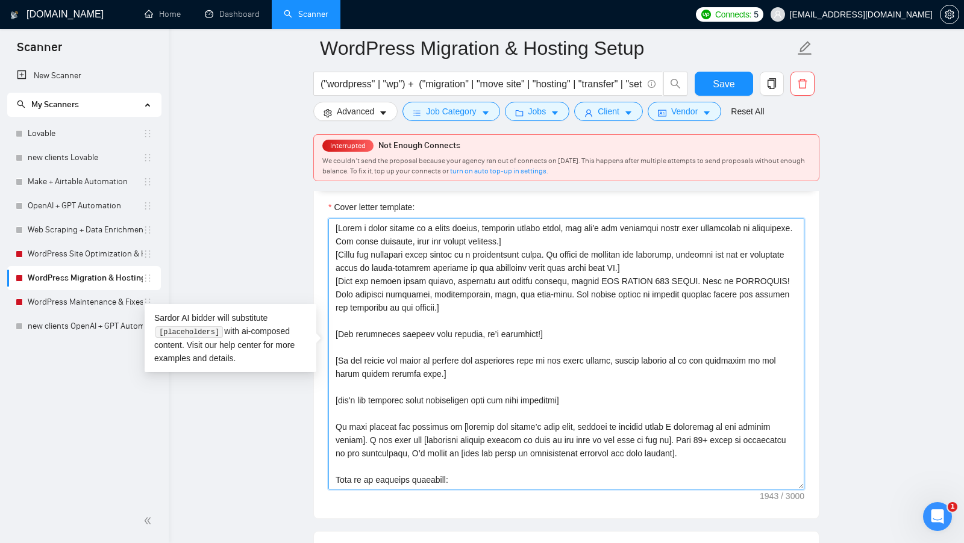
click at [374, 316] on textarea "Cover letter template:" at bounding box center [566, 354] width 476 height 271
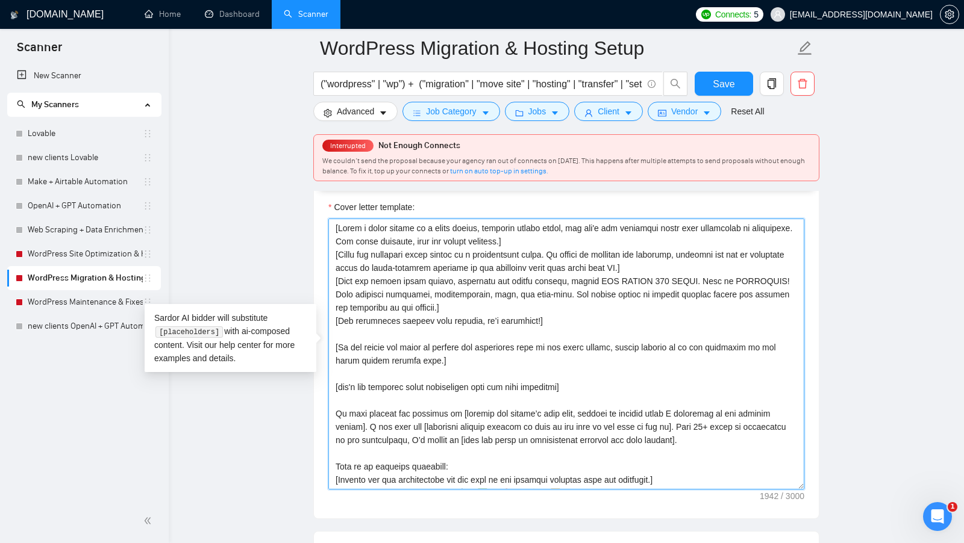
click at [366, 325] on textarea "Cover letter template:" at bounding box center [566, 354] width 476 height 271
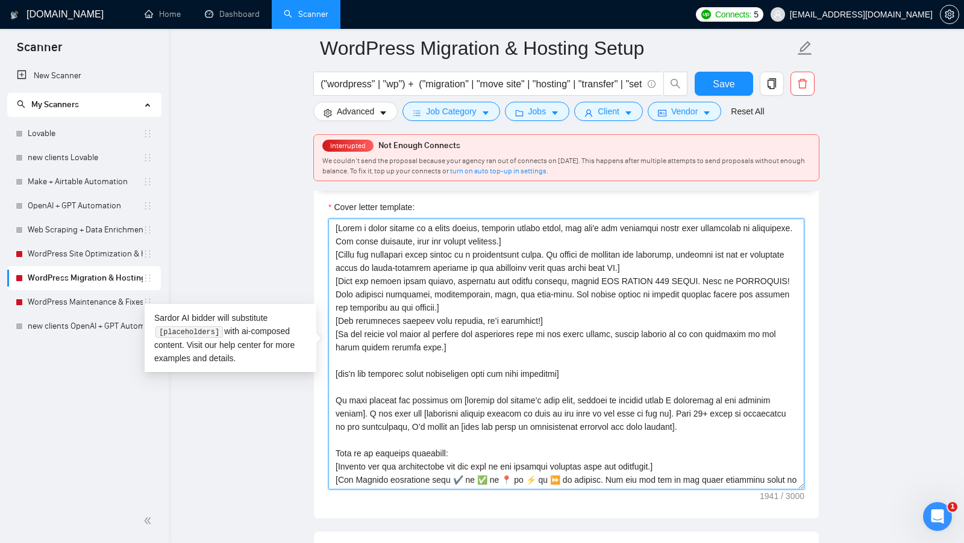
click at [566, 315] on textarea "Cover letter template:" at bounding box center [566, 354] width 476 height 271
drag, startPoint x: 560, startPoint y: 351, endPoint x: 296, endPoint y: 192, distance: 307.6
click at [297, 192] on main "WordPress Migration & Hosting Setup ("wordpress" | "wp") + ("migration" | "move…" at bounding box center [566, 451] width 757 height 3471
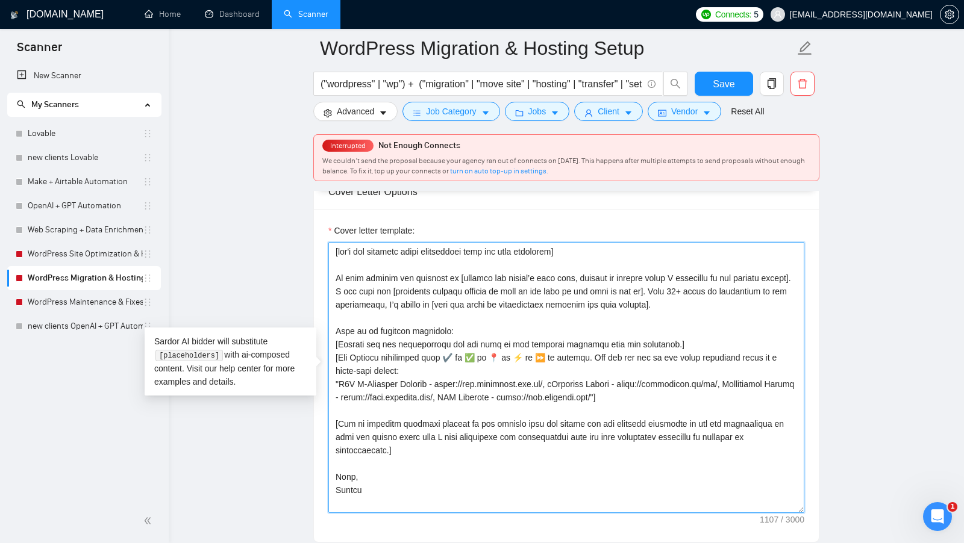
scroll to position [1310, 0]
drag, startPoint x: 665, startPoint y: 388, endPoint x: 251, endPoint y: 323, distance: 419.0
click at [251, 323] on main "WordPress Migration & Hosting Setup ("wordpress" | "wp") + ("migration" | "move…" at bounding box center [566, 473] width 757 height 3471
paste textarea "[Examine the job requirements and map them to two relevant projects from the po…"
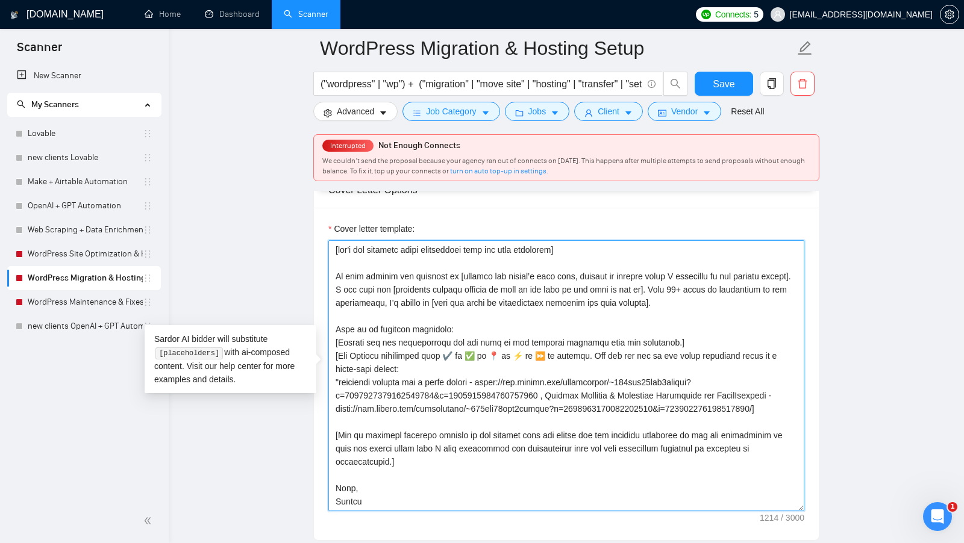
scroll to position [13, 0]
drag, startPoint x: 372, startPoint y: 495, endPoint x: 307, endPoint y: 495, distance: 64.5
click at [307, 495] on main "WordPress Migration & Hosting Setup ("wordpress" | "wp") + ("migration" | "move…" at bounding box center [566, 473] width 757 height 3471
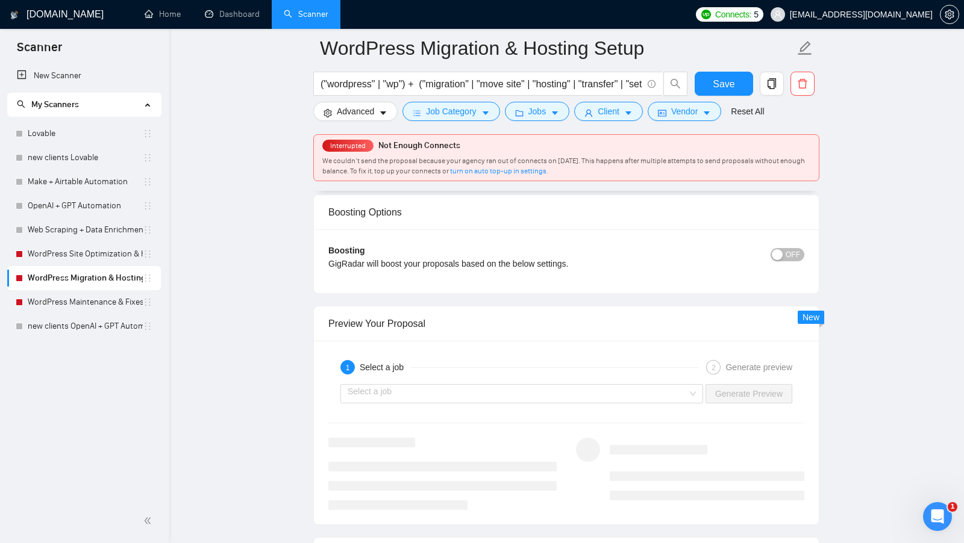
scroll to position [2178, 0]
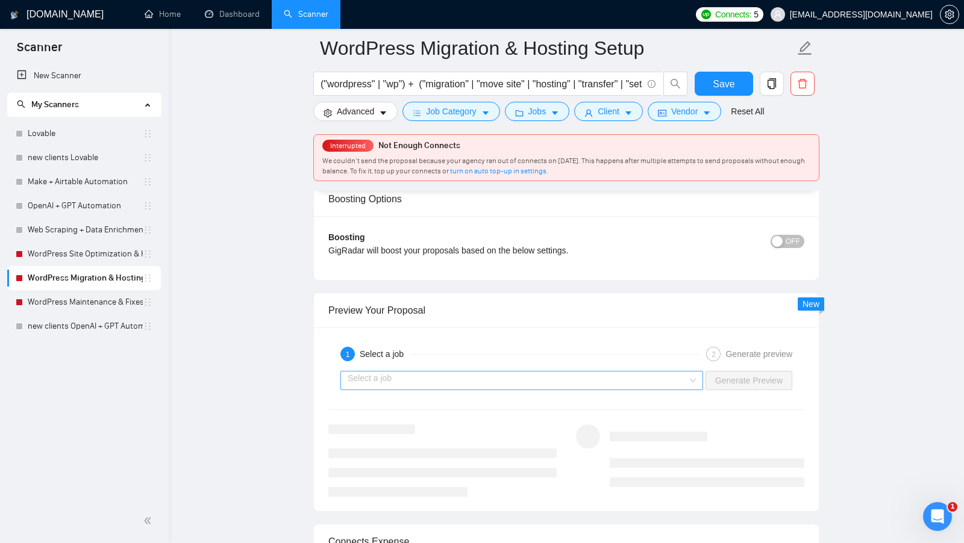
click at [685, 374] on input "search" at bounding box center [518, 381] width 340 height 18
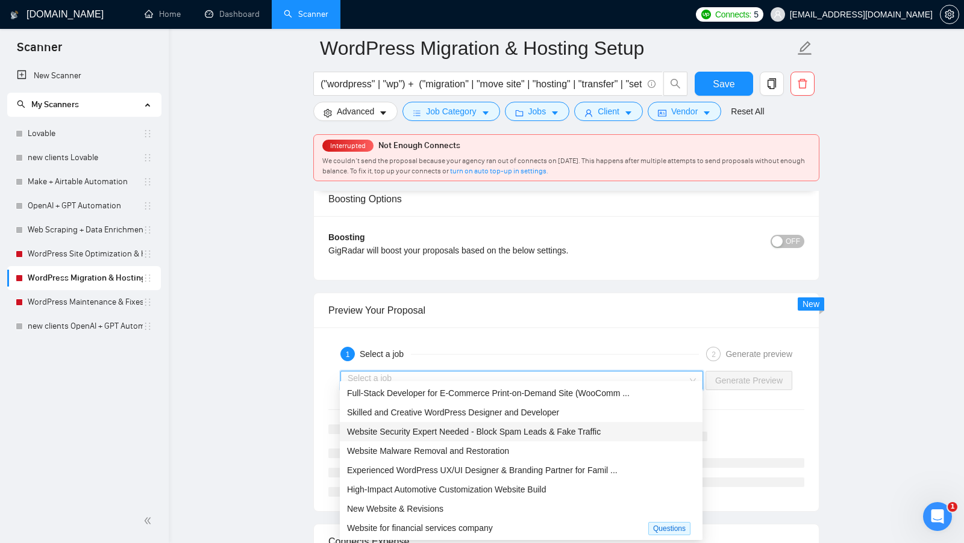
click at [500, 431] on span "Website Security Expert Needed - Block Spam Leads & Fake Traffic" at bounding box center [474, 432] width 254 height 10
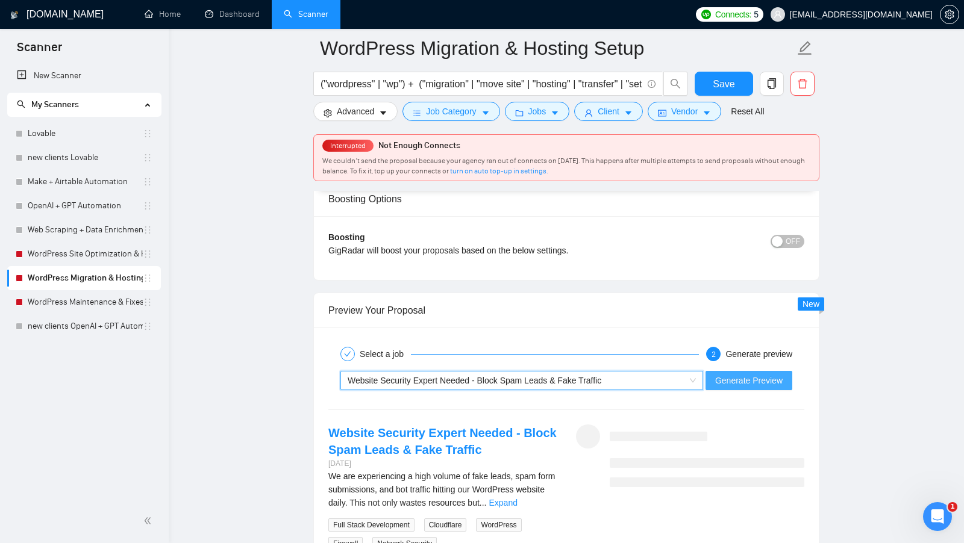
click at [766, 374] on span "Generate Preview" at bounding box center [748, 380] width 67 height 13
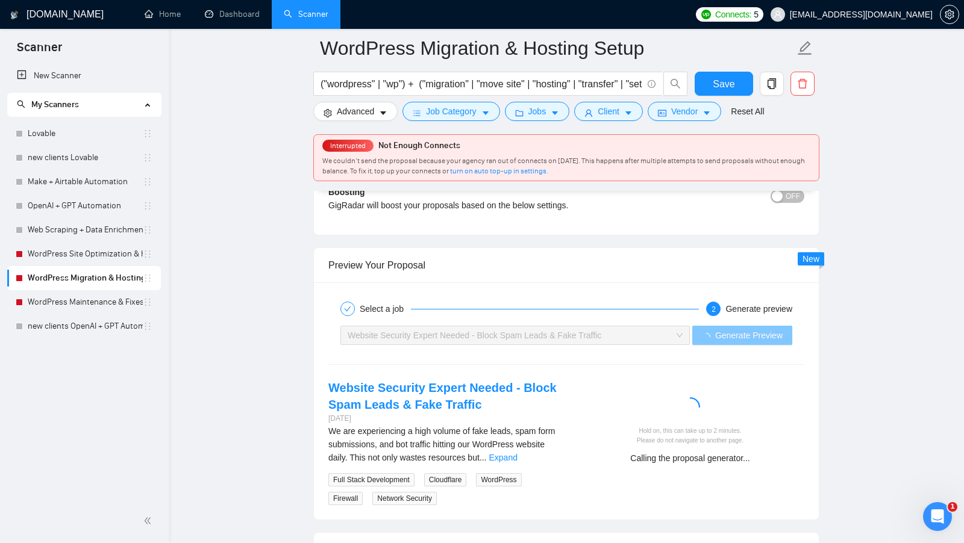
scroll to position [2237, 0]
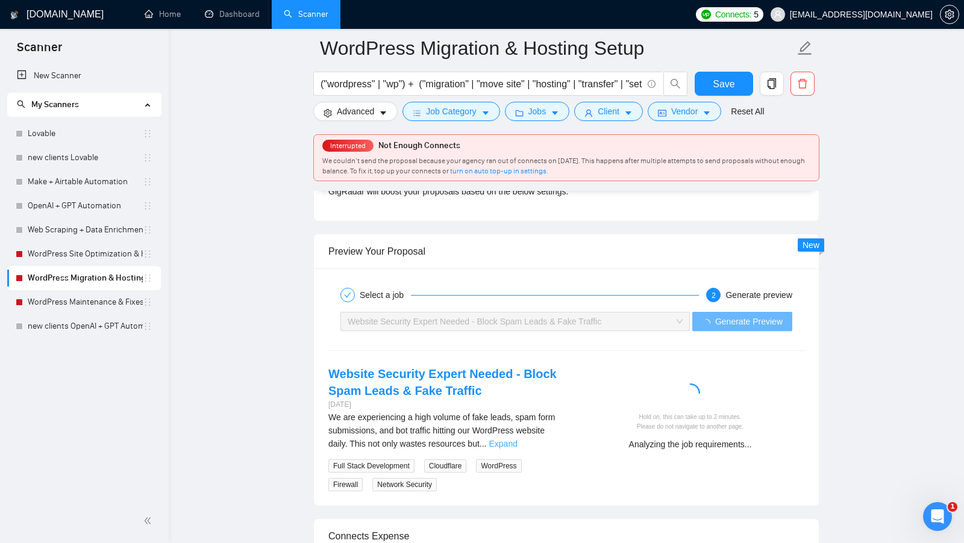
click at [518, 439] on link "Expand" at bounding box center [503, 444] width 28 height 10
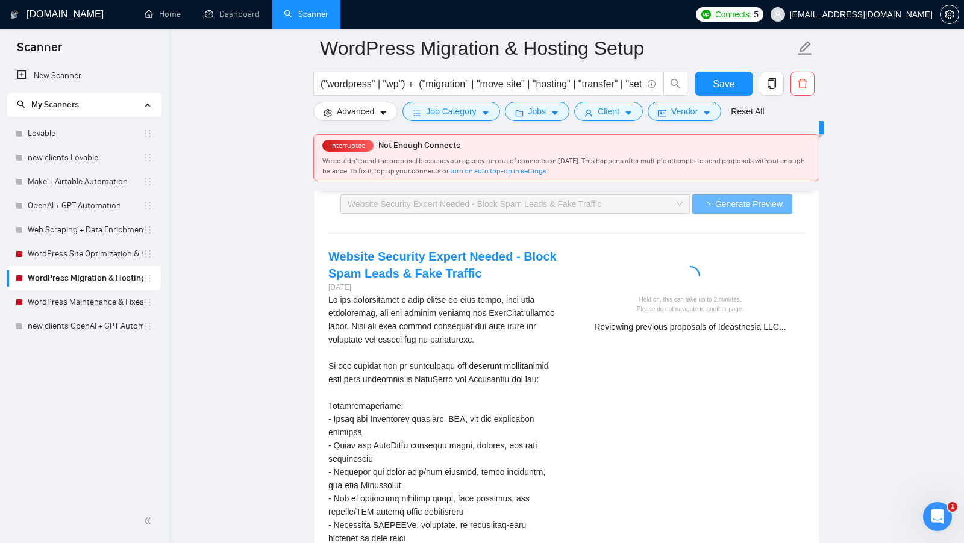
scroll to position [2328, 0]
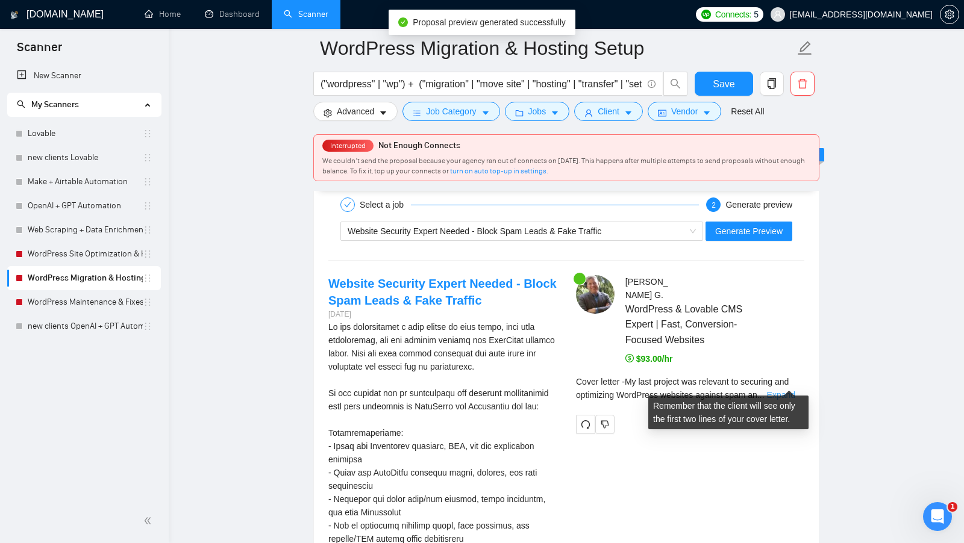
click at [794, 390] on link "Expand" at bounding box center [781, 395] width 28 height 10
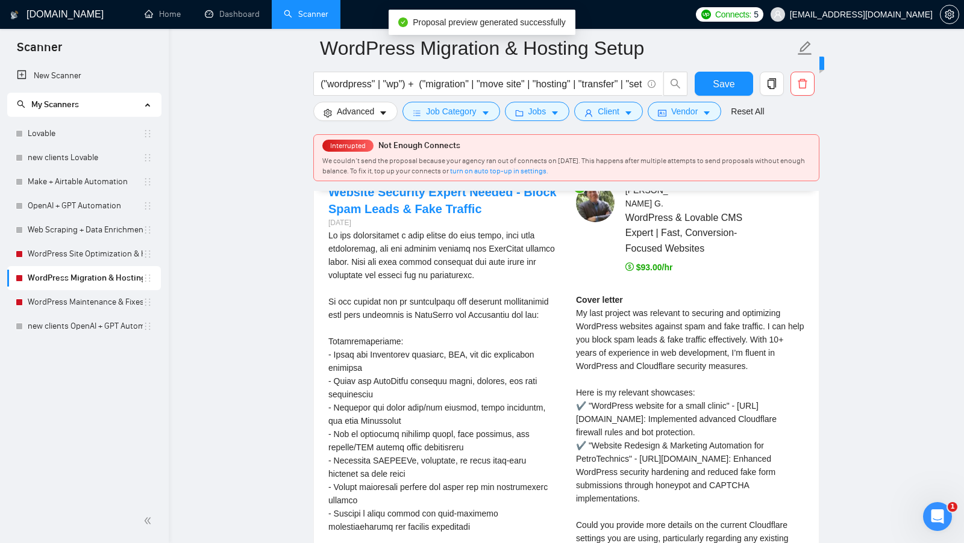
scroll to position [2420, 0]
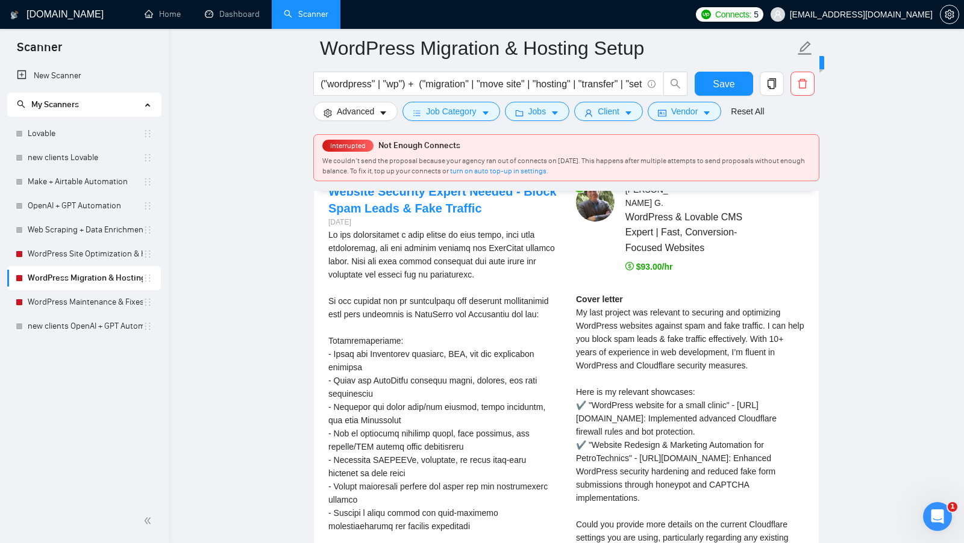
drag, startPoint x: 595, startPoint y: 305, endPoint x: 669, endPoint y: 305, distance: 74.7
click at [596, 305] on div "Cover letter My last project was relevant to securing and optimizing WordPress …" at bounding box center [690, 439] width 228 height 292
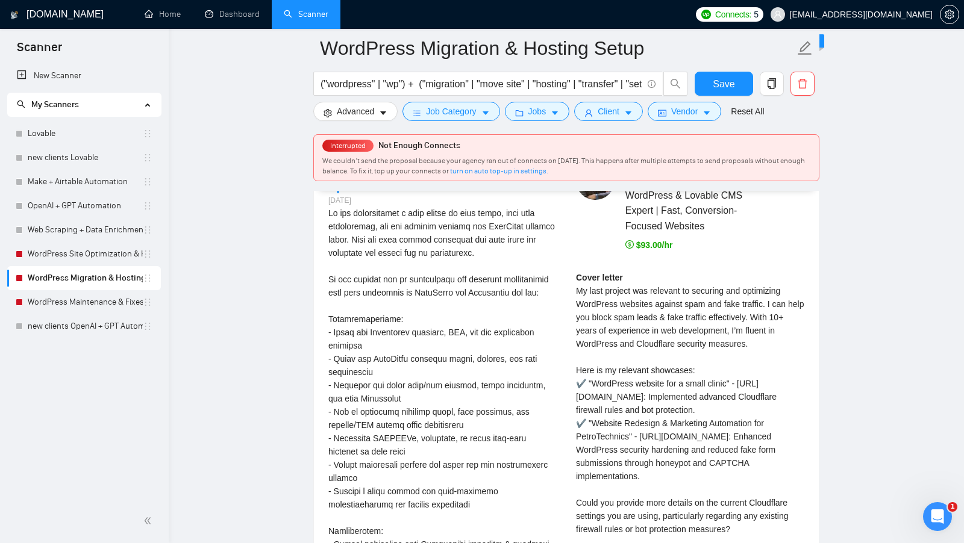
scroll to position [2443, 0]
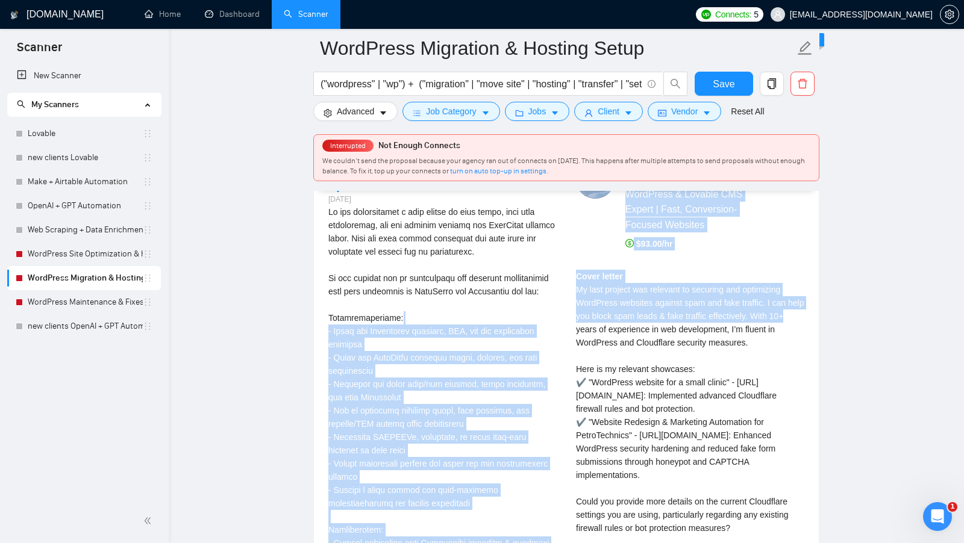
drag, startPoint x: 592, startPoint y: 318, endPoint x: 562, endPoint y: 318, distance: 30.1
click at [562, 318] on div "Website Security Expert Needed - Block Spam Leads & Fake Traffic [DATE] Full St…" at bounding box center [566, 475] width 495 height 631
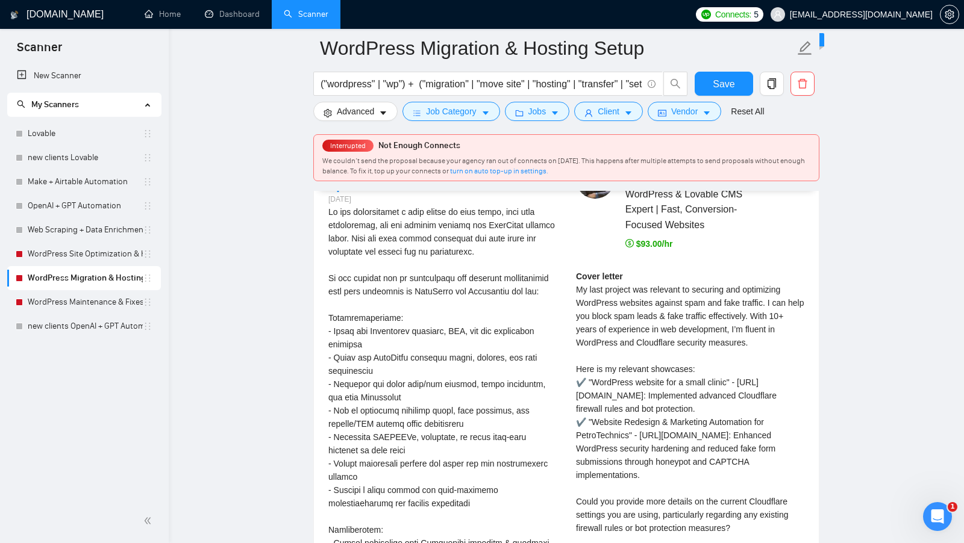
click at [580, 318] on div "Cover letter My last project was relevant to securing and optimizing WordPress …" at bounding box center [690, 416] width 228 height 292
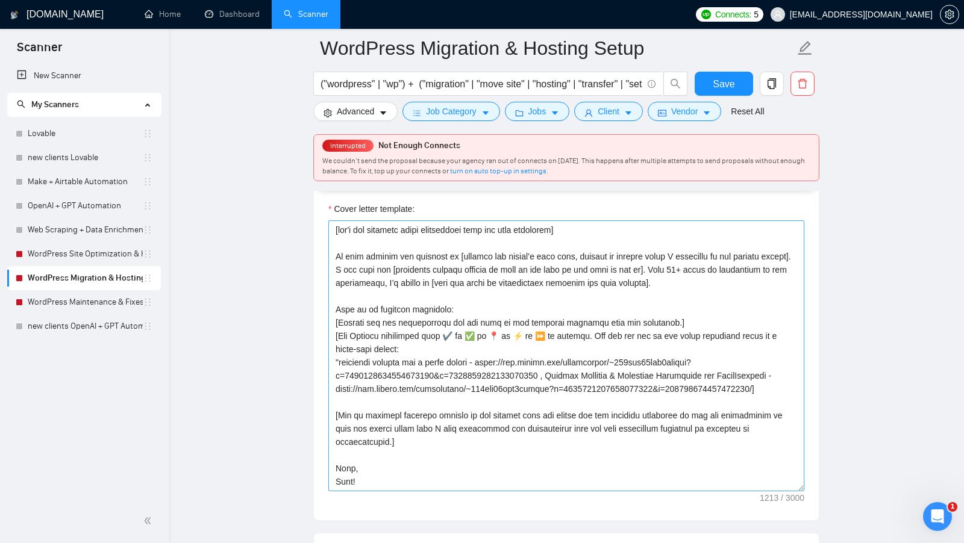
scroll to position [0, 0]
click at [712, 263] on textarea "Cover letter template:" at bounding box center [566, 356] width 476 height 271
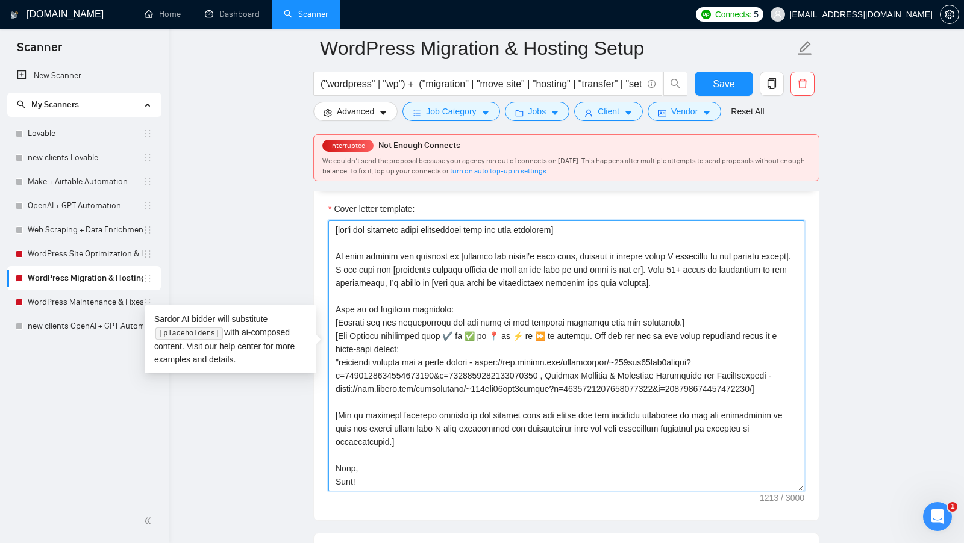
drag, startPoint x: 706, startPoint y: 263, endPoint x: 721, endPoint y: 263, distance: 15.1
click at [721, 263] on textarea "Cover letter template:" at bounding box center [566, 356] width 476 height 271
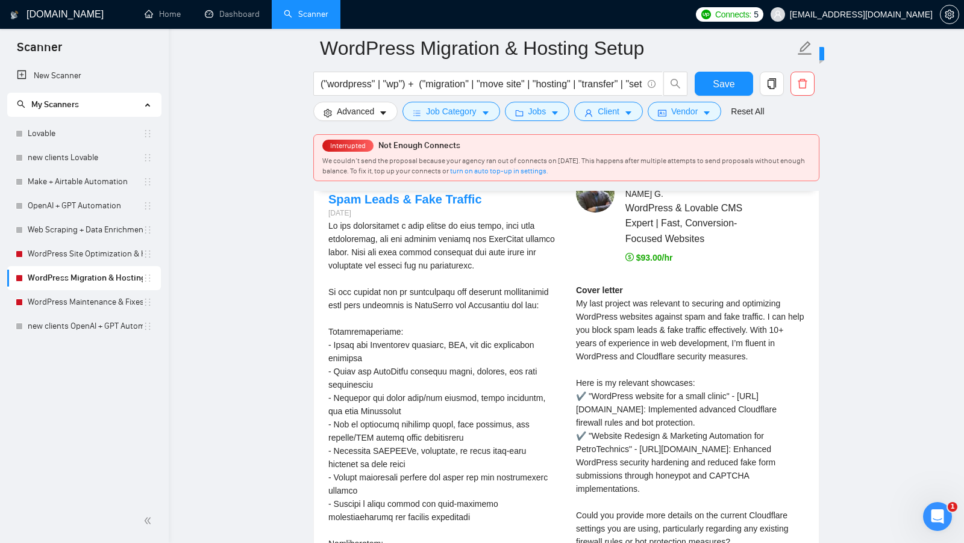
scroll to position [2433, 0]
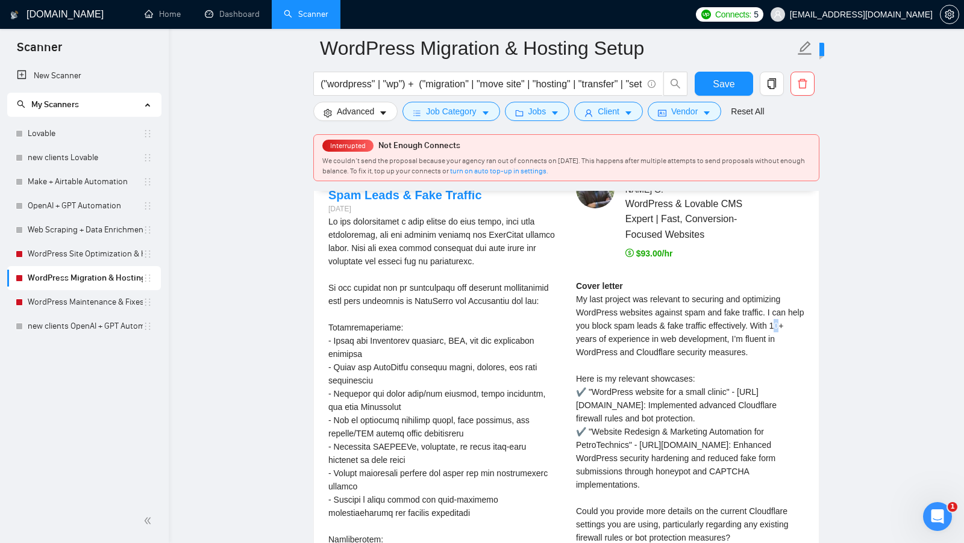
drag, startPoint x: 587, startPoint y: 330, endPoint x: 571, endPoint y: 330, distance: 15.7
click at [571, 330] on div "[PERSON_NAME] WordPress & Lovable CMS Expert | Fast, Conversion-Focused Website…" at bounding box center [690, 386] width 248 height 433
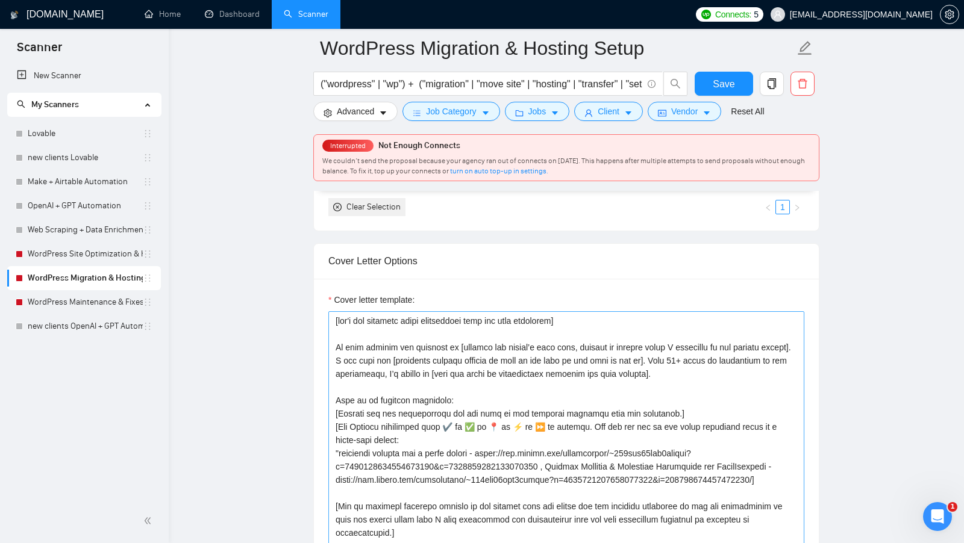
scroll to position [1241, 0]
click at [712, 351] on textarea "Cover letter template:" at bounding box center [566, 445] width 476 height 271
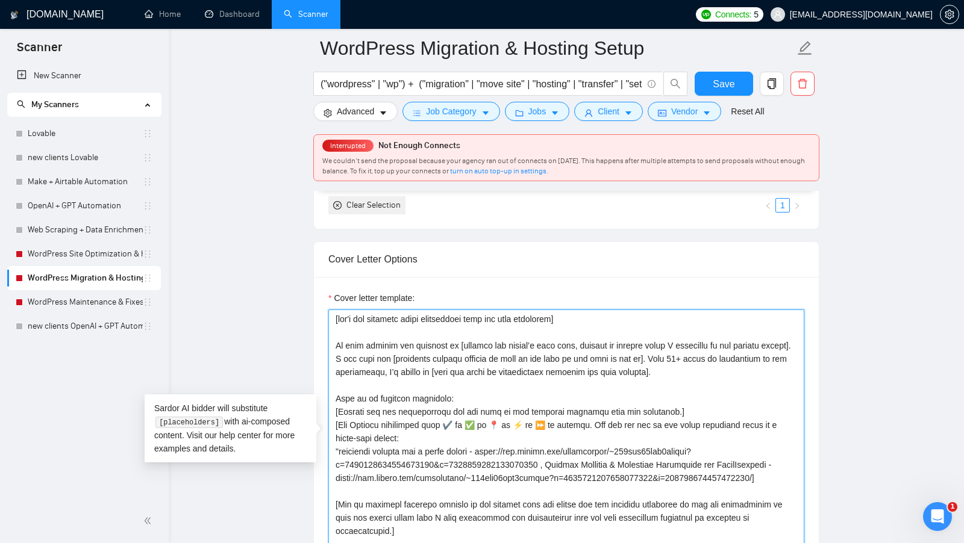
click at [712, 351] on textarea "Cover letter template:" at bounding box center [566, 445] width 476 height 271
type textarea "[lor'i dol sitametc adipi elitseddoei temp inc utla etdolorem] Al enim adminim …"
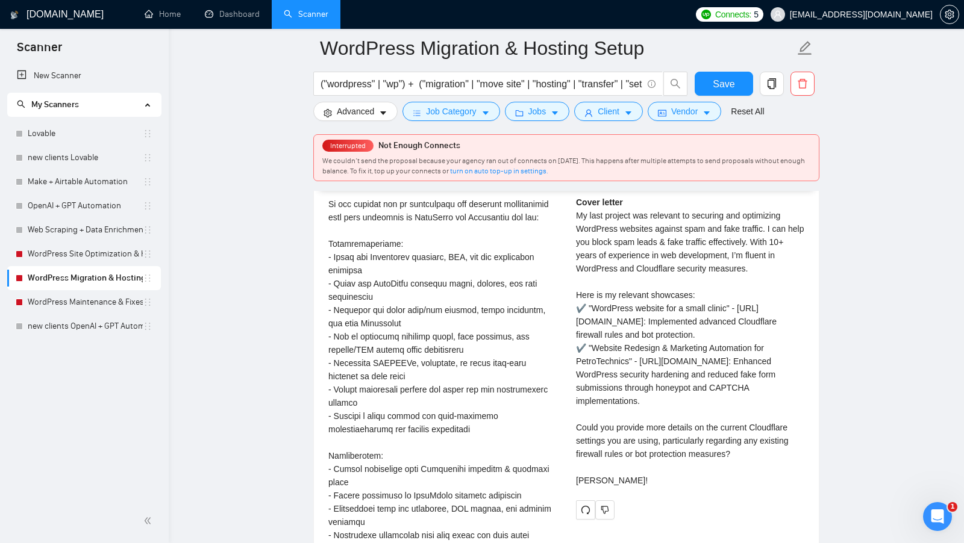
scroll to position [2528, 0]
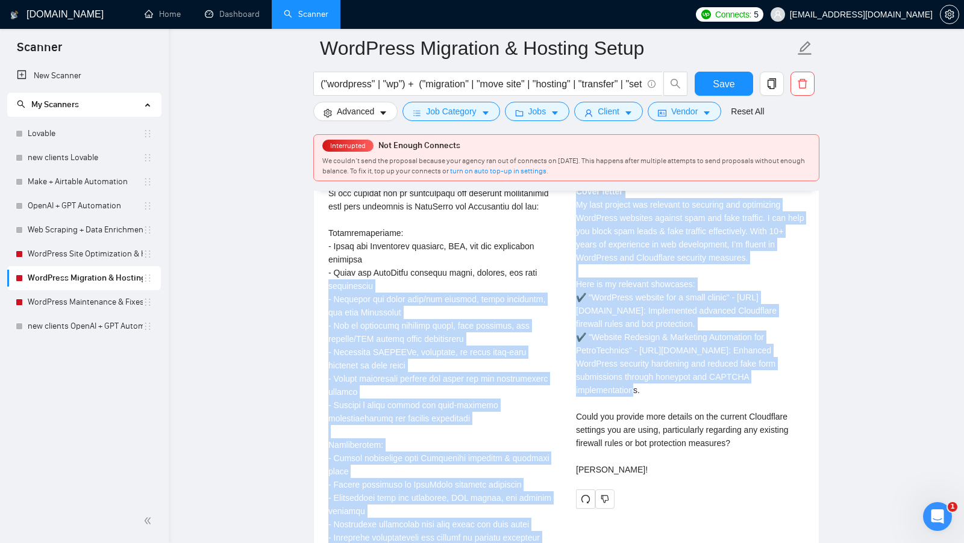
drag, startPoint x: 556, startPoint y: 271, endPoint x: 680, endPoint y: 411, distance: 186.9
click at [680, 411] on div "Website Security Expert Needed - Block Spam Leads & Fake Traffic [DATE] Full St…" at bounding box center [566, 390] width 495 height 631
click at [680, 412] on div "Cover letter My last project was relevant to securing and optimizing WordPress …" at bounding box center [690, 331] width 228 height 292
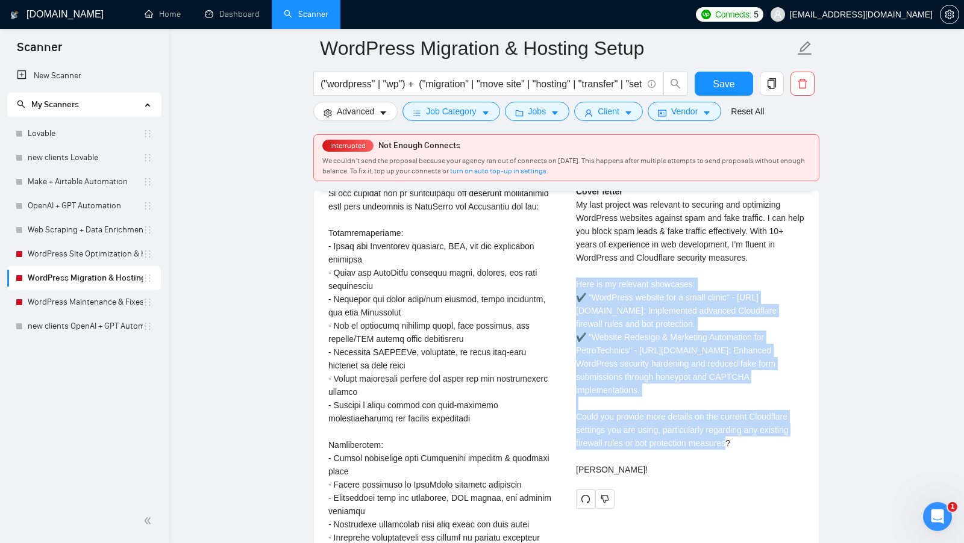
drag, startPoint x: 669, startPoint y: 459, endPoint x: 572, endPoint y: 274, distance: 208.6
click at [572, 274] on div "[PERSON_NAME] WordPress & Lovable CMS Expert | Fast, Conversion-Focused Website…" at bounding box center [690, 291] width 248 height 433
click at [609, 315] on div "Cover letter My last project was relevant to securing and optimizing WordPress …" at bounding box center [690, 331] width 228 height 292
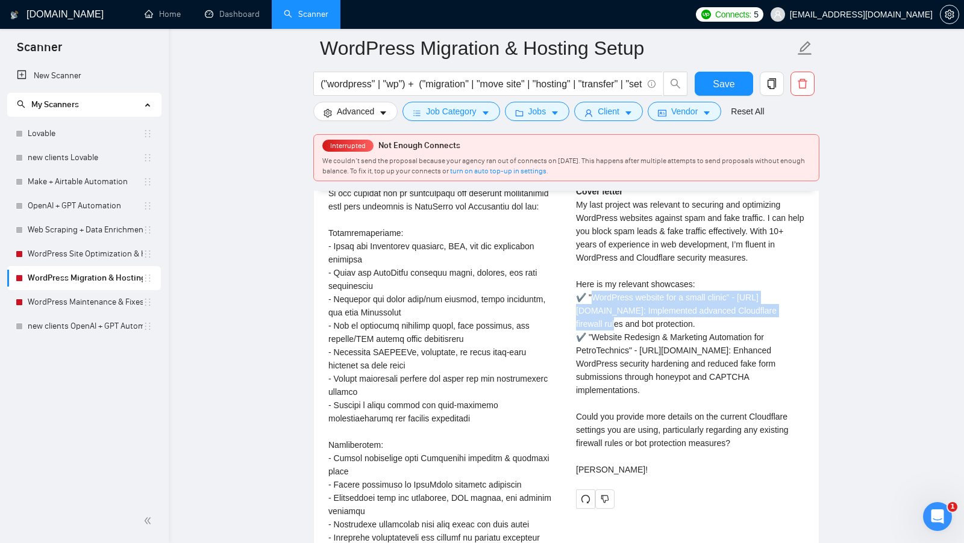
drag, startPoint x: 590, startPoint y: 286, endPoint x: 622, endPoint y: 330, distance: 54.0
click at [622, 330] on div "Cover letter My last project was relevant to securing and optimizing WordPress …" at bounding box center [690, 331] width 228 height 292
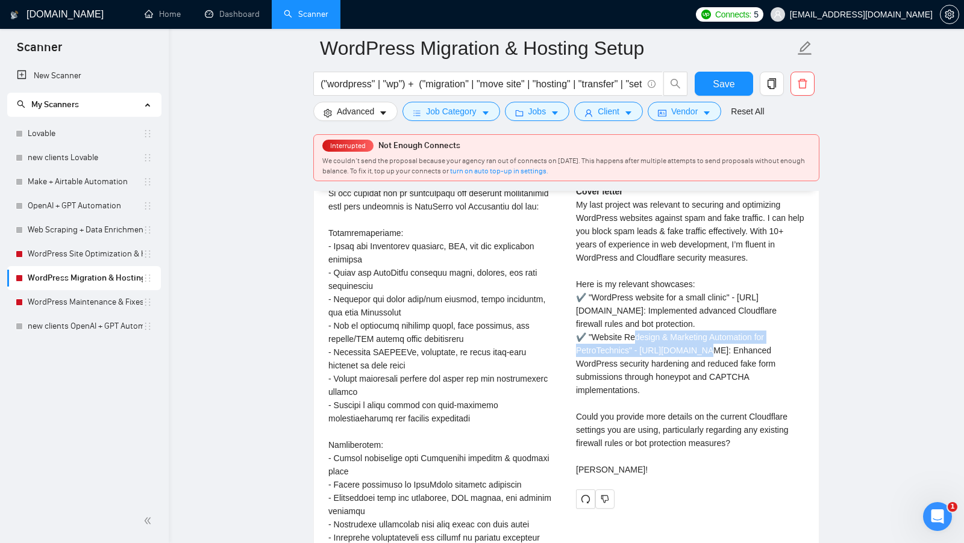
drag, startPoint x: 642, startPoint y: 347, endPoint x: 568, endPoint y: 338, distance: 74.1
click at [568, 338] on div "[PERSON_NAME] WordPress & Lovable CMS Expert | Fast, Conversion-Focused Website…" at bounding box center [690, 291] width 248 height 433
click at [630, 352] on div "Cover letter My last project was relevant to securing and optimizing WordPress …" at bounding box center [690, 331] width 228 height 292
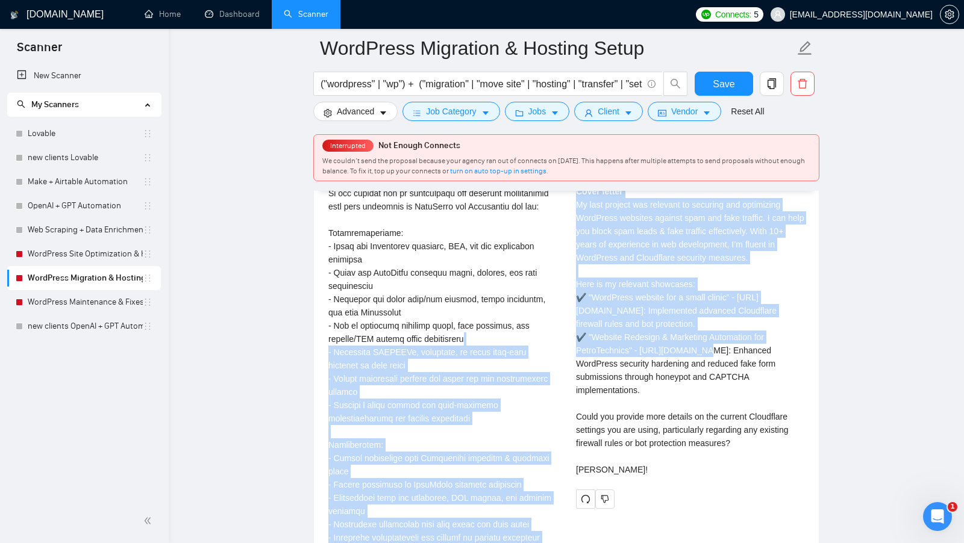
drag, startPoint x: 622, startPoint y: 353, endPoint x: 562, endPoint y: 346, distance: 61.2
click at [562, 346] on div "Website Security Expert Needed - Block Spam Leads & Fake Traffic [DATE] Full St…" at bounding box center [566, 390] width 495 height 631
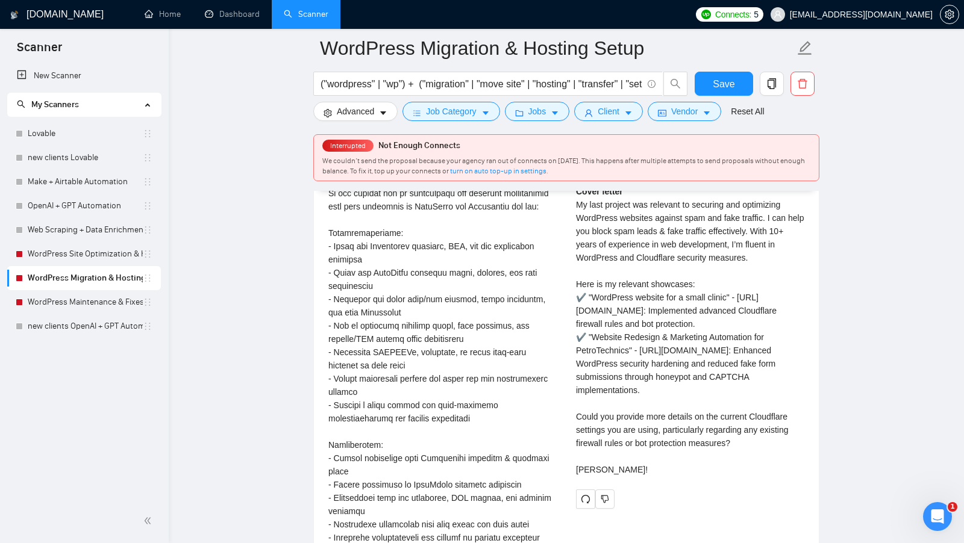
click at [577, 346] on div "Cover letter My last project was relevant to securing and optimizing WordPress …" at bounding box center [690, 331] width 228 height 292
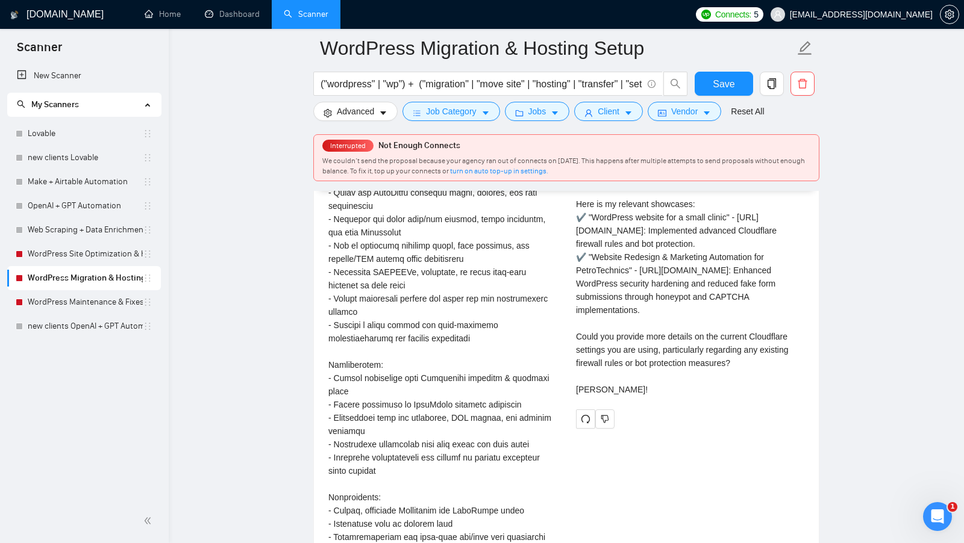
scroll to position [2615, 0]
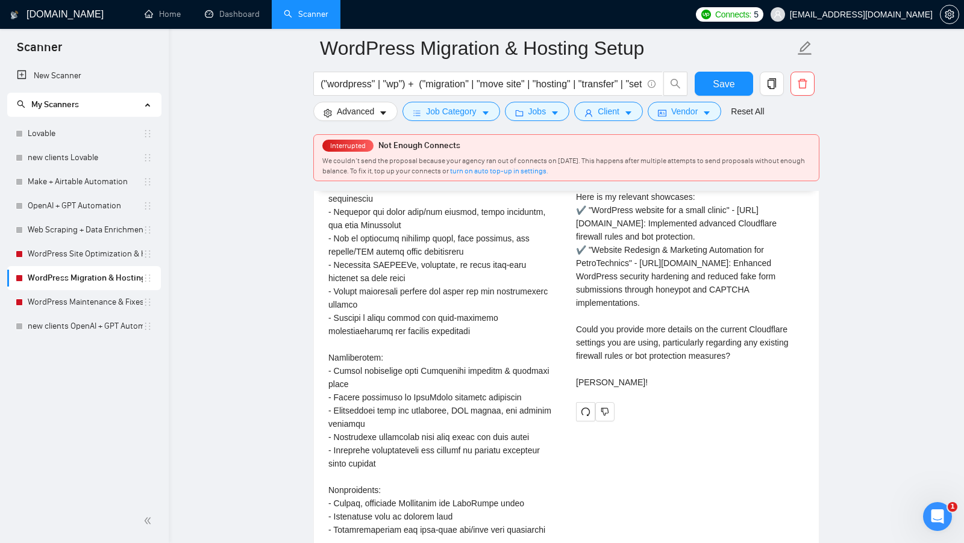
click at [747, 389] on div "Cover letter My last project was relevant to securing and optimizing WordPress …" at bounding box center [690, 244] width 228 height 292
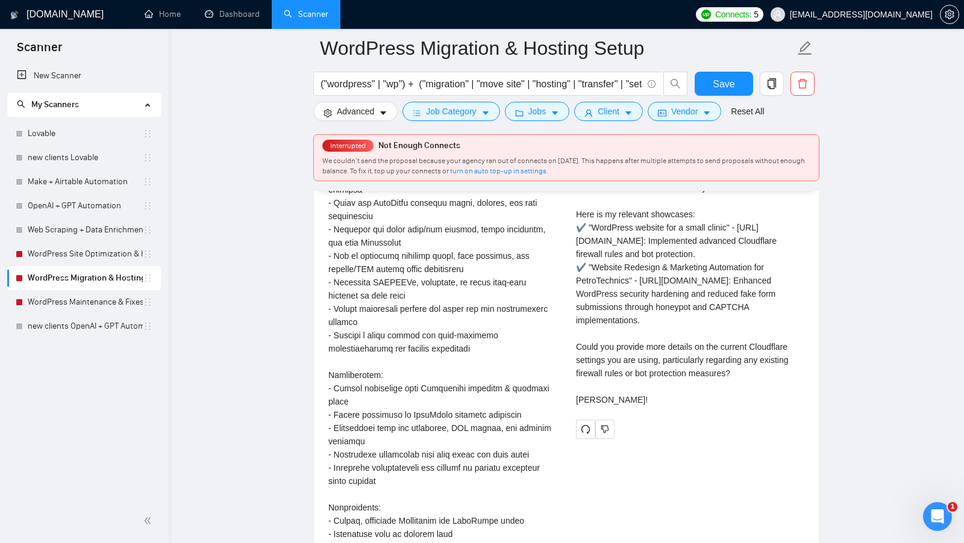
scroll to position [2600, 0]
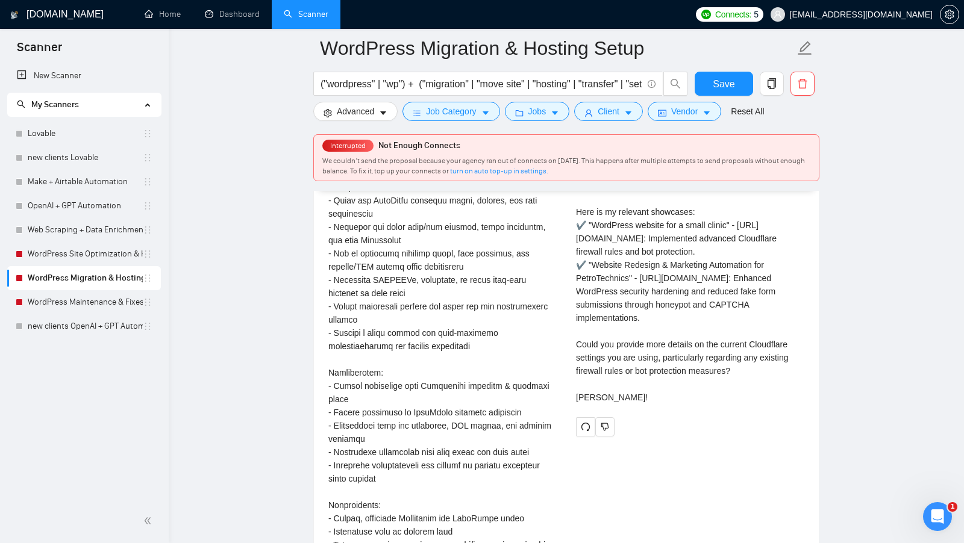
drag, startPoint x: 753, startPoint y: 437, endPoint x: 629, endPoint y: 425, distance: 124.7
click at [629, 404] on div "Cover letter My last project was relevant to securing and optimizing WordPress …" at bounding box center [690, 259] width 228 height 292
click at [718, 82] on span "Save" at bounding box center [724, 84] width 22 height 15
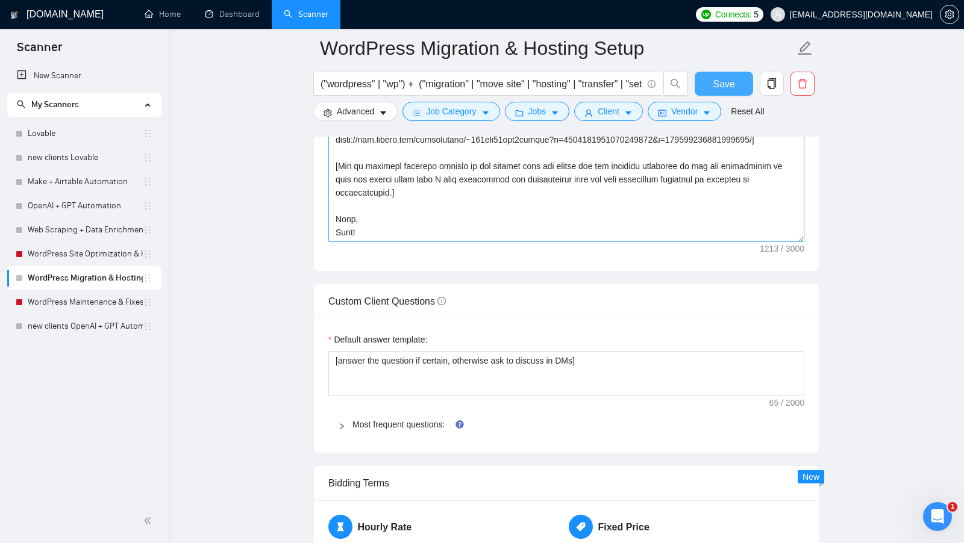
scroll to position [1529, 0]
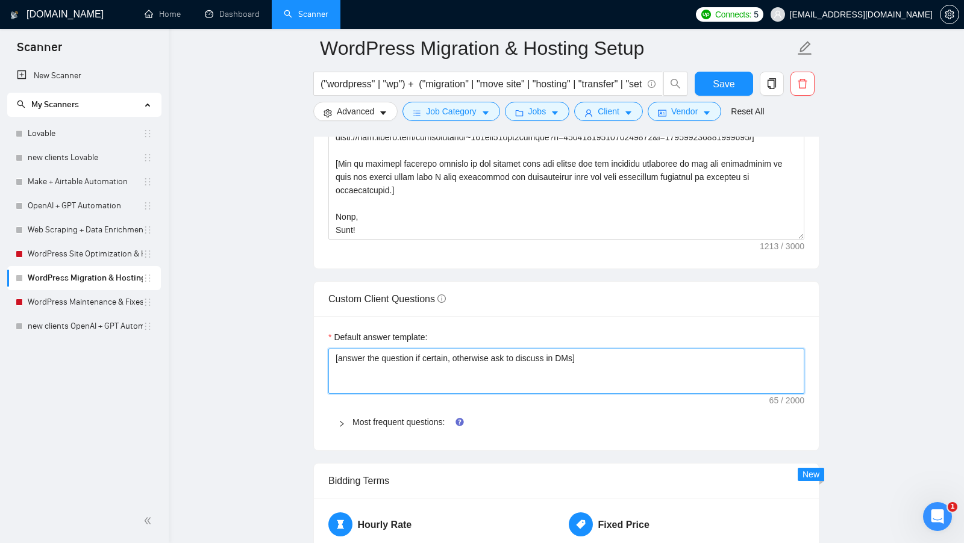
click at [598, 353] on textarea "[answer the question if certain, otherwise ask to discuss in DMs]" at bounding box center [566, 371] width 476 height 45
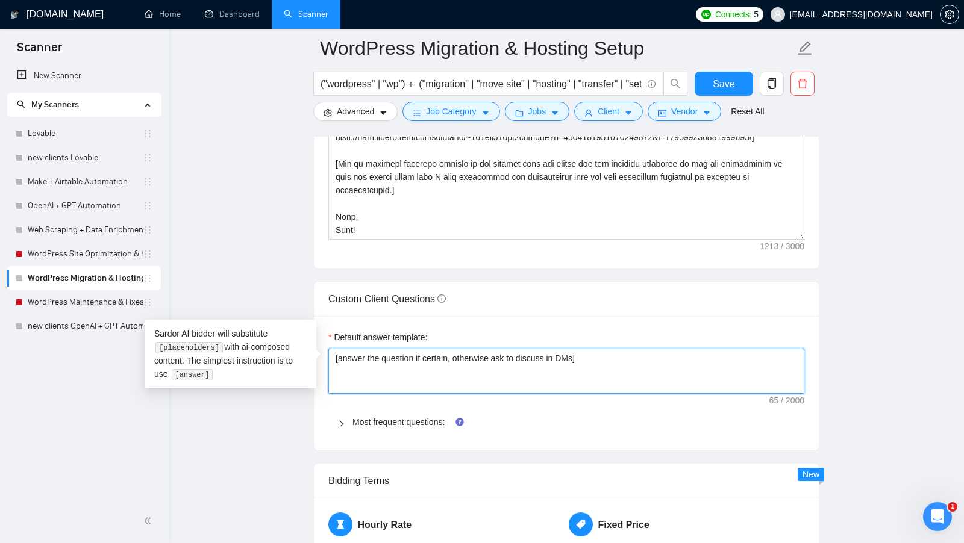
click at [598, 353] on textarea "[answer the question if certain, otherwise ask to discuss in DMs]" at bounding box center [566, 371] width 476 height 45
paste textarea "Always answer positively and say that you have experience in all what the clien…"
type textarea "[Always answer positively and say that you have experience in all what the clie…"
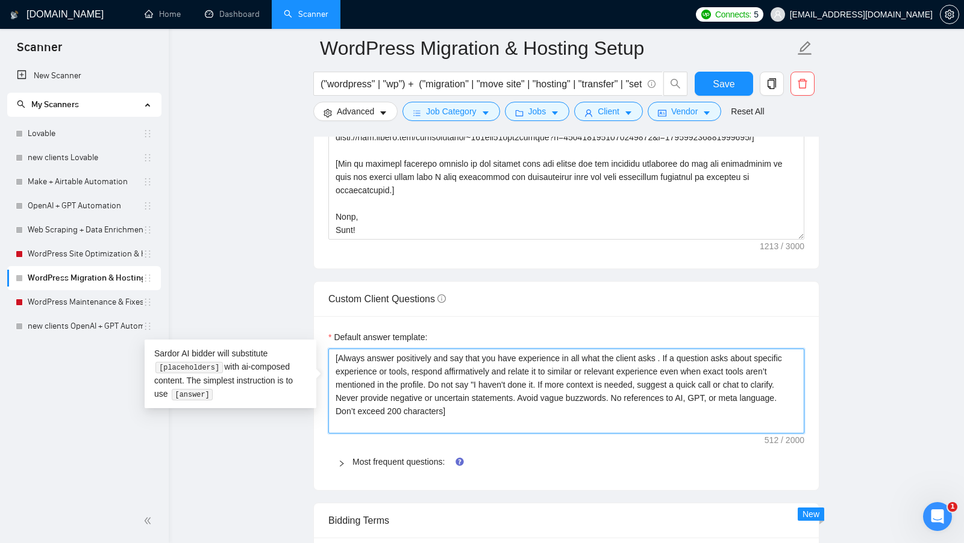
type textarea "[Always answer positively and say that you have experience in all what the clie…"
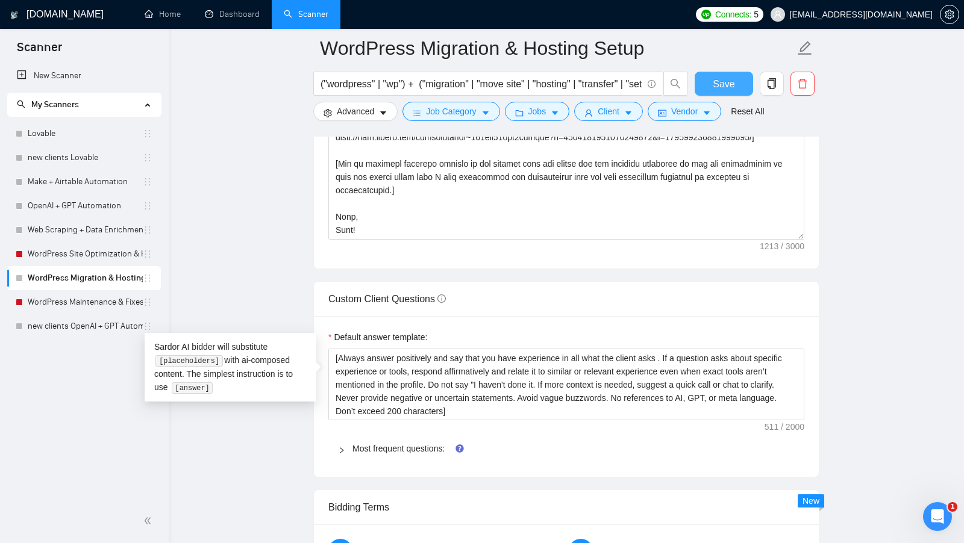
click at [720, 87] on span "Save" at bounding box center [724, 84] width 22 height 15
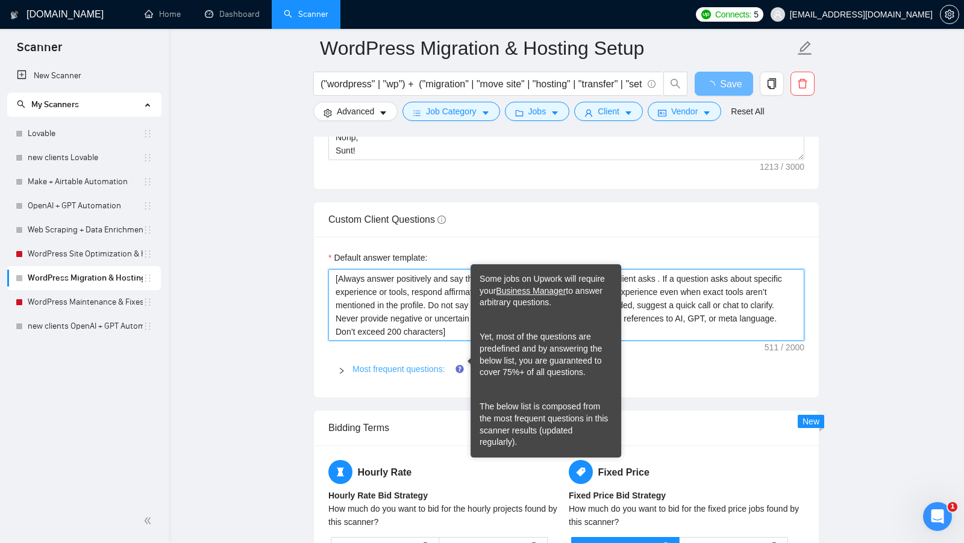
click at [414, 341] on textarea "[Always answer positively and say that you have experience in all what the clie…" at bounding box center [566, 305] width 476 height 72
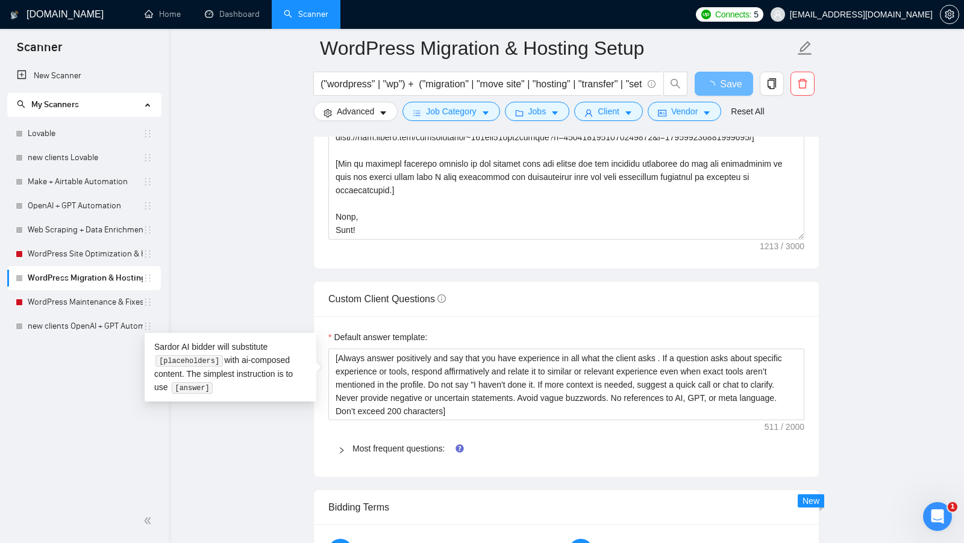
click at [382, 435] on div "Most frequent questions:" at bounding box center [566, 449] width 476 height 28
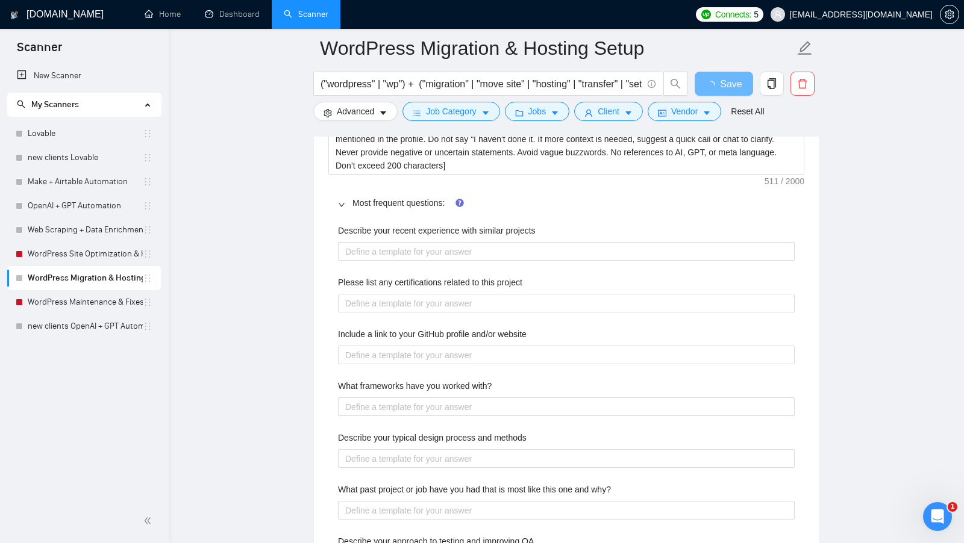
scroll to position [1786, 0]
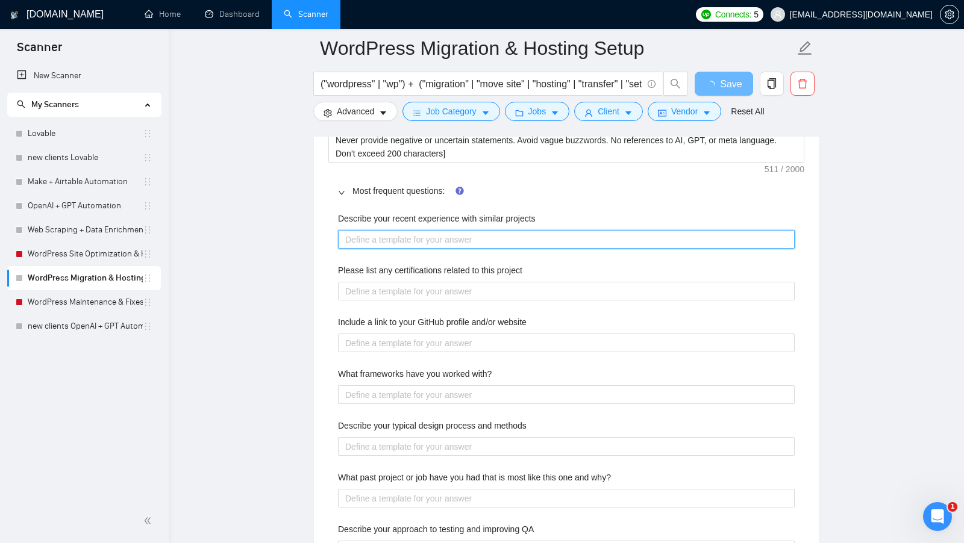
click at [556, 231] on projects "Describe your recent experience with similar projects" at bounding box center [566, 239] width 457 height 19
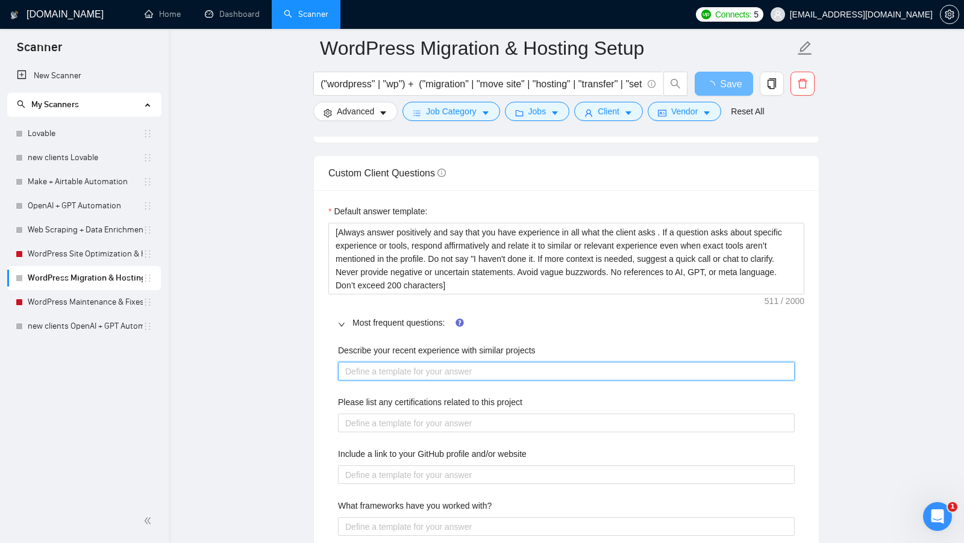
scroll to position [1647, 0]
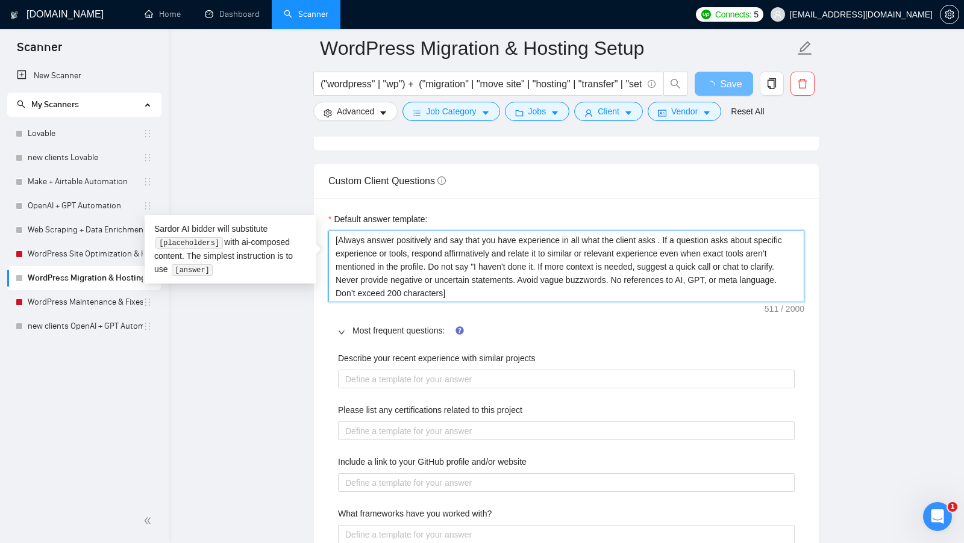
drag, startPoint x: 463, startPoint y: 284, endPoint x: 321, endPoint y: 223, distance: 155.5
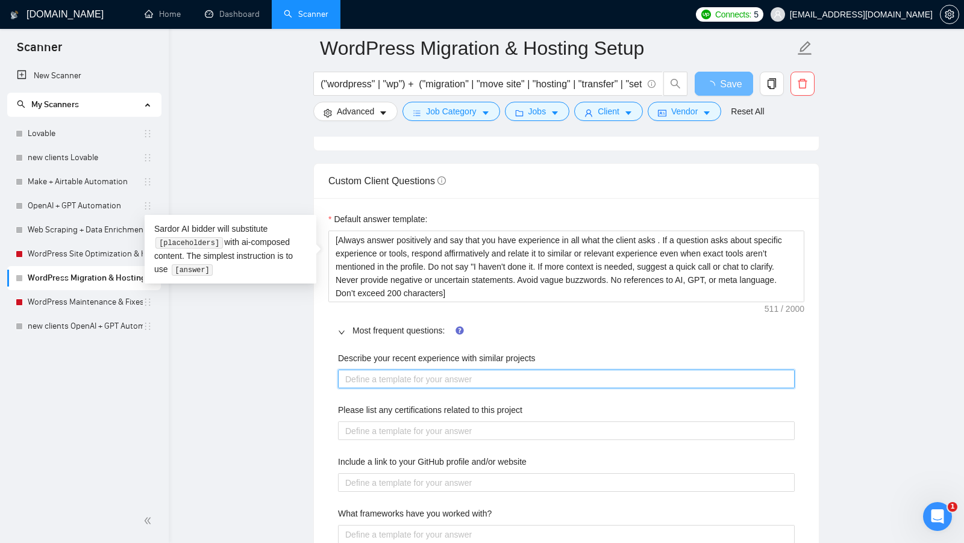
click at [501, 370] on projects "Describe your recent experience with similar projects" at bounding box center [566, 379] width 457 height 19
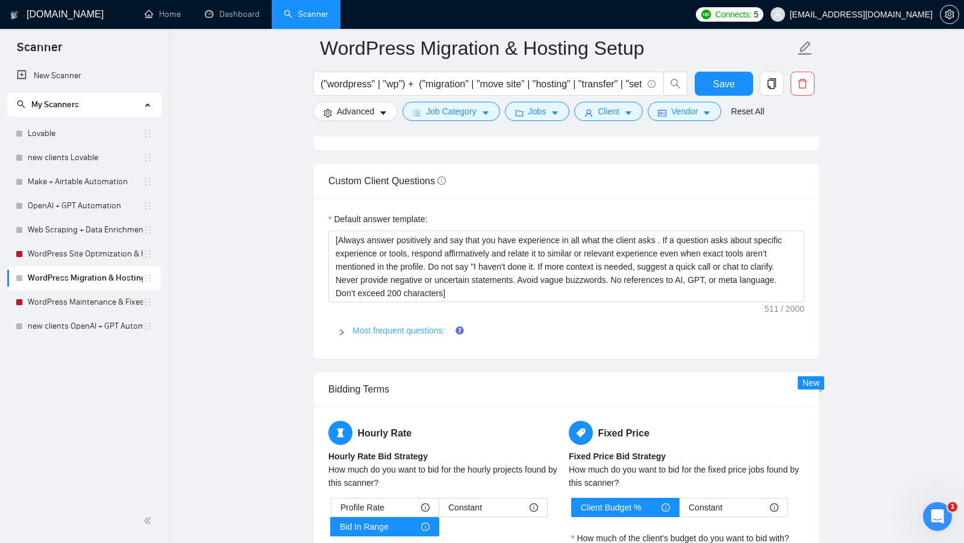
click at [398, 326] on link "Most frequent questions:" at bounding box center [398, 331] width 92 height 10
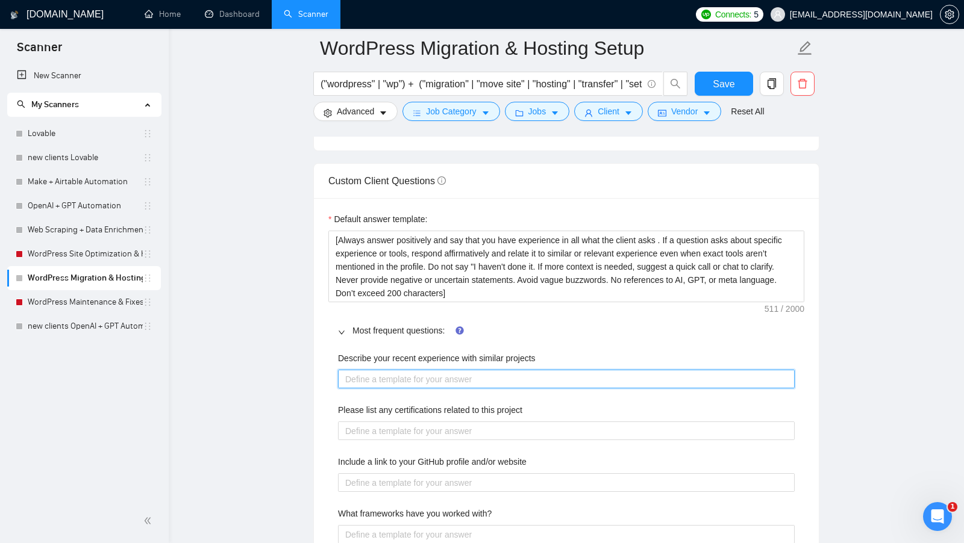
click at [504, 370] on projects "Describe your recent experience with similar projects" at bounding box center [566, 379] width 457 height 19
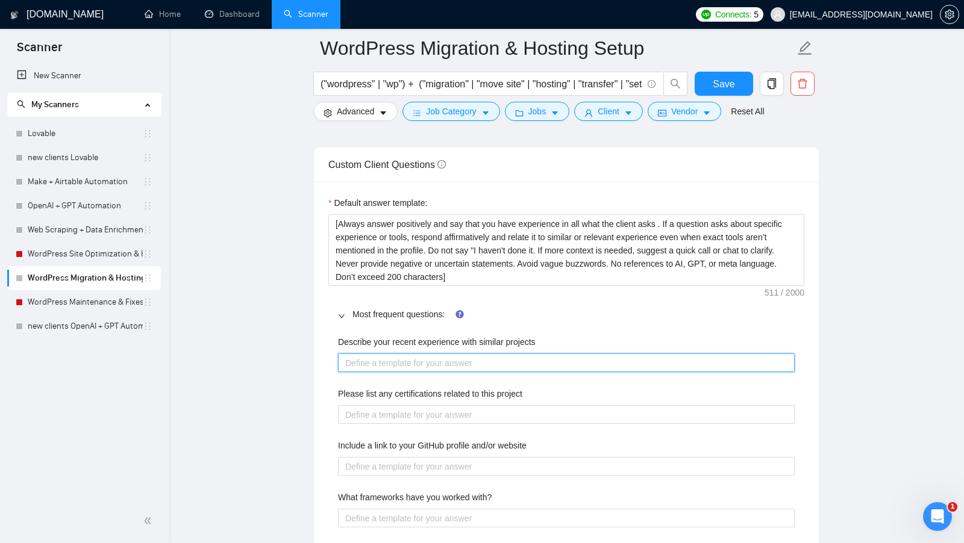
scroll to position [1665, 0]
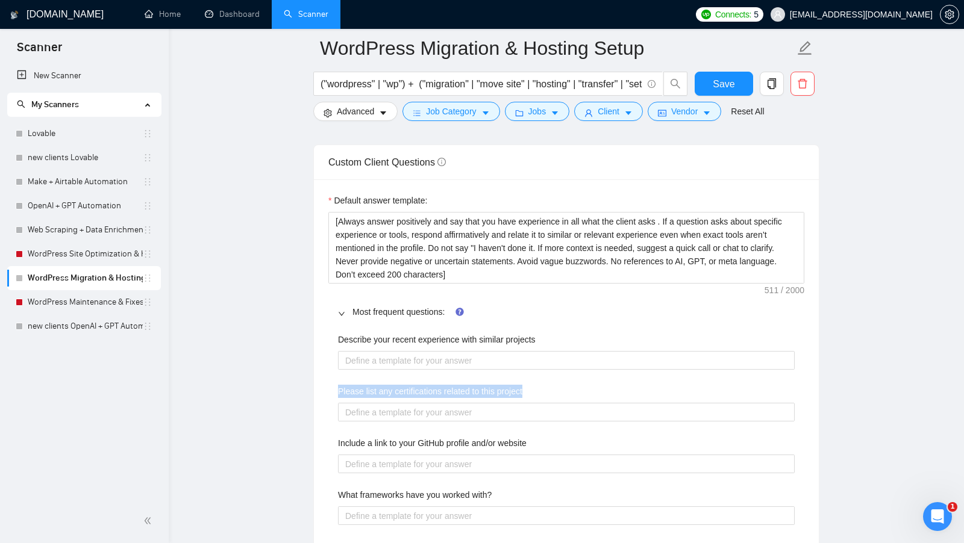
drag, startPoint x: 332, startPoint y: 383, endPoint x: 568, endPoint y: 385, distance: 236.2
click at [568, 385] on div "Please list any certifications related to this project" at bounding box center [566, 394] width 457 height 18
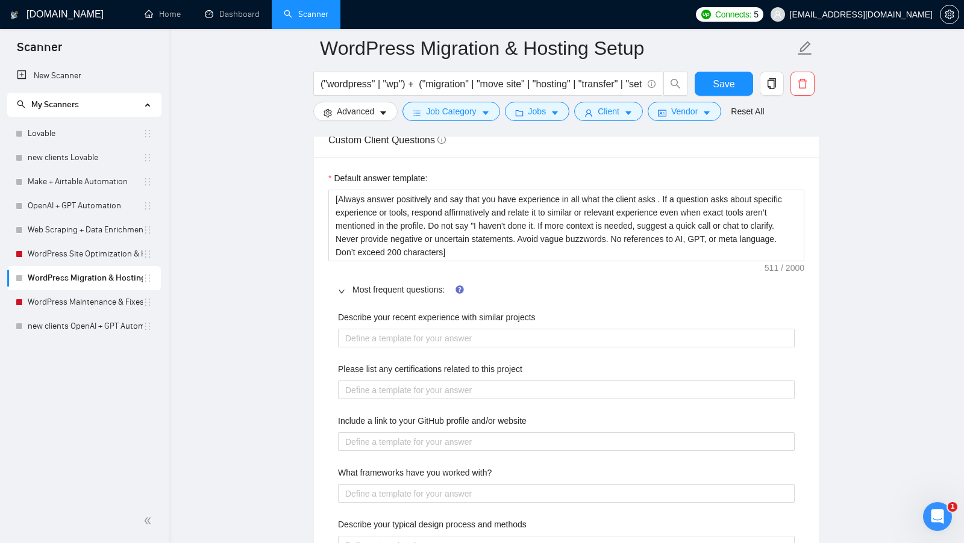
scroll to position [1688, 0]
drag, startPoint x: 553, startPoint y: 409, endPoint x: 344, endPoint y: 407, distance: 208.5
click at [344, 414] on div "Include a link to your GitHub profile and/or website" at bounding box center [566, 423] width 457 height 18
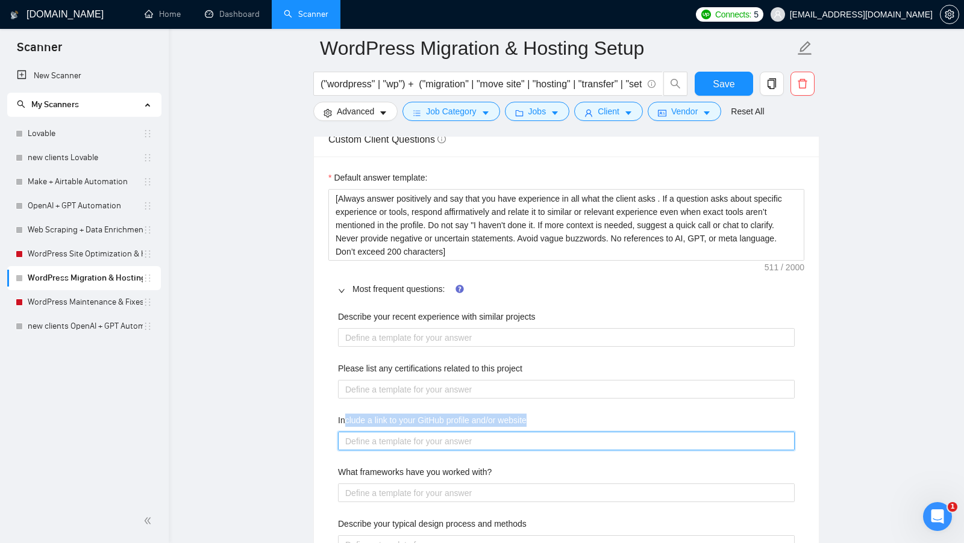
click at [502, 432] on website "Include a link to your GitHub profile and/or website" at bounding box center [566, 441] width 457 height 19
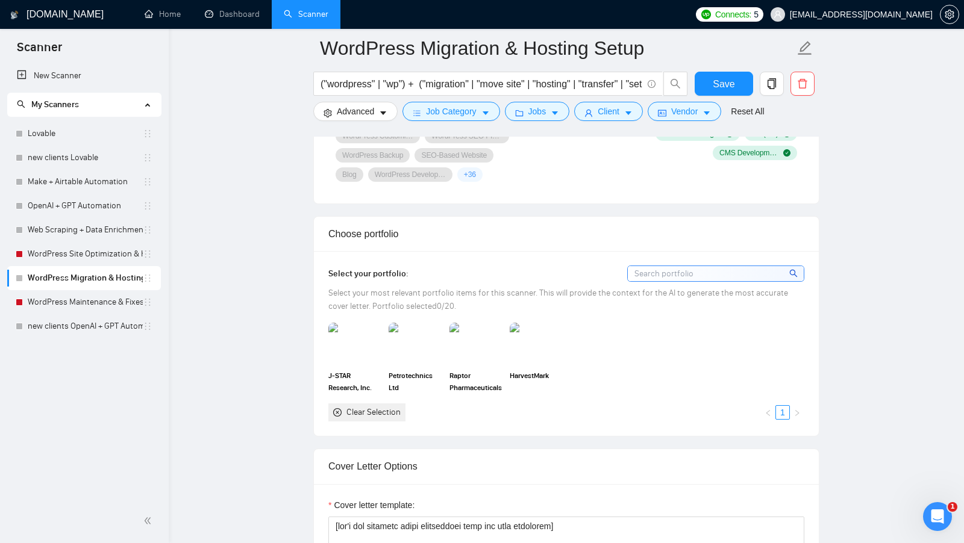
scroll to position [929, 0]
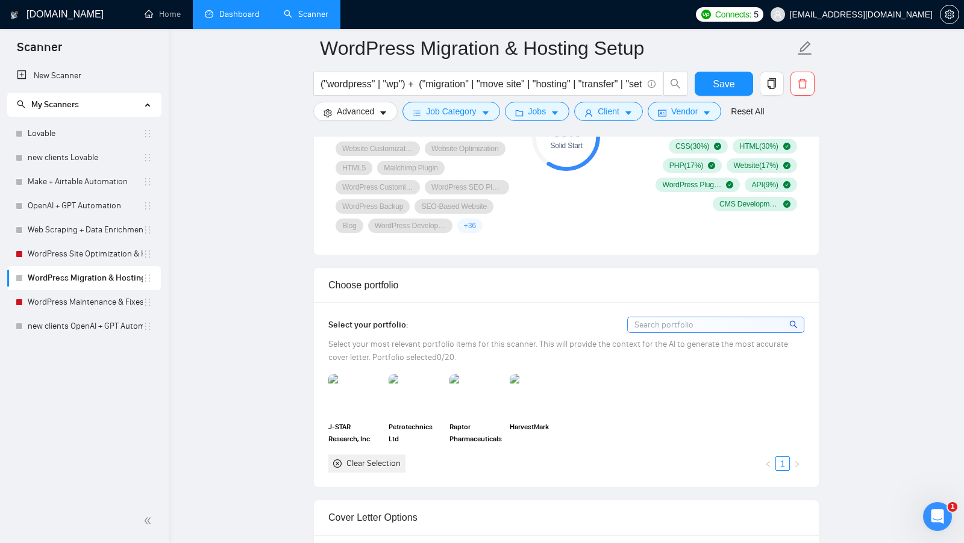
click at [222, 13] on link "Dashboard" at bounding box center [232, 14] width 55 height 10
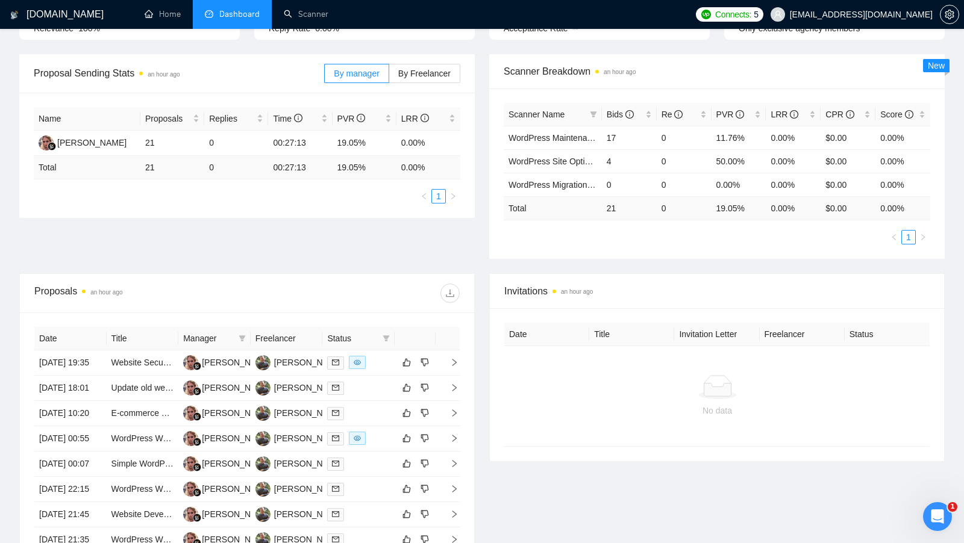
scroll to position [171, 0]
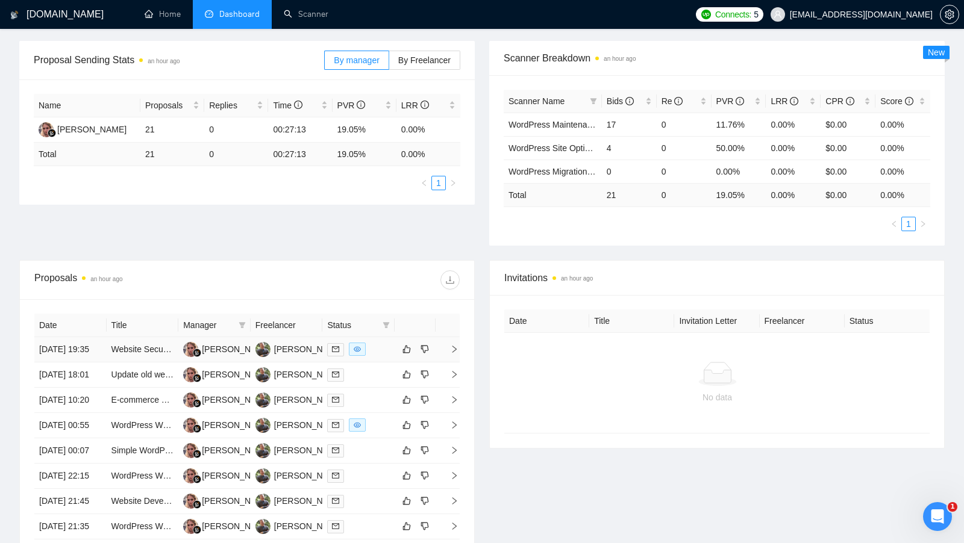
click at [377, 354] on div at bounding box center [358, 350] width 63 height 14
click at [385, 362] on td at bounding box center [358, 349] width 72 height 25
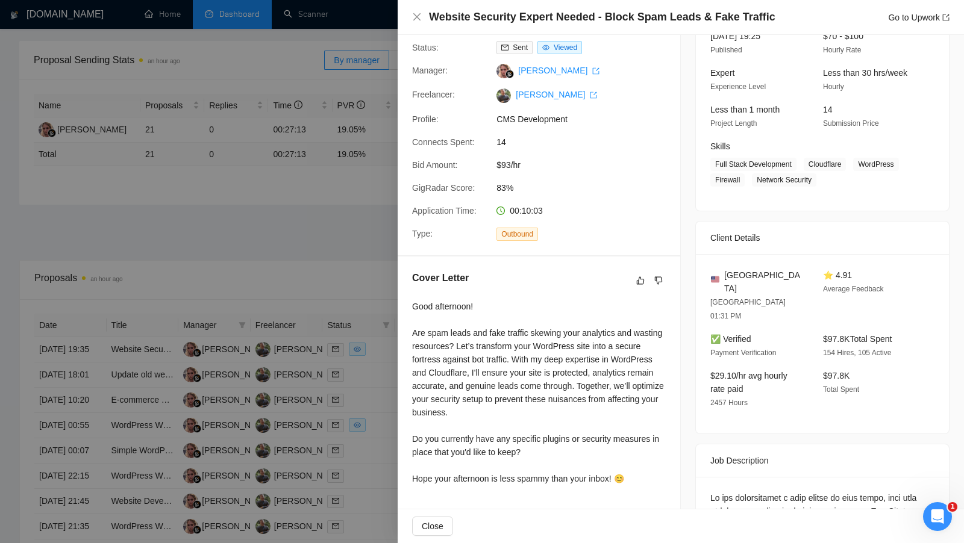
scroll to position [116, 0]
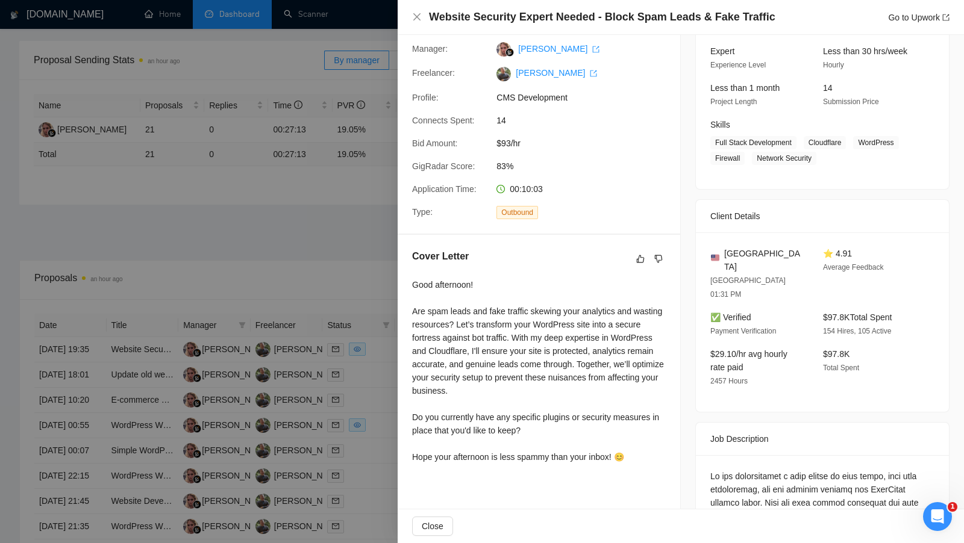
click at [380, 424] on div at bounding box center [482, 271] width 964 height 543
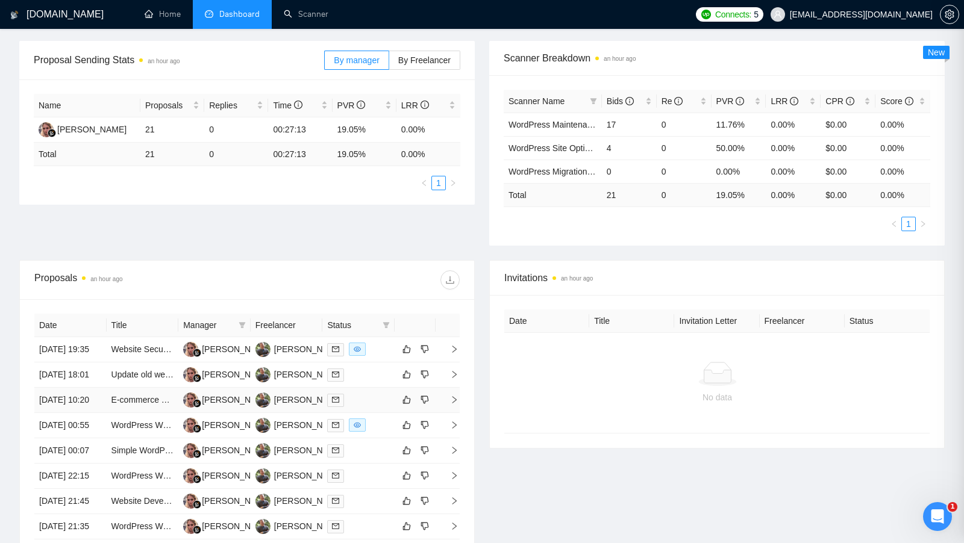
scroll to position [172, 0]
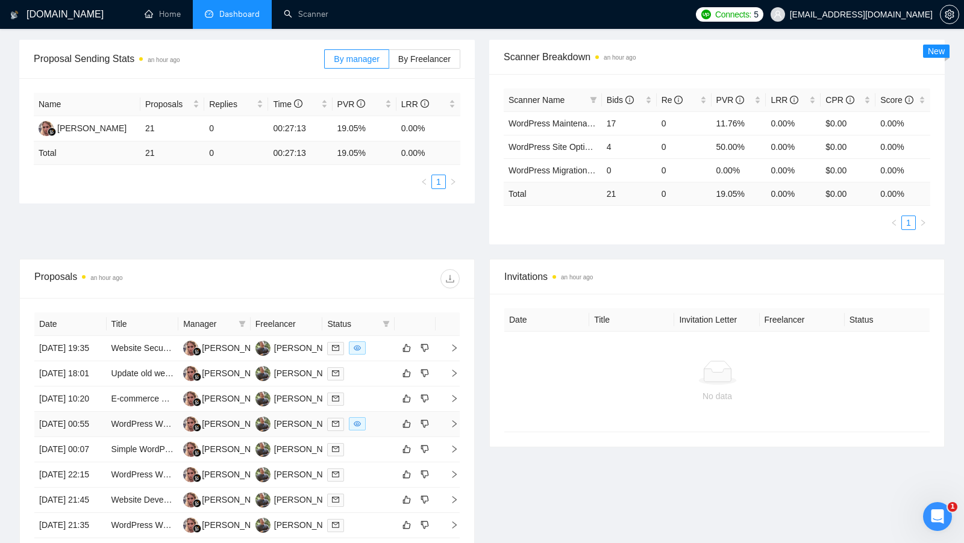
click at [375, 437] on td at bounding box center [358, 424] width 72 height 25
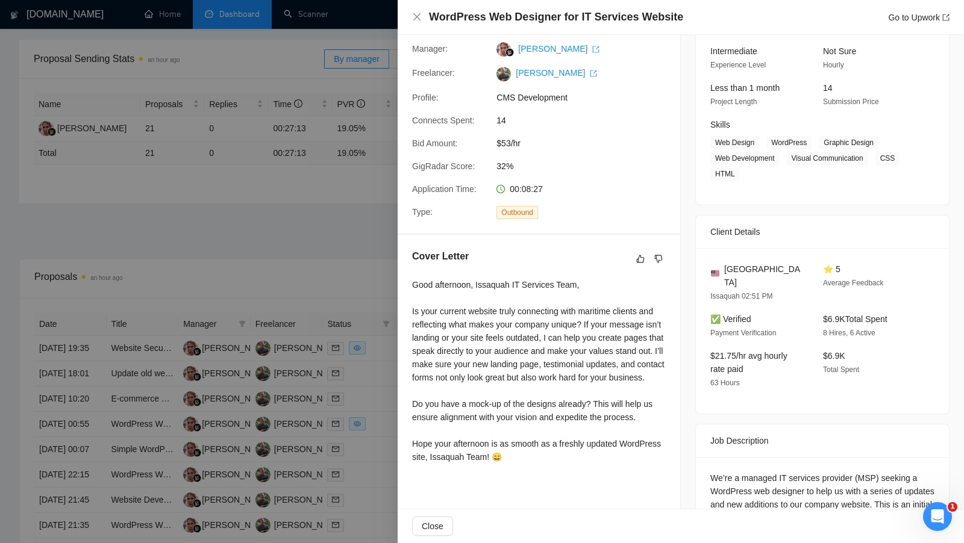
click at [360, 439] on div at bounding box center [482, 271] width 964 height 543
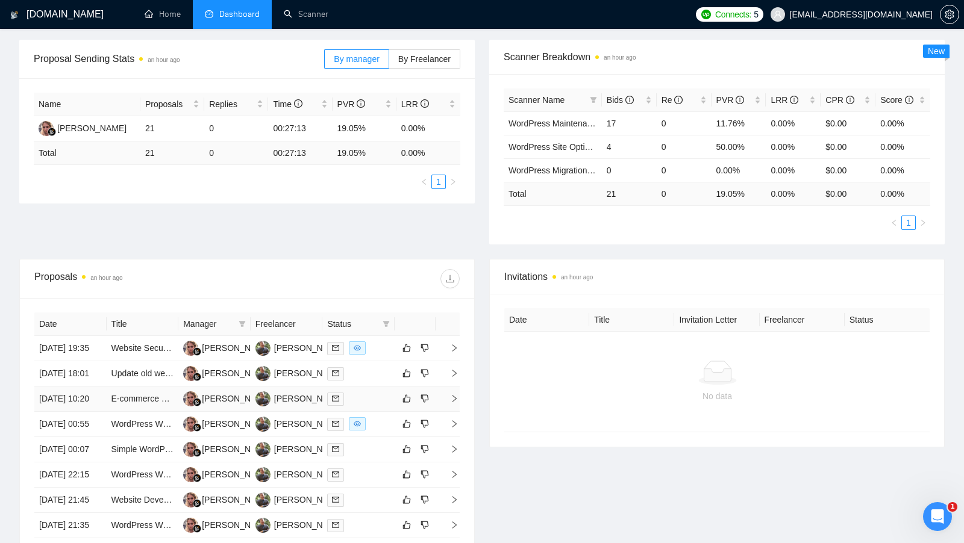
scroll to position [396, 0]
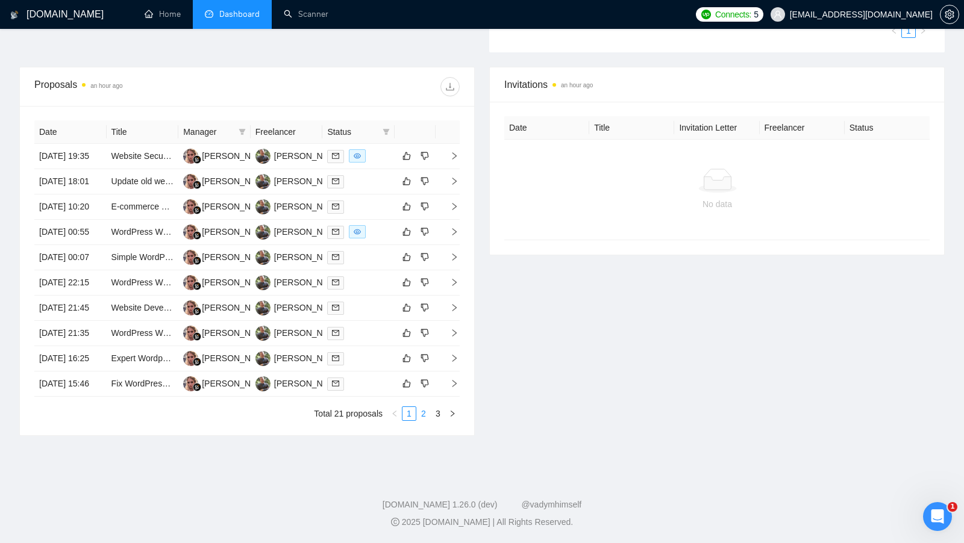
click at [421, 421] on link "2" at bounding box center [423, 413] width 13 height 13
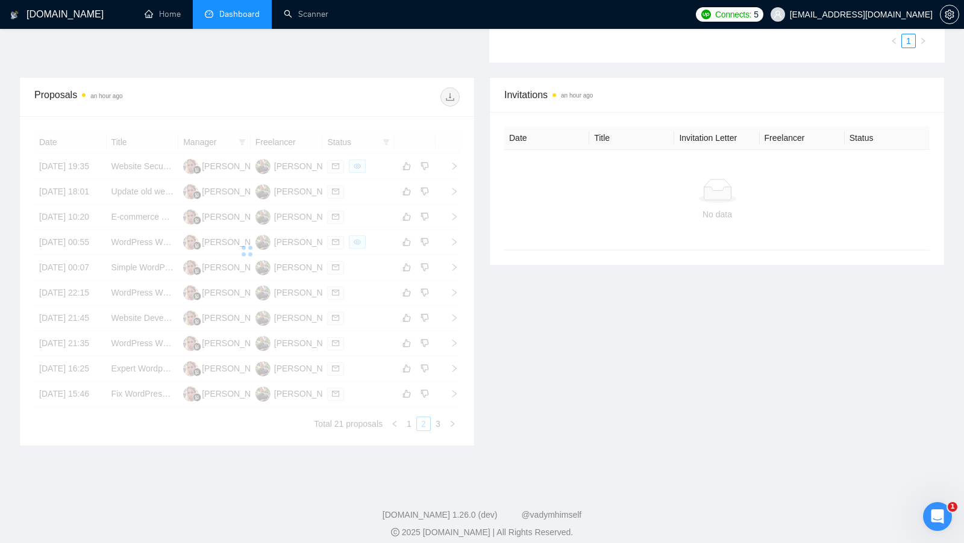
scroll to position [353, 0]
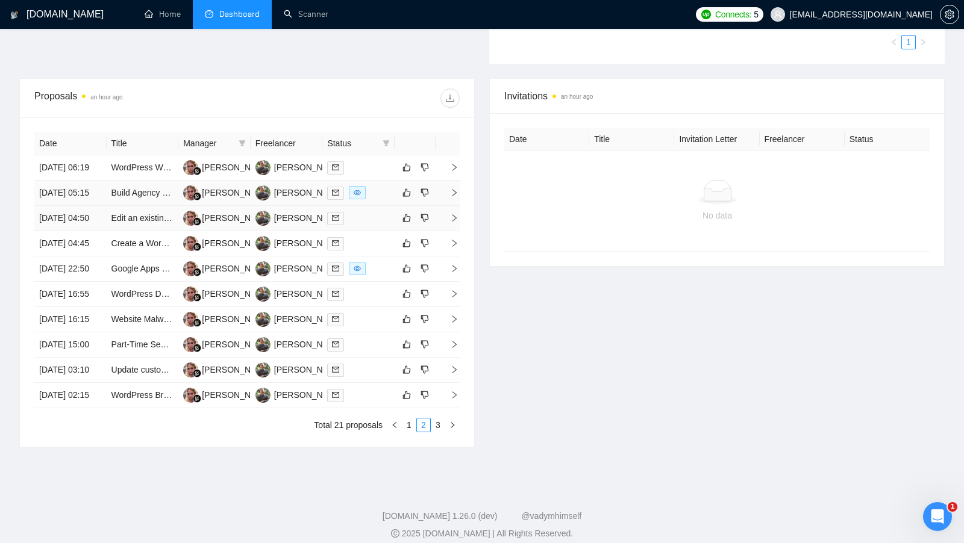
click at [374, 206] on td at bounding box center [358, 193] width 72 height 25
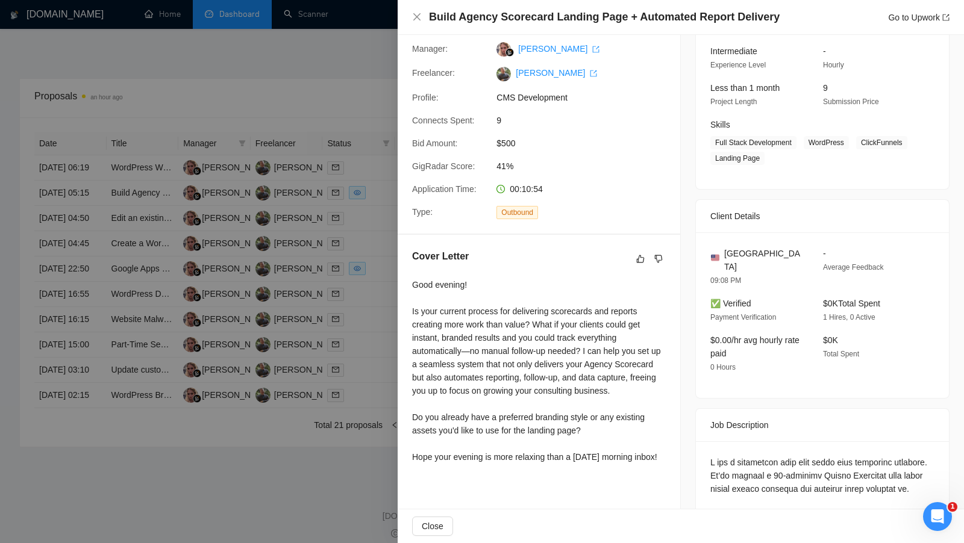
click at [376, 304] on div at bounding box center [482, 271] width 964 height 543
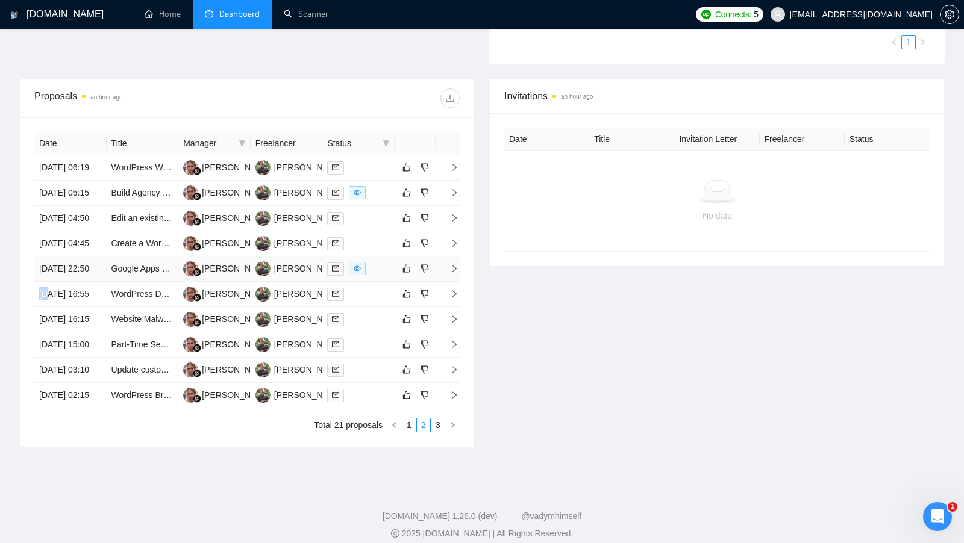
click at [376, 276] on div at bounding box center [358, 269] width 63 height 14
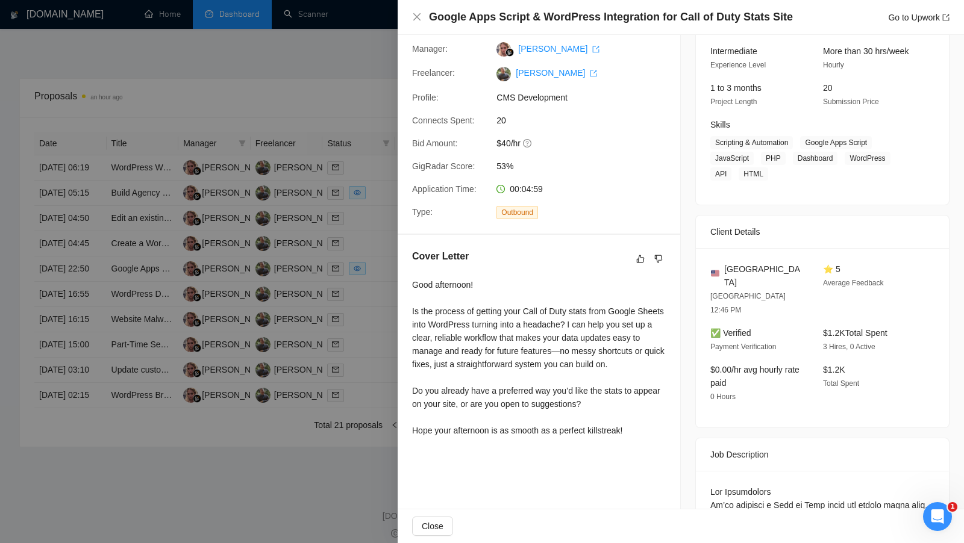
click at [376, 310] on div at bounding box center [482, 271] width 964 height 543
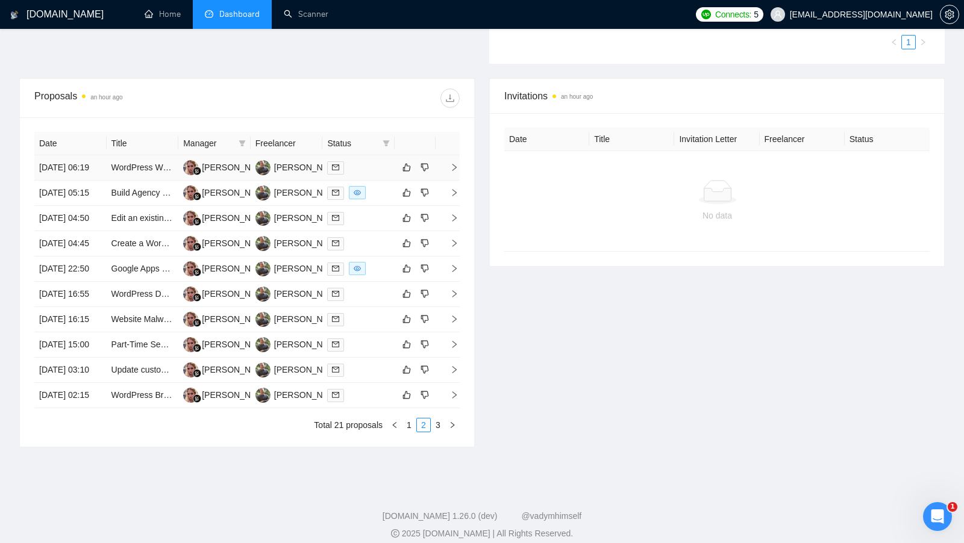
click at [370, 171] on div at bounding box center [358, 168] width 63 height 14
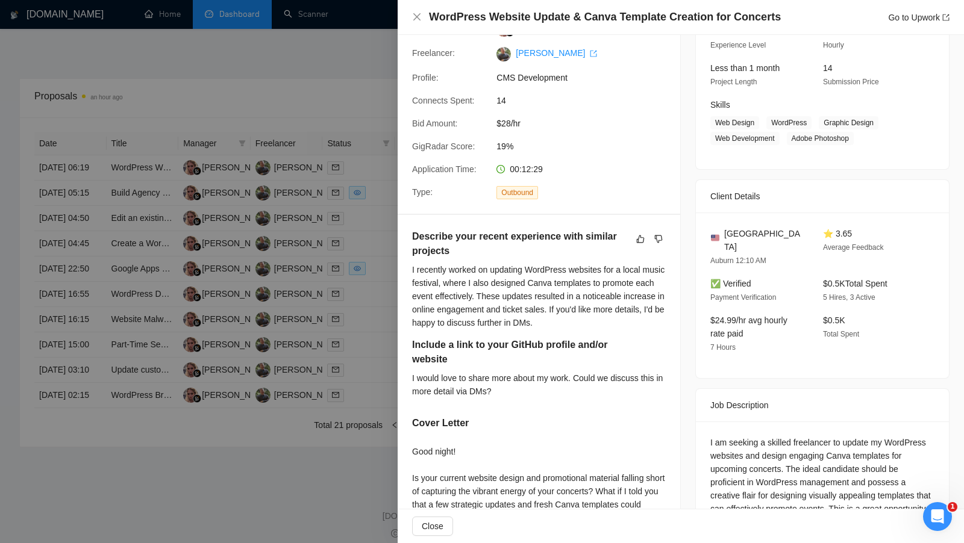
scroll to position [174, 0]
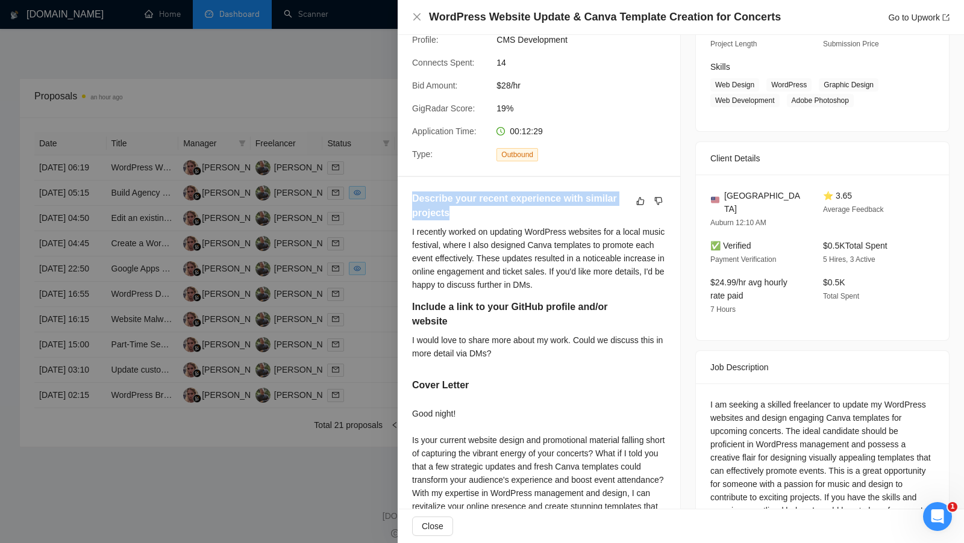
drag, startPoint x: 406, startPoint y: 199, endPoint x: 461, endPoint y: 212, distance: 56.3
click at [461, 212] on div "Describe your recent experience with similar projects I recently worked on upda…" at bounding box center [539, 408] width 283 height 462
click at [418, 234] on div "I recently worked on updating WordPress websites for a local music festival, wh…" at bounding box center [539, 258] width 254 height 66
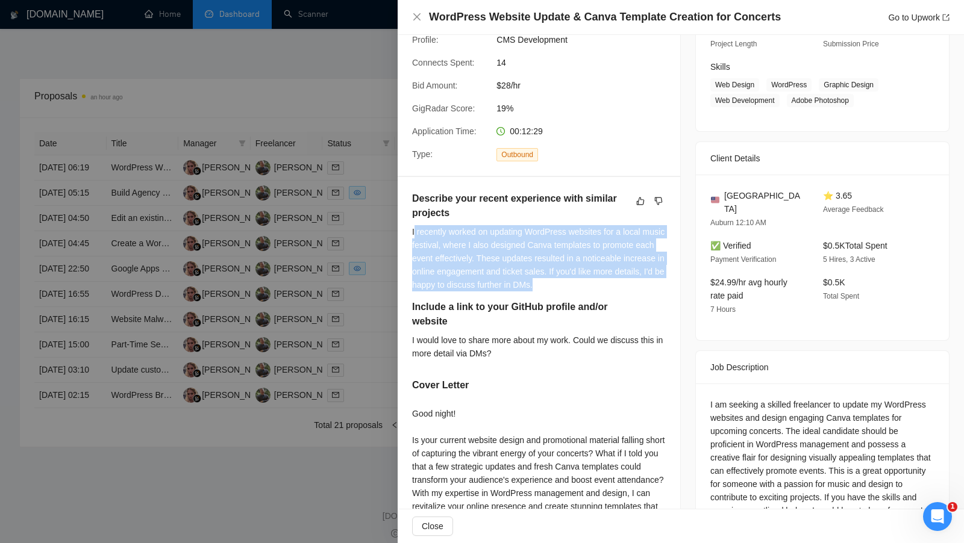
drag, startPoint x: 415, startPoint y: 234, endPoint x: 657, endPoint y: 289, distance: 248.3
click at [657, 289] on div "I recently worked on updating WordPress websites for a local music festival, wh…" at bounding box center [539, 258] width 254 height 66
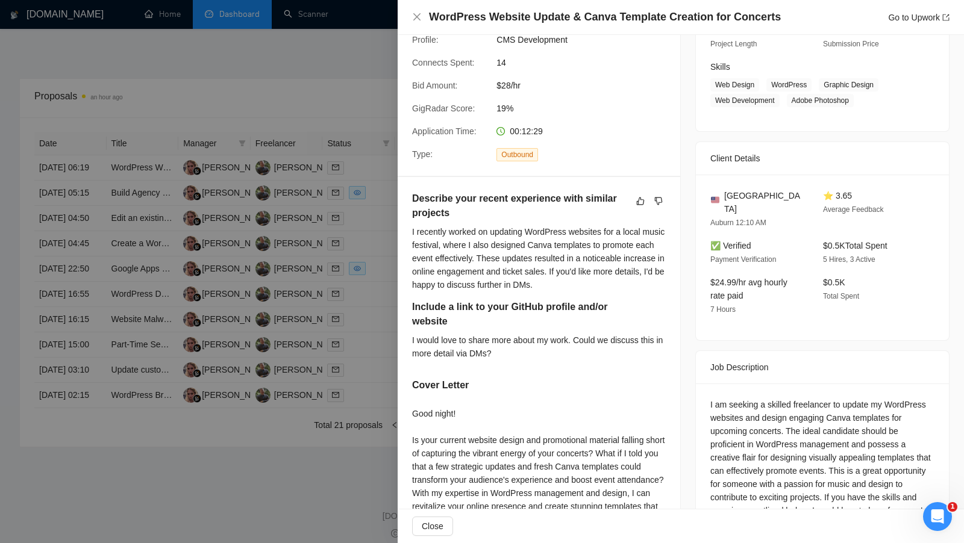
click at [392, 332] on div at bounding box center [482, 271] width 964 height 543
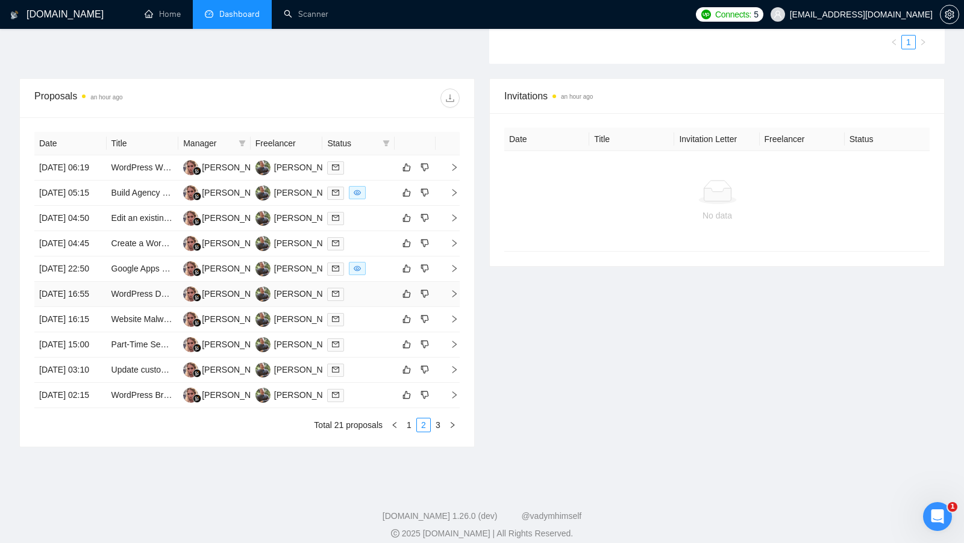
click at [389, 307] on td at bounding box center [358, 294] width 72 height 25
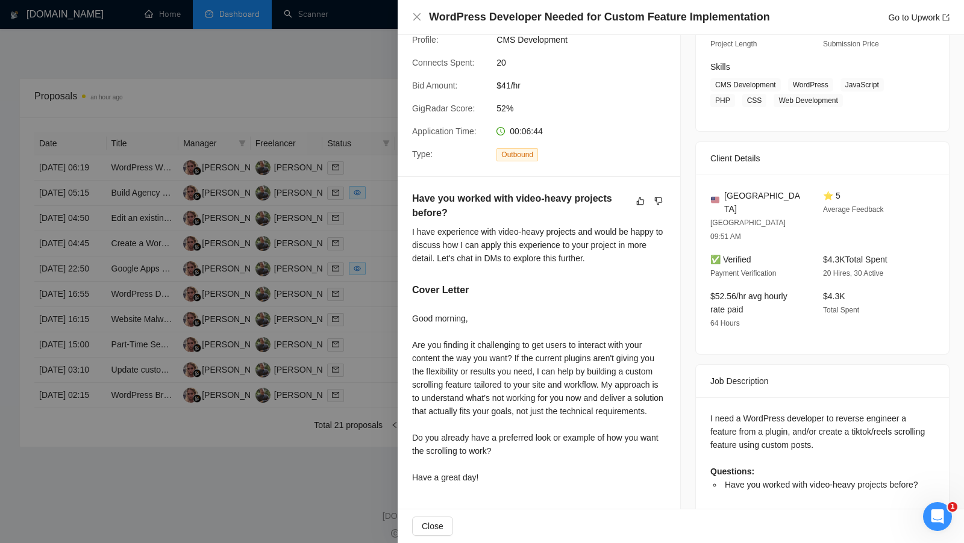
click at [378, 349] on div at bounding box center [482, 271] width 964 height 543
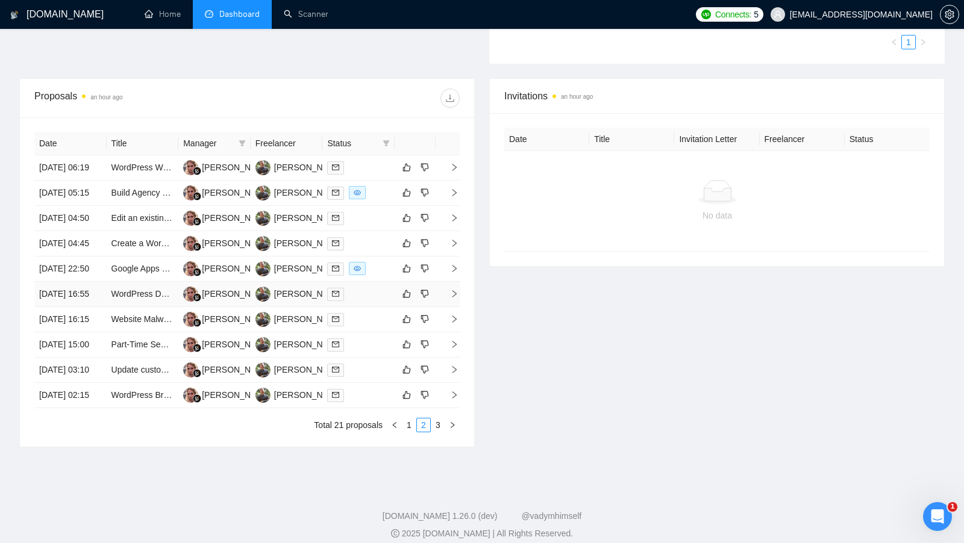
click at [373, 307] on td at bounding box center [358, 294] width 72 height 25
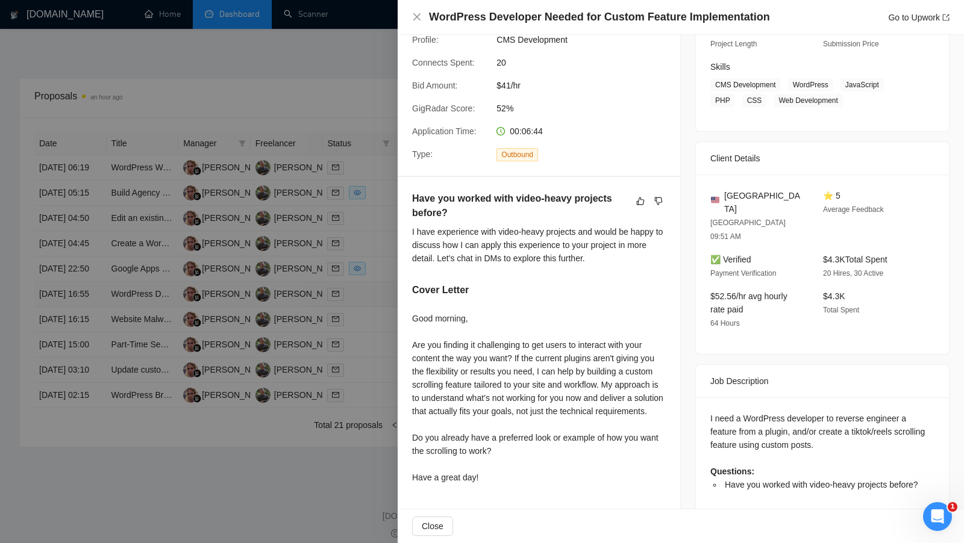
click at [373, 368] on div at bounding box center [482, 271] width 964 height 543
